Goal: Complete application form: Complete application form

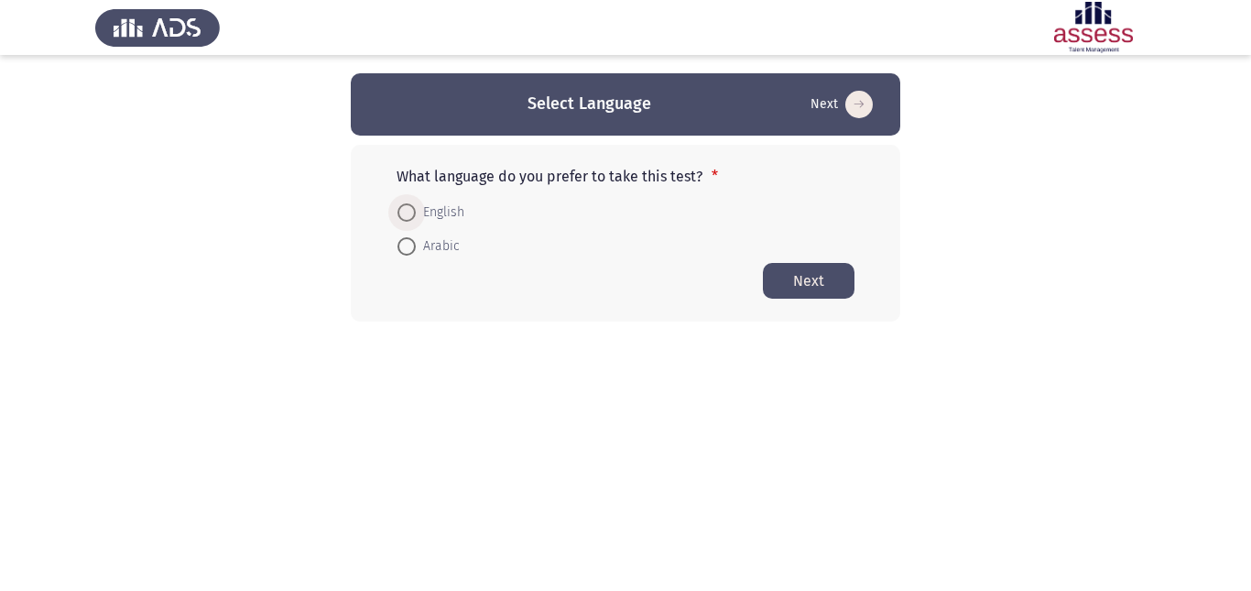
click at [414, 208] on span at bounding box center [407, 212] width 18 height 18
click at [414, 208] on input "English" at bounding box center [407, 212] width 18 height 18
radio input "true"
click at [799, 272] on button "Next" at bounding box center [809, 280] width 92 height 36
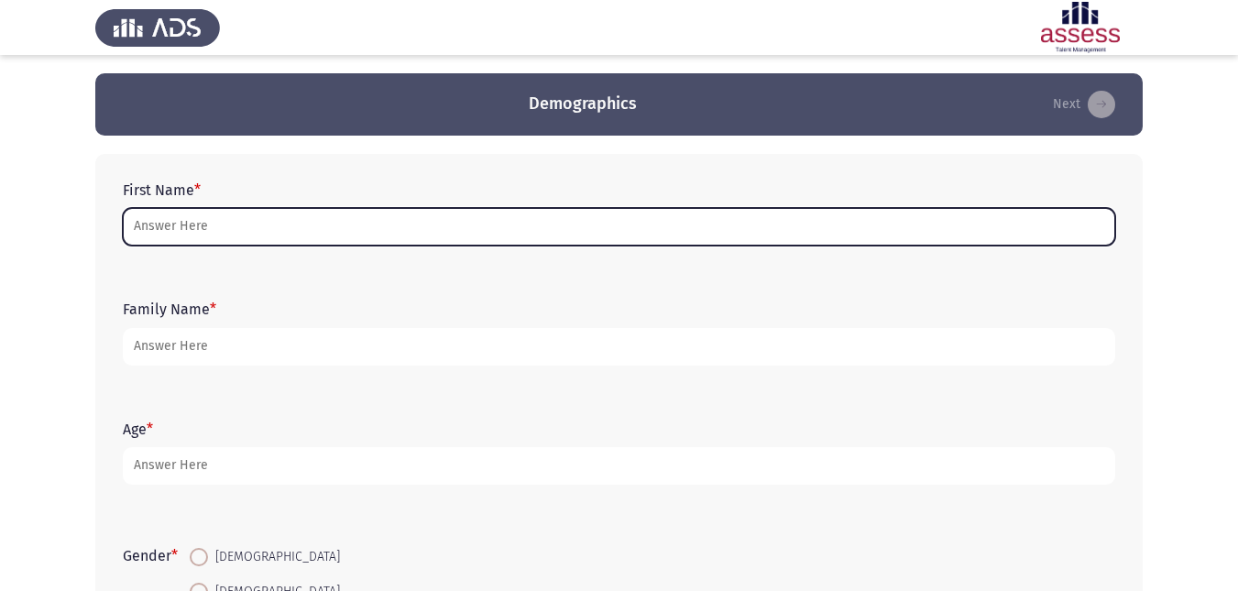
click at [367, 227] on input "First Name *" at bounding box center [619, 227] width 992 height 38
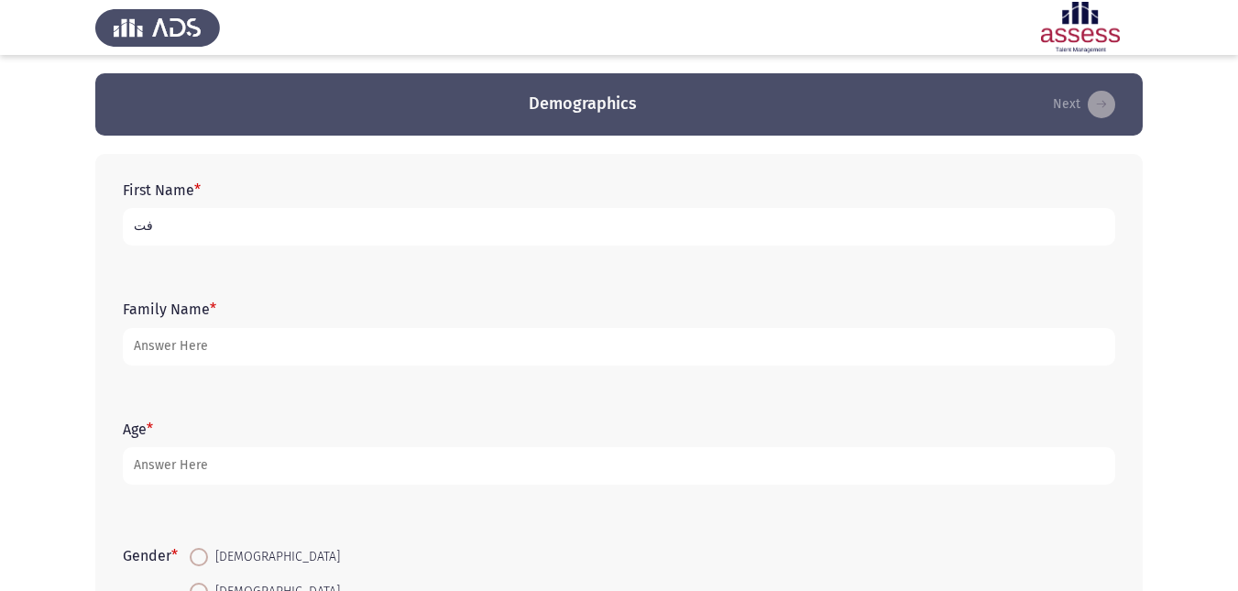
type input "ف"
type input "[PERSON_NAME] [PERSON_NAME] abd alrahem"
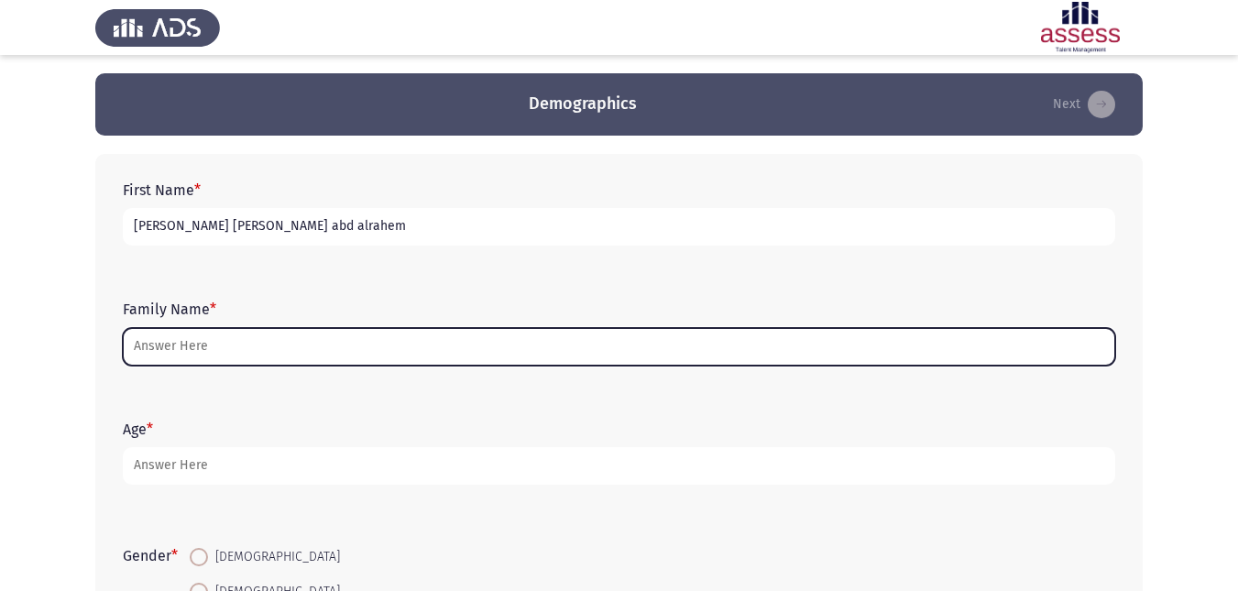
click at [261, 338] on input "Family Name *" at bounding box center [619, 347] width 992 height 38
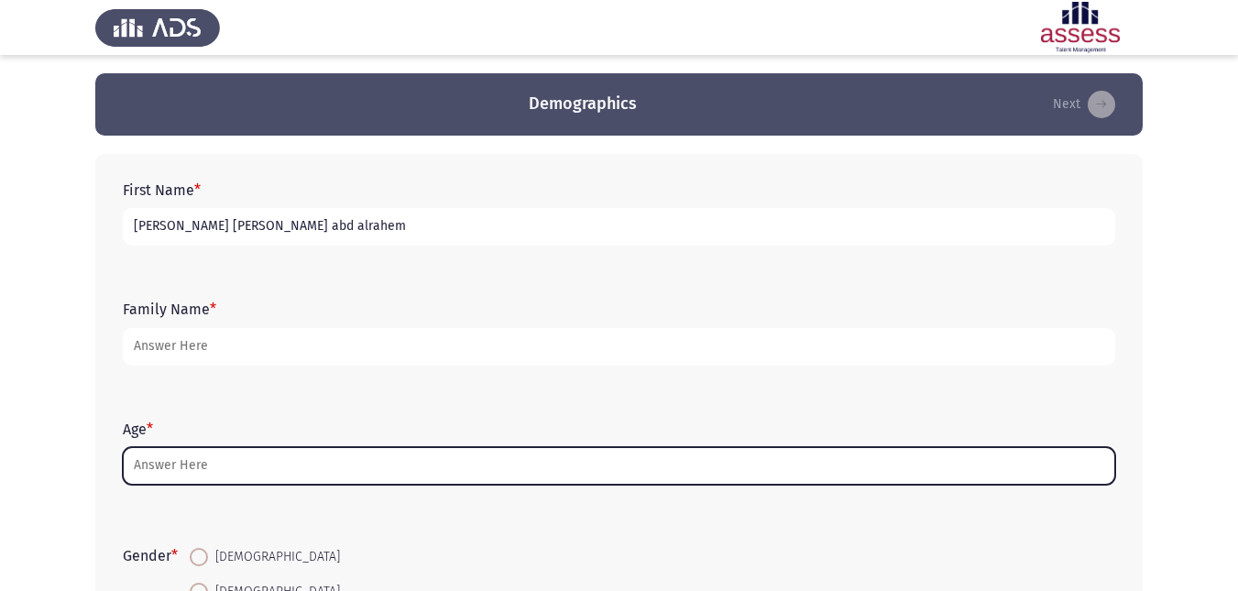
click at [257, 469] on input "Age *" at bounding box center [619, 466] width 992 height 38
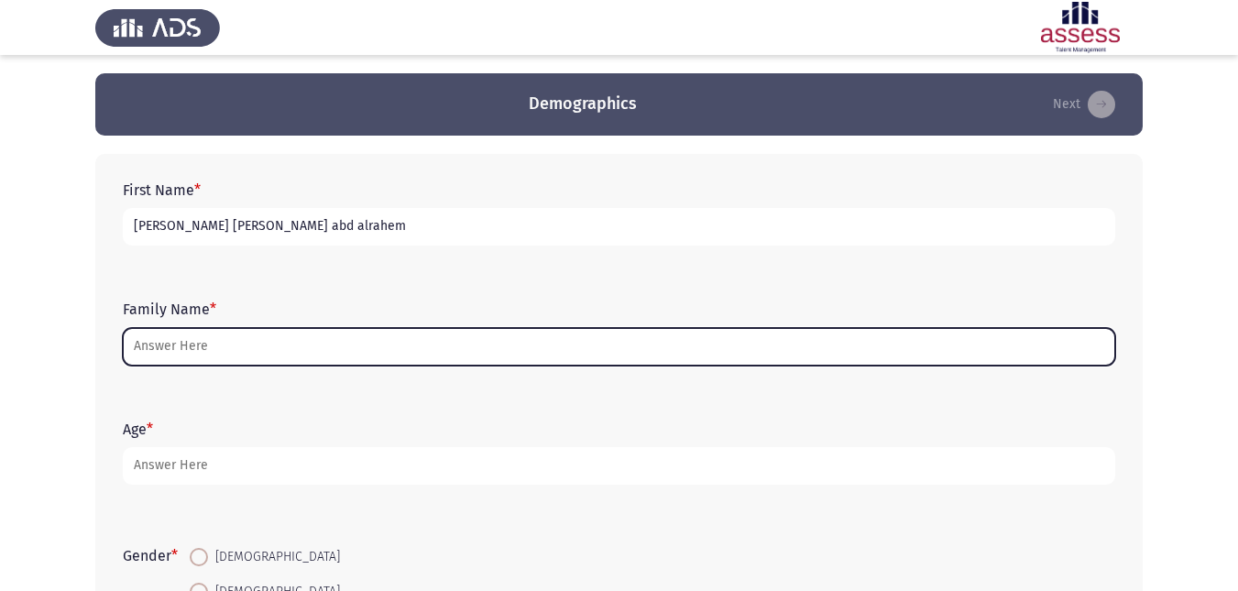
click at [292, 336] on input "Family Name *" at bounding box center [619, 347] width 992 height 38
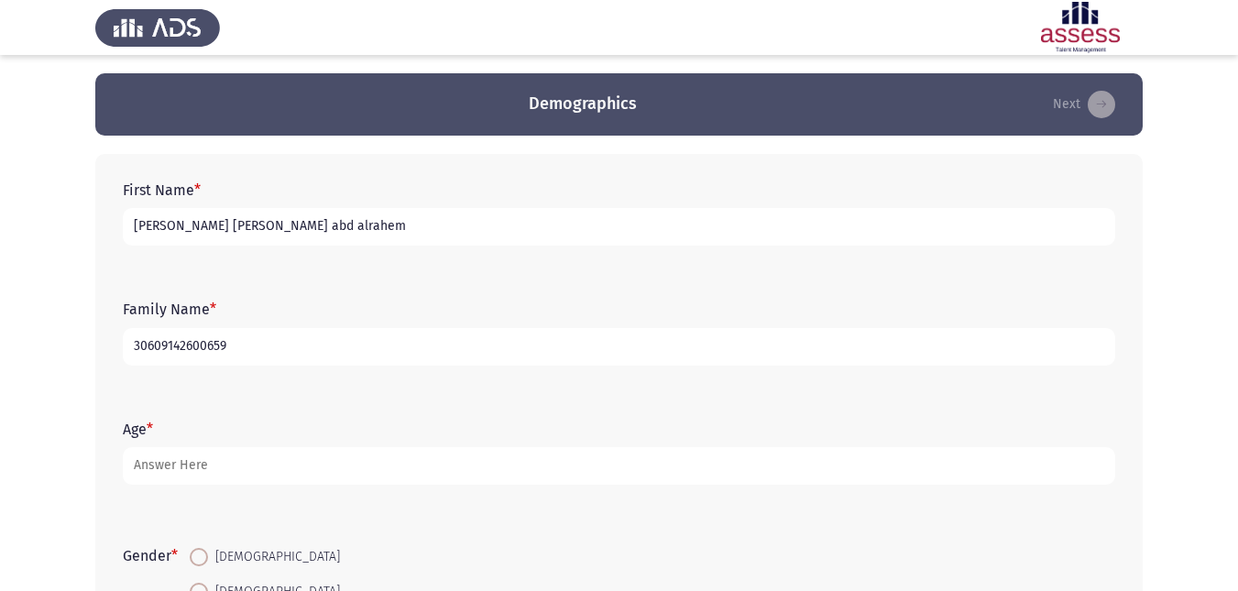
type input "30609142600659"
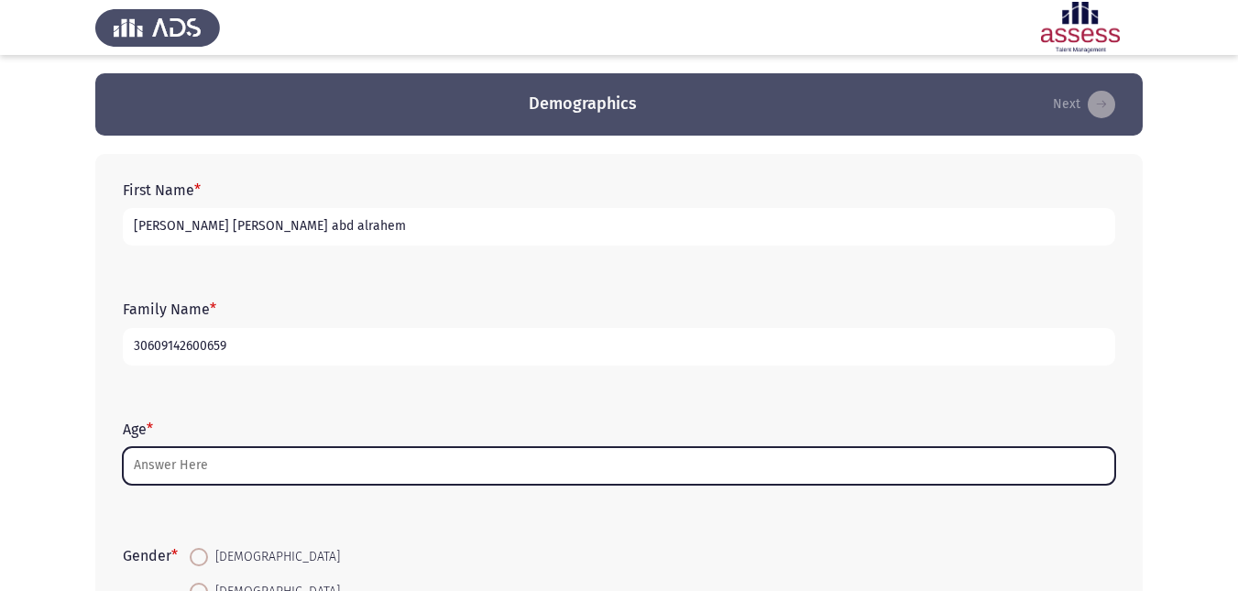
click at [275, 468] on input "Age *" at bounding box center [619, 466] width 992 height 38
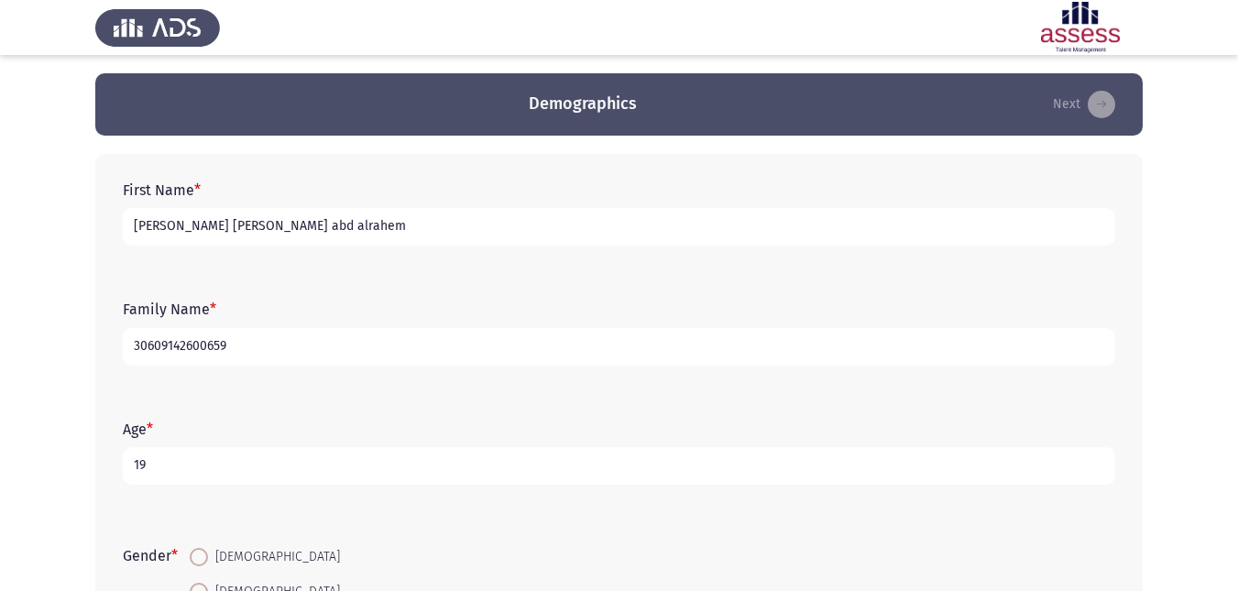
click at [275, 468] on input "19" at bounding box center [619, 466] width 992 height 38
type input "19"
click at [691, 512] on div "Gender * [DEMOGRAPHIC_DATA] [DEMOGRAPHIC_DATA]" at bounding box center [619, 574] width 1011 height 124
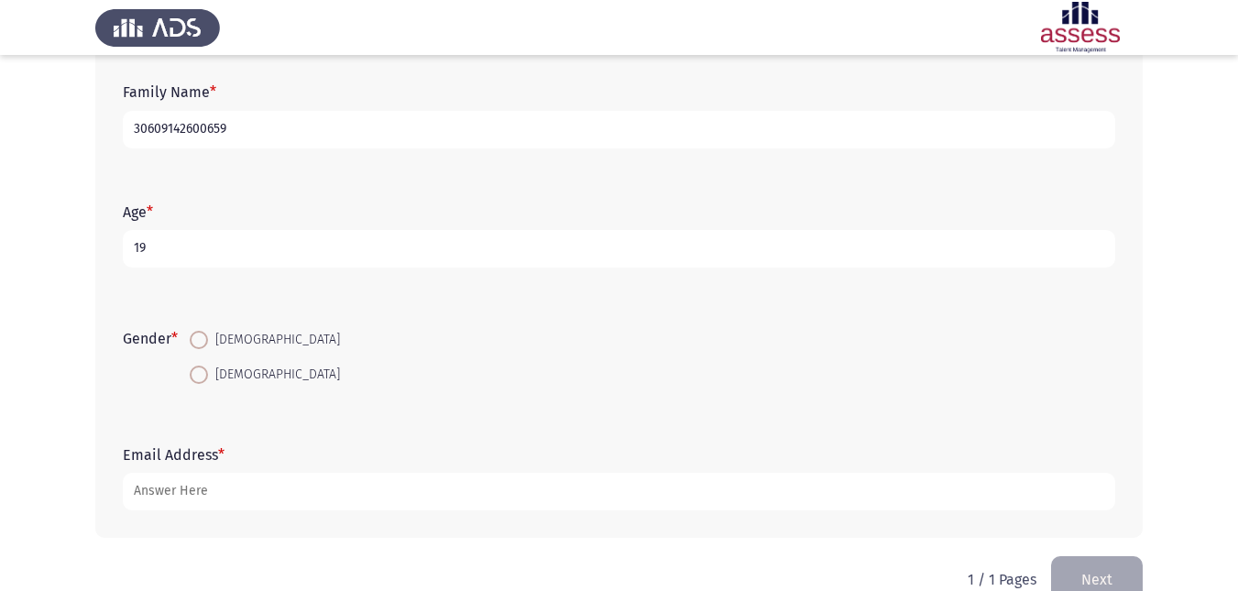
scroll to position [220, 0]
click at [208, 337] on span at bounding box center [199, 337] width 18 height 18
click at [208, 337] on input "[DEMOGRAPHIC_DATA]" at bounding box center [199, 337] width 18 height 18
radio input "true"
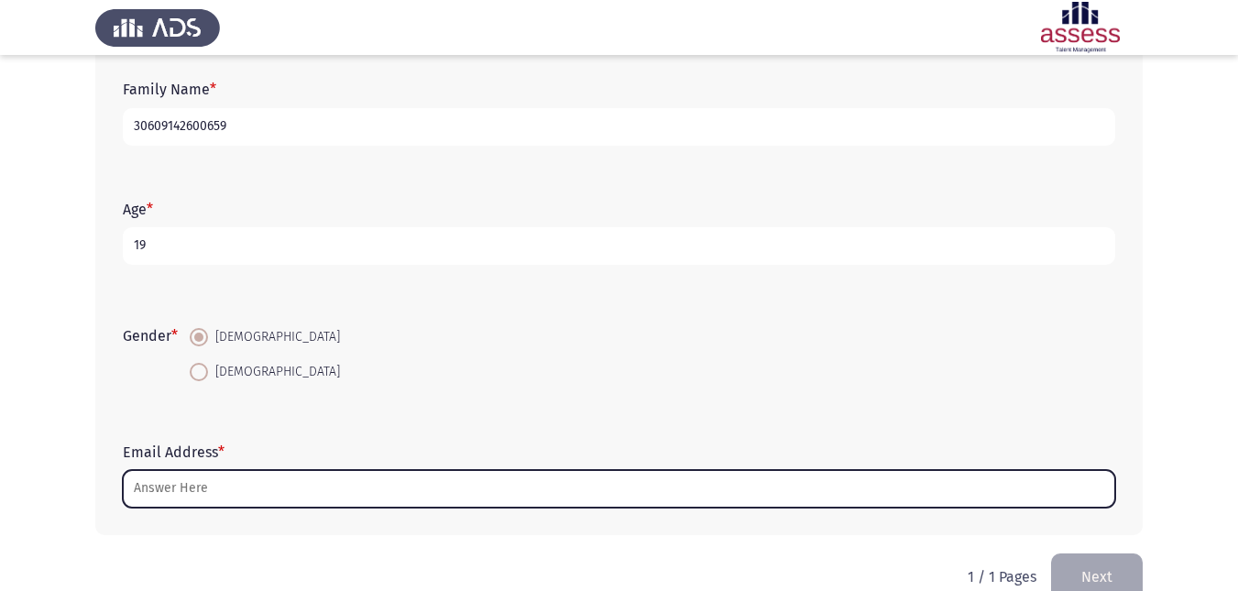
click at [219, 489] on input "Email Address *" at bounding box center [619, 489] width 992 height 38
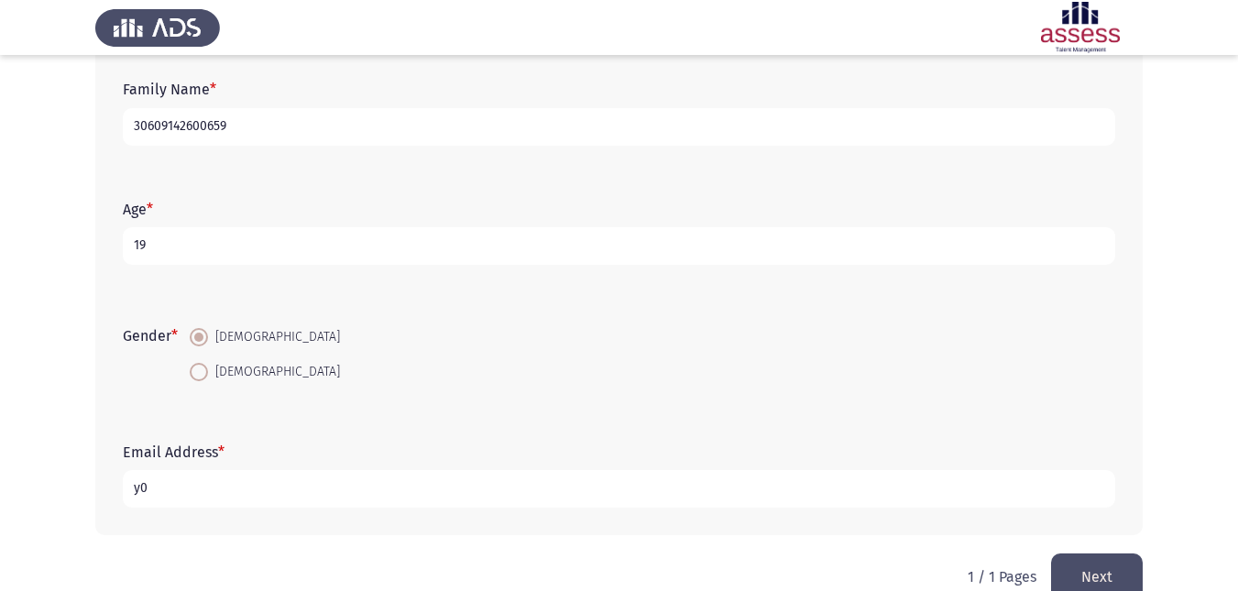
type input "y"
type input "[EMAIL_ADDRESS]"
click at [1093, 574] on button "Next" at bounding box center [1097, 576] width 92 height 47
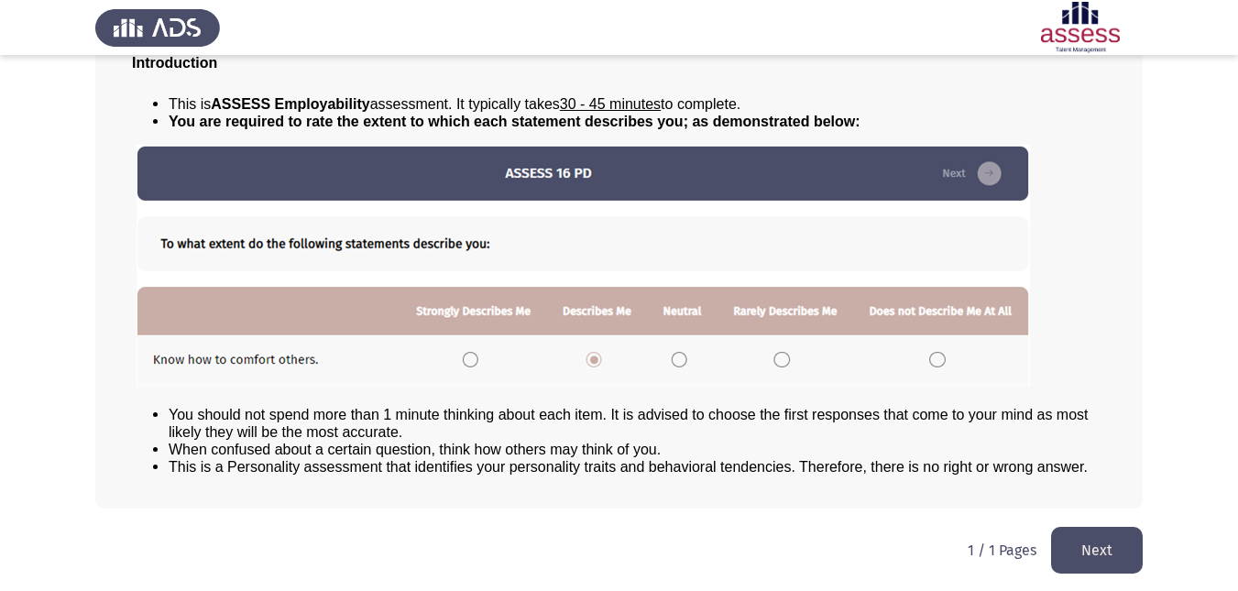
scroll to position [137, 0]
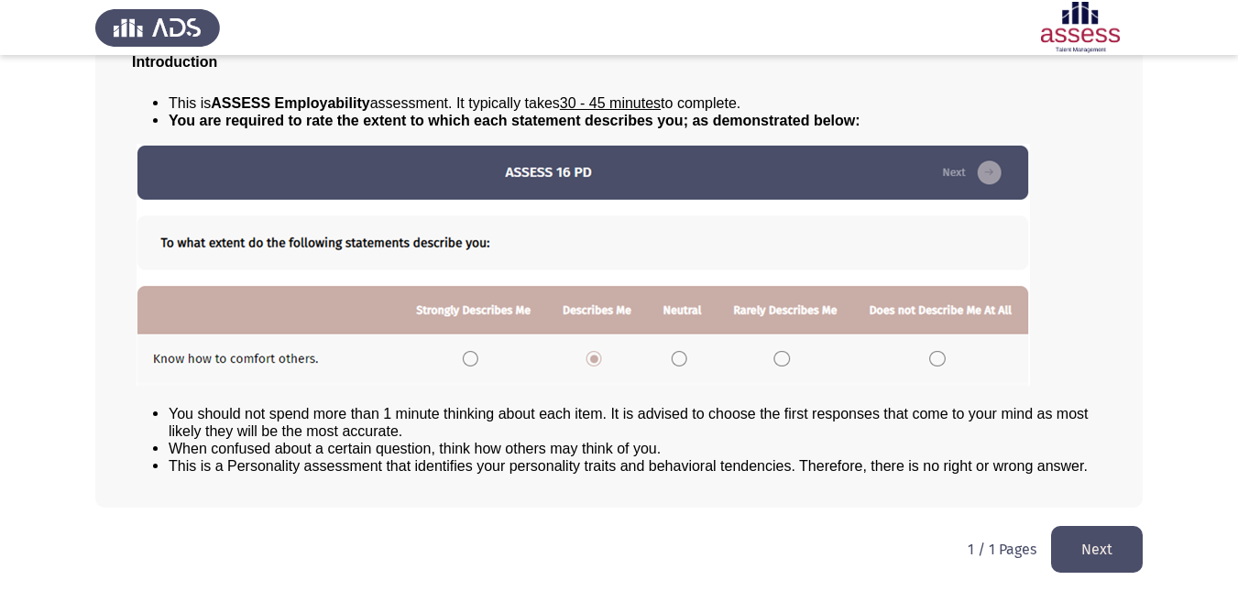
click at [1122, 540] on button "Next" at bounding box center [1097, 549] width 92 height 47
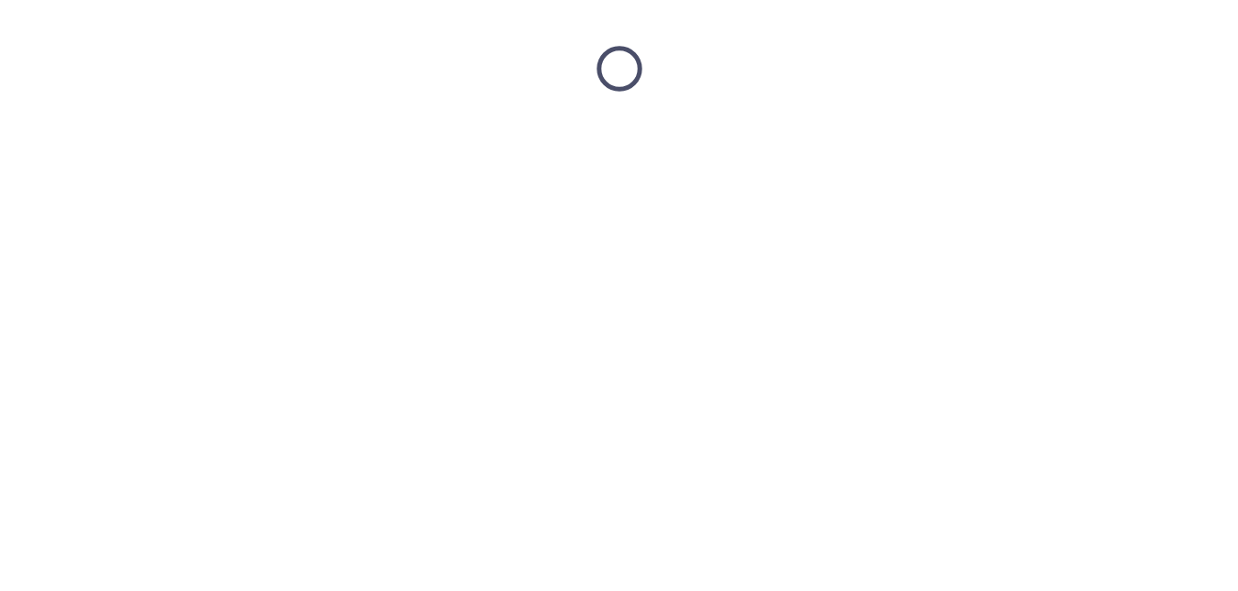
scroll to position [0, 0]
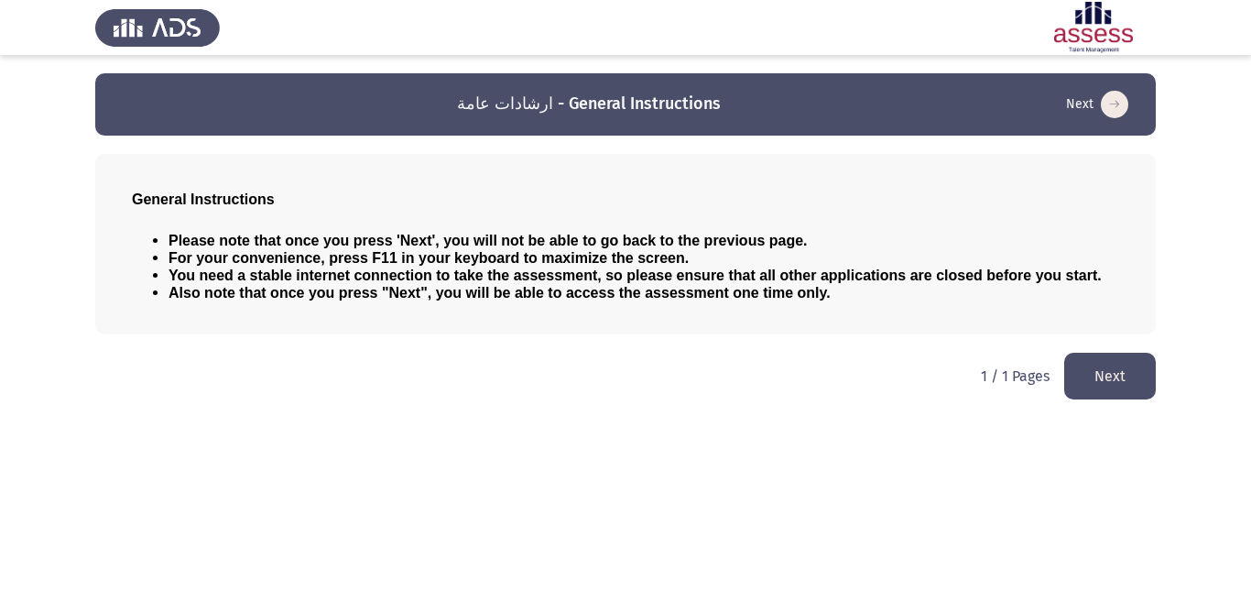
click at [1135, 371] on button "Next" at bounding box center [1111, 376] width 92 height 47
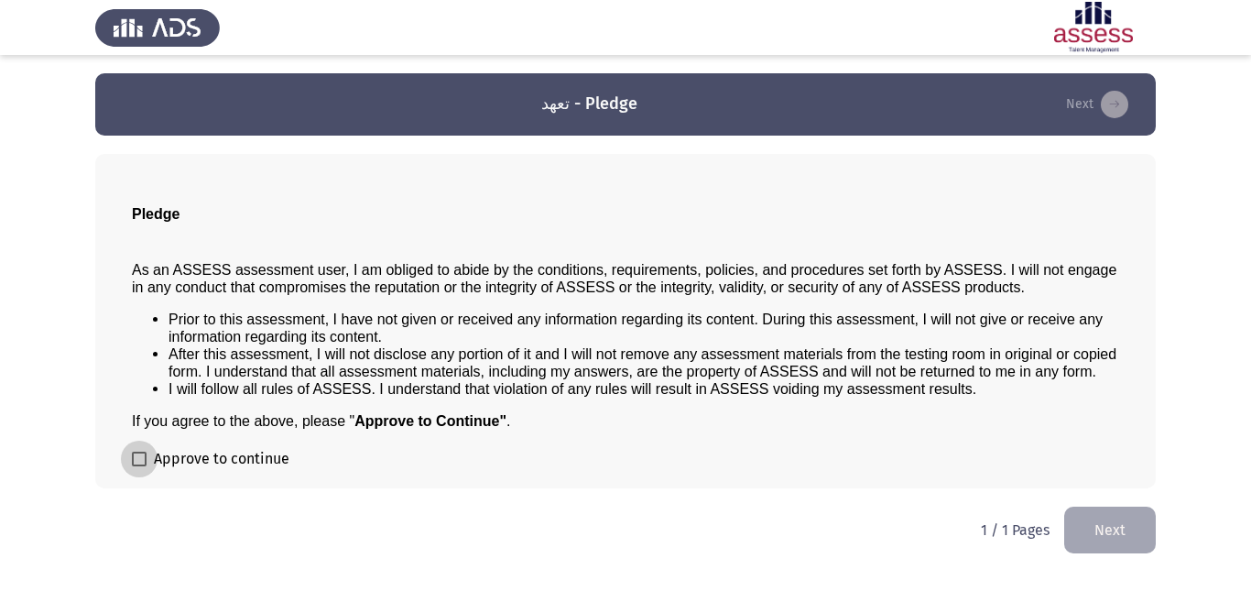
click at [148, 458] on label "Approve to continue" at bounding box center [211, 459] width 158 height 22
click at [139, 466] on input "Approve to continue" at bounding box center [138, 466] width 1 height 1
checkbox input "true"
click at [1104, 508] on button "Next" at bounding box center [1111, 530] width 92 height 47
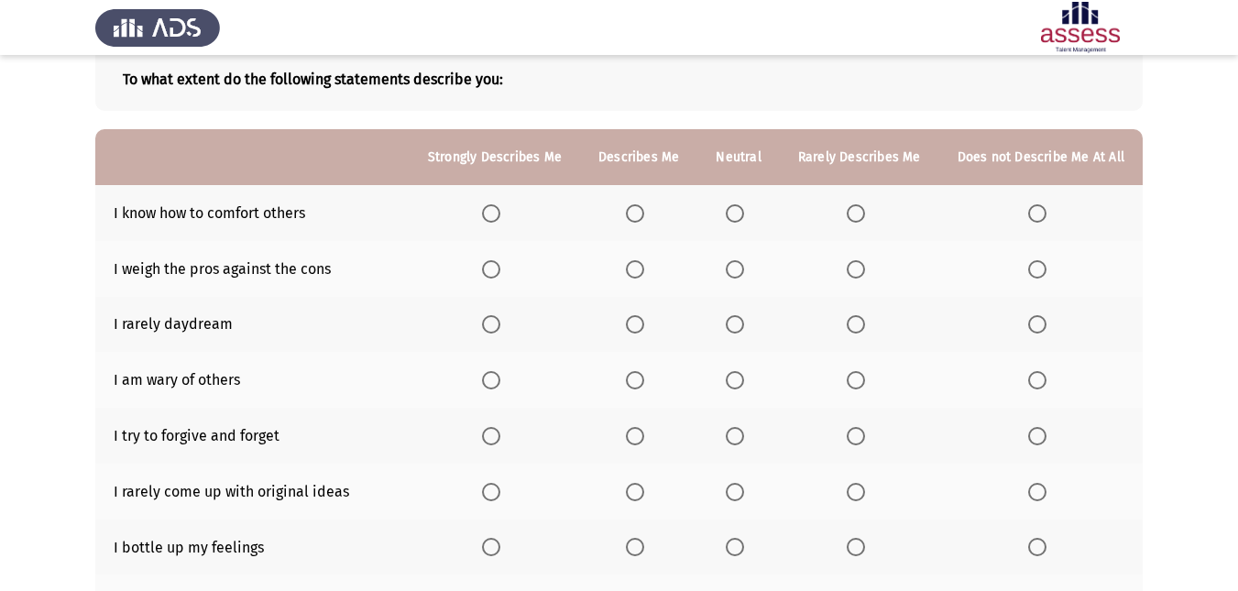
scroll to position [108, 0]
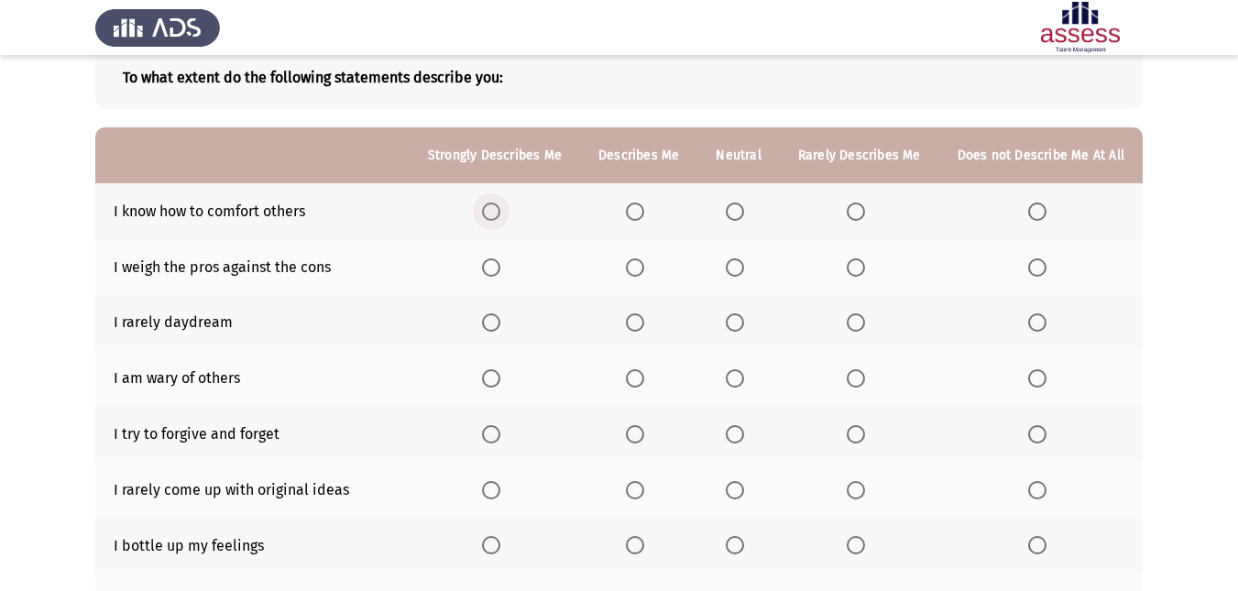
click at [497, 214] on span "Select an option" at bounding box center [491, 211] width 18 height 18
click at [497, 214] on input "Select an option" at bounding box center [491, 211] width 18 height 18
click at [644, 268] on span "Select an option" at bounding box center [635, 267] width 18 height 18
click at [644, 268] on input "Select an option" at bounding box center [635, 267] width 18 height 18
click at [644, 323] on span "Select an option" at bounding box center [635, 322] width 18 height 18
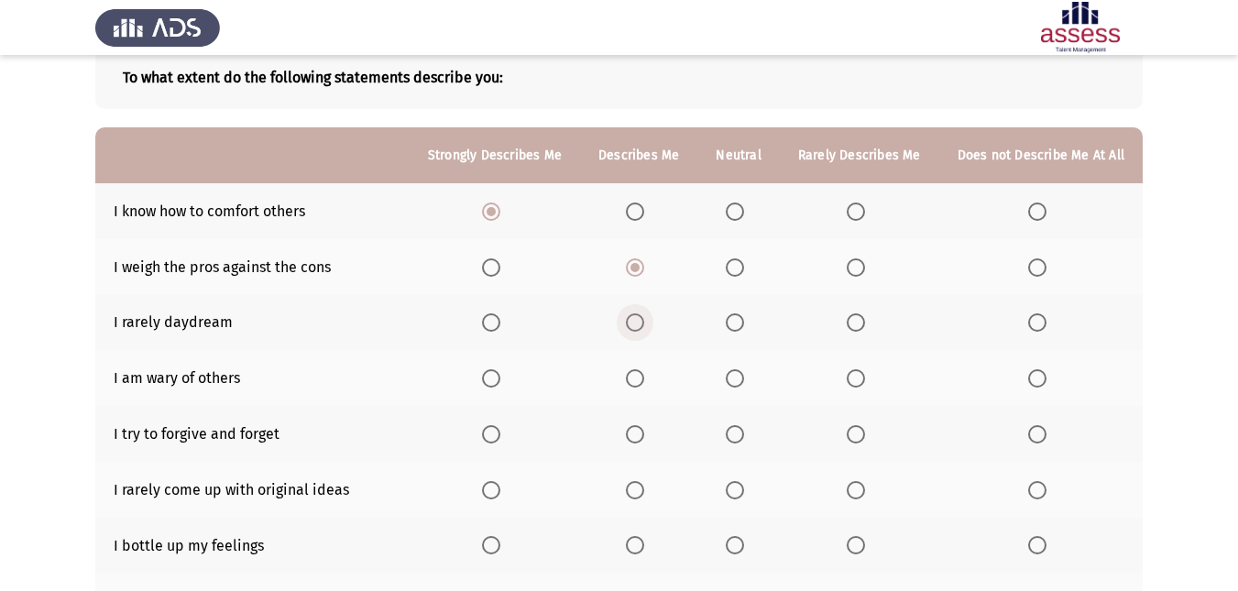
click at [644, 323] on input "Select an option" at bounding box center [635, 322] width 18 height 18
click at [744, 379] on span "Select an option" at bounding box center [735, 378] width 18 height 18
click at [744, 379] on input "Select an option" at bounding box center [735, 378] width 18 height 18
click at [865, 436] on span "Select an option" at bounding box center [856, 434] width 18 height 18
click at [865, 436] on input "Select an option" at bounding box center [856, 434] width 18 height 18
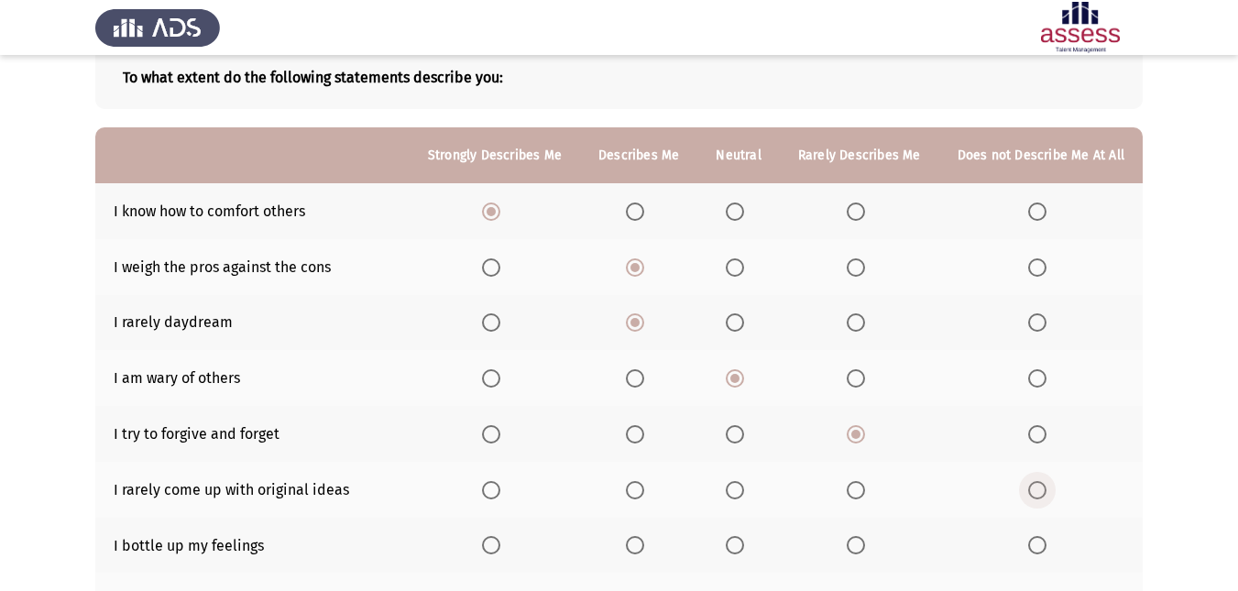
click at [1034, 493] on span "Select an option" at bounding box center [1037, 490] width 18 height 18
click at [1034, 493] on input "Select an option" at bounding box center [1037, 490] width 18 height 18
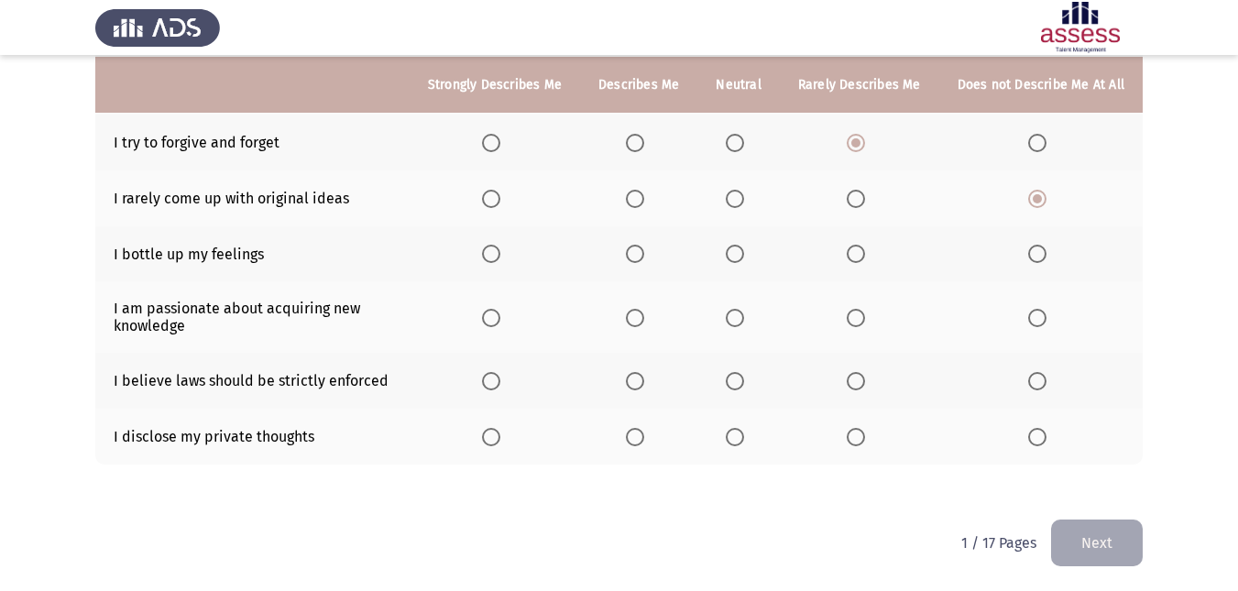
scroll to position [401, 0]
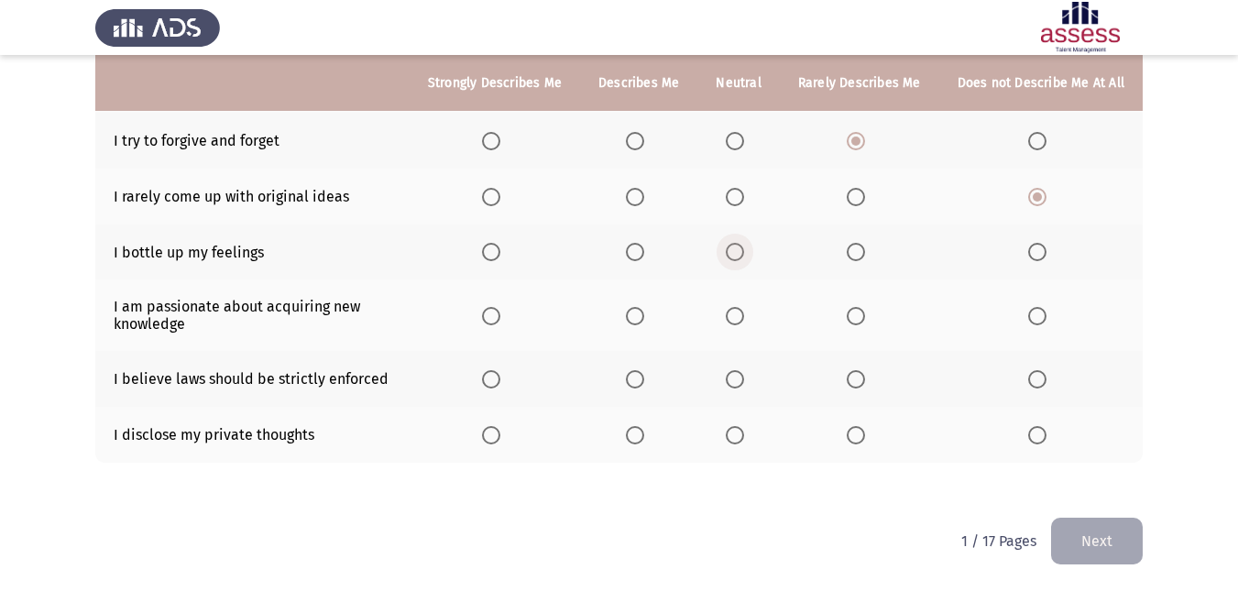
click at [736, 247] on span "Select an option" at bounding box center [735, 252] width 18 height 18
click at [736, 247] on input "Select an option" at bounding box center [735, 252] width 18 height 18
click at [1033, 317] on span "Select an option" at bounding box center [1037, 316] width 18 height 18
click at [1033, 317] on input "Select an option" at bounding box center [1037, 316] width 18 height 18
click at [1033, 317] on span "Select an option" at bounding box center [1037, 316] width 18 height 18
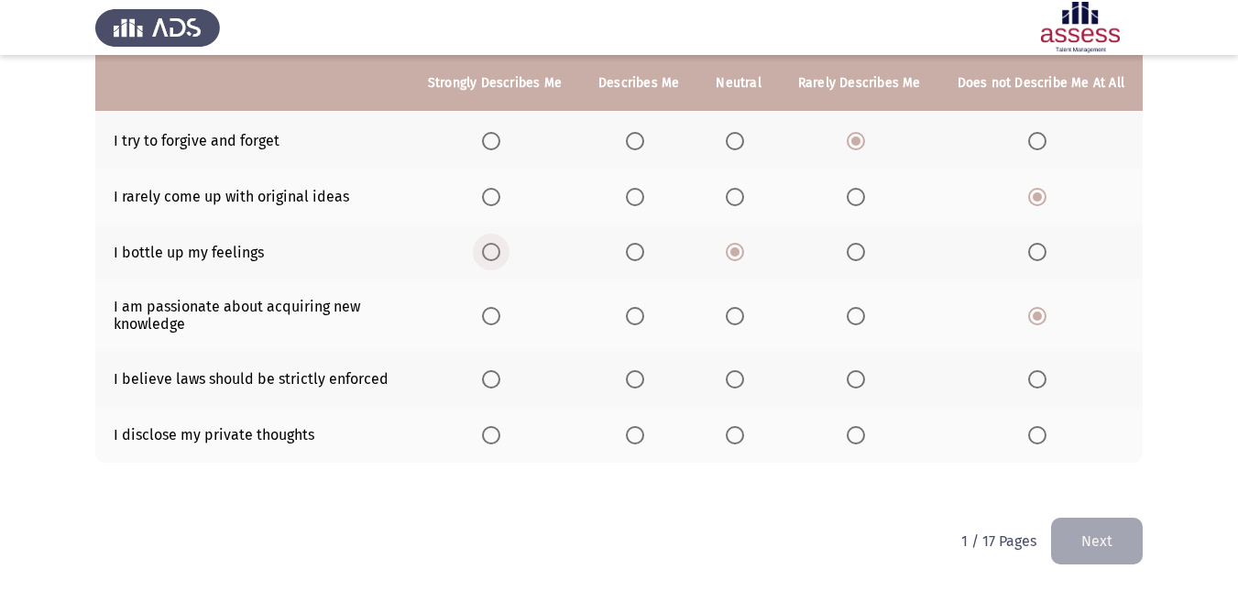
click at [500, 249] on span "Select an option" at bounding box center [491, 252] width 18 height 18
click at [500, 249] on input "Select an option" at bounding box center [491, 252] width 18 height 18
click at [644, 194] on span "Select an option" at bounding box center [635, 197] width 18 height 18
click at [644, 194] on input "Select an option" at bounding box center [635, 197] width 18 height 18
click at [500, 311] on span "Select an option" at bounding box center [491, 316] width 18 height 18
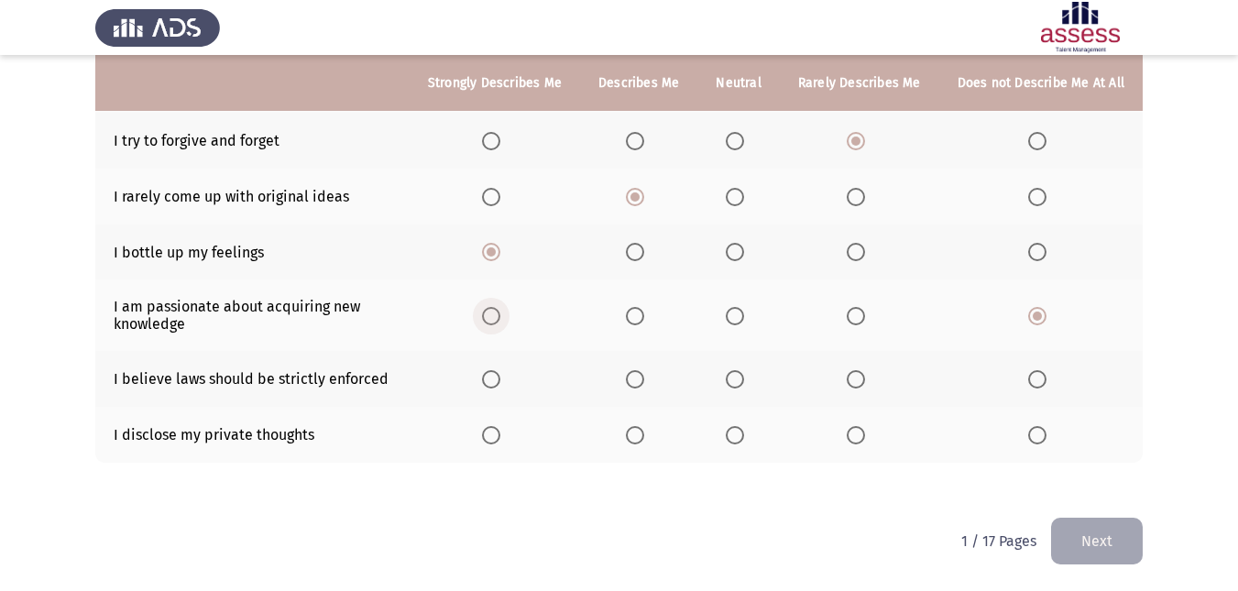
click at [500, 311] on input "Select an option" at bounding box center [491, 316] width 18 height 18
click at [644, 375] on span "Select an option" at bounding box center [635, 379] width 18 height 18
click at [644, 375] on input "Select an option" at bounding box center [635, 379] width 18 height 18
click at [1034, 425] on mat-radio-button "Select an option" at bounding box center [1041, 434] width 26 height 19
click at [1036, 439] on span "Select an option" at bounding box center [1037, 435] width 18 height 18
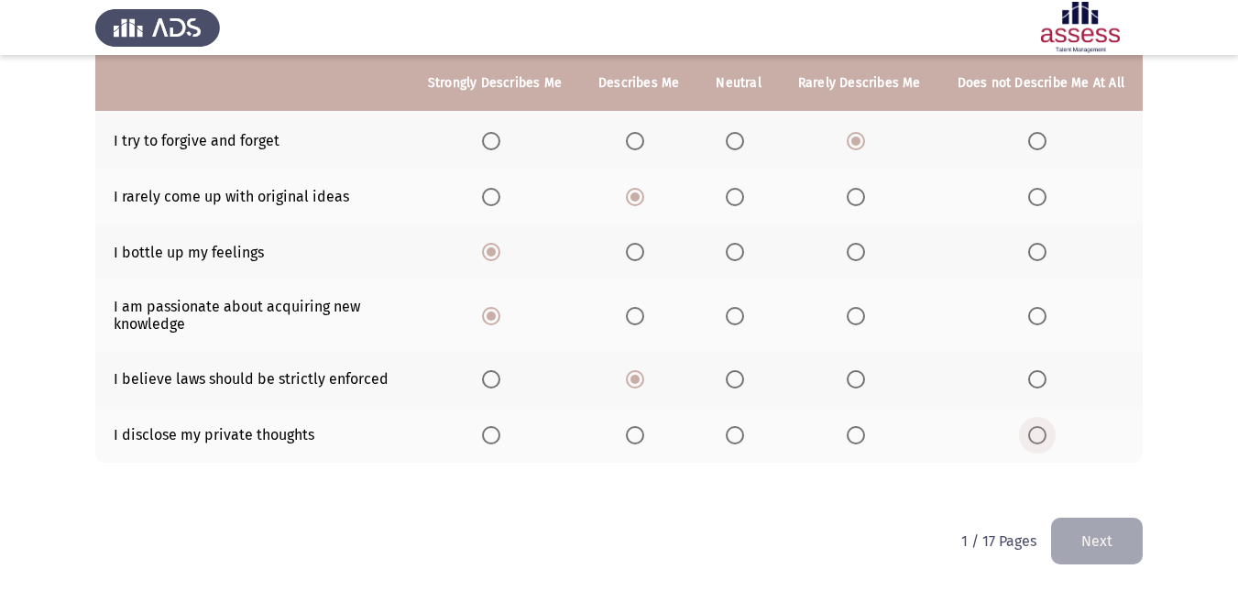
click at [1036, 439] on input "Select an option" at bounding box center [1037, 435] width 18 height 18
click at [1070, 541] on button "Next" at bounding box center [1097, 541] width 92 height 47
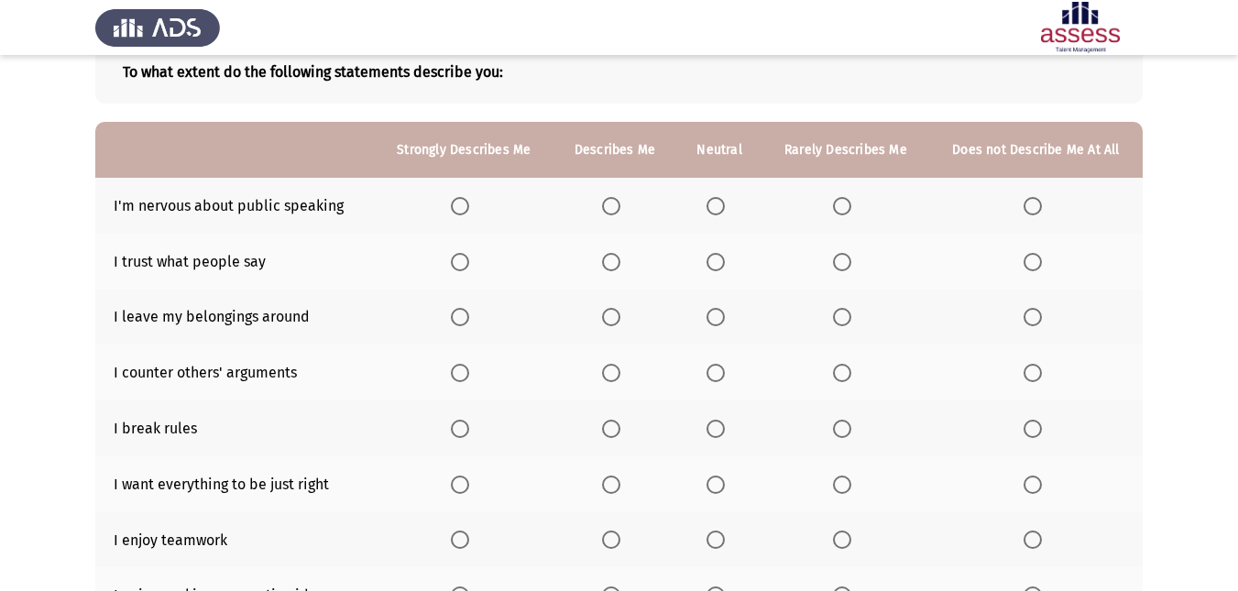
scroll to position [110, 0]
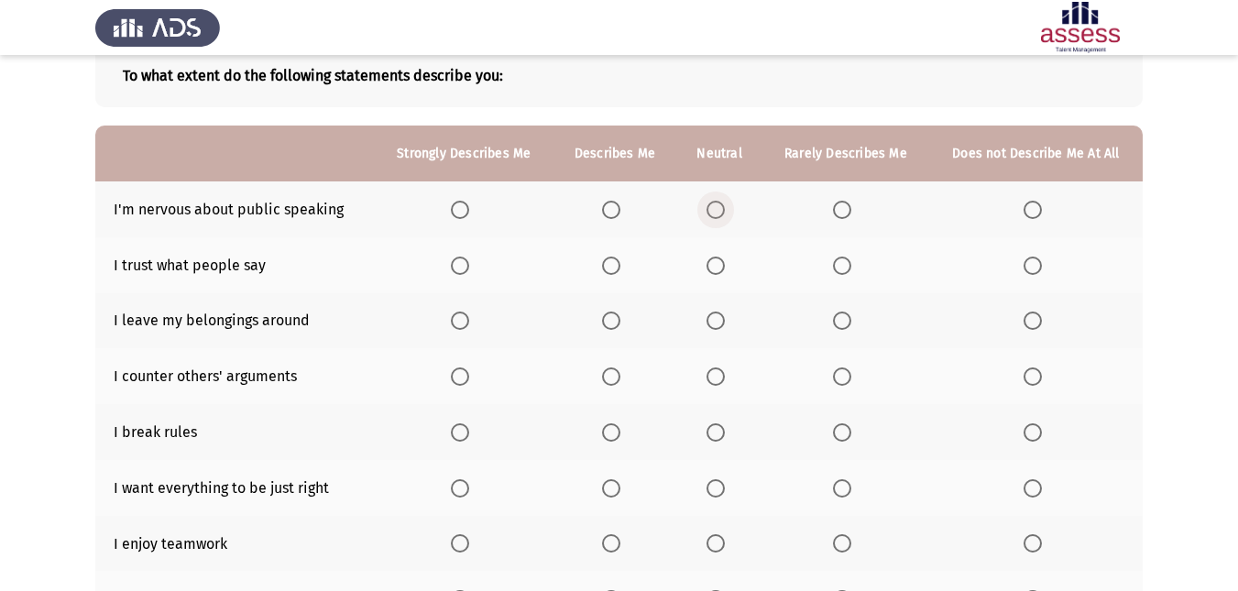
click at [728, 210] on label "Select an option" at bounding box center [719, 210] width 26 height 18
click at [725, 210] on input "Select an option" at bounding box center [715, 210] width 18 height 18
click at [620, 268] on span "Select an option" at bounding box center [611, 266] width 18 height 18
click at [620, 268] on input "Select an option" at bounding box center [611, 266] width 18 height 18
click at [836, 318] on span "Select an option" at bounding box center [842, 320] width 18 height 18
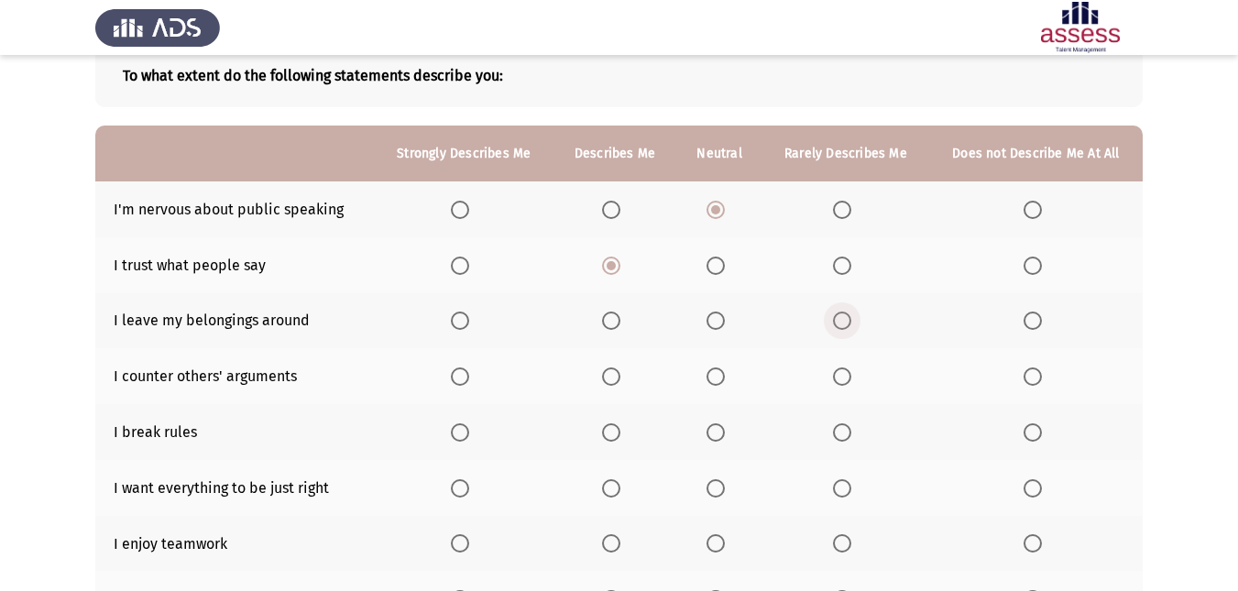
click at [836, 318] on input "Select an option" at bounding box center [842, 320] width 18 height 18
click at [607, 380] on span "Select an option" at bounding box center [611, 376] width 18 height 18
click at [607, 380] on input "Select an option" at bounding box center [611, 376] width 18 height 18
click at [607, 380] on span "Select an option" at bounding box center [611, 376] width 18 height 18
click at [1035, 436] on span "Select an option" at bounding box center [1032, 432] width 18 height 18
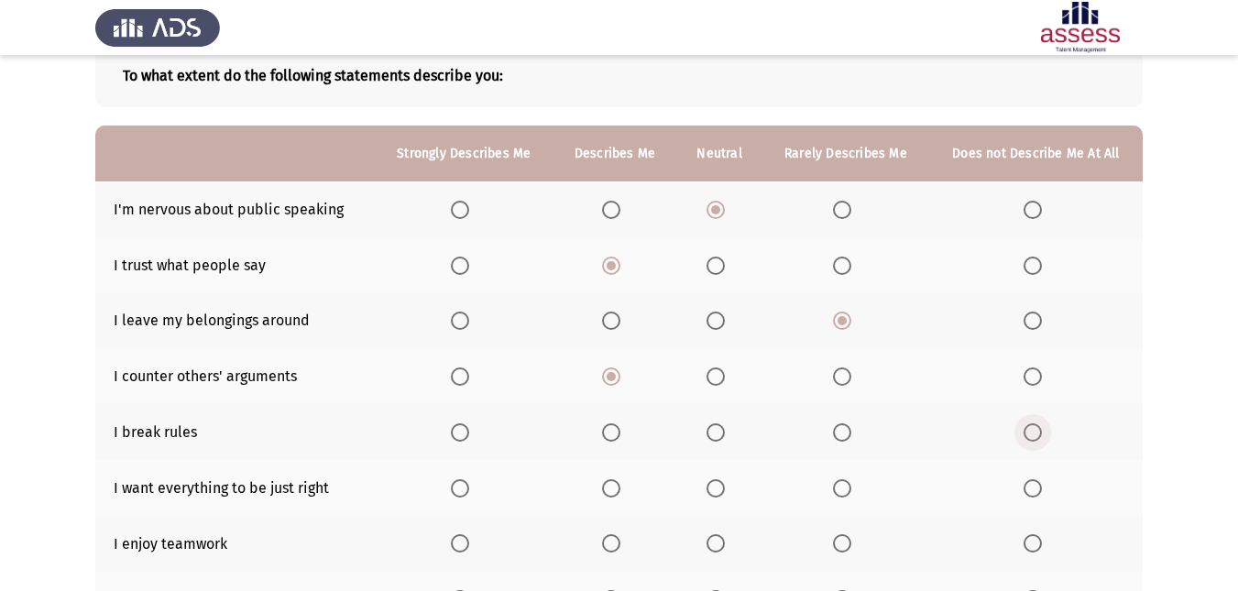
click at [1035, 436] on input "Select an option" at bounding box center [1032, 432] width 18 height 18
click at [463, 427] on span "Select an option" at bounding box center [460, 432] width 18 height 18
click at [463, 427] on input "Select an option" at bounding box center [460, 432] width 18 height 18
click at [1032, 493] on span "Select an option" at bounding box center [1032, 488] width 18 height 18
click at [1032, 493] on input "Select an option" at bounding box center [1032, 488] width 18 height 18
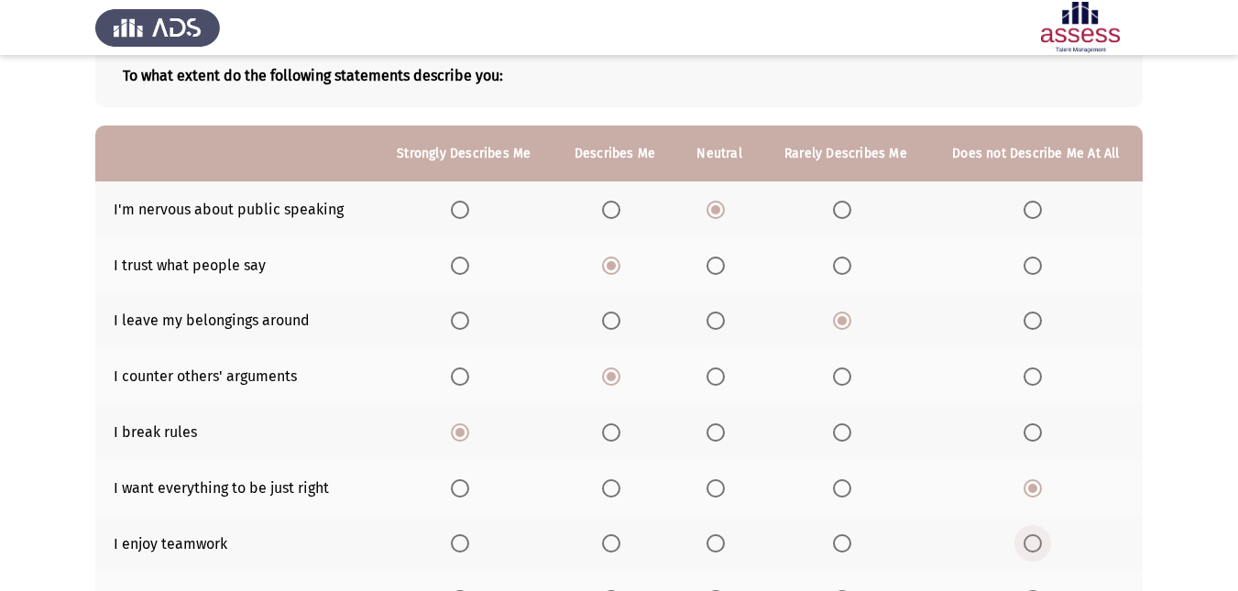
click at [1031, 544] on span "Select an option" at bounding box center [1032, 543] width 18 height 18
click at [1031, 544] on input "Select an option" at bounding box center [1032, 543] width 18 height 18
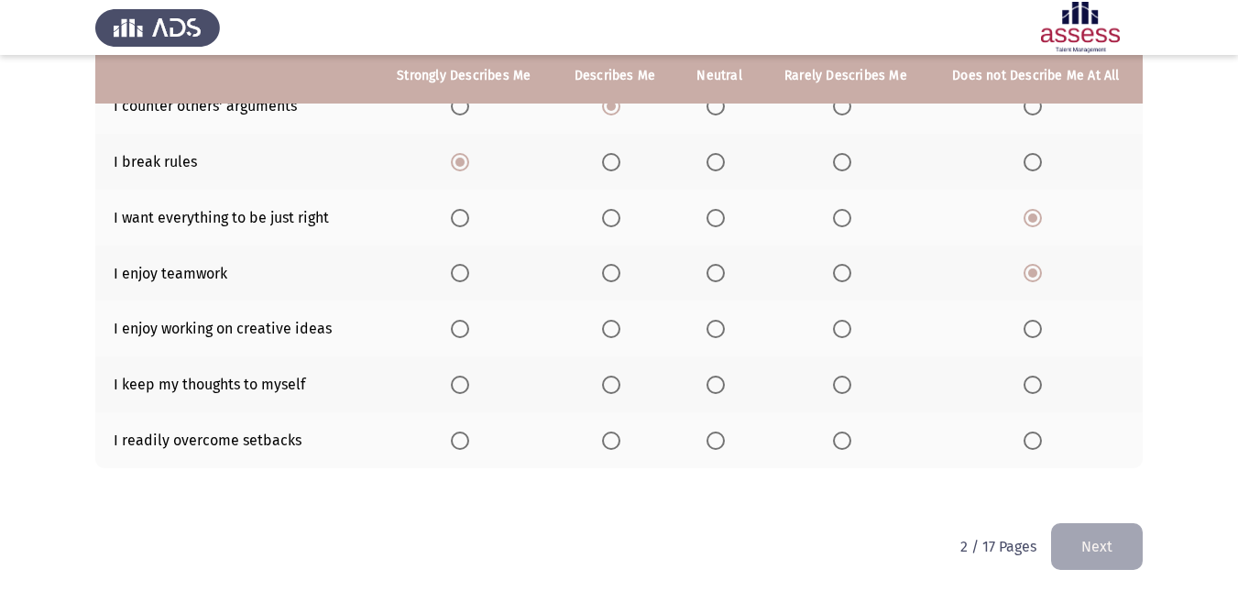
scroll to position [386, 0]
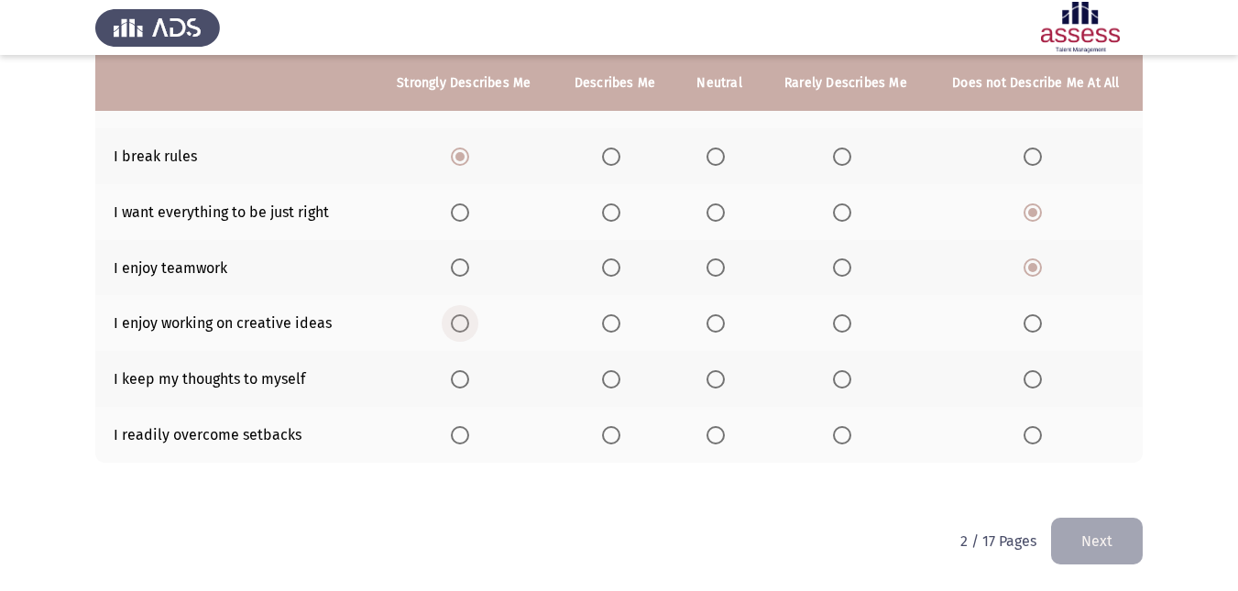
click at [460, 320] on span "Select an option" at bounding box center [460, 323] width 18 height 18
click at [460, 320] on input "Select an option" at bounding box center [460, 323] width 18 height 18
click at [466, 205] on span "Select an option" at bounding box center [460, 212] width 18 height 18
click at [466, 205] on input "Select an option" at bounding box center [460, 212] width 18 height 18
click at [451, 436] on th at bounding box center [464, 435] width 179 height 56
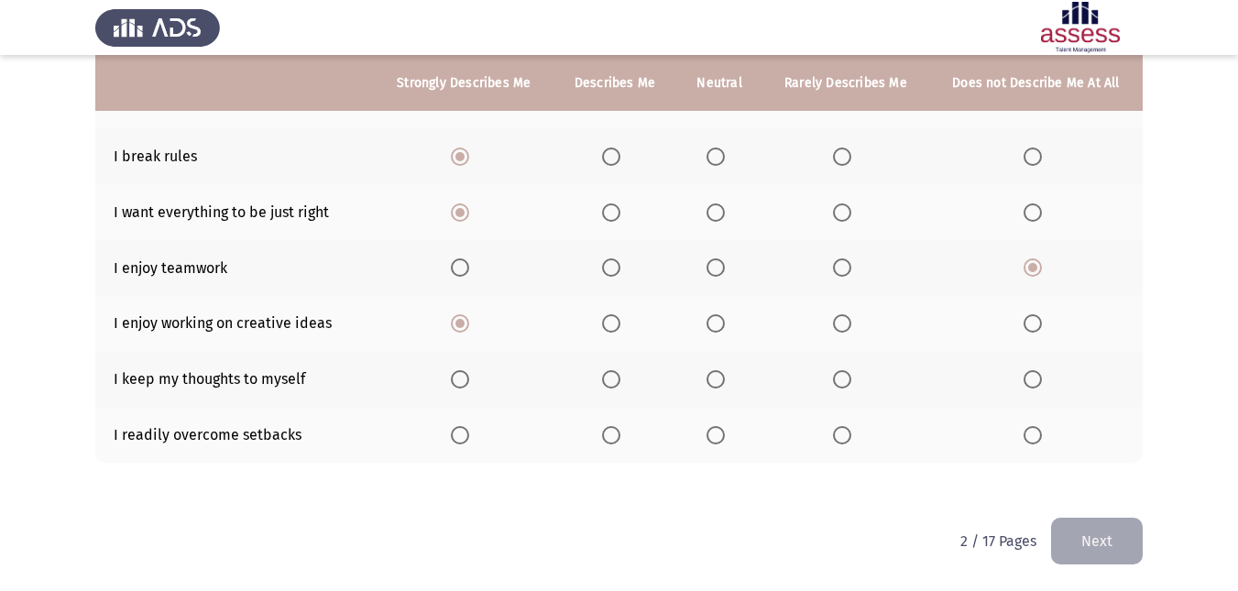
click at [451, 436] on th at bounding box center [464, 435] width 179 height 56
click at [465, 436] on span "Select an option" at bounding box center [460, 435] width 18 height 18
click at [465, 436] on input "Select an option" at bounding box center [460, 435] width 18 height 18
click at [618, 383] on span "Select an option" at bounding box center [611, 379] width 18 height 18
click at [618, 383] on input "Select an option" at bounding box center [611, 379] width 18 height 18
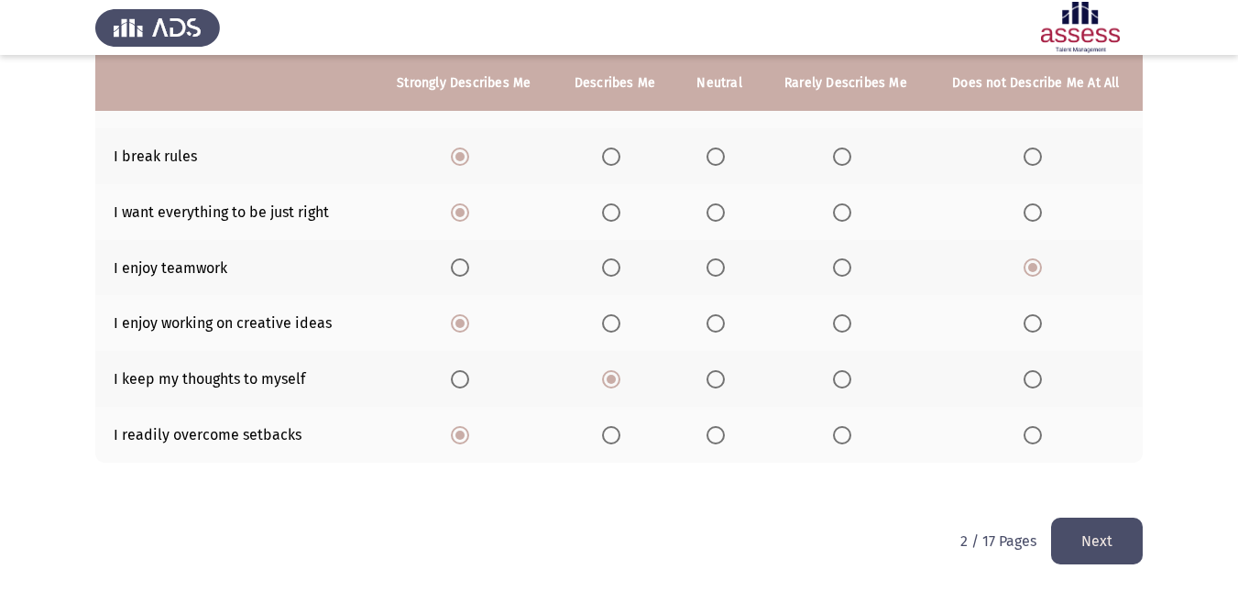
click at [1066, 533] on button "Next" at bounding box center [1097, 541] width 92 height 47
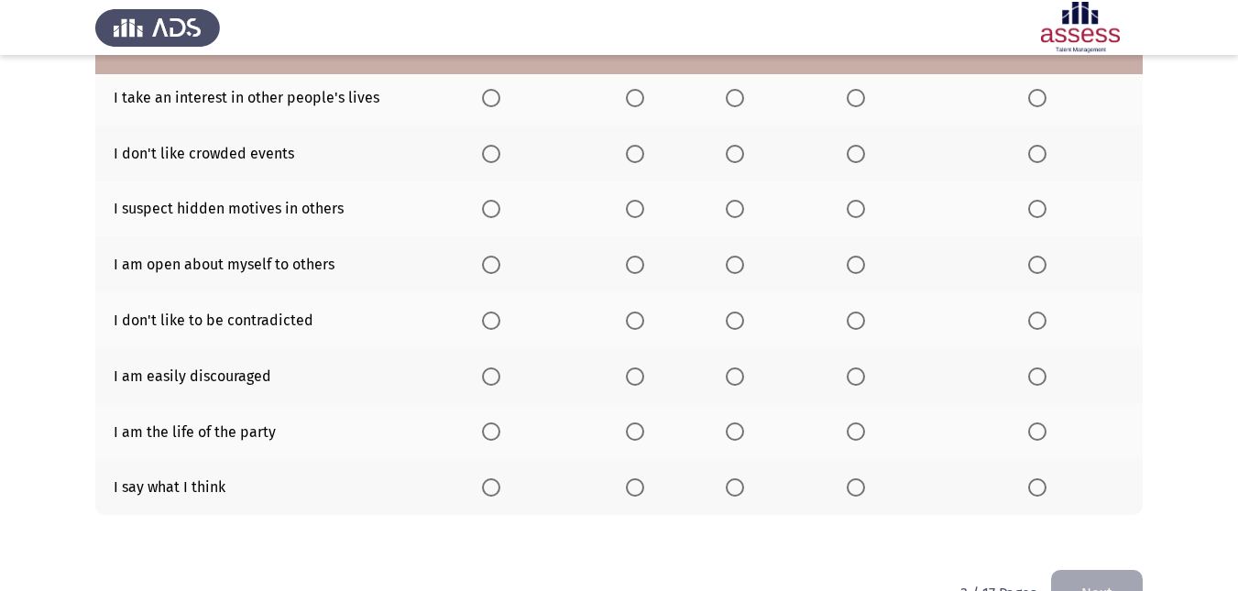
scroll to position [257, 0]
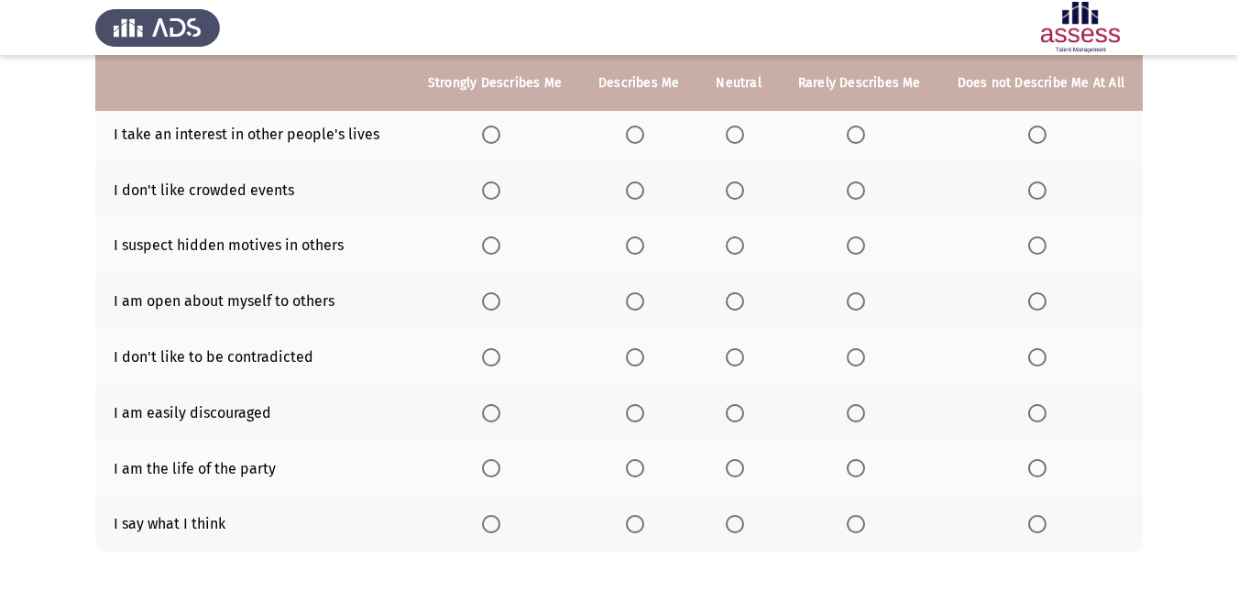
click at [1066, 533] on th at bounding box center [1040, 524] width 203 height 56
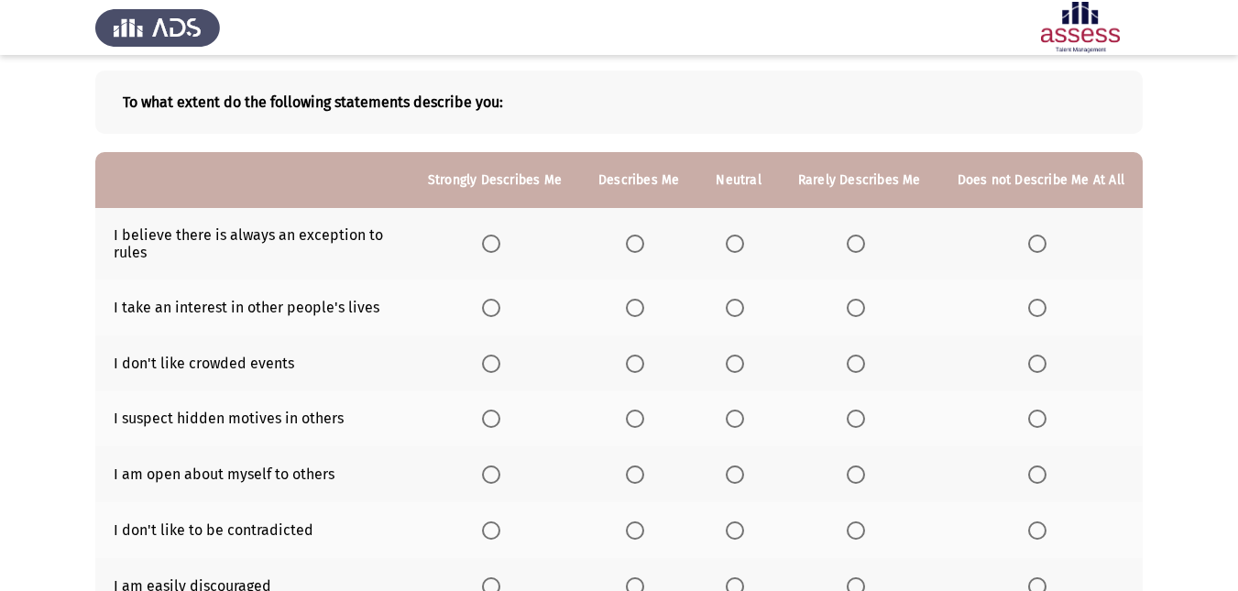
scroll to position [0, 0]
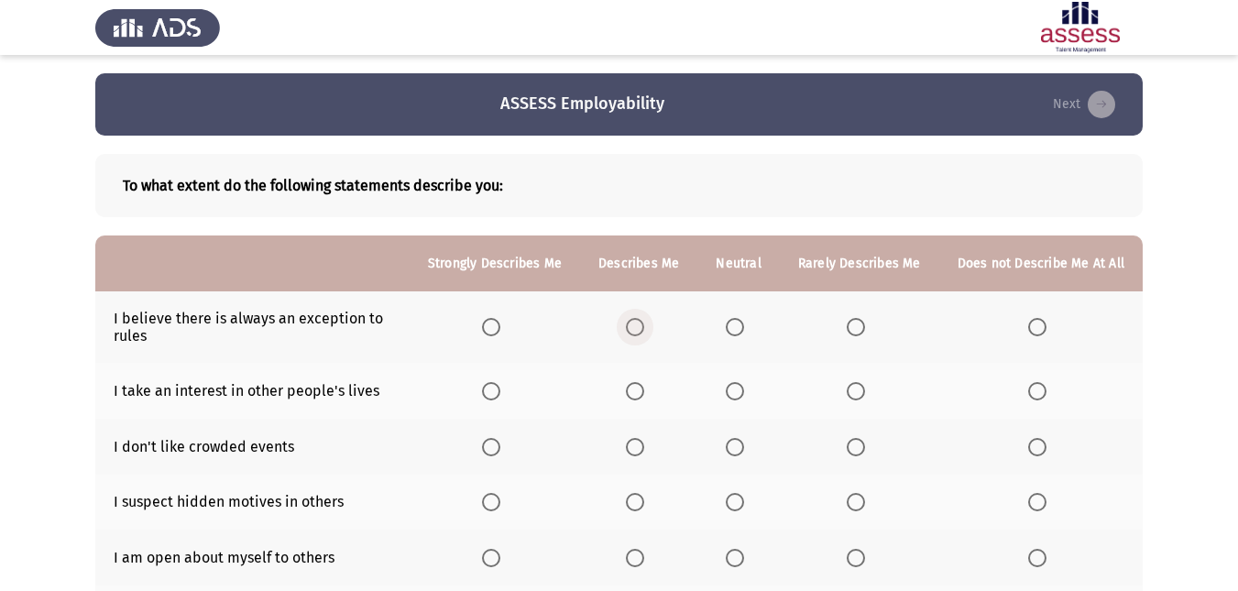
click at [651, 323] on label "Select an option" at bounding box center [639, 327] width 26 height 18
click at [644, 323] on input "Select an option" at bounding box center [635, 327] width 18 height 18
click at [500, 399] on span "Select an option" at bounding box center [491, 391] width 18 height 18
click at [500, 399] on input "Select an option" at bounding box center [491, 391] width 18 height 18
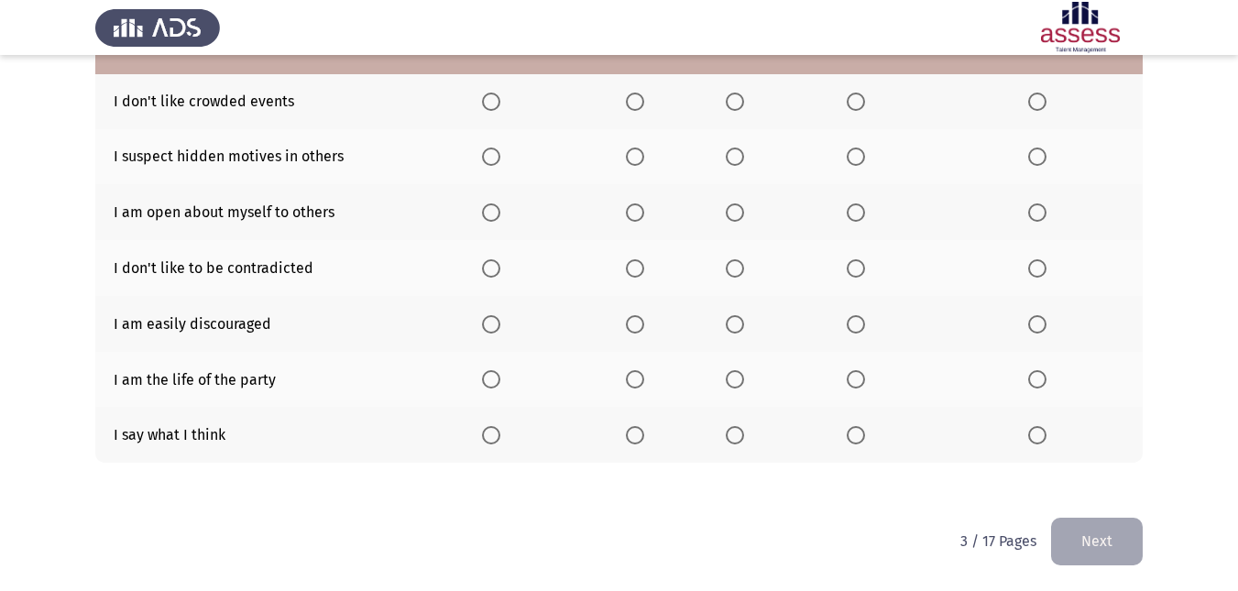
scroll to position [309, 0]
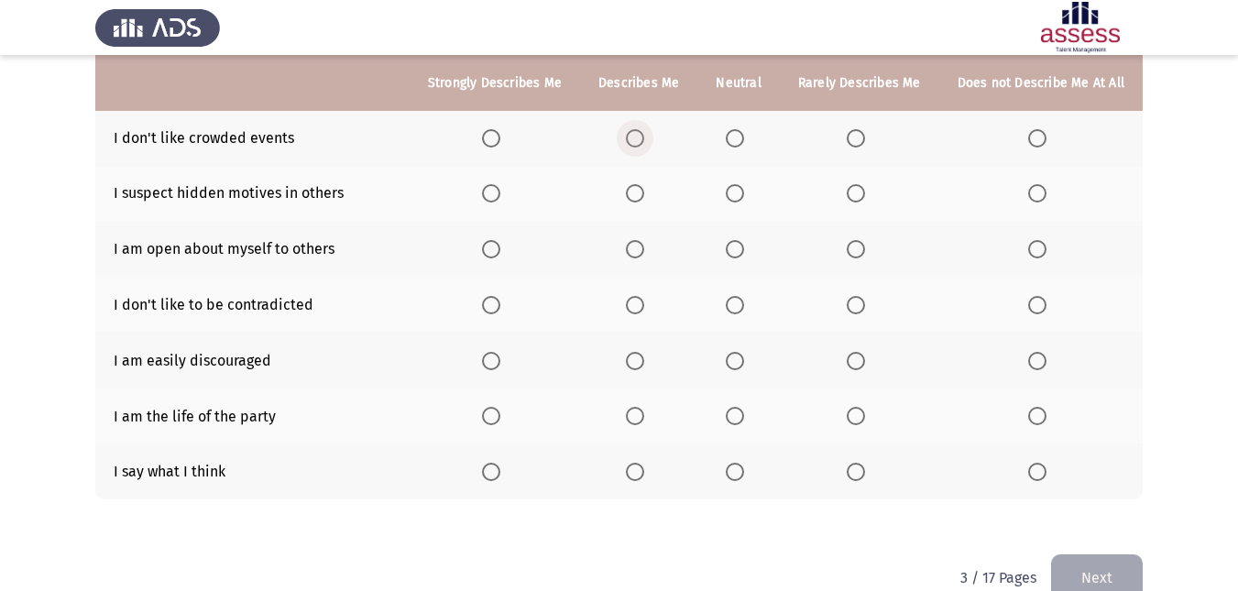
click at [644, 132] on span "Select an option" at bounding box center [635, 138] width 18 height 18
click at [644, 132] on input "Select an option" at bounding box center [635, 138] width 18 height 18
click at [851, 191] on span "Select an option" at bounding box center [856, 193] width 18 height 18
click at [851, 191] on input "Select an option" at bounding box center [856, 193] width 18 height 18
click at [496, 256] on span "Select an option" at bounding box center [491, 249] width 18 height 18
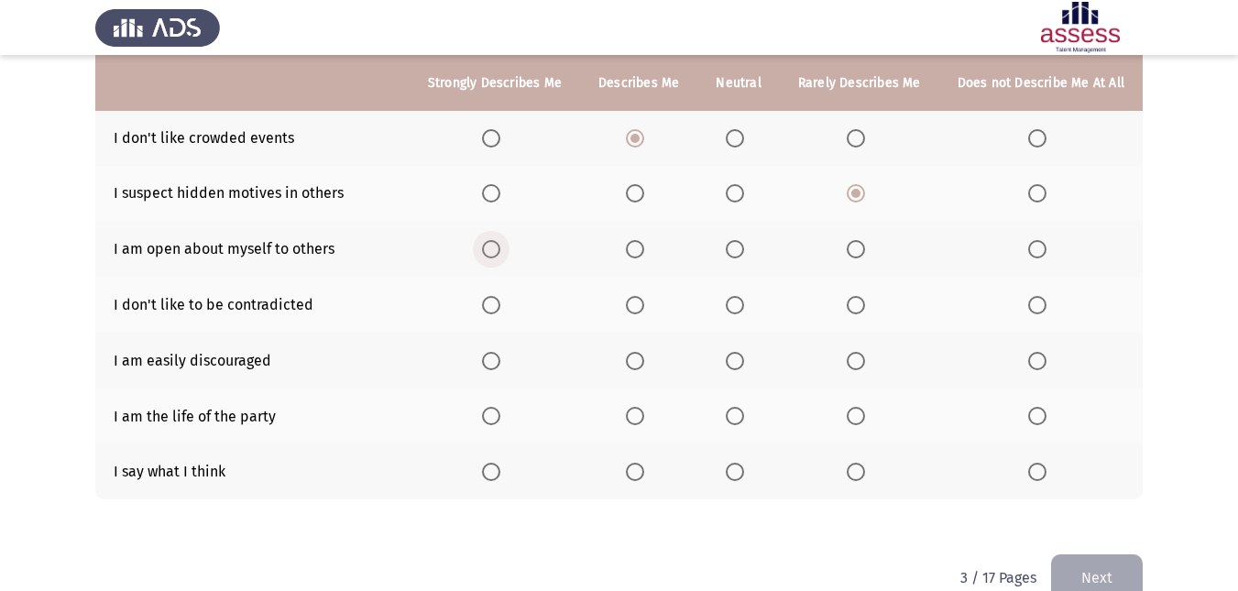
click at [496, 256] on input "Select an option" at bounding box center [491, 249] width 18 height 18
click at [641, 306] on span "Select an option" at bounding box center [635, 305] width 18 height 18
click at [641, 306] on input "Select an option" at bounding box center [635, 305] width 18 height 18
click at [1039, 353] on span "Select an option" at bounding box center [1037, 361] width 18 height 18
click at [1039, 353] on input "Select an option" at bounding box center [1037, 361] width 18 height 18
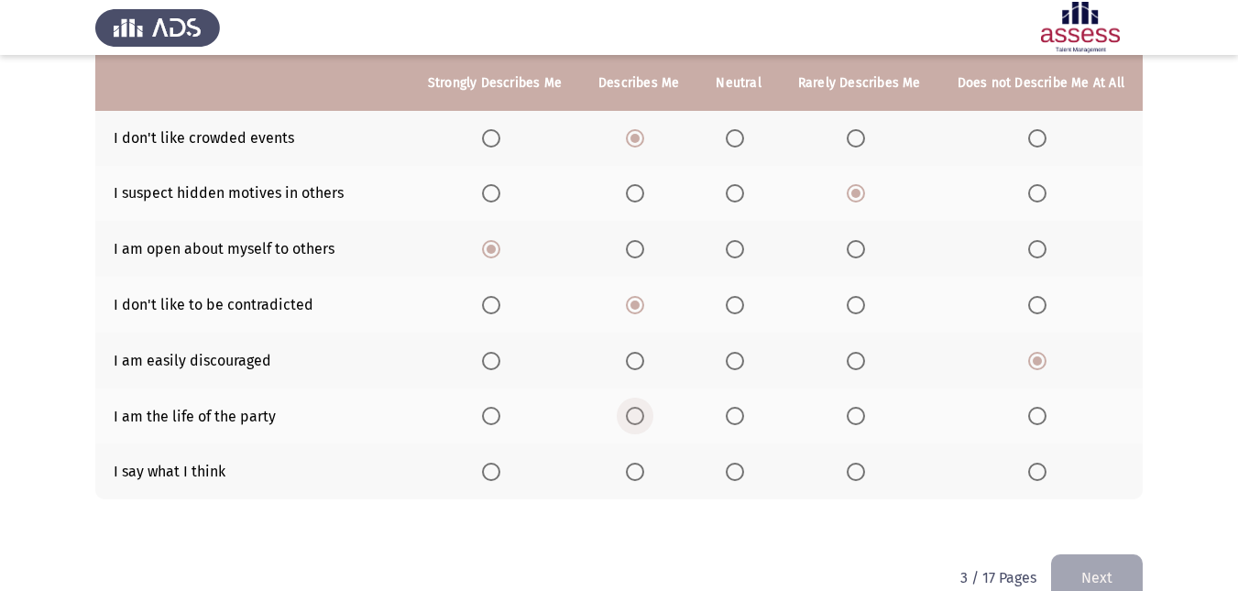
click at [632, 419] on span "Select an option" at bounding box center [635, 416] width 18 height 18
click at [632, 419] on input "Select an option" at bounding box center [635, 416] width 18 height 18
click at [491, 472] on span "Select an option" at bounding box center [491, 472] width 0 height 0
click at [500, 471] on input "Select an option" at bounding box center [491, 472] width 18 height 18
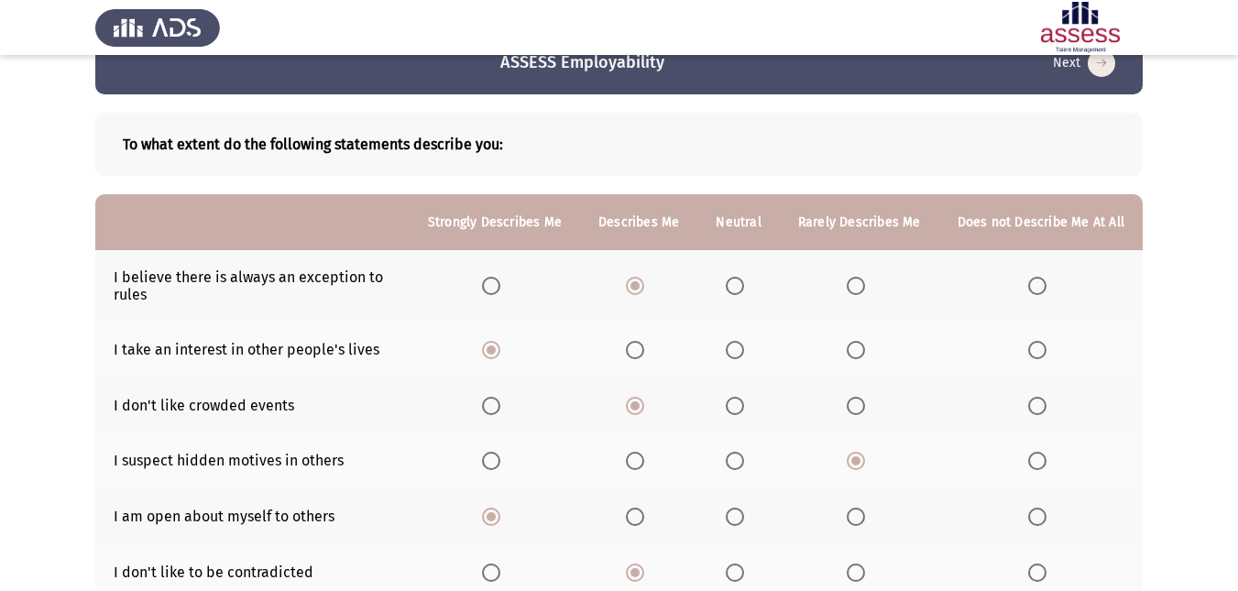
scroll to position [73, 0]
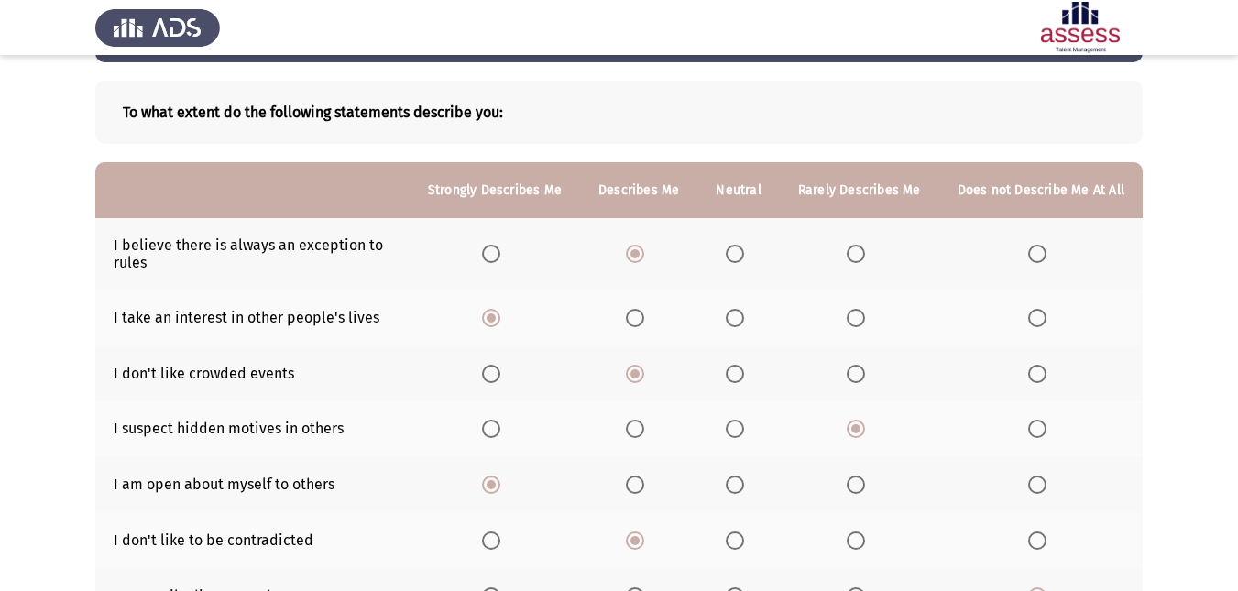
click at [858, 378] on span "Select an option" at bounding box center [856, 374] width 18 height 18
click at [858, 378] on input "Select an option" at bounding box center [856, 374] width 18 height 18
click at [858, 378] on span "Select an option" at bounding box center [856, 374] width 18 height 18
click at [741, 420] on mat-radio-button "Select an option" at bounding box center [739, 429] width 26 height 19
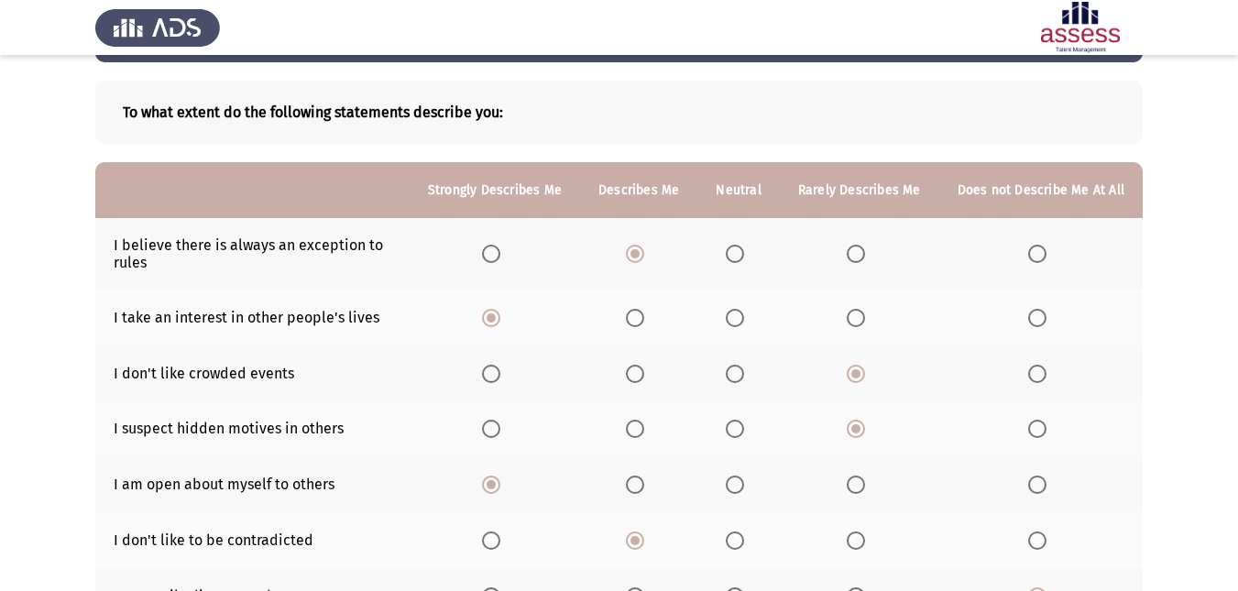
click at [734, 430] on span "Select an option" at bounding box center [735, 429] width 18 height 18
click at [734, 430] on input "Select an option" at bounding box center [735, 429] width 18 height 18
click at [734, 430] on span "Select an option" at bounding box center [735, 429] width 18 height 18
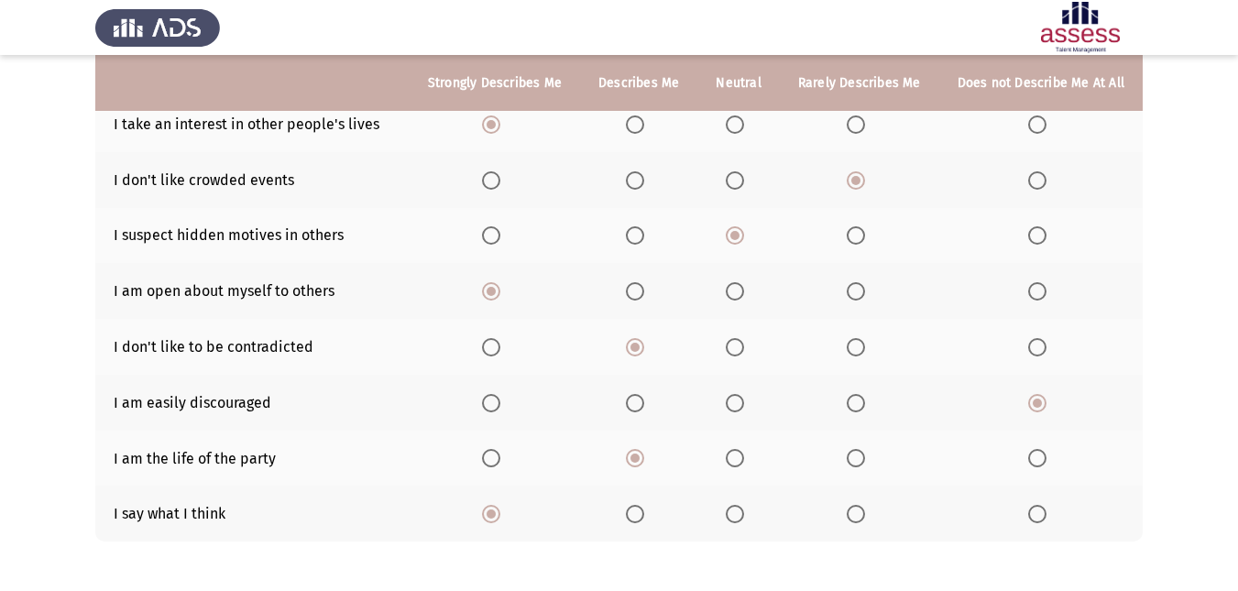
scroll to position [345, 0]
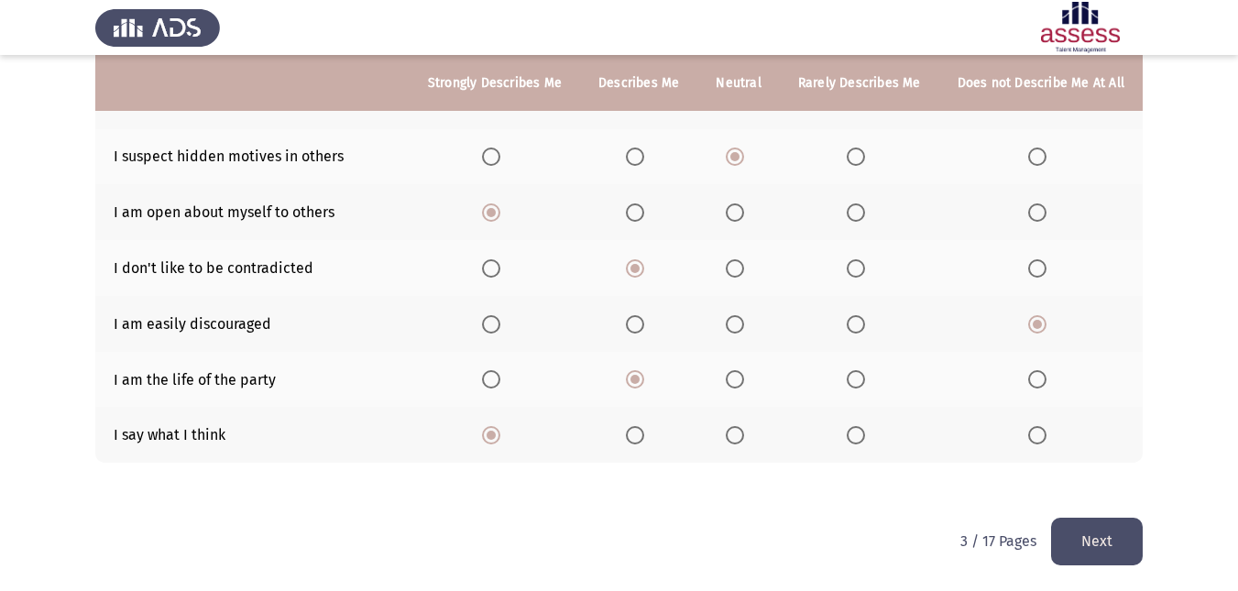
click at [1061, 544] on button "Next" at bounding box center [1097, 541] width 92 height 47
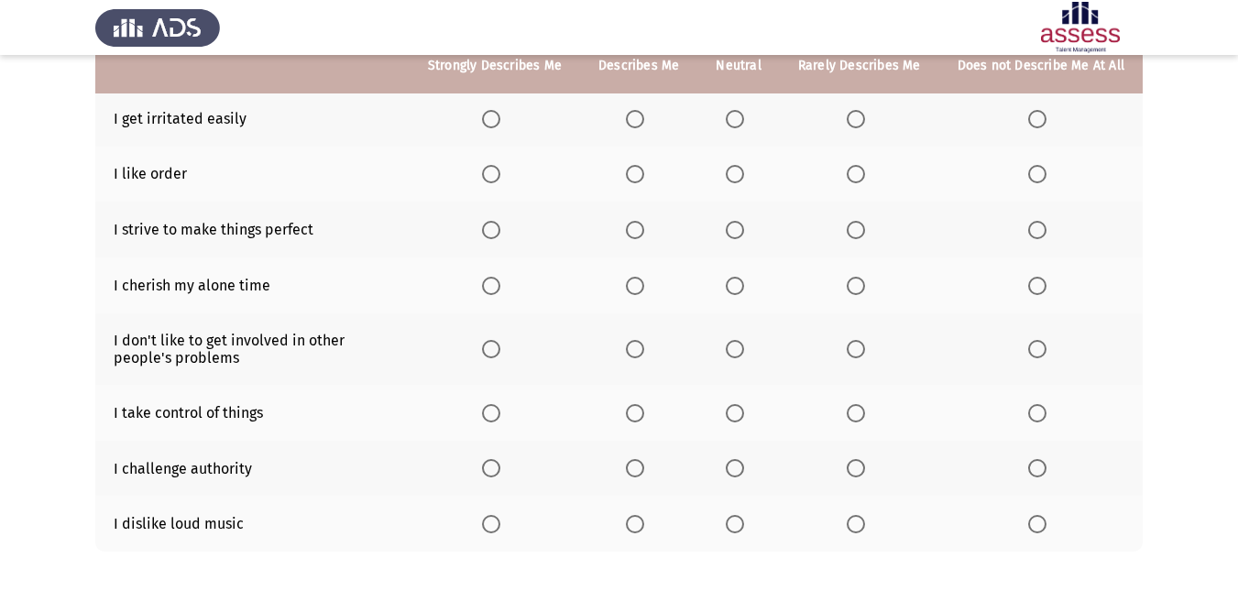
scroll to position [291, 0]
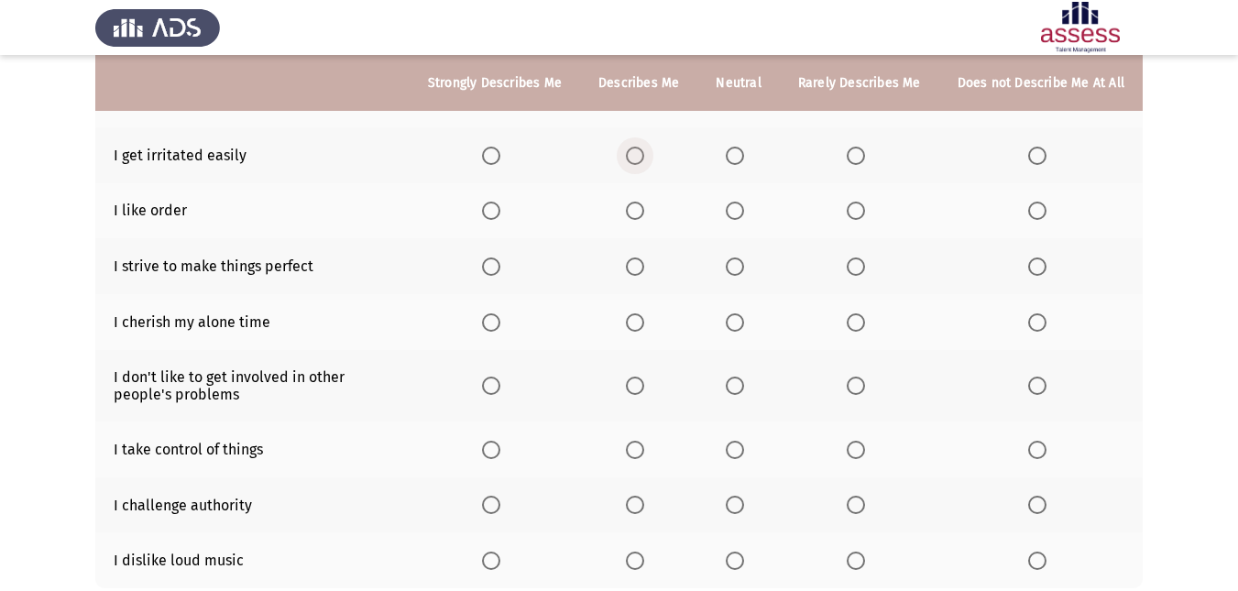
click at [644, 147] on span "Select an option" at bounding box center [635, 156] width 18 height 18
click at [644, 147] on input "Select an option" at bounding box center [635, 156] width 18 height 18
click at [560, 130] on th at bounding box center [495, 155] width 170 height 56
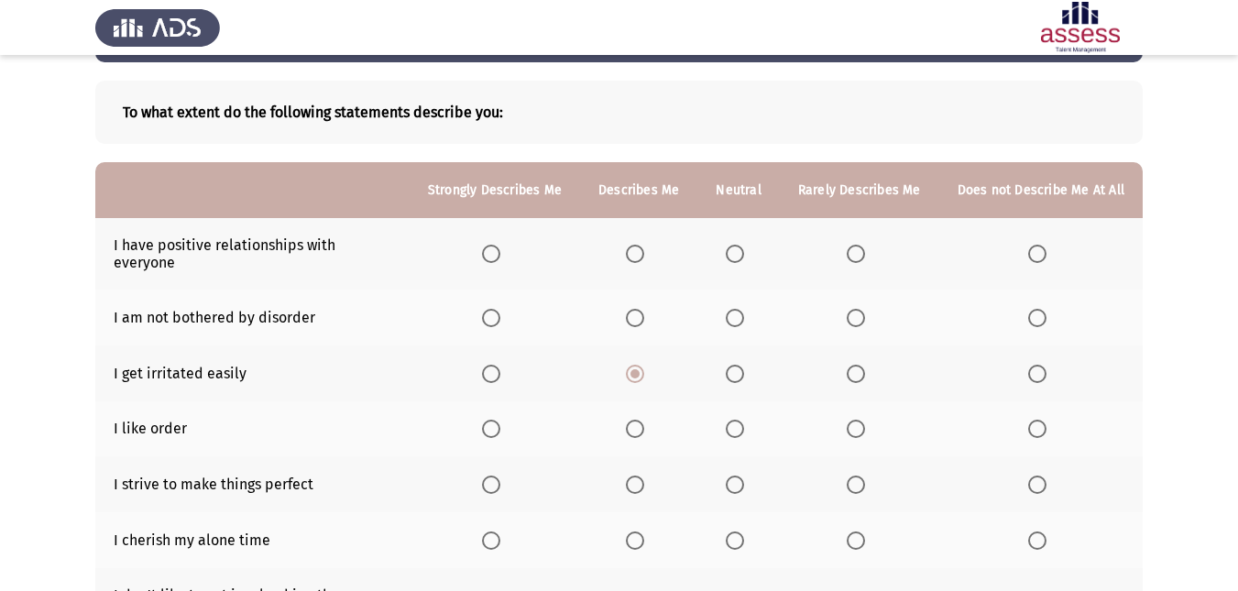
scroll to position [71, 0]
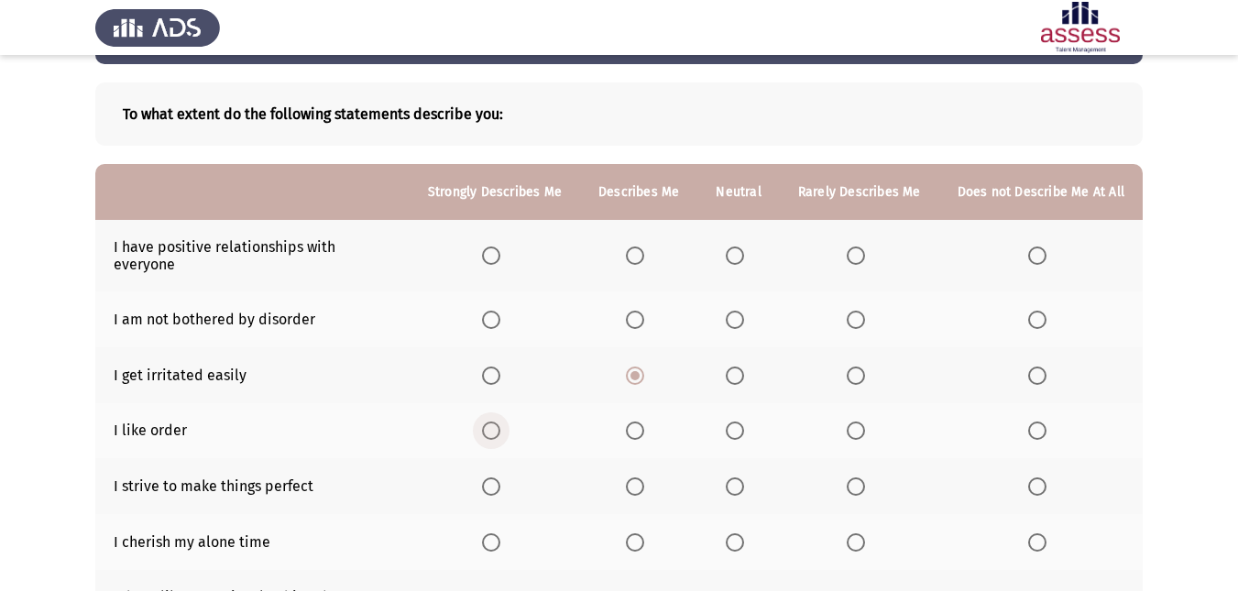
click at [495, 421] on span "Select an option" at bounding box center [491, 430] width 18 height 18
click at [495, 421] on input "Select an option" at bounding box center [491, 430] width 18 height 18
click at [500, 458] on th at bounding box center [495, 486] width 170 height 56
click at [497, 477] on span "Select an option" at bounding box center [491, 486] width 18 height 18
click at [497, 477] on input "Select an option" at bounding box center [491, 486] width 18 height 18
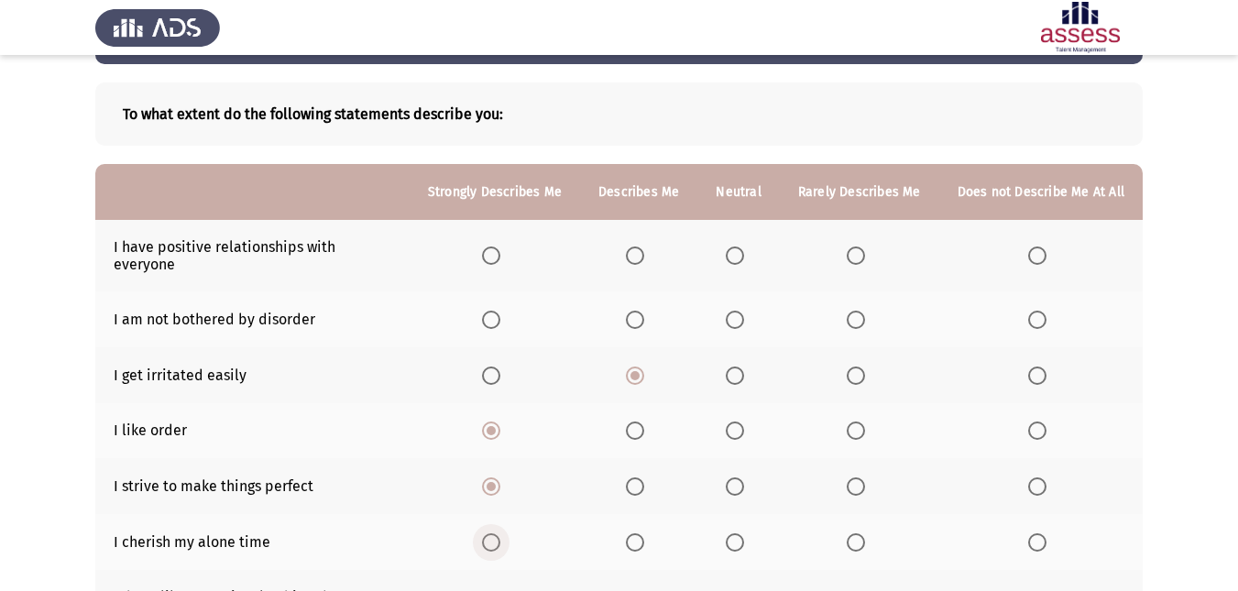
click at [497, 533] on span "Select an option" at bounding box center [491, 542] width 18 height 18
click at [497, 533] on input "Select an option" at bounding box center [491, 542] width 18 height 18
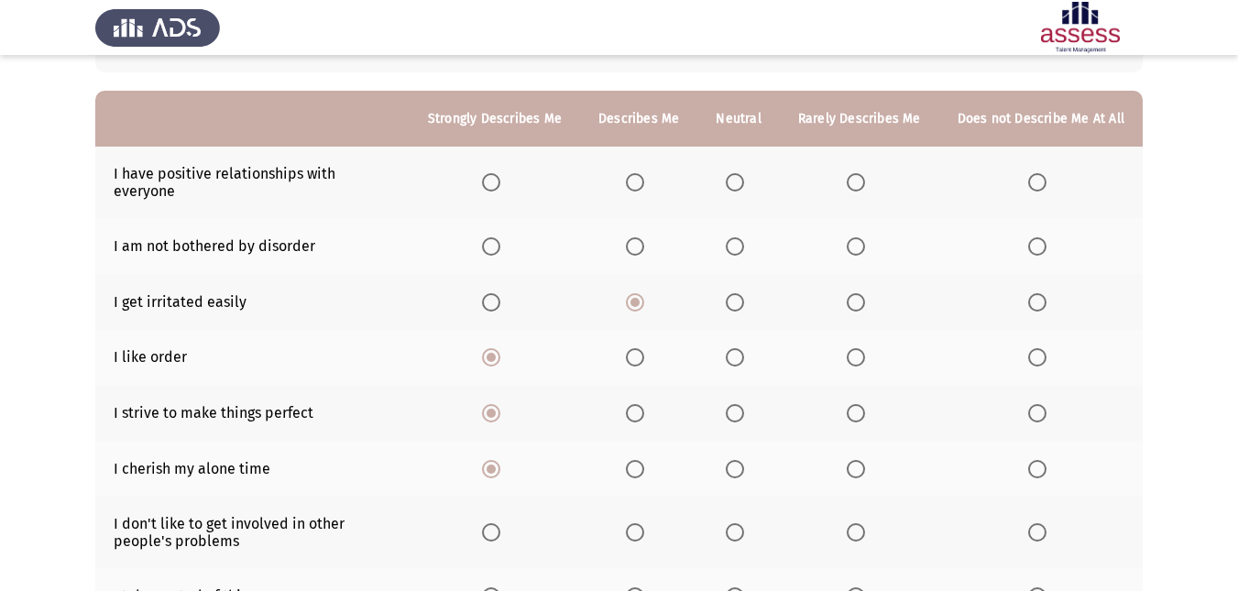
scroll to position [181, 0]
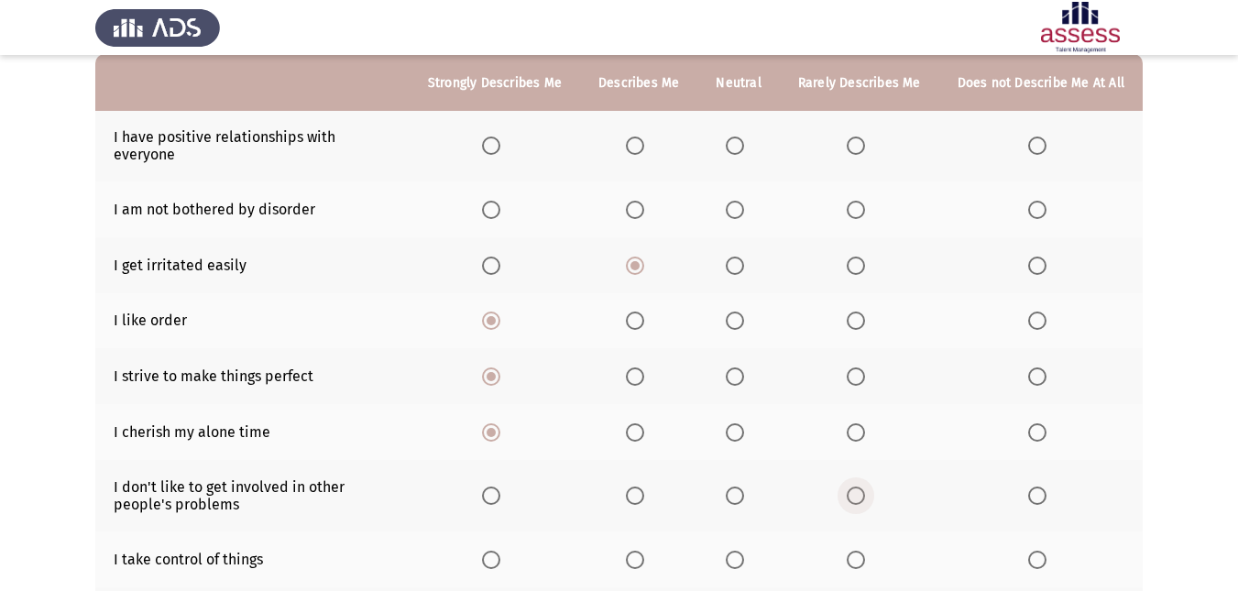
click at [849, 486] on span "Select an option" at bounding box center [856, 495] width 18 height 18
click at [849, 486] on input "Select an option" at bounding box center [856, 495] width 18 height 18
click at [636, 551] on span "Select an option" at bounding box center [635, 560] width 18 height 18
click at [636, 551] on input "Select an option" at bounding box center [635, 560] width 18 height 18
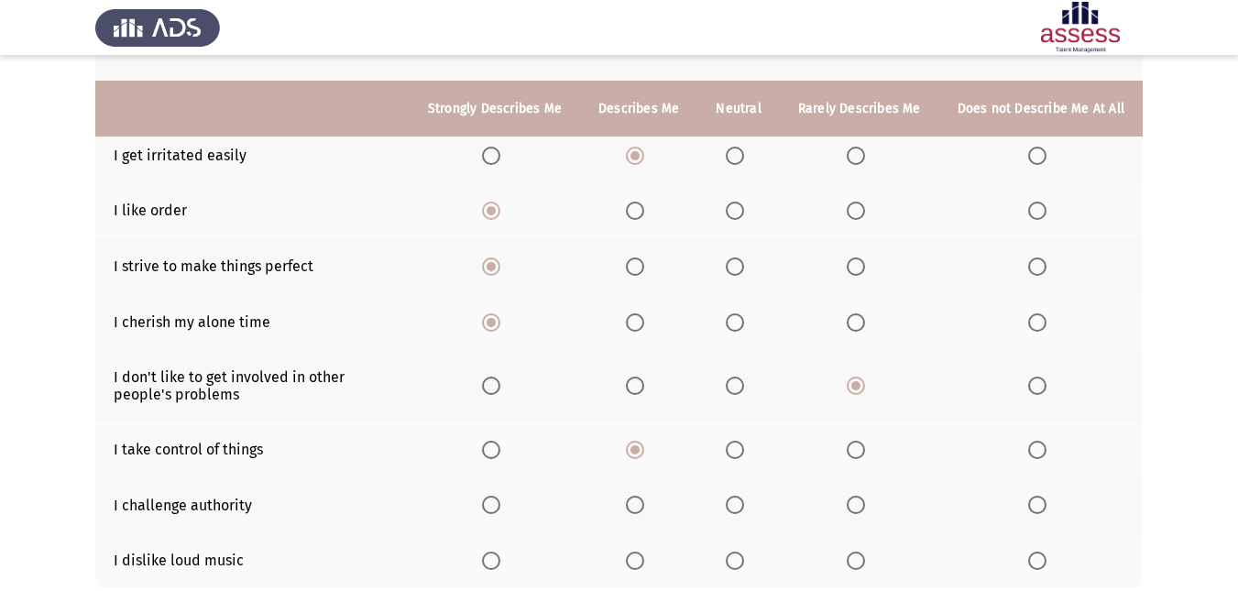
scroll to position [328, 0]
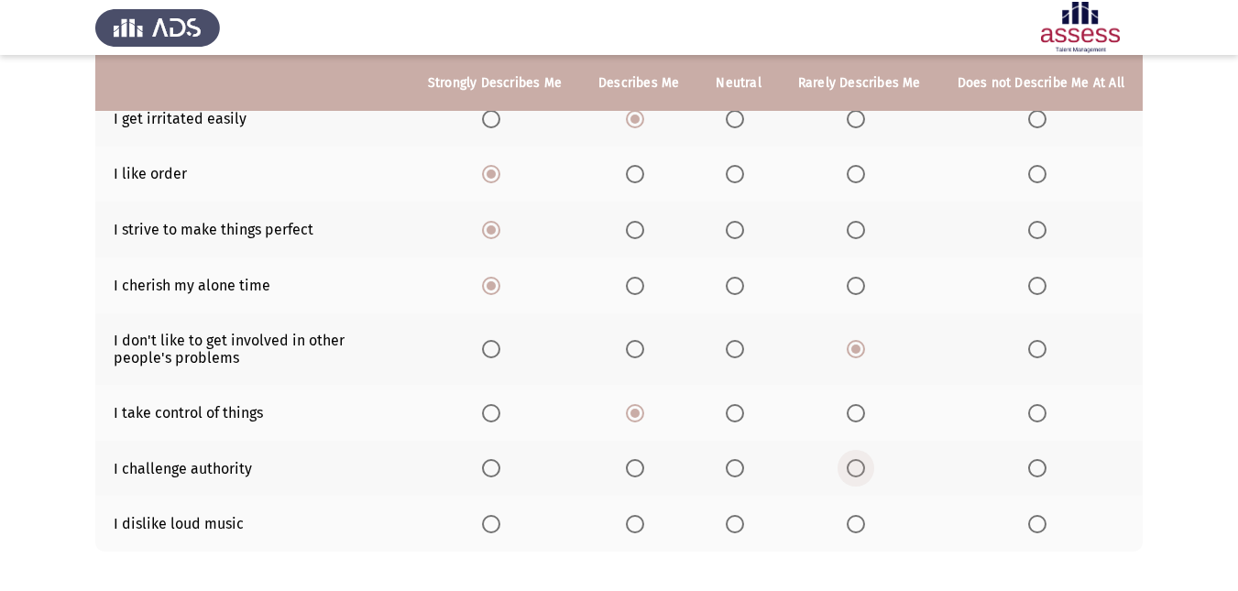
click at [865, 459] on span "Select an option" at bounding box center [856, 468] width 18 height 18
click at [865, 459] on input "Select an option" at bounding box center [856, 468] width 18 height 18
click at [864, 515] on span "Select an option" at bounding box center [856, 524] width 18 height 18
click at [864, 515] on input "Select an option" at bounding box center [856, 524] width 18 height 18
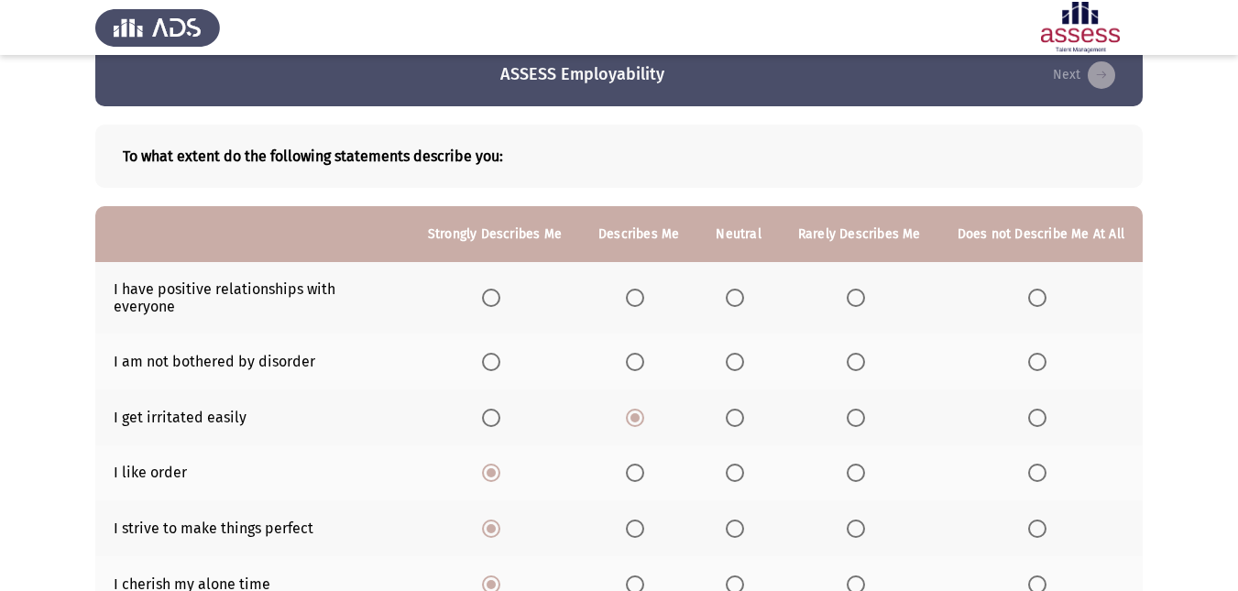
scroll to position [0, 0]
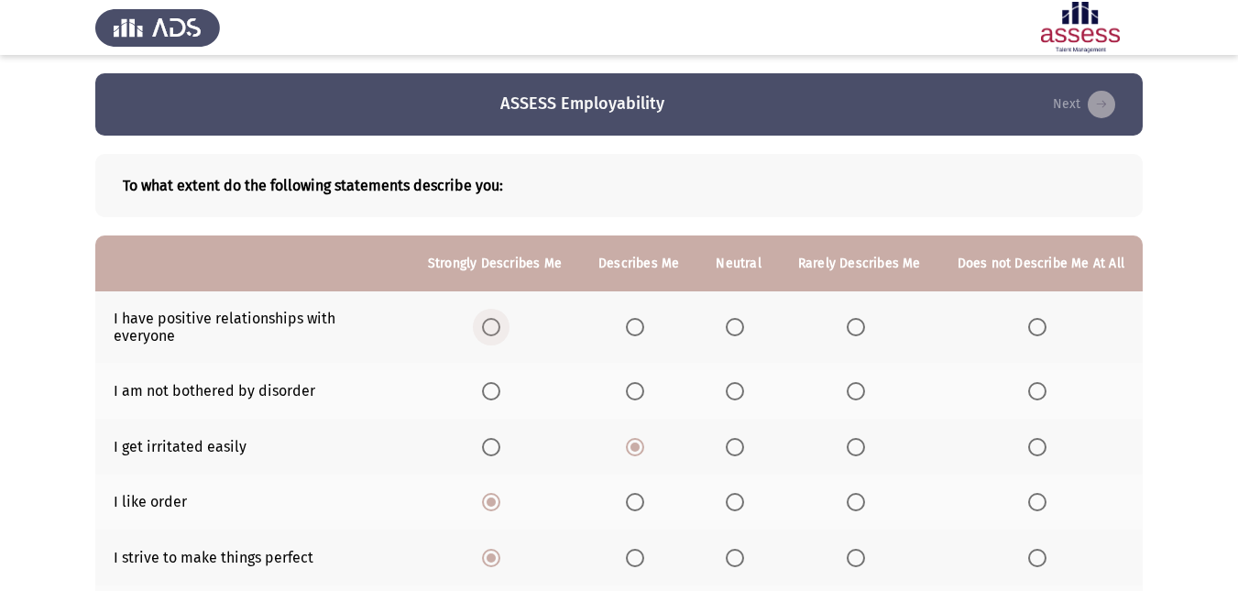
click at [500, 318] on span "Select an option" at bounding box center [491, 327] width 18 height 18
click at [500, 318] on input "Select an option" at bounding box center [491, 327] width 18 height 18
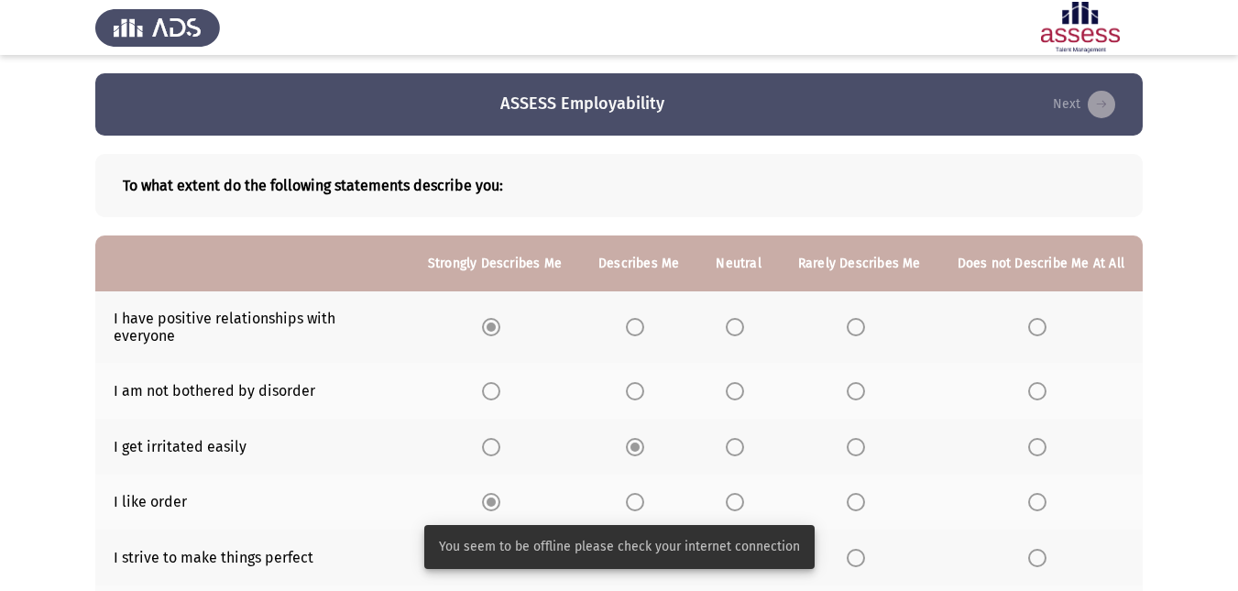
click at [1044, 363] on th at bounding box center [1040, 391] width 203 height 56
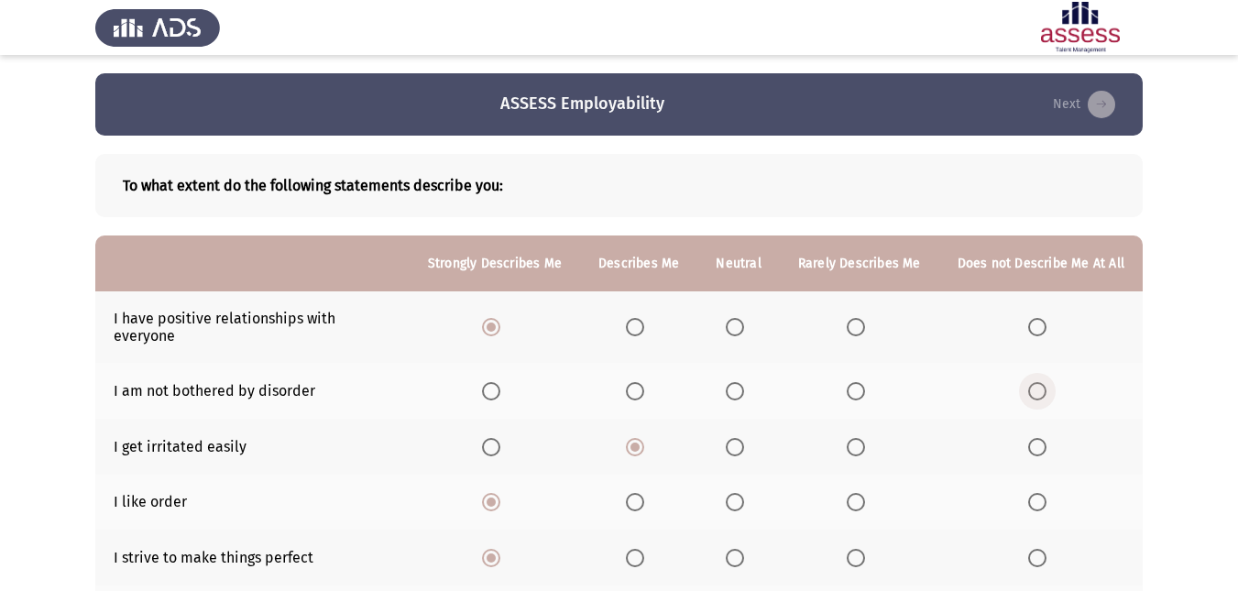
click at [1033, 382] on span "Select an option" at bounding box center [1037, 391] width 18 height 18
click at [1033, 382] on input "Select an option" at bounding box center [1037, 391] width 18 height 18
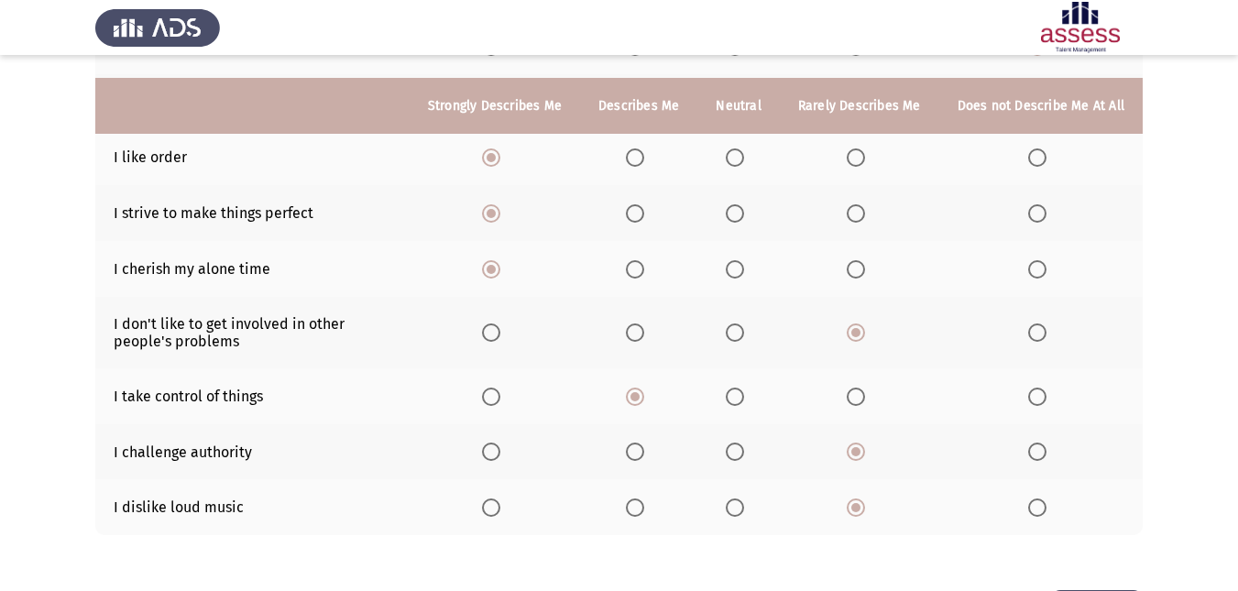
scroll to position [401, 0]
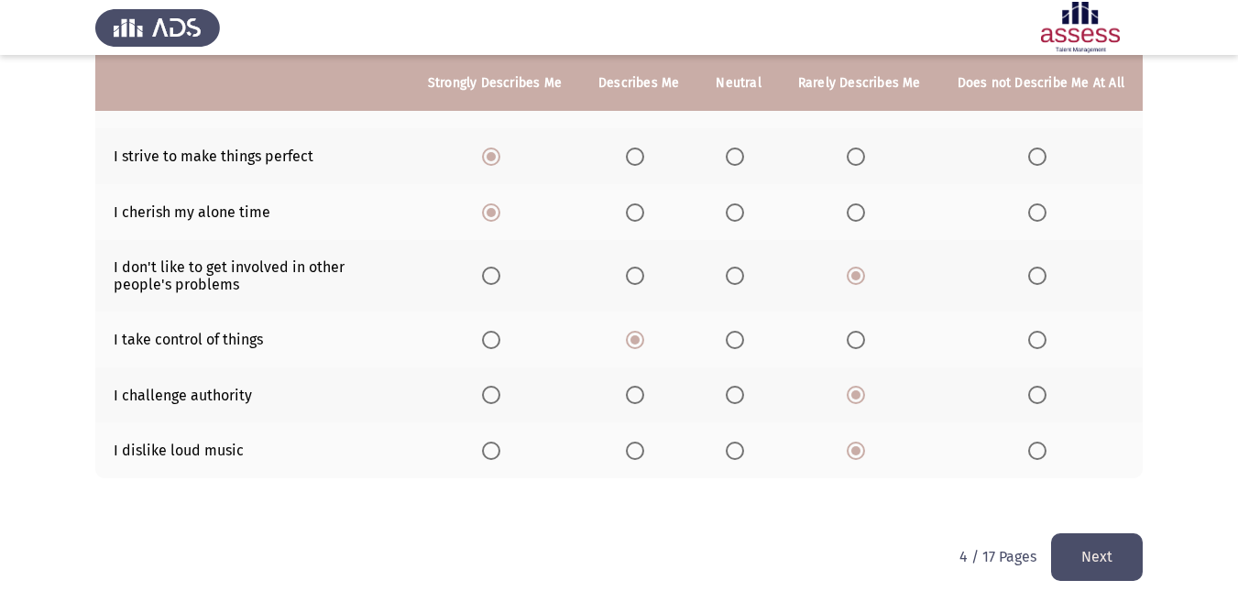
click at [1113, 533] on button "Next" at bounding box center [1097, 556] width 92 height 47
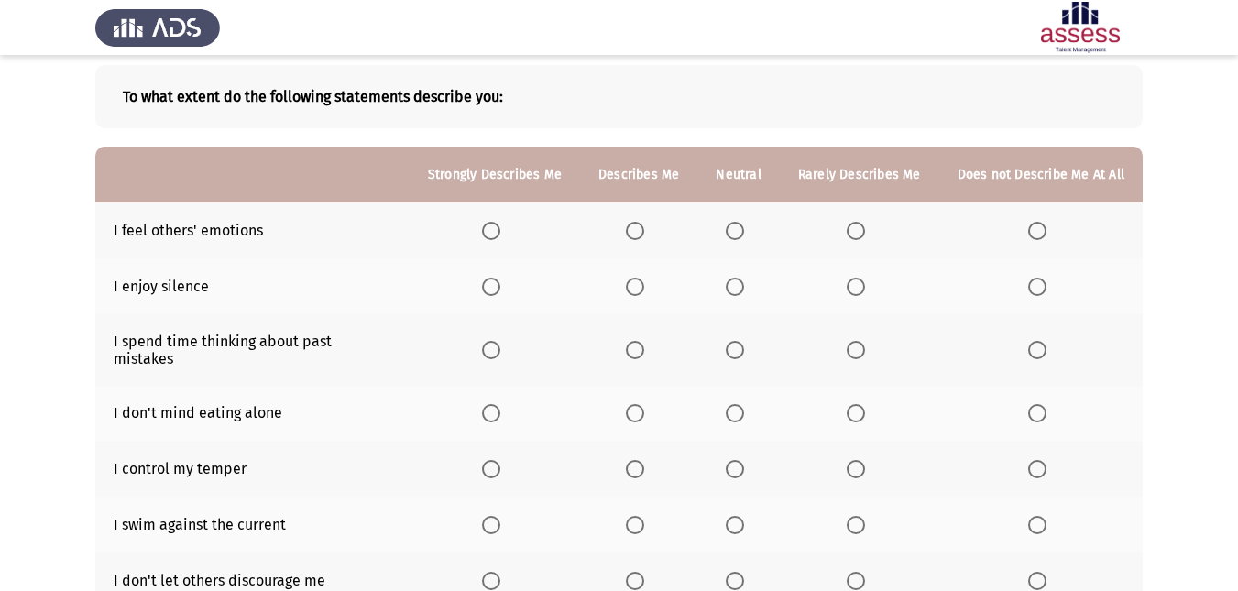
scroll to position [0, 0]
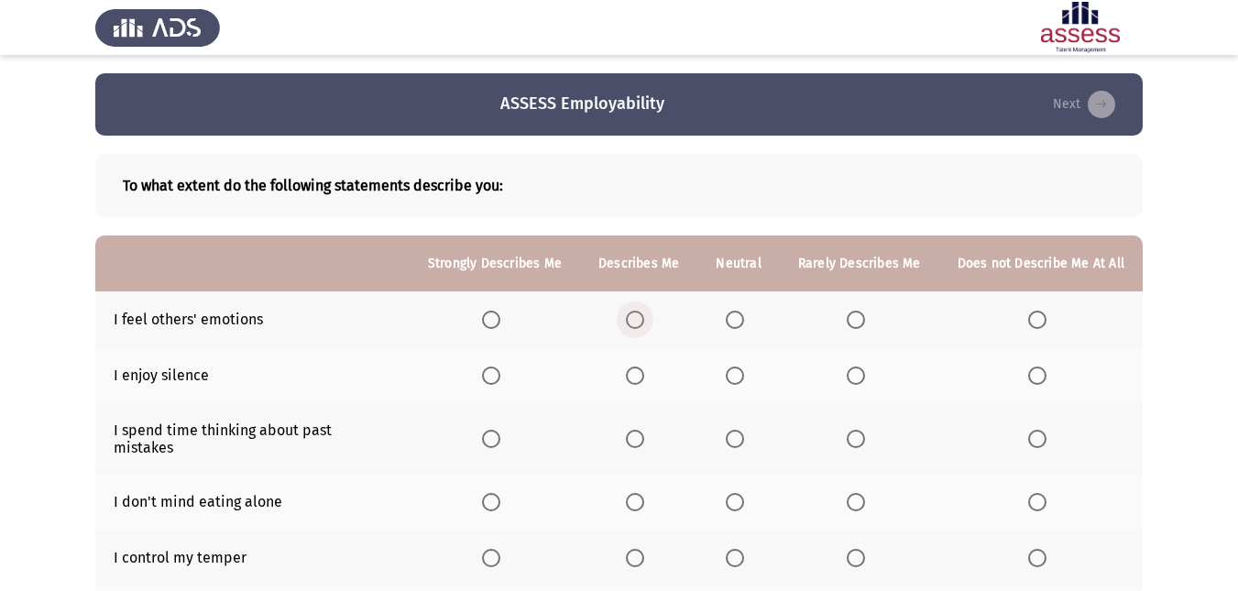
click at [640, 313] on span "Select an option" at bounding box center [635, 320] width 18 height 18
click at [640, 313] on input "Select an option" at bounding box center [635, 320] width 18 height 18
click at [500, 377] on span "Select an option" at bounding box center [491, 375] width 18 height 18
click at [500, 377] on input "Select an option" at bounding box center [491, 375] width 18 height 18
click at [737, 434] on span "Select an option" at bounding box center [735, 439] width 18 height 18
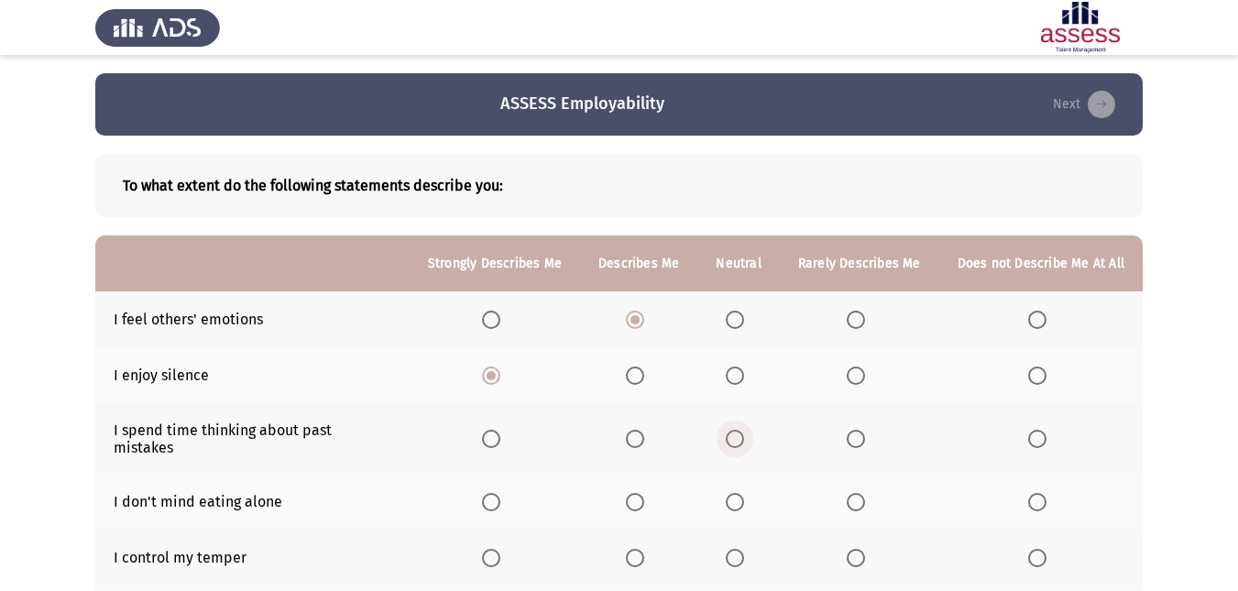
click at [737, 434] on input "Select an option" at bounding box center [735, 439] width 18 height 18
click at [487, 493] on span "Select an option" at bounding box center [491, 502] width 18 height 18
click at [487, 493] on input "Select an option" at bounding box center [491, 502] width 18 height 18
click at [491, 549] on span "Select an option" at bounding box center [491, 558] width 18 height 18
click at [491, 549] on input "Select an option" at bounding box center [491, 558] width 18 height 18
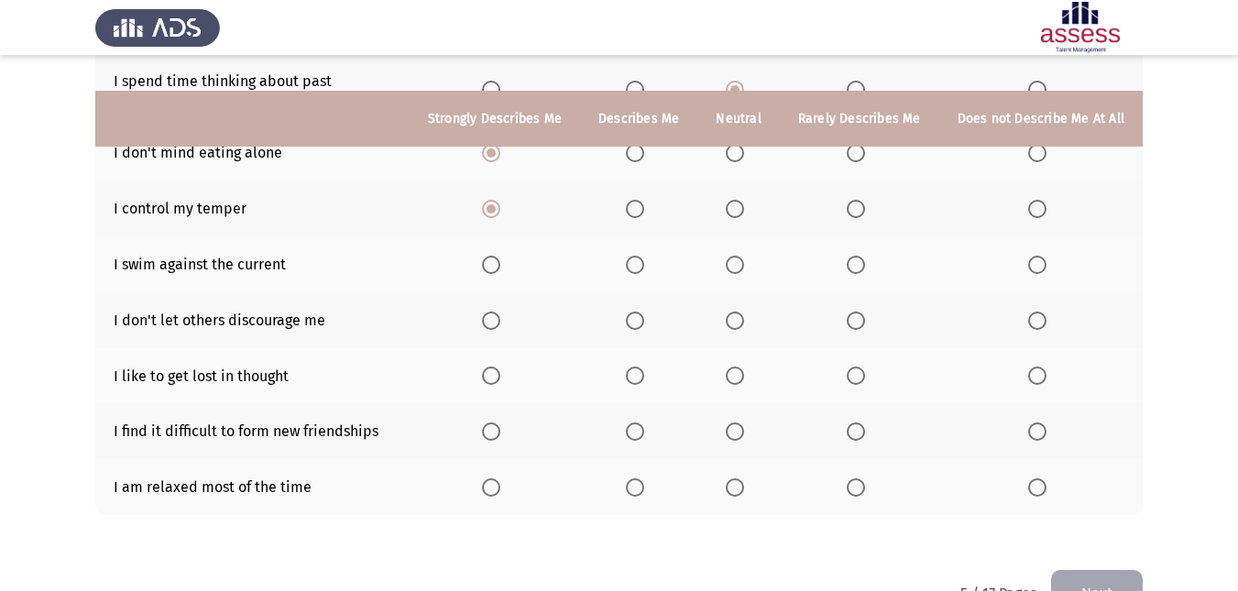
scroll to position [386, 0]
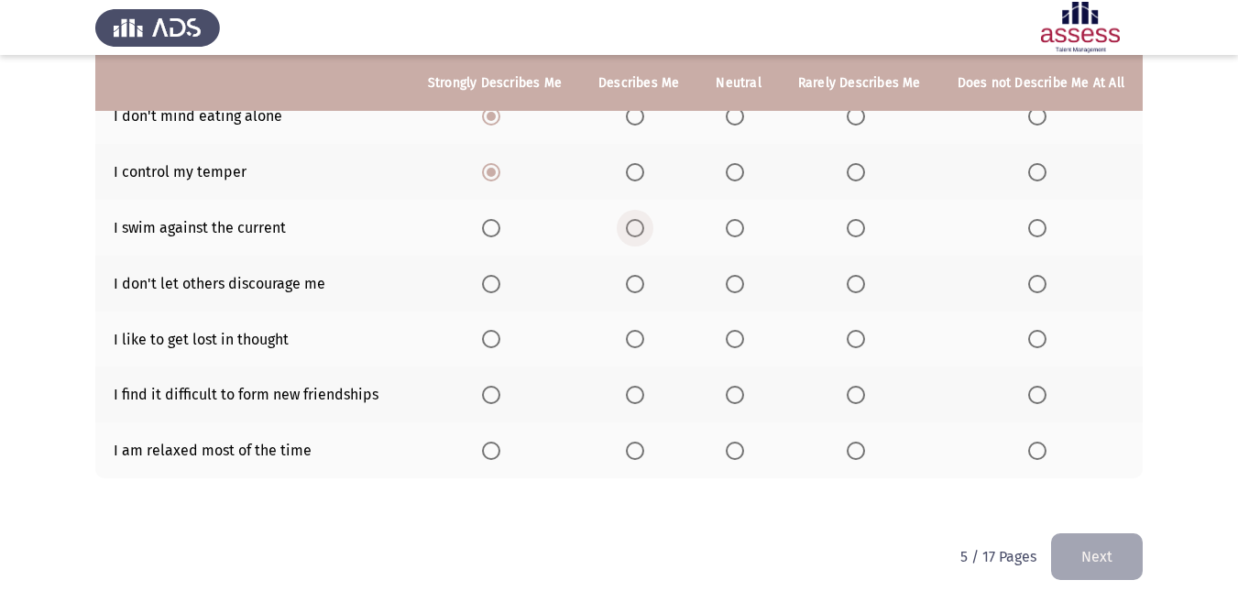
click at [643, 219] on span "Select an option" at bounding box center [635, 228] width 18 height 18
click at [643, 219] on input "Select an option" at bounding box center [635, 228] width 18 height 18
click at [499, 275] on span "Select an option" at bounding box center [491, 284] width 18 height 18
click at [499, 275] on input "Select an option" at bounding box center [491, 284] width 18 height 18
click at [500, 330] on span "Select an option" at bounding box center [491, 339] width 18 height 18
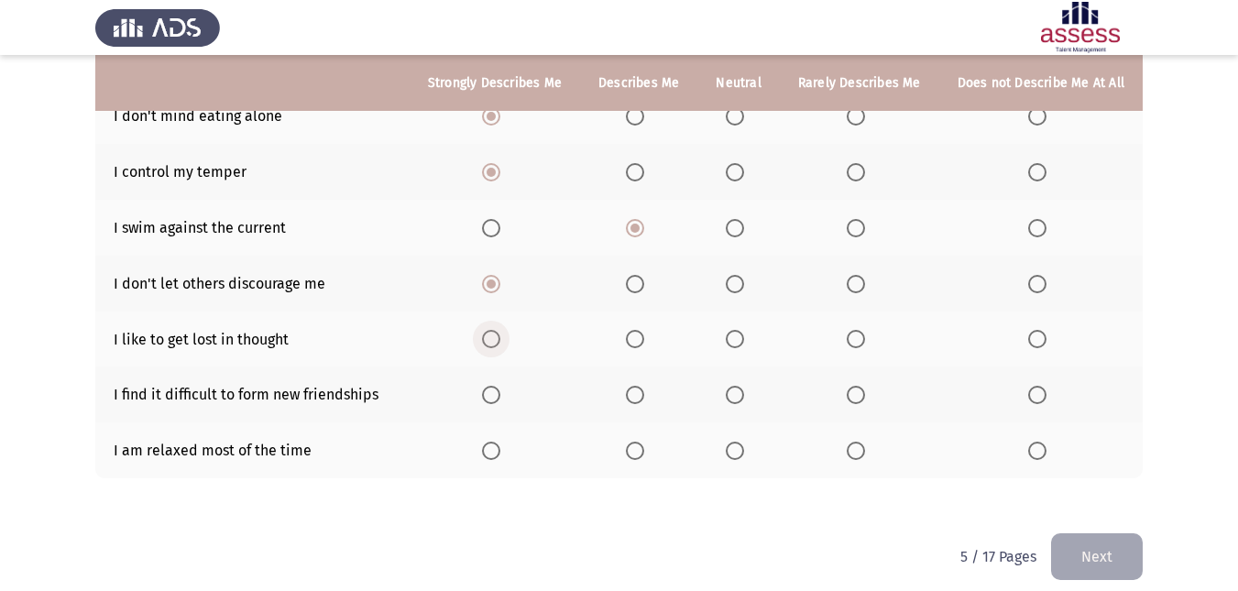
click at [500, 330] on input "Select an option" at bounding box center [491, 339] width 18 height 18
click at [640, 388] on span "Select an option" at bounding box center [635, 395] width 18 height 18
click at [640, 388] on input "Select an option" at bounding box center [635, 395] width 18 height 18
click at [1123, 422] on th at bounding box center [1040, 450] width 203 height 56
click at [740, 442] on span "Select an option" at bounding box center [735, 451] width 18 height 18
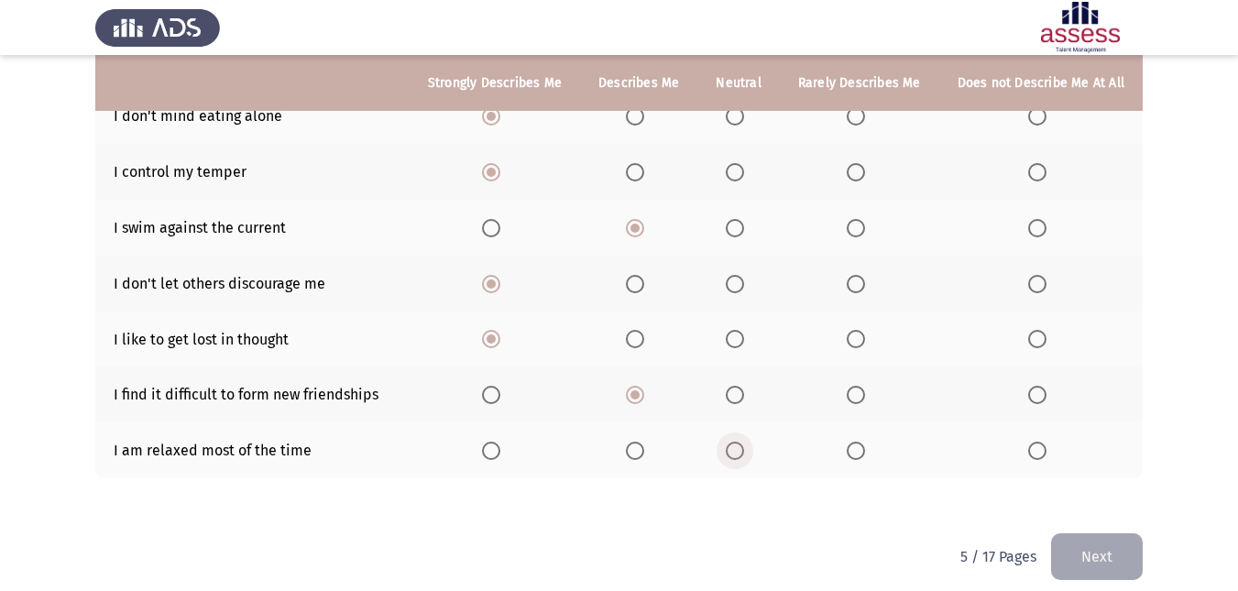
click at [740, 442] on input "Select an option" at bounding box center [735, 451] width 18 height 18
click at [1065, 538] on button "Next" at bounding box center [1097, 556] width 92 height 47
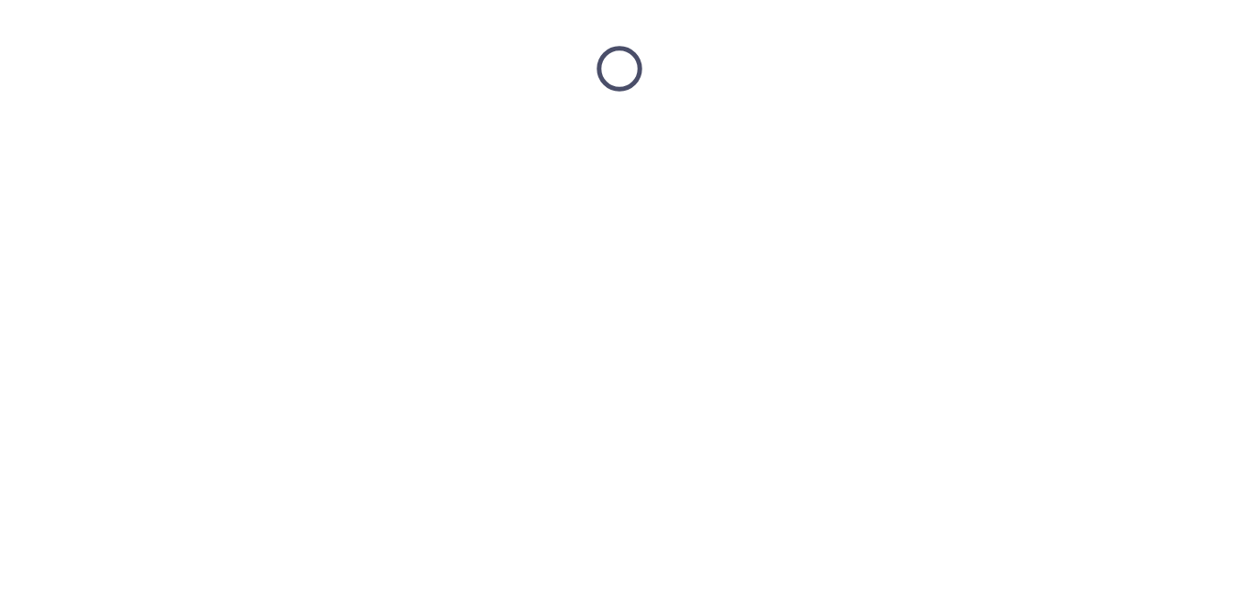
scroll to position [0, 0]
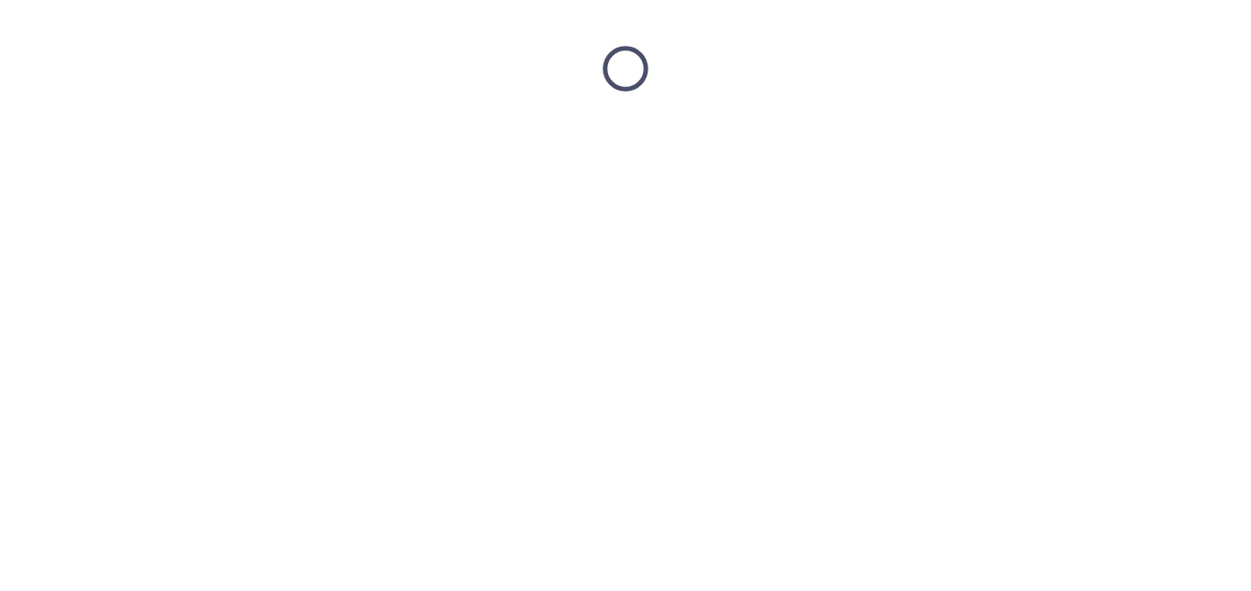
click at [1065, 137] on html at bounding box center [625, 68] width 1251 height 137
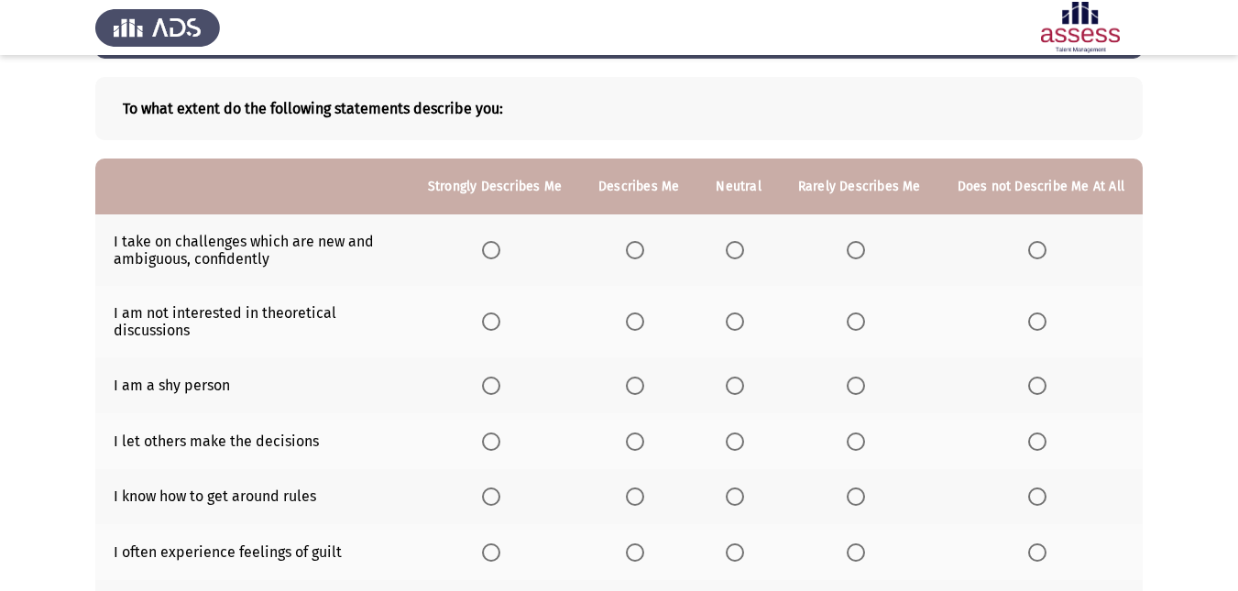
scroll to position [76, 0]
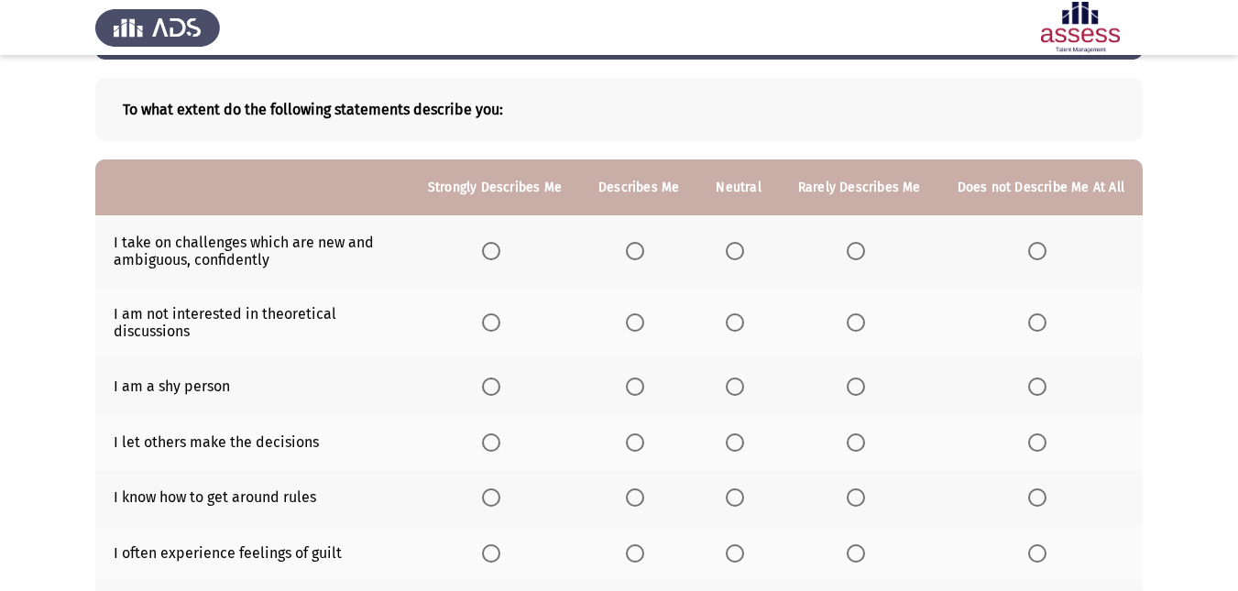
click at [499, 246] on span "Select an option" at bounding box center [491, 251] width 18 height 18
click at [499, 246] on input "Select an option" at bounding box center [491, 251] width 18 height 18
click at [857, 326] on span "Select an option" at bounding box center [856, 322] width 18 height 18
click at [857, 326] on input "Select an option" at bounding box center [856, 322] width 18 height 18
click at [859, 383] on span "Select an option" at bounding box center [856, 386] width 18 height 18
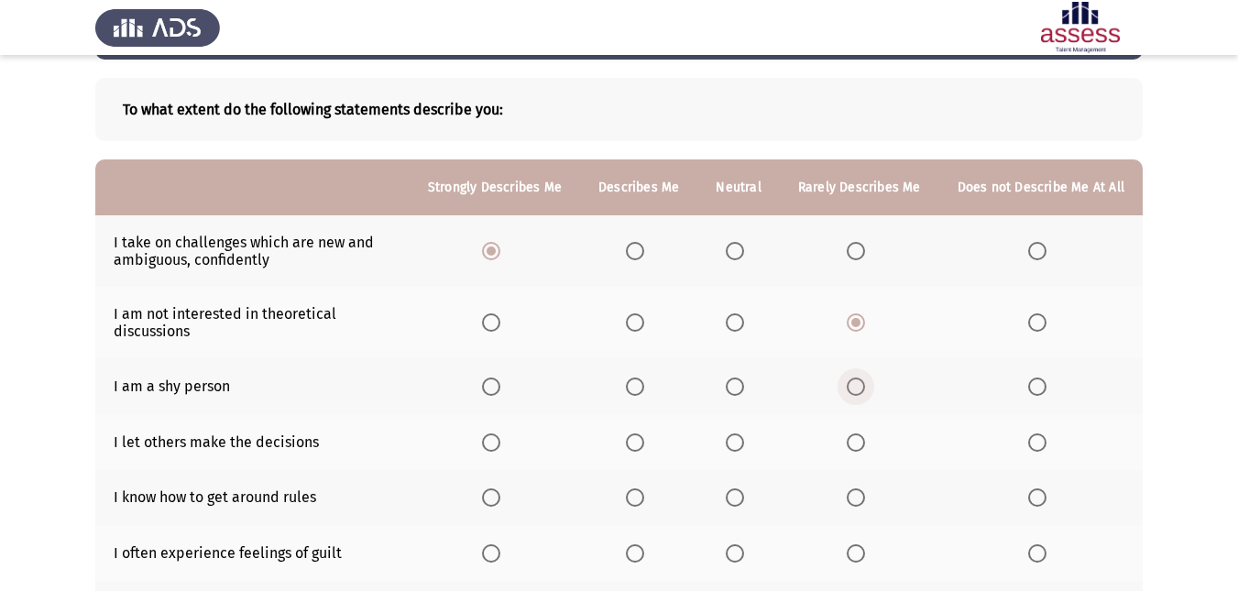
click at [859, 383] on input "Select an option" at bounding box center [856, 386] width 18 height 18
click at [857, 445] on span "Select an option" at bounding box center [856, 442] width 18 height 18
click at [857, 445] on input "Select an option" at bounding box center [856, 442] width 18 height 18
click at [857, 543] on mat-radio-button "Select an option" at bounding box center [860, 552] width 26 height 19
click at [857, 547] on span "Select an option" at bounding box center [856, 553] width 18 height 18
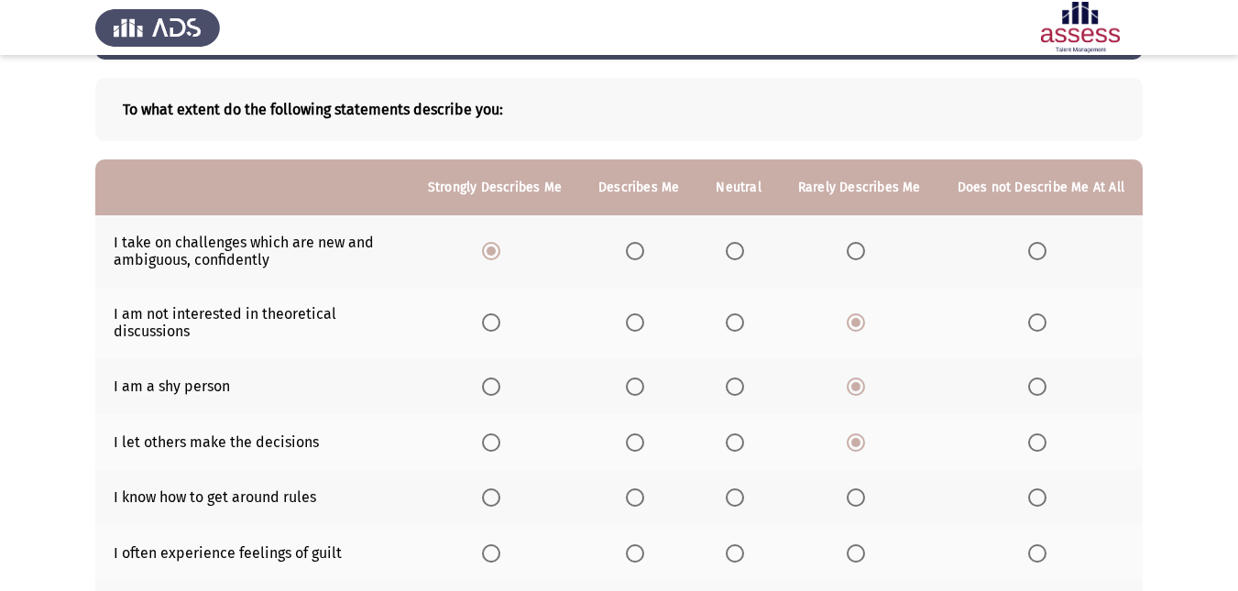
click at [857, 547] on input "Select an option" at bounding box center [856, 553] width 18 height 18
click at [1037, 497] on span "Select an option" at bounding box center [1037, 497] width 0 height 0
click at [1037, 497] on input "Select an option" at bounding box center [1037, 497] width 18 height 18
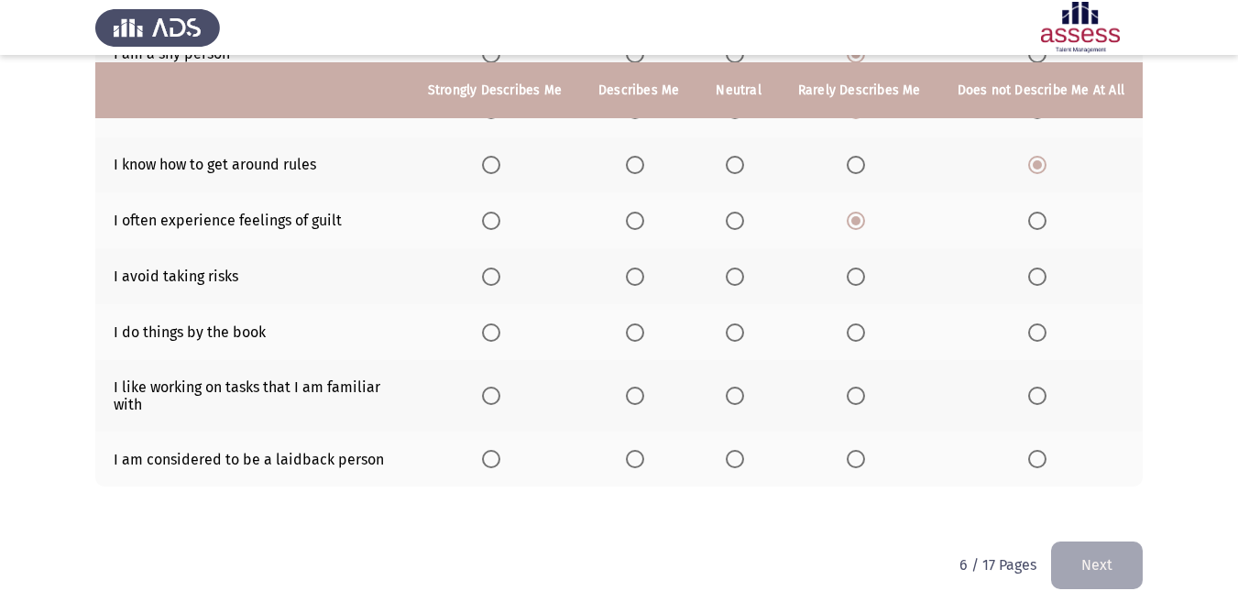
scroll to position [432, 0]
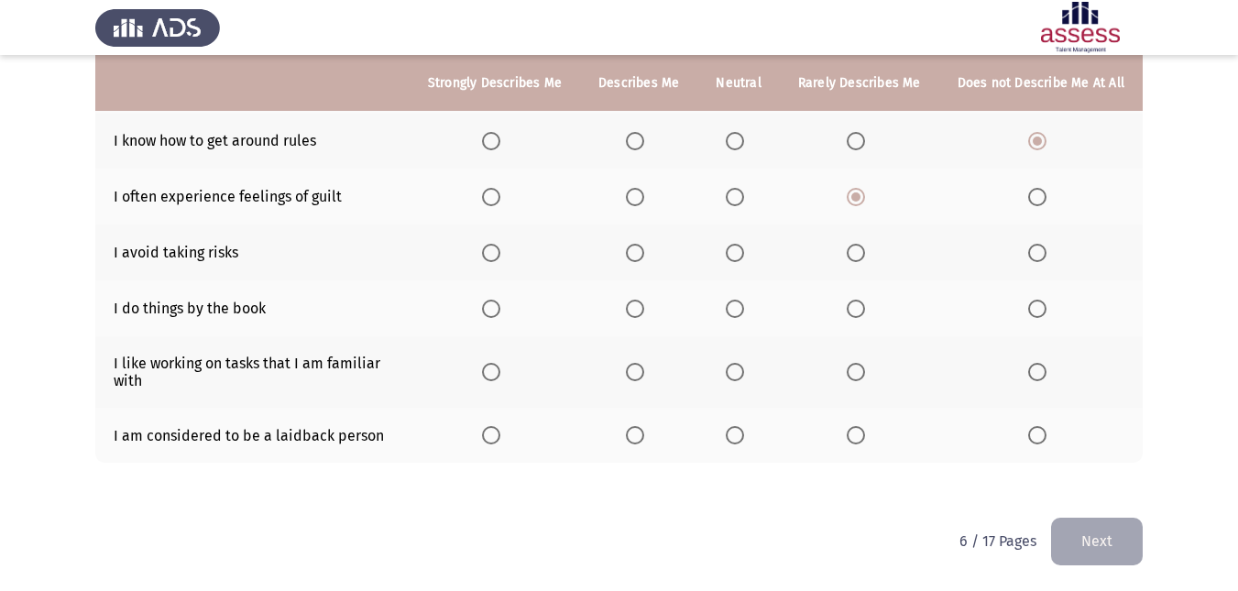
drag, startPoint x: 746, startPoint y: 434, endPoint x: 650, endPoint y: 377, distance: 110.9
click at [650, 377] on tbody "I take on challenges which are new and ambiguous, confidently I am not interest…" at bounding box center [618, 161] width 1047 height 604
click at [644, 377] on span "Select an option" at bounding box center [635, 372] width 18 height 18
click at [644, 377] on input "Select an option" at bounding box center [635, 372] width 18 height 18
click at [500, 319] on th at bounding box center [495, 308] width 170 height 56
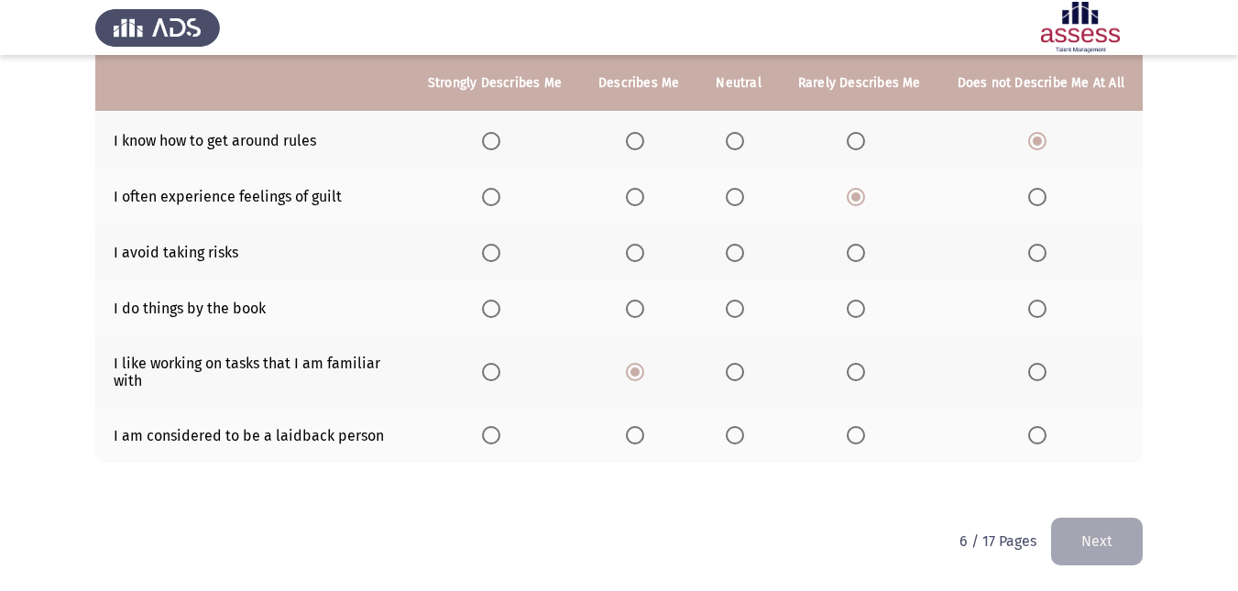
click at [489, 309] on th at bounding box center [495, 308] width 170 height 56
click at [500, 300] on span "Select an option" at bounding box center [491, 309] width 18 height 18
click at [500, 300] on input "Select an option" at bounding box center [491, 309] width 18 height 18
click at [500, 300] on span "Select an option" at bounding box center [491, 309] width 18 height 18
click at [500, 300] on input "Select an option" at bounding box center [491, 309] width 18 height 18
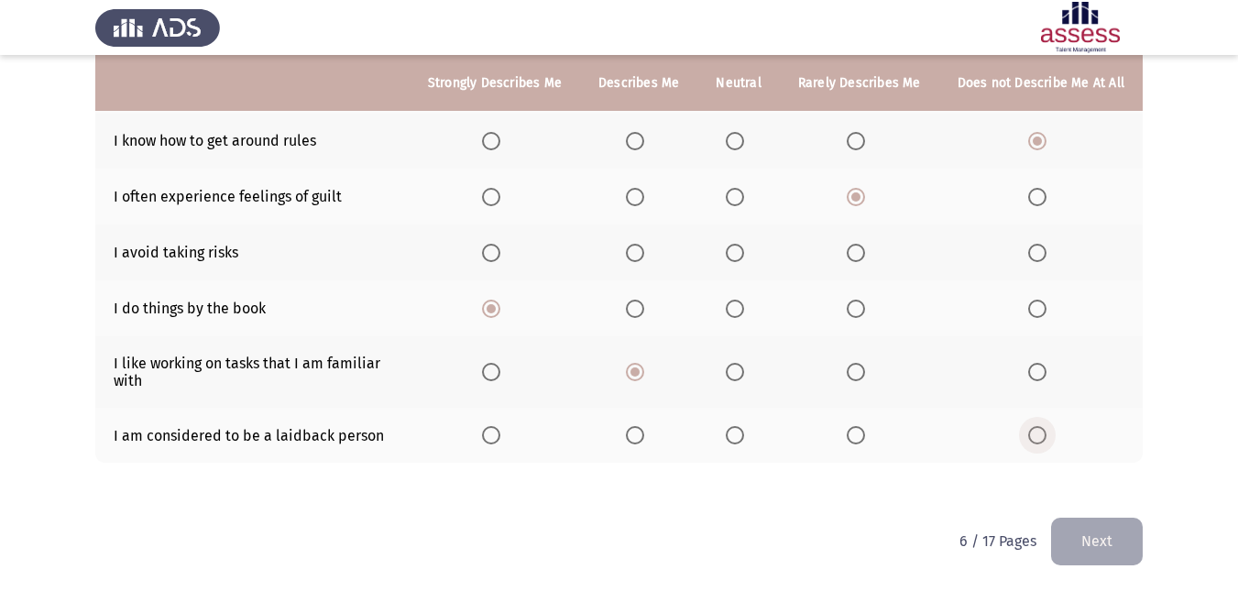
click at [1037, 429] on span "Select an option" at bounding box center [1037, 435] width 18 height 18
click at [1037, 429] on input "Select an option" at bounding box center [1037, 435] width 18 height 18
click at [1098, 537] on button "Next" at bounding box center [1097, 541] width 92 height 47
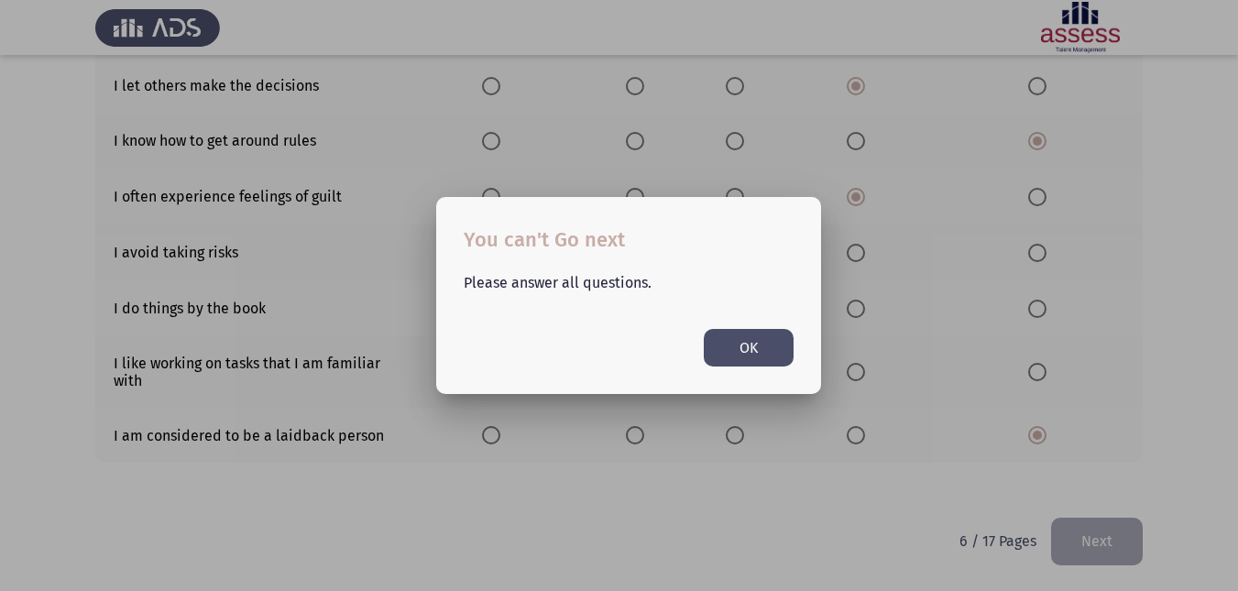
click at [751, 349] on button "OK" at bounding box center [749, 348] width 90 height 38
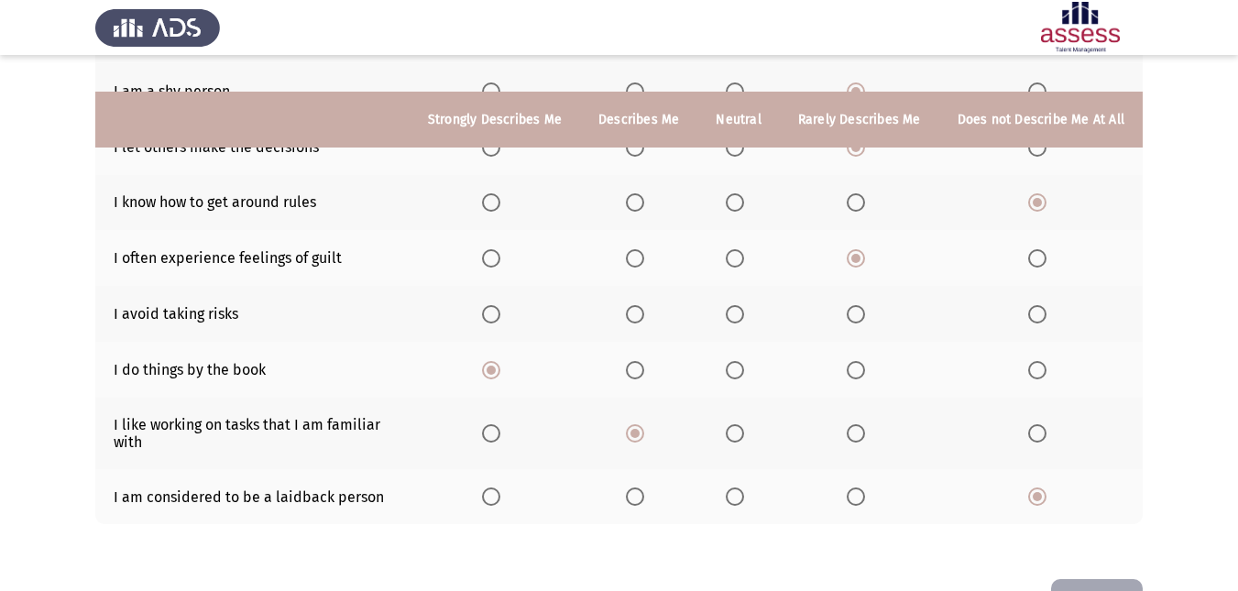
scroll to position [408, 0]
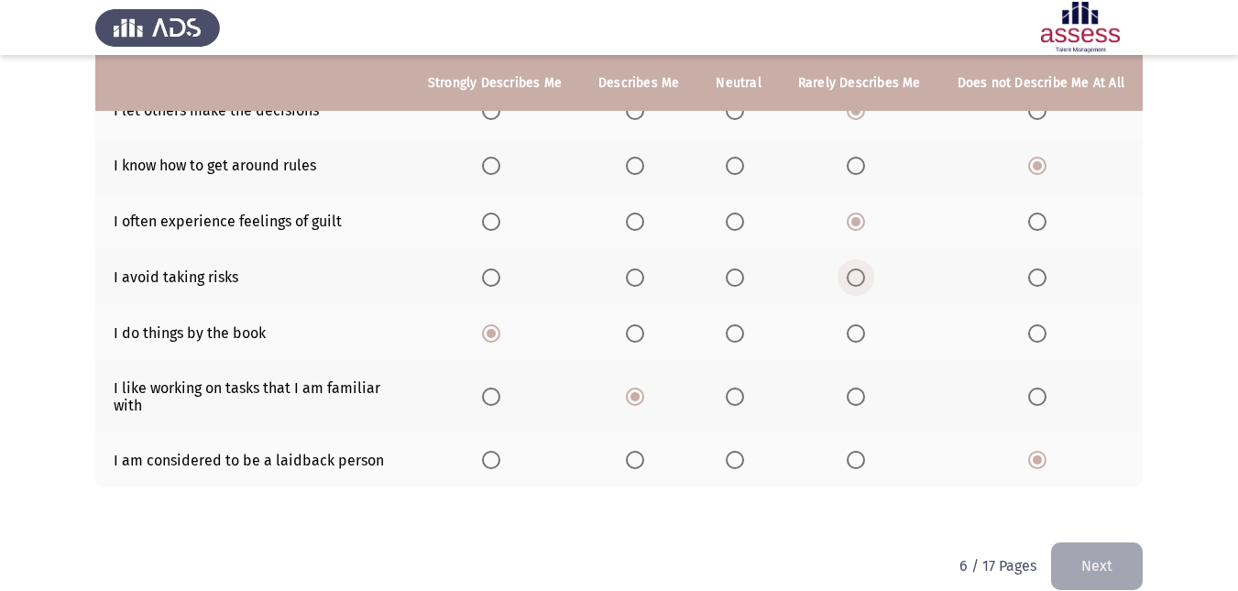
click at [858, 282] on span "Select an option" at bounding box center [856, 277] width 18 height 18
click at [858, 282] on input "Select an option" at bounding box center [856, 277] width 18 height 18
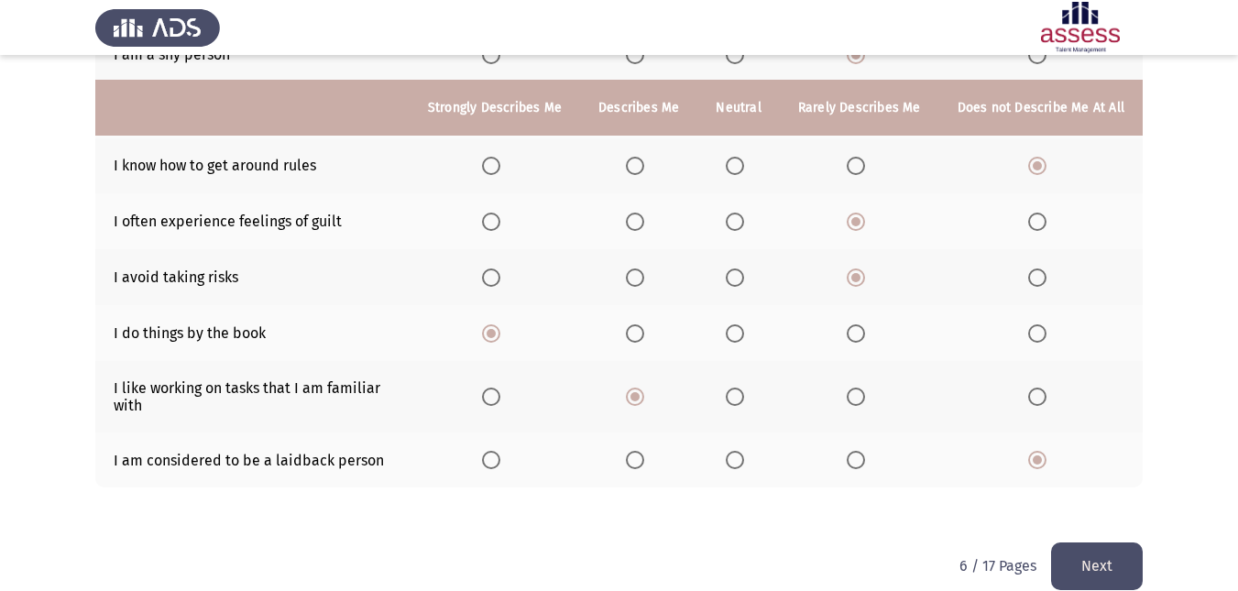
scroll to position [432, 0]
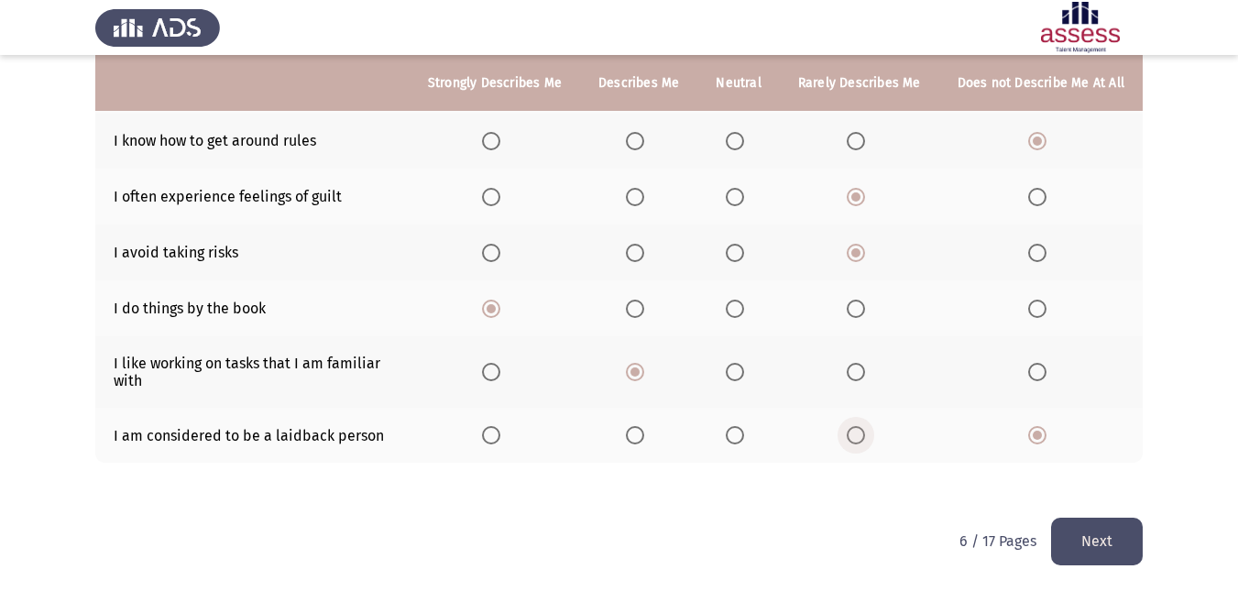
click at [865, 435] on span "Select an option" at bounding box center [856, 435] width 18 height 18
click at [865, 435] on input "Select an option" at bounding box center [856, 435] width 18 height 18
click at [1094, 555] on button "Next" at bounding box center [1097, 541] width 92 height 47
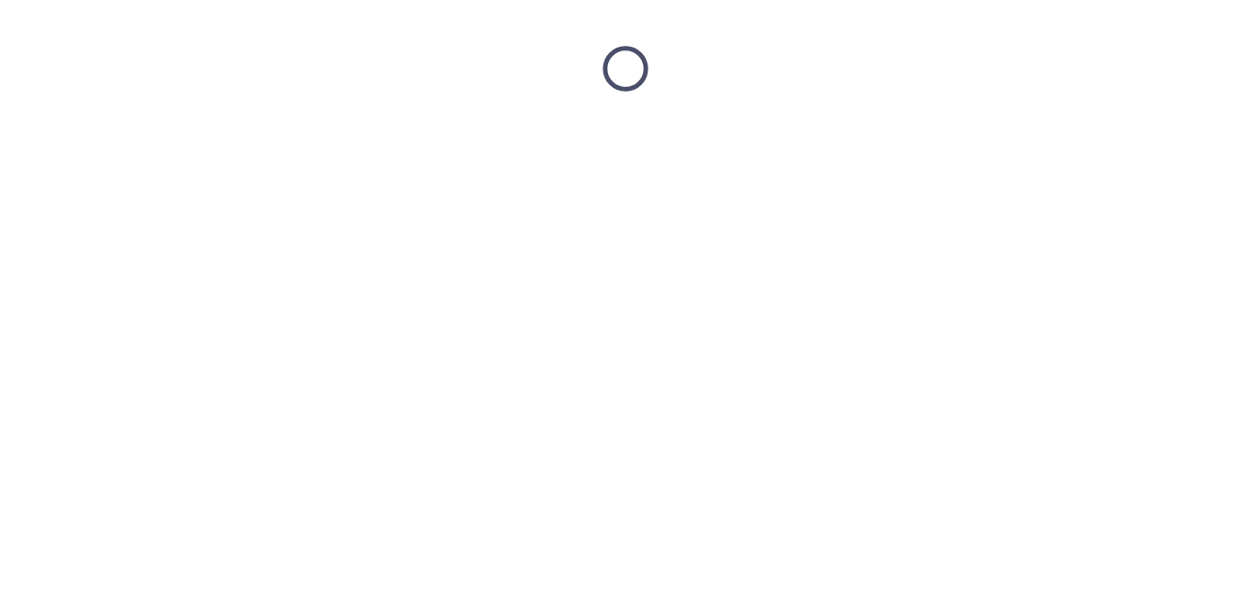
click at [1094, 137] on html at bounding box center [625, 68] width 1251 height 137
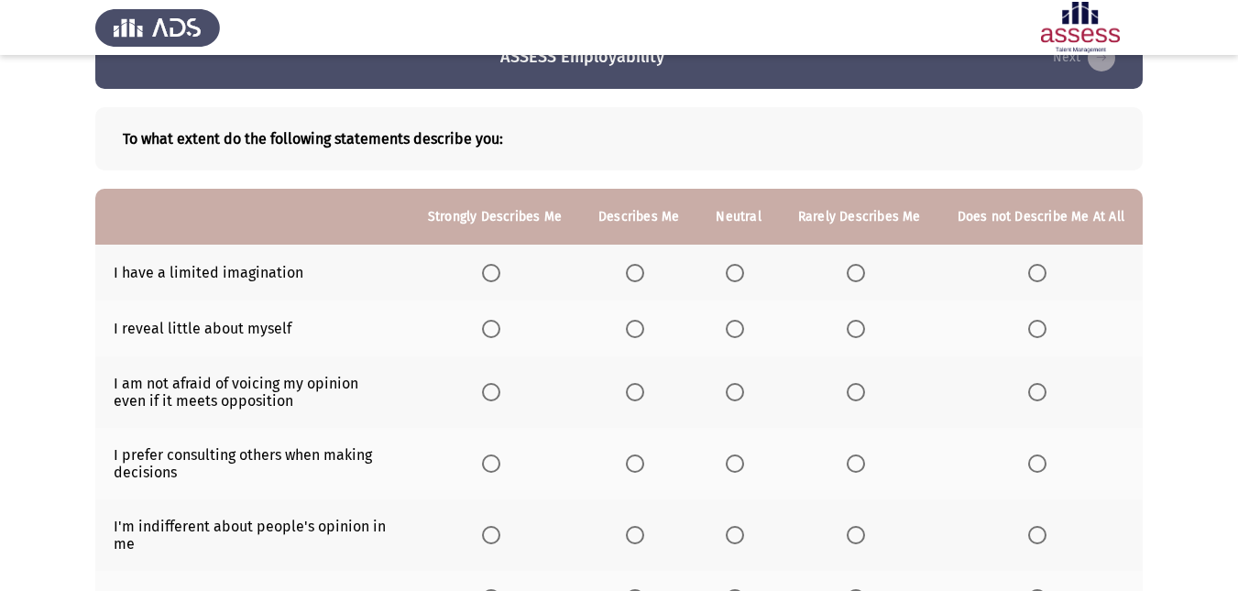
scroll to position [49, 0]
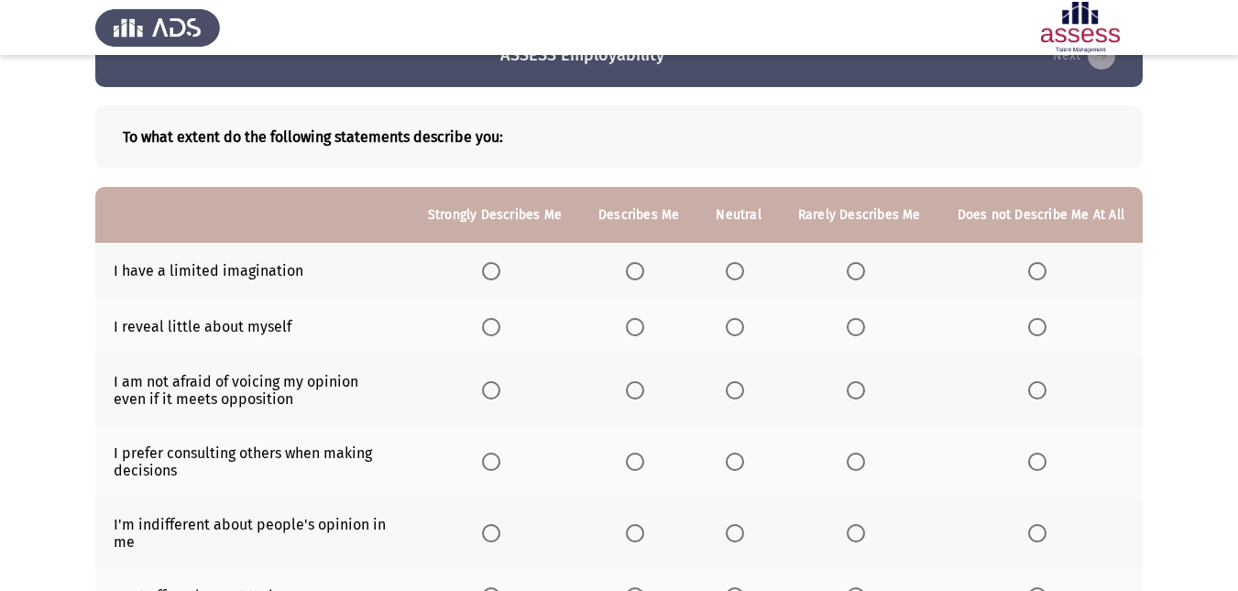
click at [491, 260] on th at bounding box center [495, 271] width 170 height 56
click at [498, 262] on span "Select an option" at bounding box center [491, 271] width 18 height 18
click at [498, 262] on input "Select an option" at bounding box center [491, 271] width 18 height 18
click at [640, 325] on span "Select an option" at bounding box center [635, 327] width 18 height 18
click at [640, 325] on input "Select an option" at bounding box center [635, 327] width 18 height 18
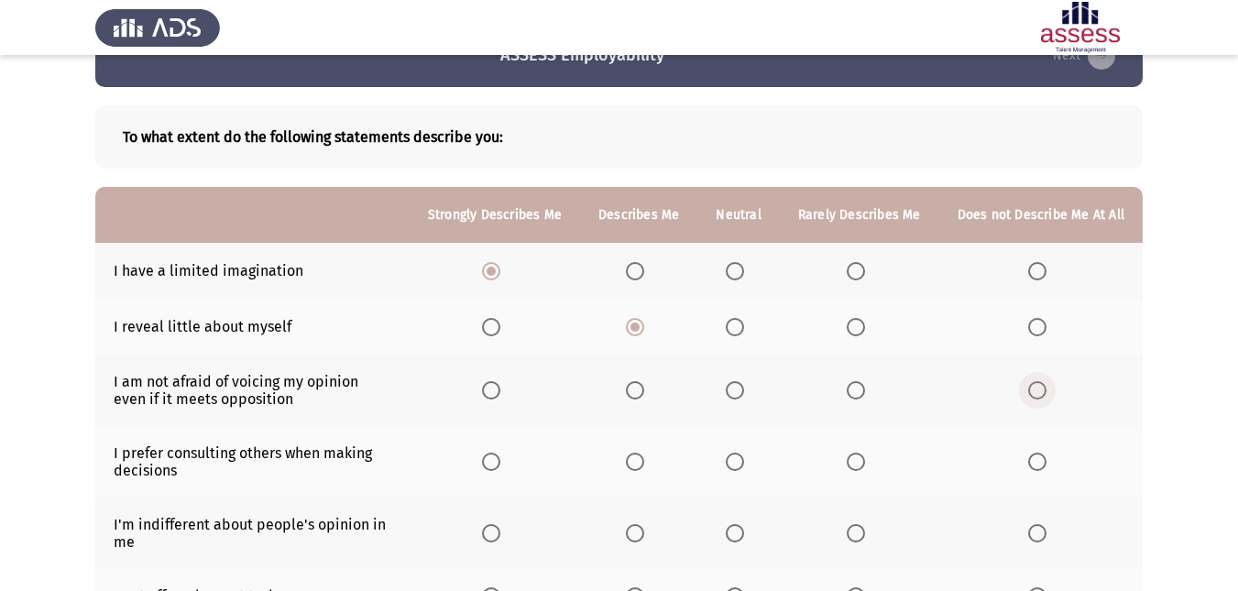
click at [1044, 387] on span "Select an option" at bounding box center [1037, 390] width 18 height 18
click at [1044, 387] on input "Select an option" at bounding box center [1037, 390] width 18 height 18
click at [736, 457] on span "Select an option" at bounding box center [735, 462] width 18 height 18
click at [736, 457] on input "Select an option" at bounding box center [735, 462] width 18 height 18
click at [639, 527] on span "Select an option" at bounding box center [635, 533] width 18 height 18
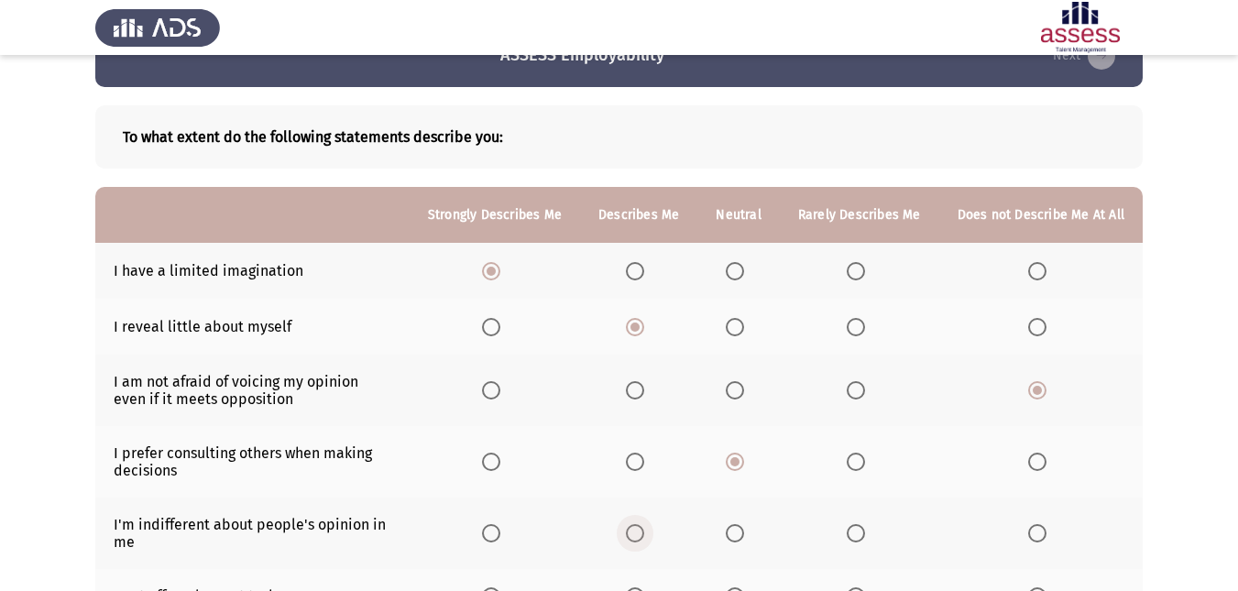
click at [639, 527] on input "Select an option" at bounding box center [635, 533] width 18 height 18
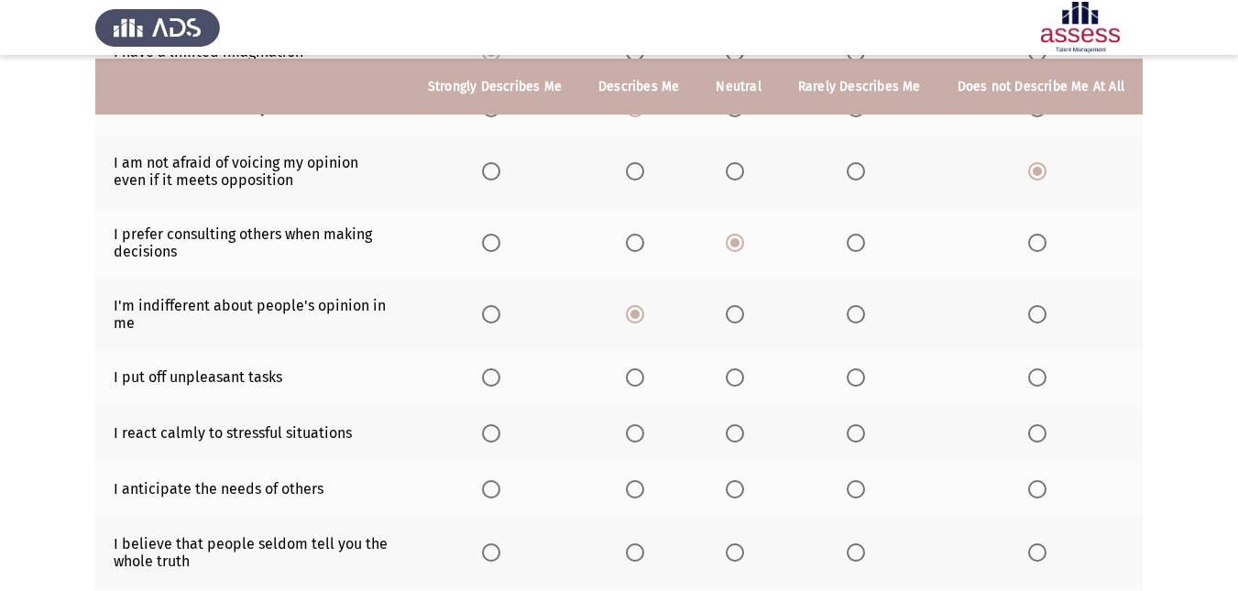
scroll to position [271, 0]
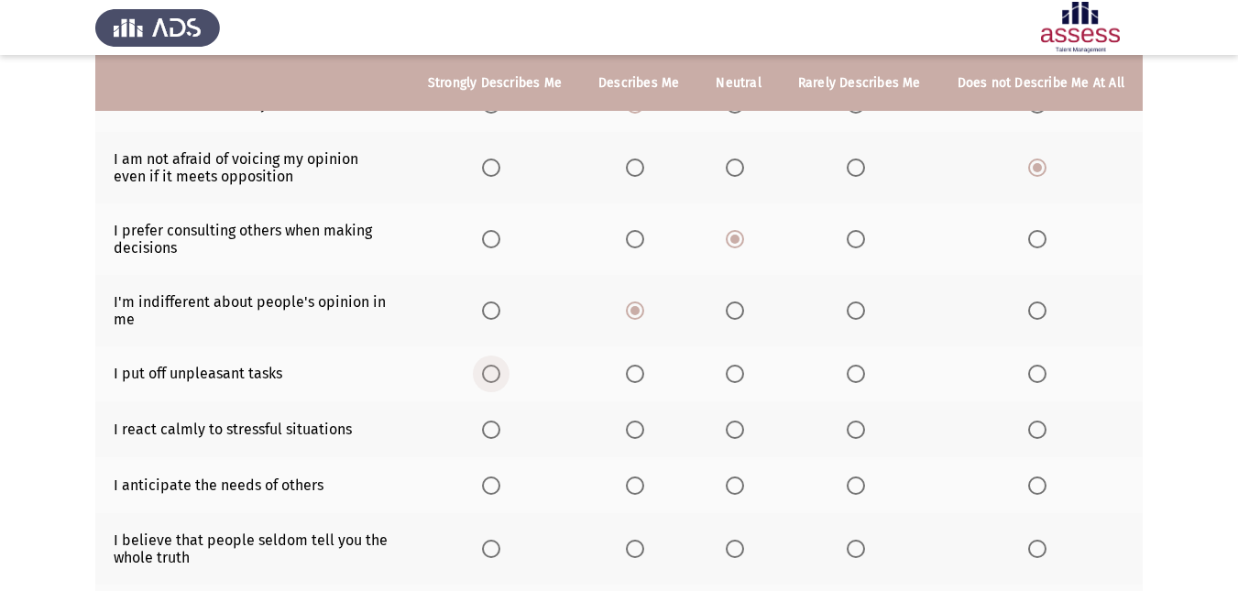
click at [500, 365] on span "Select an option" at bounding box center [491, 374] width 18 height 18
click at [500, 365] on input "Select an option" at bounding box center [491, 374] width 18 height 18
click at [644, 432] on span "Select an option" at bounding box center [635, 430] width 18 height 18
click at [644, 432] on input "Select an option" at bounding box center [635, 430] width 18 height 18
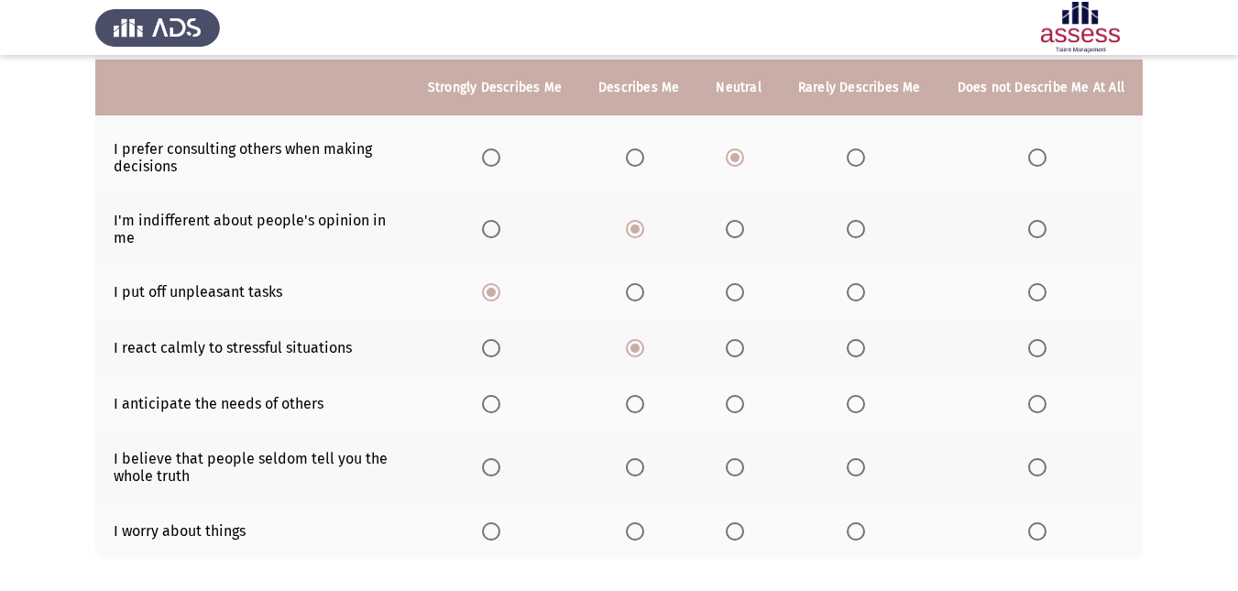
scroll to position [357, 0]
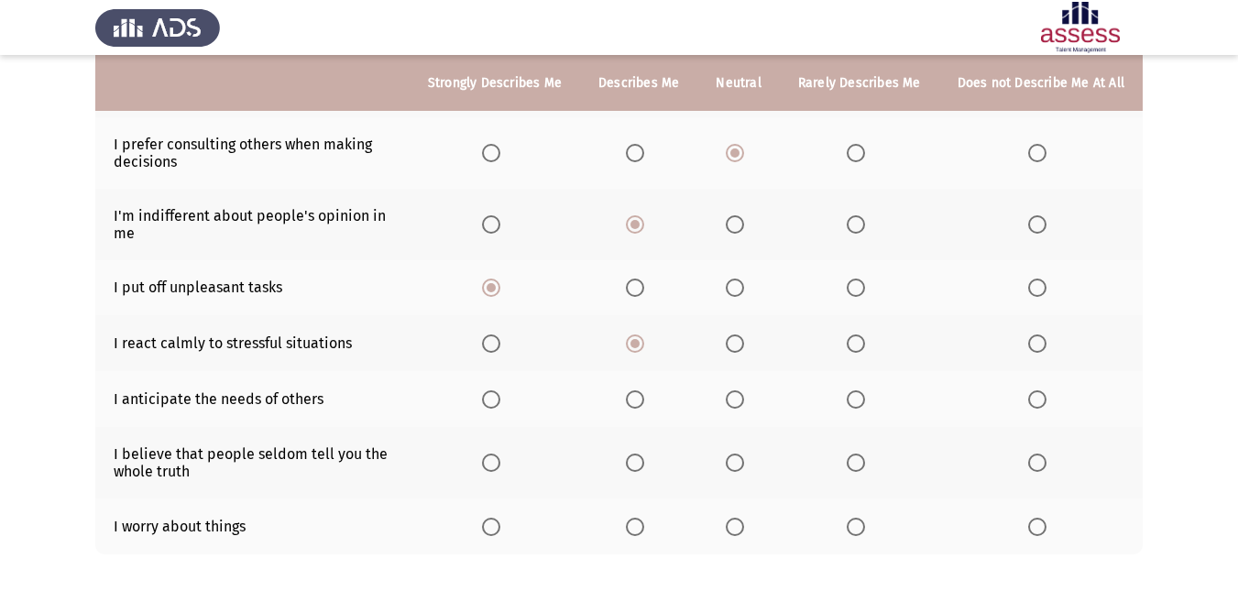
click at [852, 392] on span "Select an option" at bounding box center [856, 399] width 18 height 18
click at [852, 392] on input "Select an option" at bounding box center [856, 399] width 18 height 18
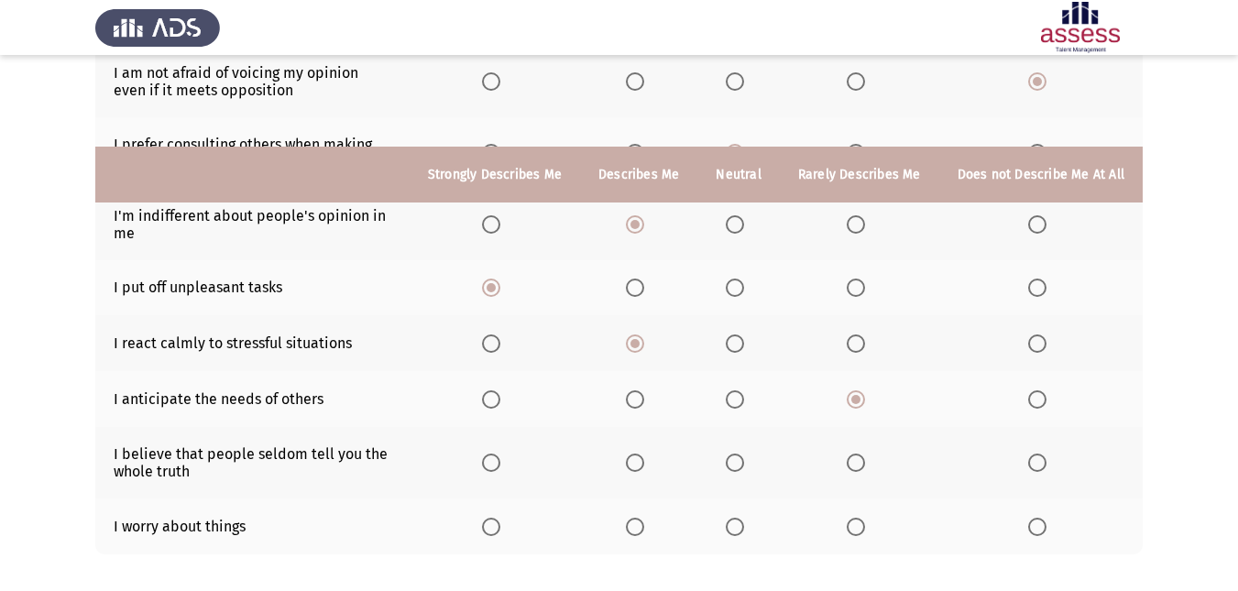
scroll to position [449, 0]
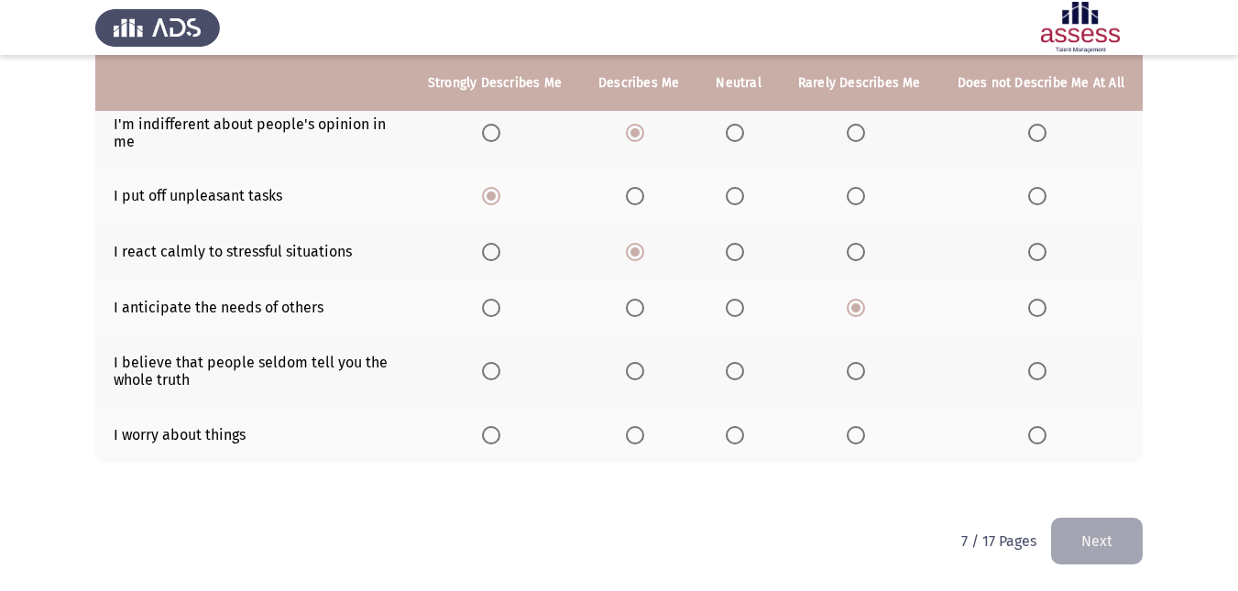
click at [1046, 432] on span "Select an option" at bounding box center [1037, 435] width 18 height 18
click at [1046, 432] on input "Select an option" at bounding box center [1037, 435] width 18 height 18
click at [494, 376] on span "Select an option" at bounding box center [491, 371] width 18 height 18
click at [494, 376] on input "Select an option" at bounding box center [491, 371] width 18 height 18
click at [1096, 539] on button "Next" at bounding box center [1097, 541] width 92 height 47
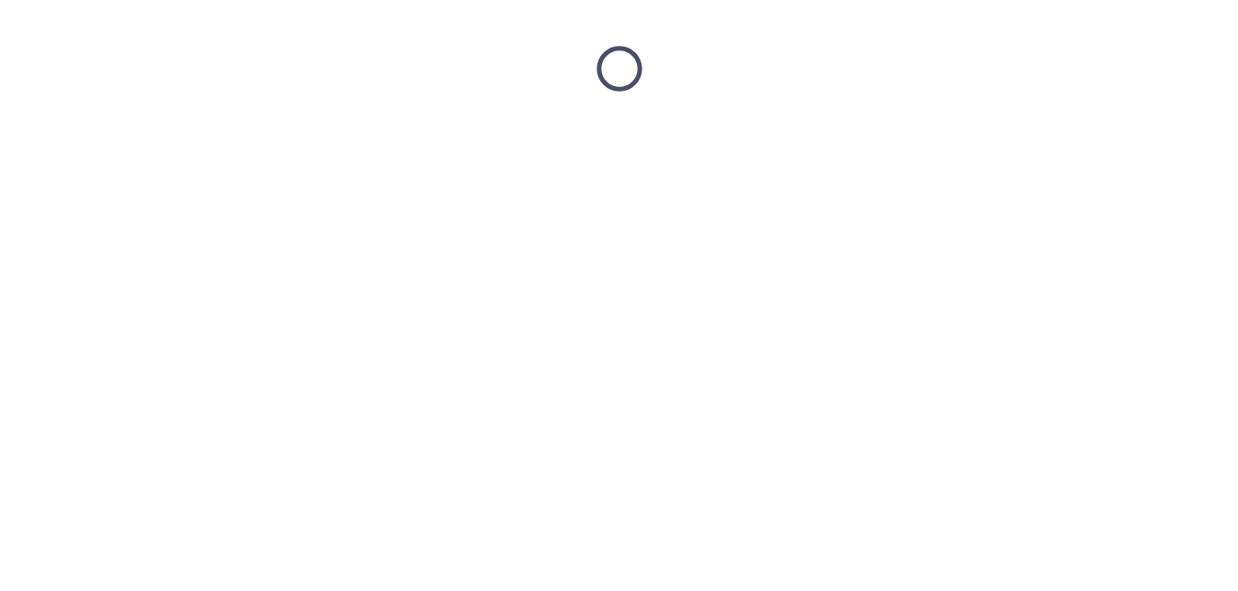
scroll to position [0, 0]
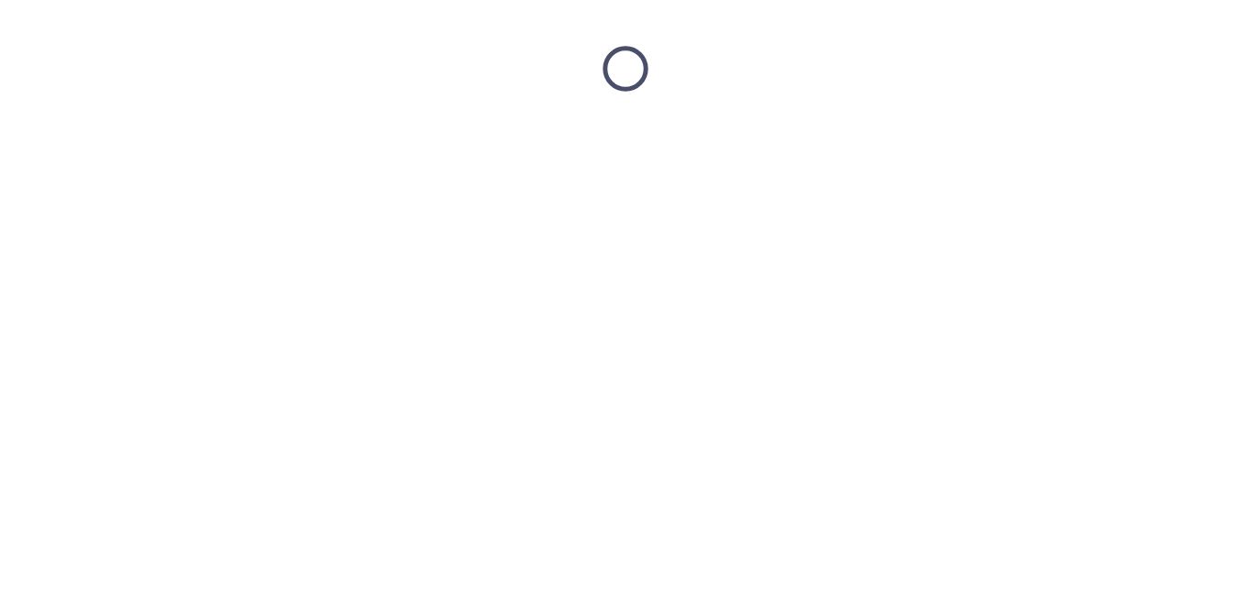
click at [1096, 137] on html at bounding box center [625, 68] width 1251 height 137
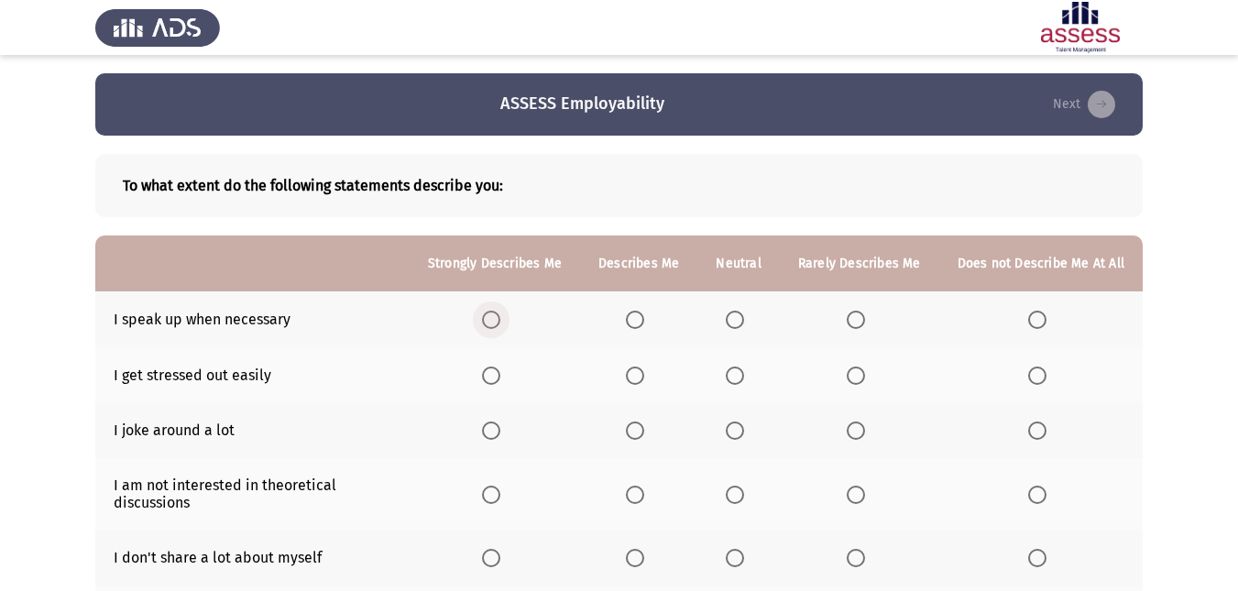
click at [500, 313] on span "Select an option" at bounding box center [491, 320] width 18 height 18
click at [500, 313] on input "Select an option" at bounding box center [491, 320] width 18 height 18
click at [644, 372] on span "Select an option" at bounding box center [635, 375] width 18 height 18
click at [644, 372] on input "Select an option" at bounding box center [635, 375] width 18 height 18
click at [1033, 486] on span "Select an option" at bounding box center [1037, 495] width 18 height 18
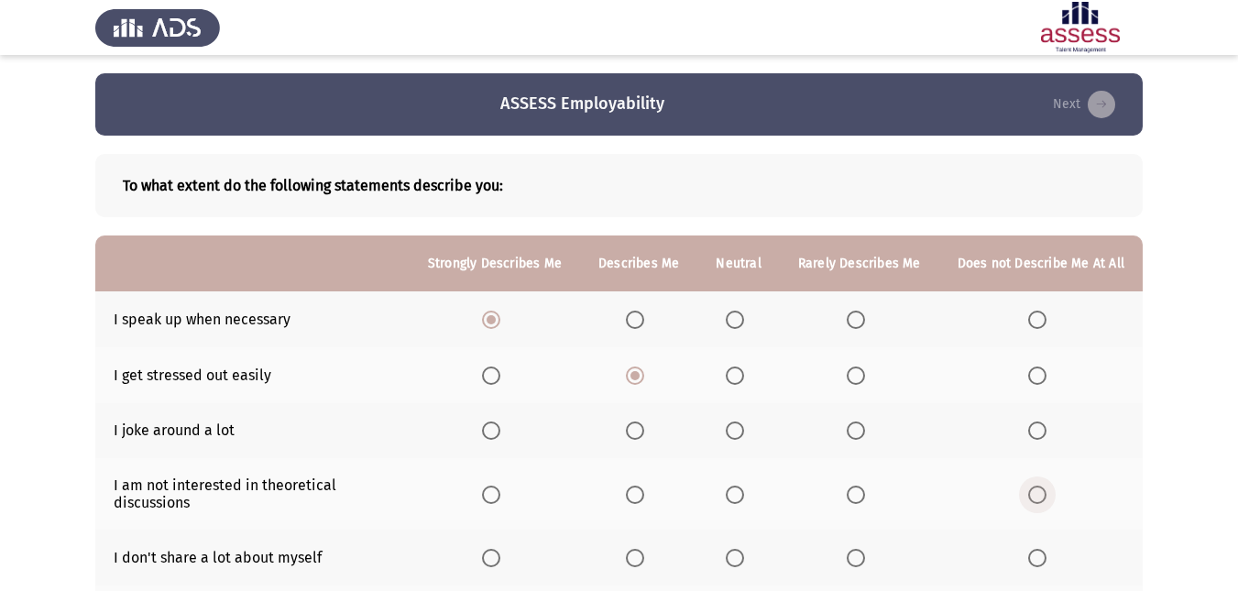
click at [1033, 486] on input "Select an option" at bounding box center [1037, 495] width 18 height 18
click at [744, 436] on span "Select an option" at bounding box center [735, 430] width 18 height 18
click at [744, 436] on input "Select an option" at bounding box center [735, 430] width 18 height 18
click at [870, 556] on label "Select an option" at bounding box center [860, 558] width 26 height 18
click at [865, 556] on input "Select an option" at bounding box center [856, 558] width 18 height 18
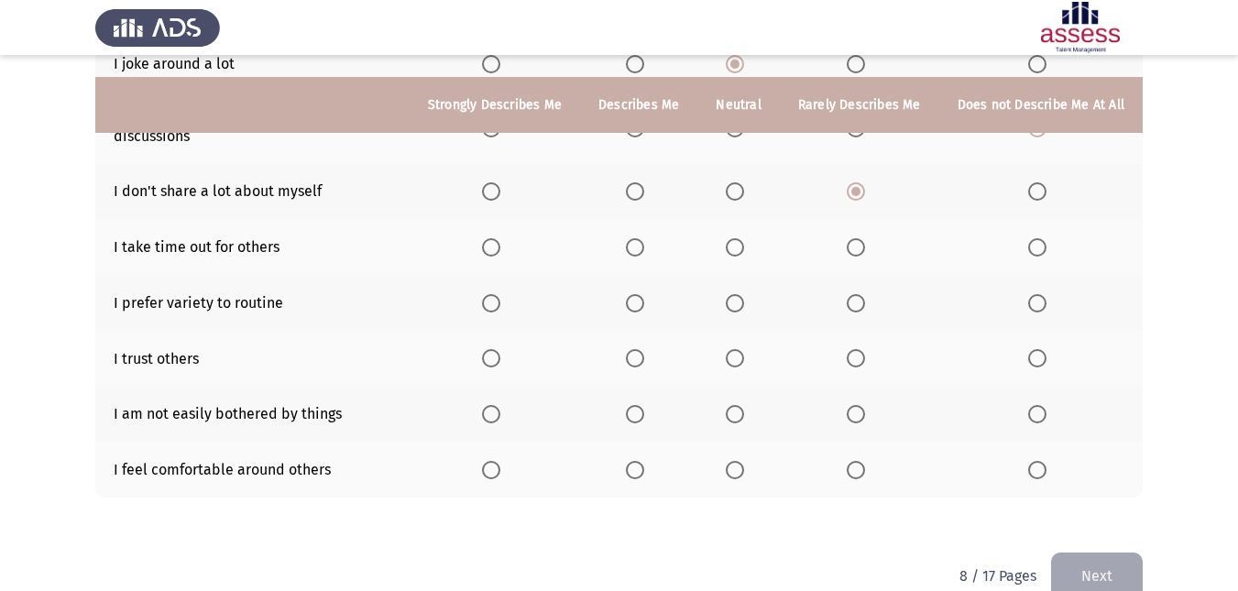
scroll to position [401, 0]
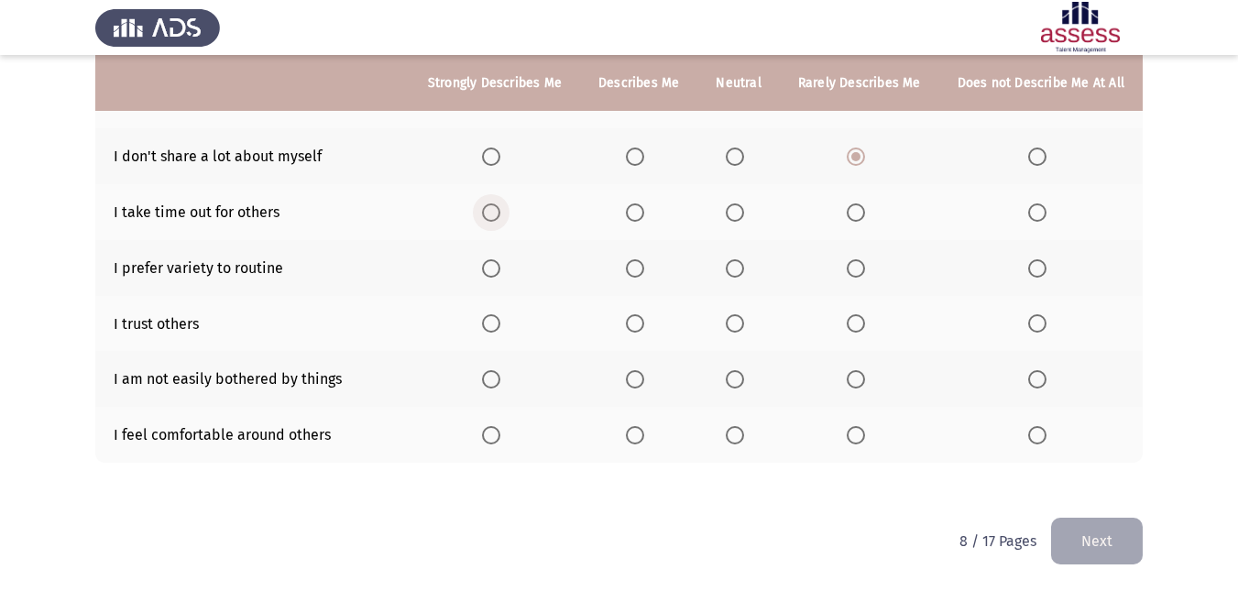
click at [500, 216] on span "Select an option" at bounding box center [491, 212] width 18 height 18
click at [500, 216] on input "Select an option" at bounding box center [491, 212] width 18 height 18
click at [636, 262] on span "Select an option" at bounding box center [635, 268] width 18 height 18
click at [636, 262] on input "Select an option" at bounding box center [635, 268] width 18 height 18
click at [732, 326] on span "Select an option" at bounding box center [735, 323] width 18 height 18
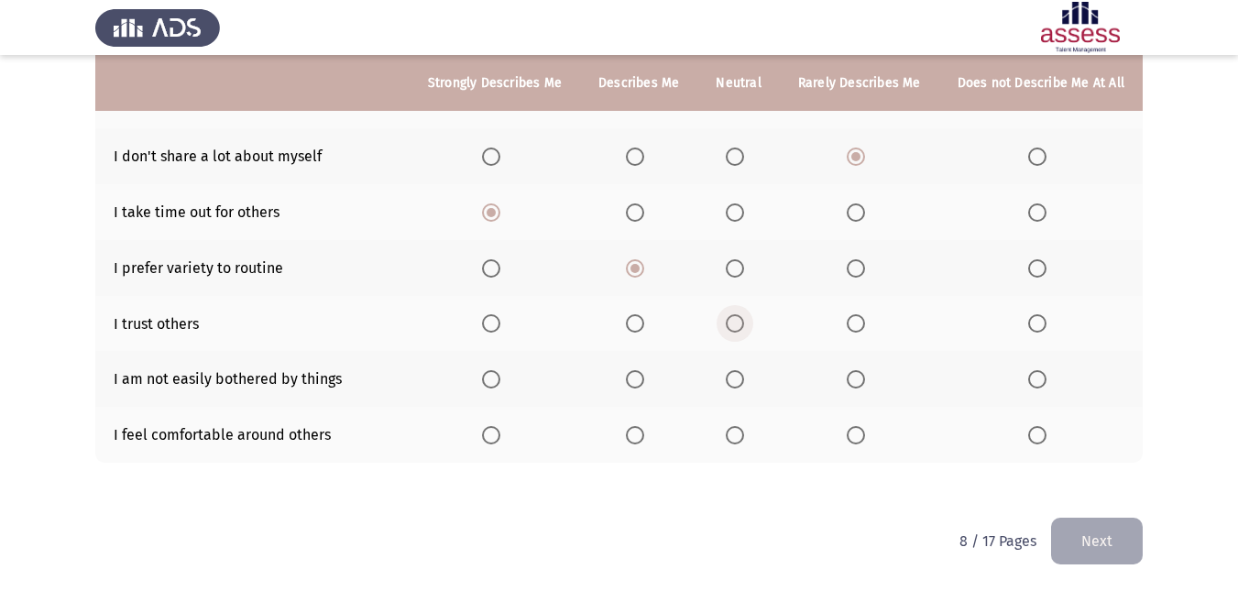
click at [732, 326] on input "Select an option" at bounding box center [735, 323] width 18 height 18
click at [865, 373] on span "Select an option" at bounding box center [856, 379] width 18 height 18
click at [865, 373] on input "Select an option" at bounding box center [856, 379] width 18 height 18
click at [634, 424] on th at bounding box center [638, 435] width 117 height 56
click at [639, 434] on span "Select an option" at bounding box center [635, 435] width 18 height 18
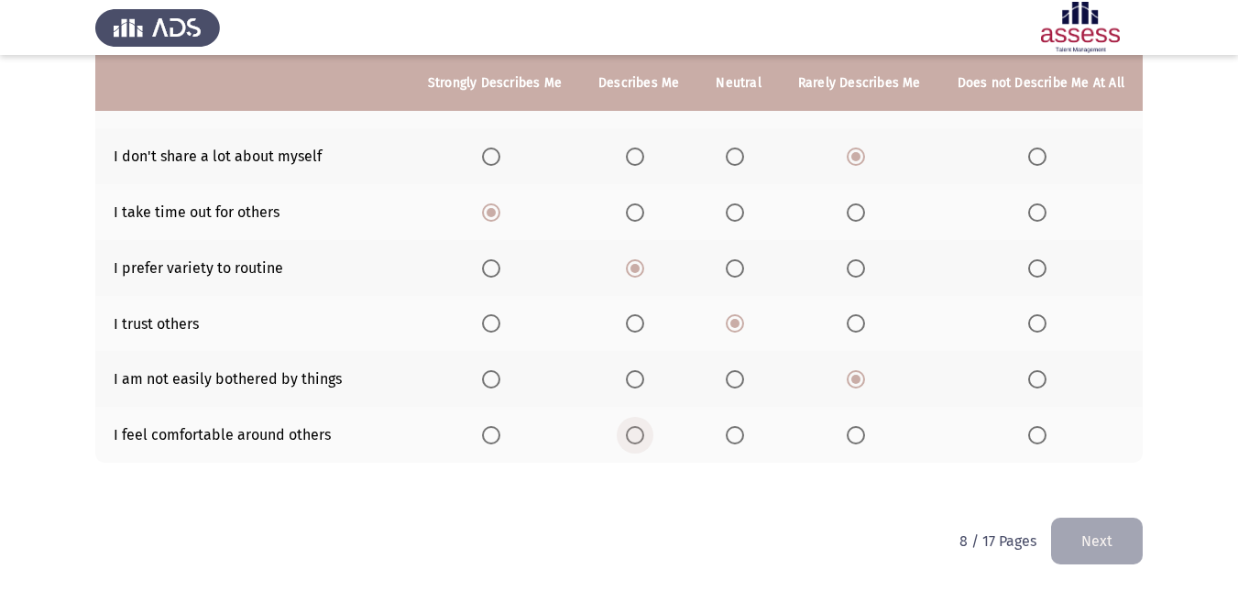
click at [639, 434] on input "Select an option" at bounding box center [635, 435] width 18 height 18
click at [1082, 530] on button "Next" at bounding box center [1097, 541] width 92 height 47
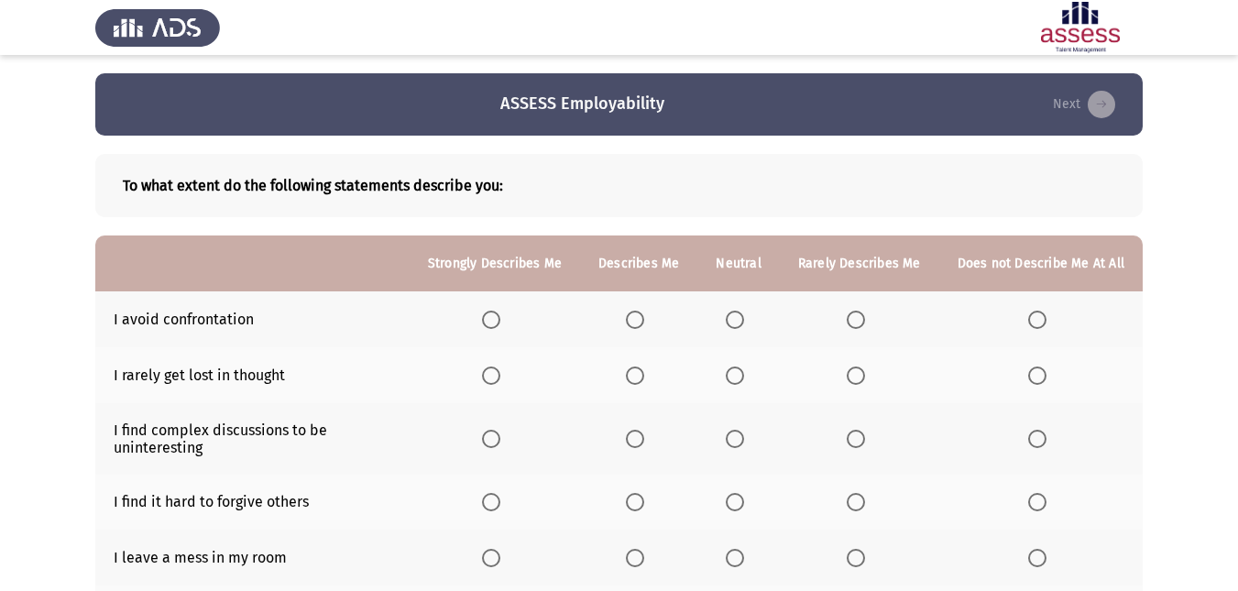
drag, startPoint x: 502, startPoint y: 323, endPoint x: 642, endPoint y: 370, distance: 147.8
click at [642, 370] on tbody "I avoid confrontation I rarely get lost in thought I find complex discussions t…" at bounding box center [618, 585] width 1047 height 588
click at [642, 370] on span "Select an option" at bounding box center [635, 375] width 18 height 18
click at [642, 370] on input "Select an option" at bounding box center [635, 375] width 18 height 18
drag, startPoint x: 862, startPoint y: 443, endPoint x: 748, endPoint y: 317, distance: 170.6
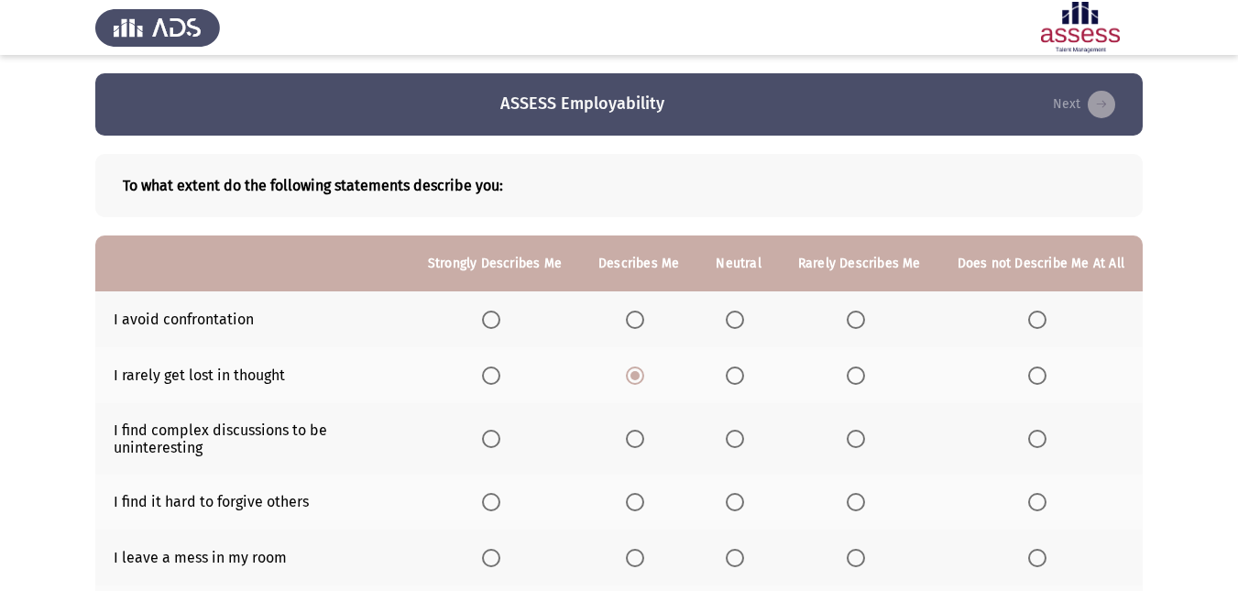
click at [748, 317] on tbody "I avoid confrontation I rarely get lost in thought I find complex discussions t…" at bounding box center [618, 585] width 1047 height 588
click at [744, 317] on span "Select an option" at bounding box center [735, 320] width 18 height 18
click at [744, 317] on input "Select an option" at bounding box center [735, 320] width 18 height 18
click at [862, 430] on span "Select an option" at bounding box center [856, 439] width 18 height 18
click at [862, 430] on input "Select an option" at bounding box center [856, 439] width 18 height 18
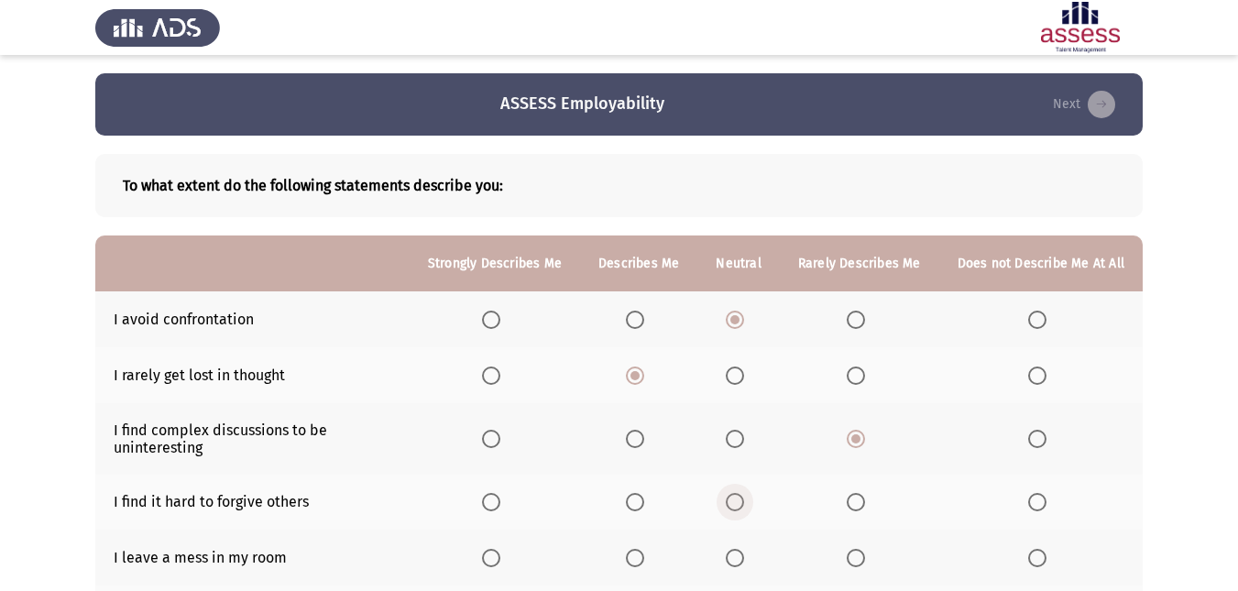
click at [744, 506] on span "Select an option" at bounding box center [735, 502] width 18 height 18
click at [744, 506] on input "Select an option" at bounding box center [735, 502] width 18 height 18
click at [644, 560] on span "Select an option" at bounding box center [635, 558] width 18 height 18
click at [644, 560] on input "Select an option" at bounding box center [635, 558] width 18 height 18
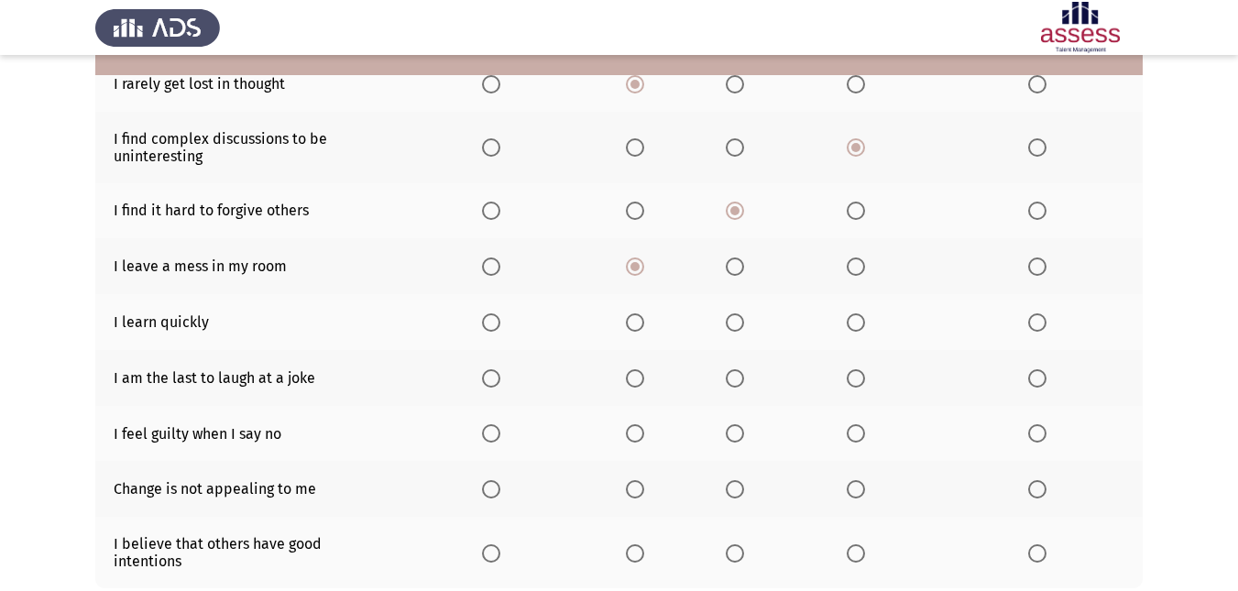
scroll to position [293, 0]
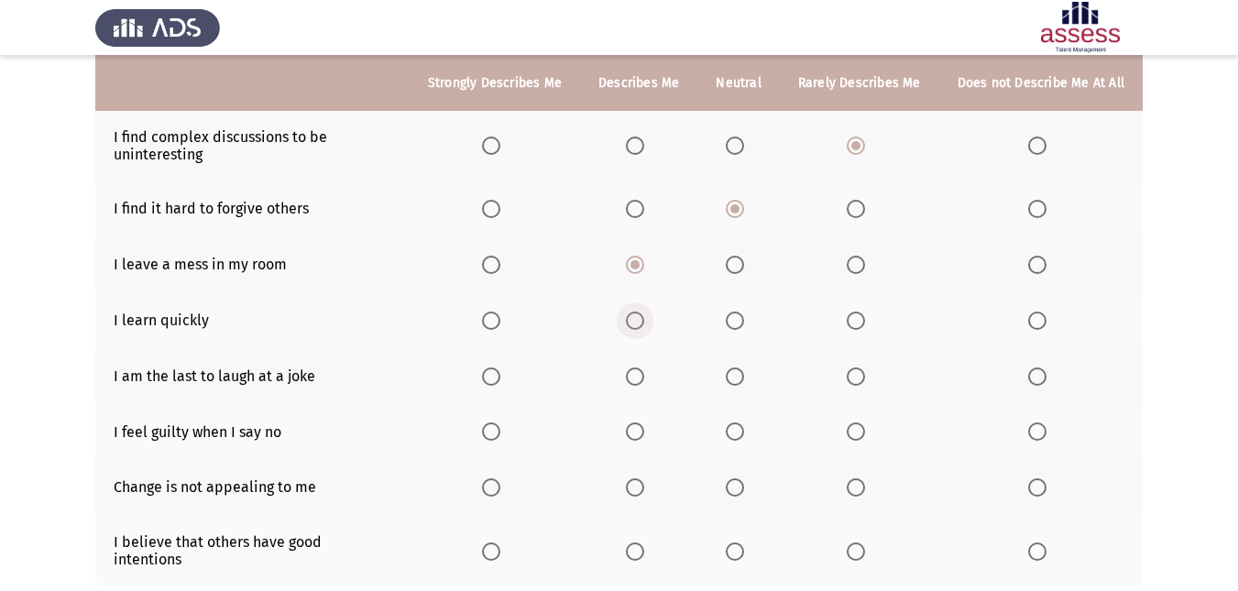
click at [632, 311] on span "Select an option" at bounding box center [635, 320] width 18 height 18
click at [632, 311] on input "Select an option" at bounding box center [635, 320] width 18 height 18
click at [632, 311] on span "Select an option" at bounding box center [635, 320] width 18 height 18
click at [870, 376] on label "Select an option" at bounding box center [860, 376] width 26 height 18
click at [865, 376] on input "Select an option" at bounding box center [856, 376] width 18 height 18
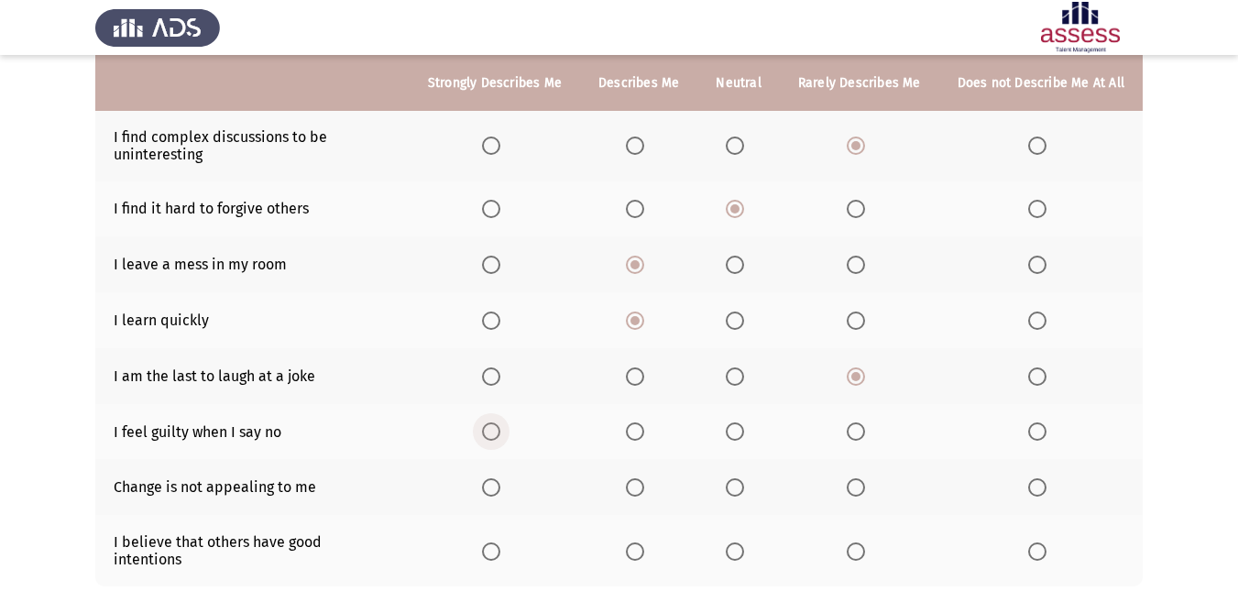
click at [500, 431] on span "Select an option" at bounding box center [491, 431] width 18 height 18
click at [500, 431] on input "Select an option" at bounding box center [491, 431] width 18 height 18
drag, startPoint x: 740, startPoint y: 487, endPoint x: 1034, endPoint y: 543, distance: 299.4
click at [1034, 543] on tbody "I avoid confrontation I rarely get lost in thought I find complex discussions t…" at bounding box center [618, 292] width 1047 height 588
click at [1034, 543] on span "Select an option" at bounding box center [1037, 551] width 18 height 18
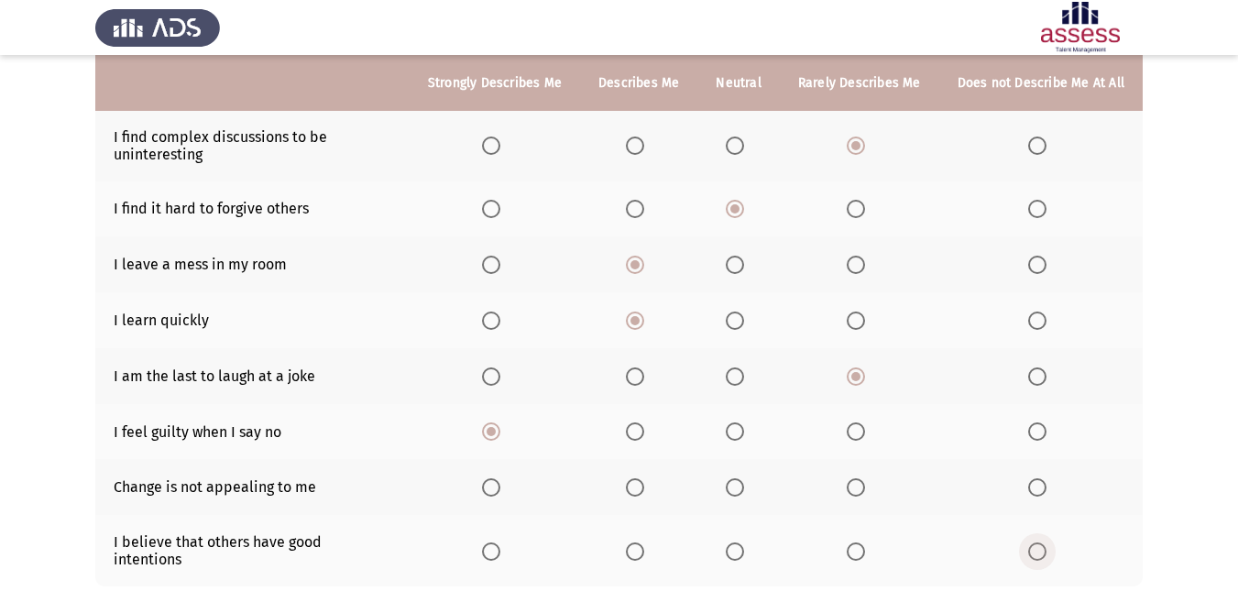
click at [1034, 543] on input "Select an option" at bounding box center [1037, 551] width 18 height 18
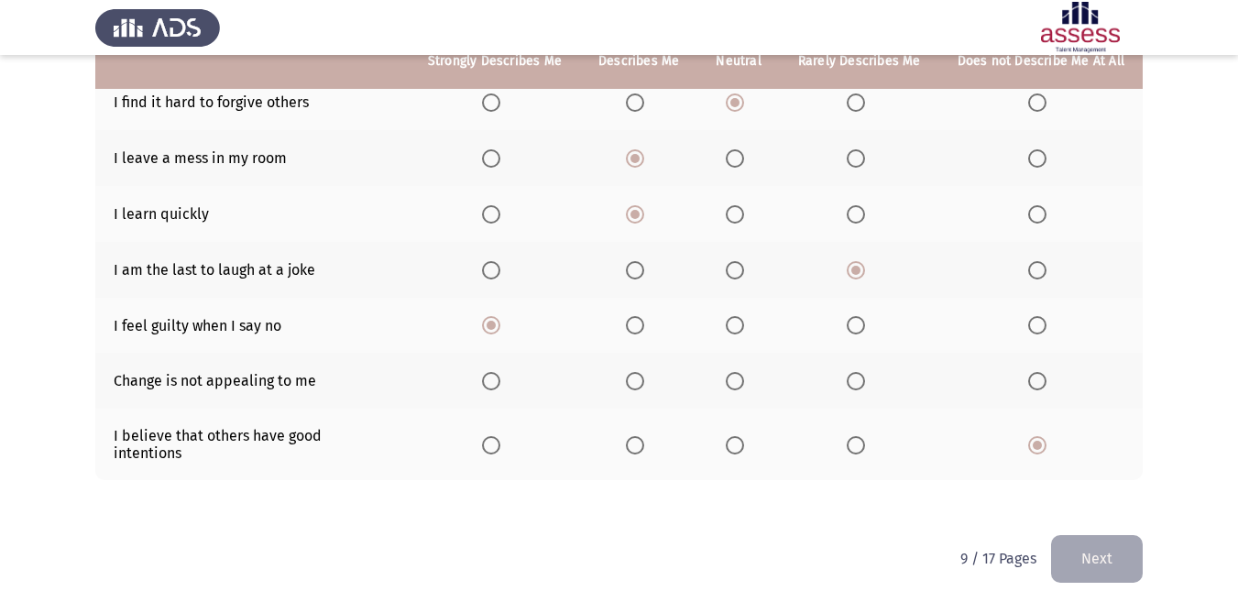
scroll to position [401, 0]
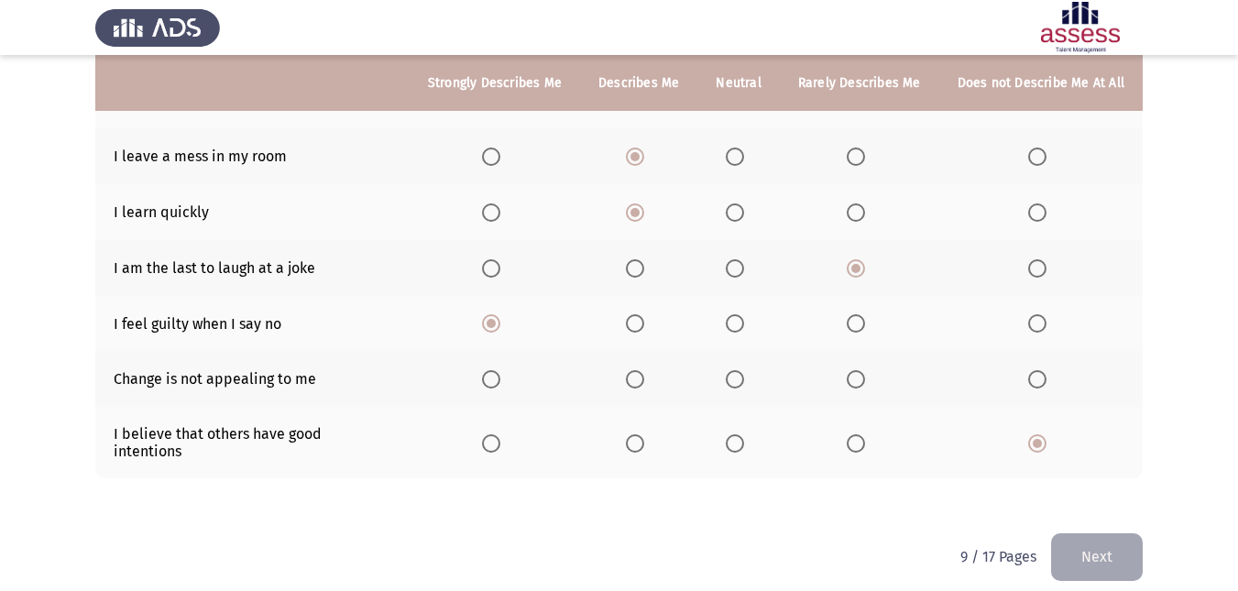
drag, startPoint x: 1034, startPoint y: 543, endPoint x: 1084, endPoint y: 541, distance: 49.5
click at [1084, 541] on div "9 / 17 Pages Next" at bounding box center [1051, 556] width 182 height 47
click at [849, 386] on span "Select an option" at bounding box center [856, 379] width 18 height 18
click at [849, 386] on input "Select an option" at bounding box center [856, 379] width 18 height 18
click at [1074, 534] on button "Next" at bounding box center [1097, 556] width 92 height 47
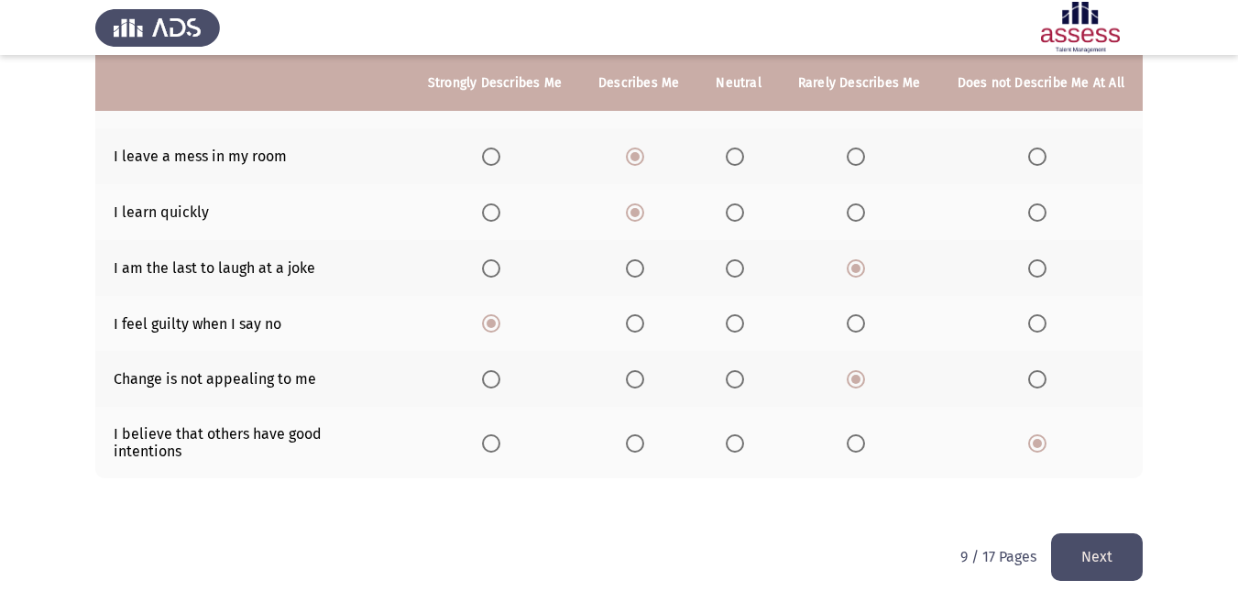
scroll to position [0, 0]
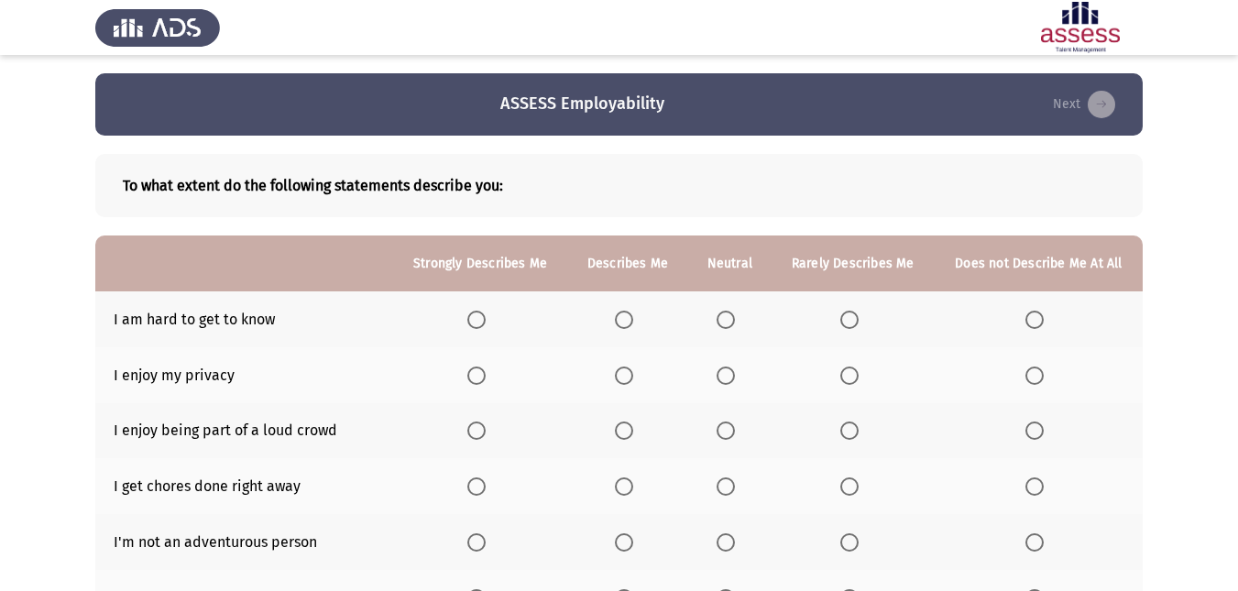
click at [475, 312] on span "Select an option" at bounding box center [476, 320] width 18 height 18
click at [475, 312] on input "Select an option" at bounding box center [476, 320] width 18 height 18
click at [617, 371] on span "Select an option" at bounding box center [624, 375] width 18 height 18
click at [617, 371] on input "Select an option" at bounding box center [624, 375] width 18 height 18
click at [852, 436] on span "Select an option" at bounding box center [849, 430] width 18 height 18
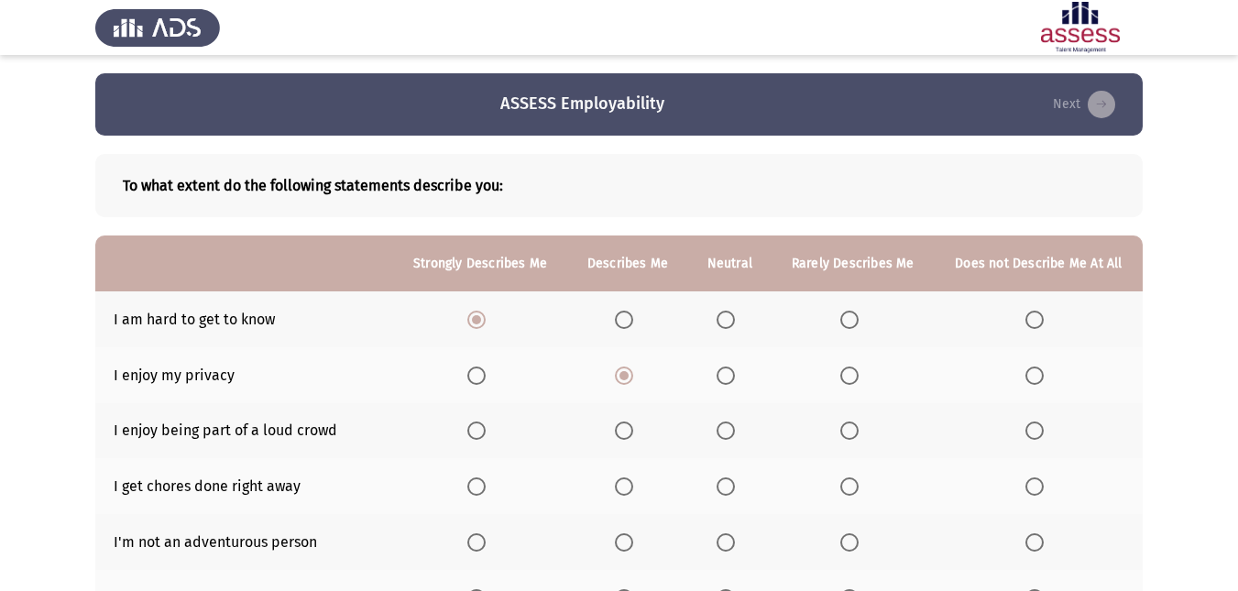
click at [852, 436] on input "Select an option" at bounding box center [849, 430] width 18 height 18
click at [481, 481] on span "Select an option" at bounding box center [476, 486] width 18 height 18
click at [481, 481] on input "Select an option" at bounding box center [476, 486] width 18 height 18
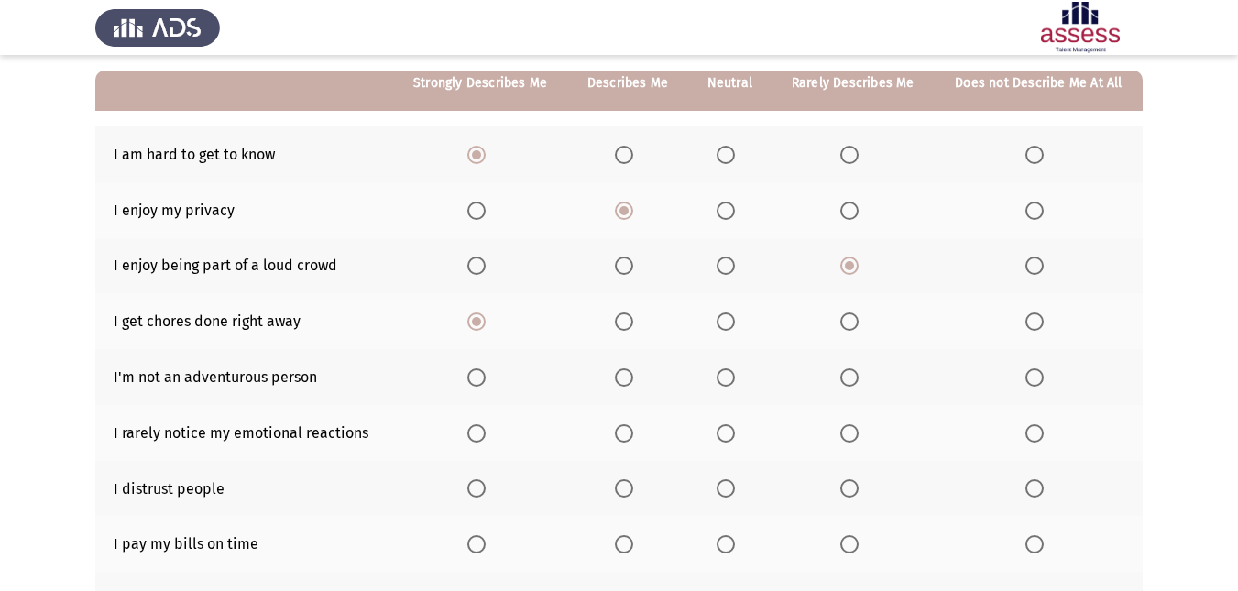
scroll to position [166, 0]
drag, startPoint x: 475, startPoint y: 433, endPoint x: 476, endPoint y: 367, distance: 66.0
click at [476, 367] on tbody "I am hard to get to know I enjoy my privacy I enjoy being part of a loud crowd …" at bounding box center [618, 404] width 1047 height 557
click at [476, 367] on span "Select an option" at bounding box center [476, 376] width 18 height 18
click at [476, 367] on input "Select an option" at bounding box center [476, 376] width 18 height 18
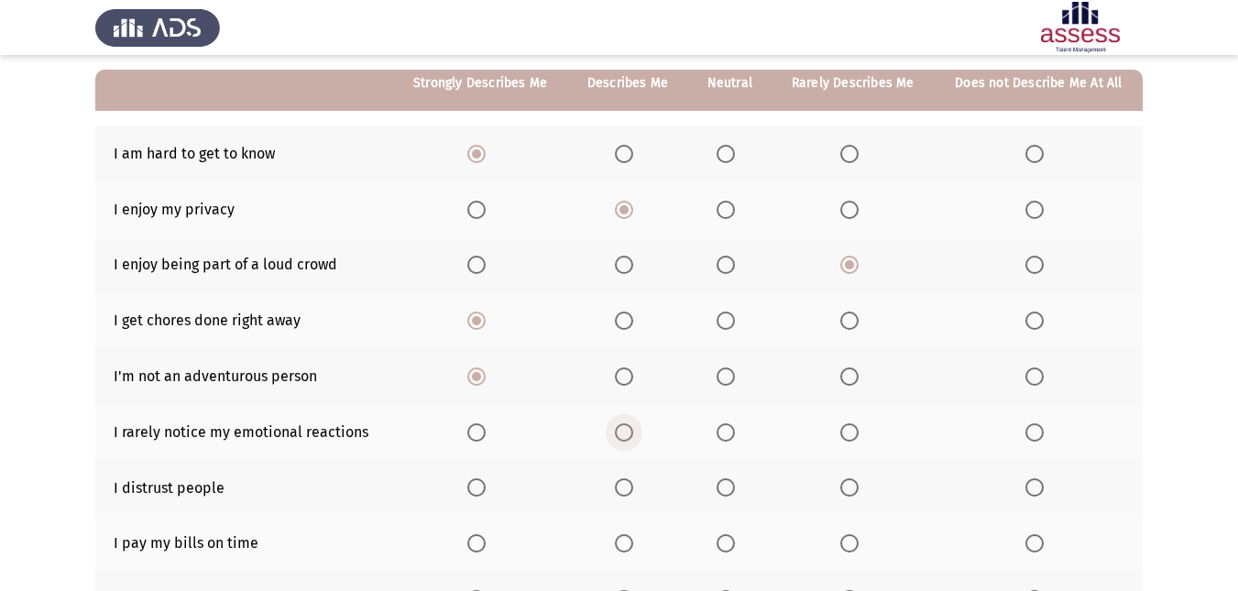
click at [624, 430] on span "Select an option" at bounding box center [624, 432] width 18 height 18
click at [624, 430] on input "Select an option" at bounding box center [624, 432] width 18 height 18
click at [1030, 487] on span "Select an option" at bounding box center [1034, 487] width 18 height 18
click at [1030, 487] on input "Select an option" at bounding box center [1034, 487] width 18 height 18
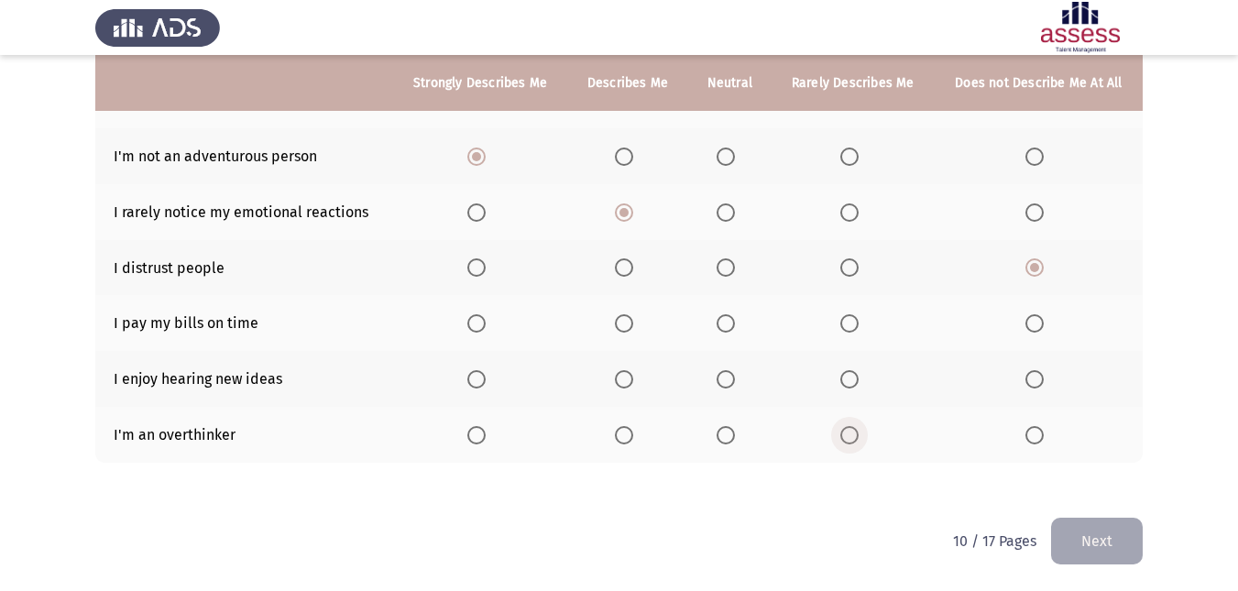
click at [856, 440] on span "Select an option" at bounding box center [849, 435] width 18 height 18
click at [856, 440] on input "Select an option" at bounding box center [849, 435] width 18 height 18
click at [727, 377] on span "Select an option" at bounding box center [725, 379] width 18 height 18
click at [727, 377] on input "Select an option" at bounding box center [725, 379] width 18 height 18
click at [469, 325] on span "Select an option" at bounding box center [476, 323] width 18 height 18
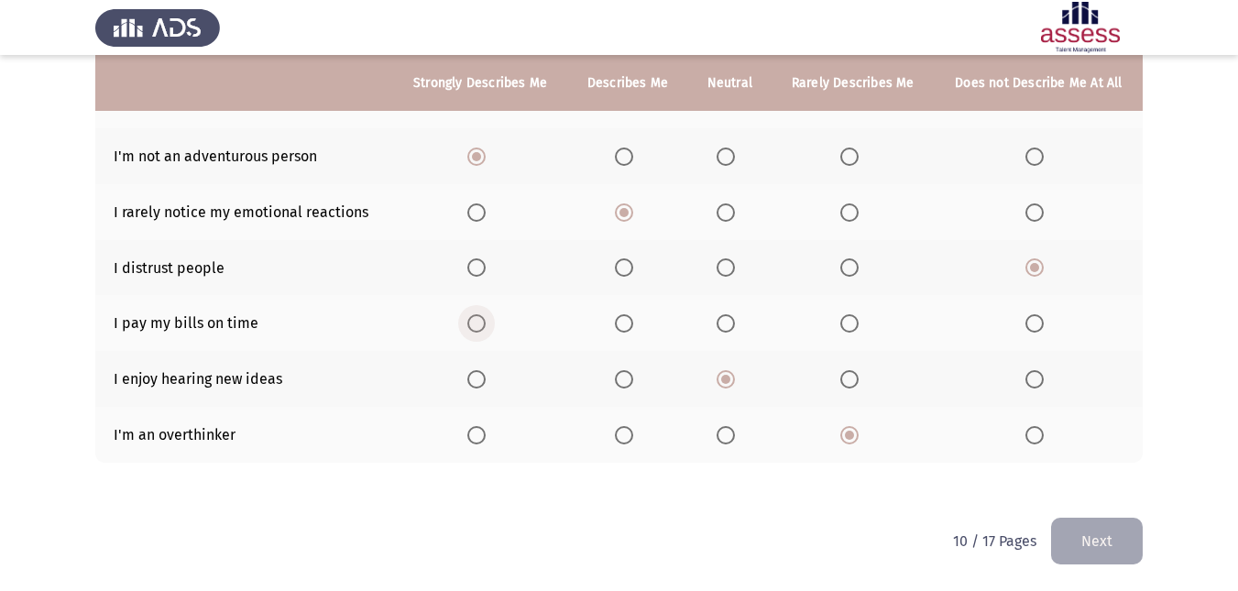
click at [469, 325] on input "Select an option" at bounding box center [476, 323] width 18 height 18
click at [1070, 548] on button "Next" at bounding box center [1097, 541] width 92 height 47
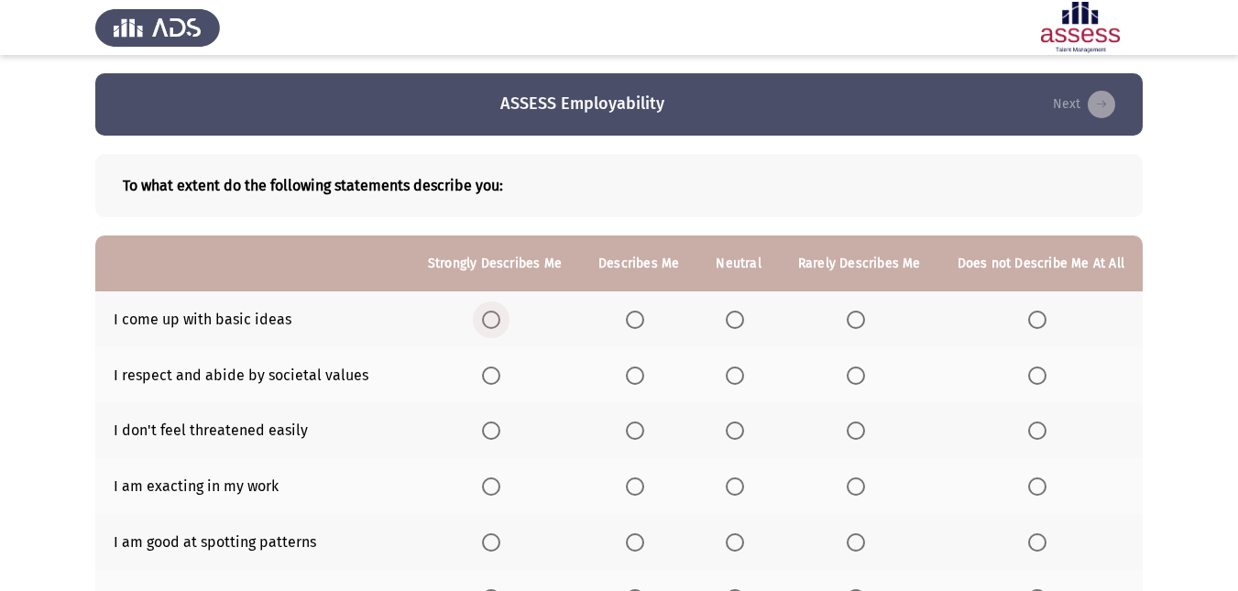
click at [498, 319] on span "Select an option" at bounding box center [491, 320] width 18 height 18
click at [498, 319] on input "Select an option" at bounding box center [491, 320] width 18 height 18
click at [1035, 382] on span "Select an option" at bounding box center [1037, 375] width 18 height 18
click at [1035, 382] on input "Select an option" at bounding box center [1037, 375] width 18 height 18
drag, startPoint x: 866, startPoint y: 427, endPoint x: 737, endPoint y: 482, distance: 140.4
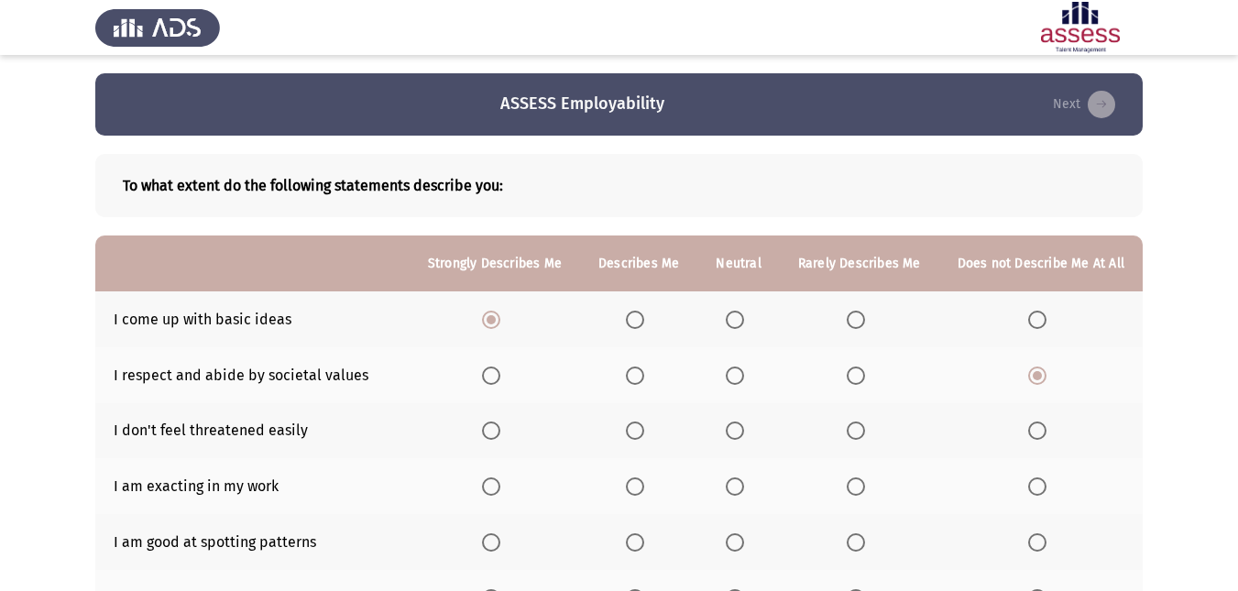
click at [737, 482] on tbody "I come up with basic ideas I respect and abide by societal values I don't feel …" at bounding box center [618, 577] width 1047 height 573
drag, startPoint x: 737, startPoint y: 482, endPoint x: 856, endPoint y: 429, distance: 130.4
click at [856, 429] on tbody "I come up with basic ideas I respect and abide by societal values I don't feel …" at bounding box center [618, 577] width 1047 height 573
click at [856, 429] on span "Select an option" at bounding box center [856, 430] width 18 height 18
click at [856, 429] on input "Select an option" at bounding box center [856, 430] width 18 height 18
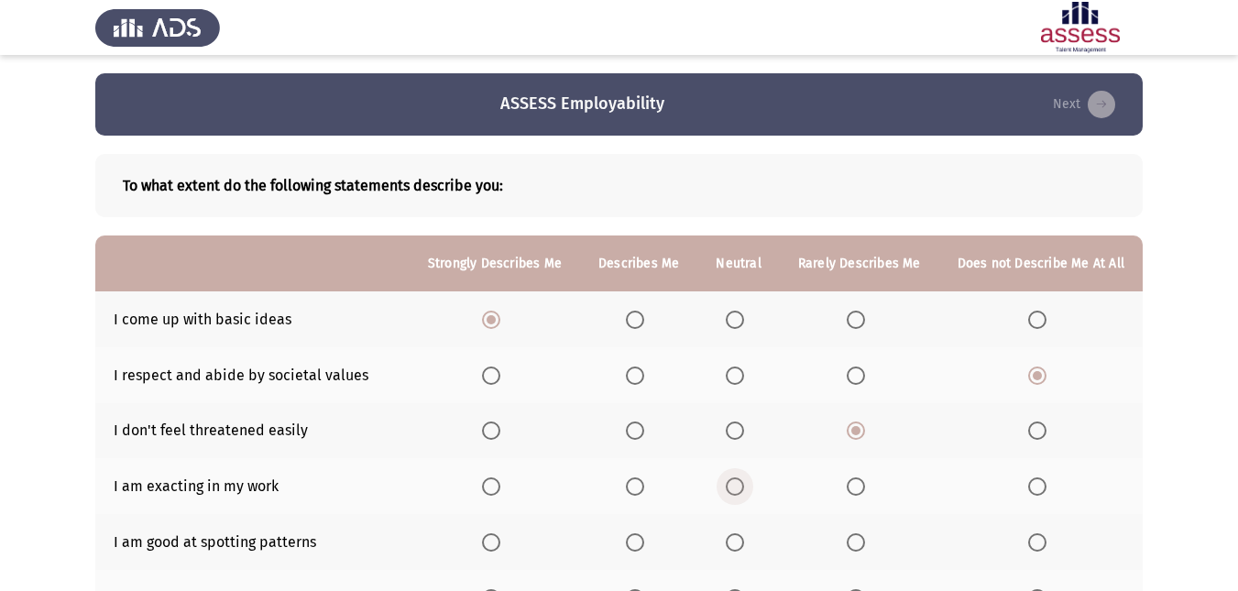
click at [735, 486] on span "Select an option" at bounding box center [735, 486] width 0 height 0
click at [740, 486] on input "Select an option" at bounding box center [735, 486] width 18 height 18
click at [496, 541] on span "Select an option" at bounding box center [491, 542] width 18 height 18
click at [496, 541] on input "Select an option" at bounding box center [491, 542] width 18 height 18
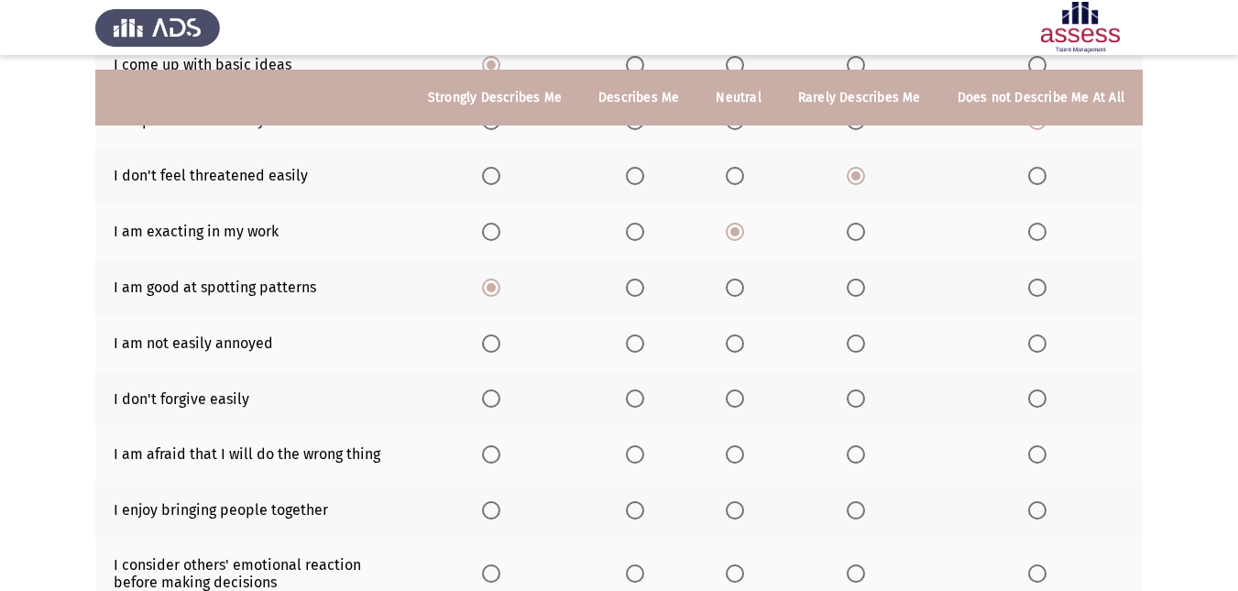
scroll to position [270, 0]
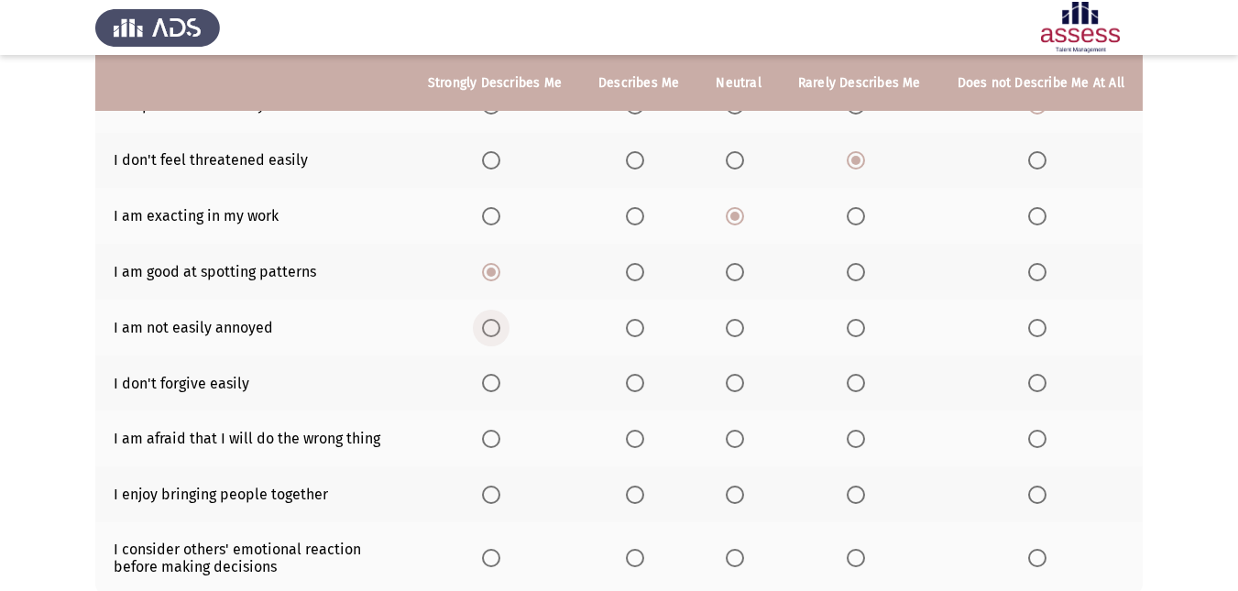
click at [498, 328] on span "Select an option" at bounding box center [491, 328] width 18 height 18
click at [498, 328] on input "Select an option" at bounding box center [491, 328] width 18 height 18
click at [644, 380] on span "Select an option" at bounding box center [635, 383] width 18 height 18
click at [644, 380] on input "Select an option" at bounding box center [635, 383] width 18 height 18
click at [1044, 493] on span "Select an option" at bounding box center [1037, 495] width 18 height 18
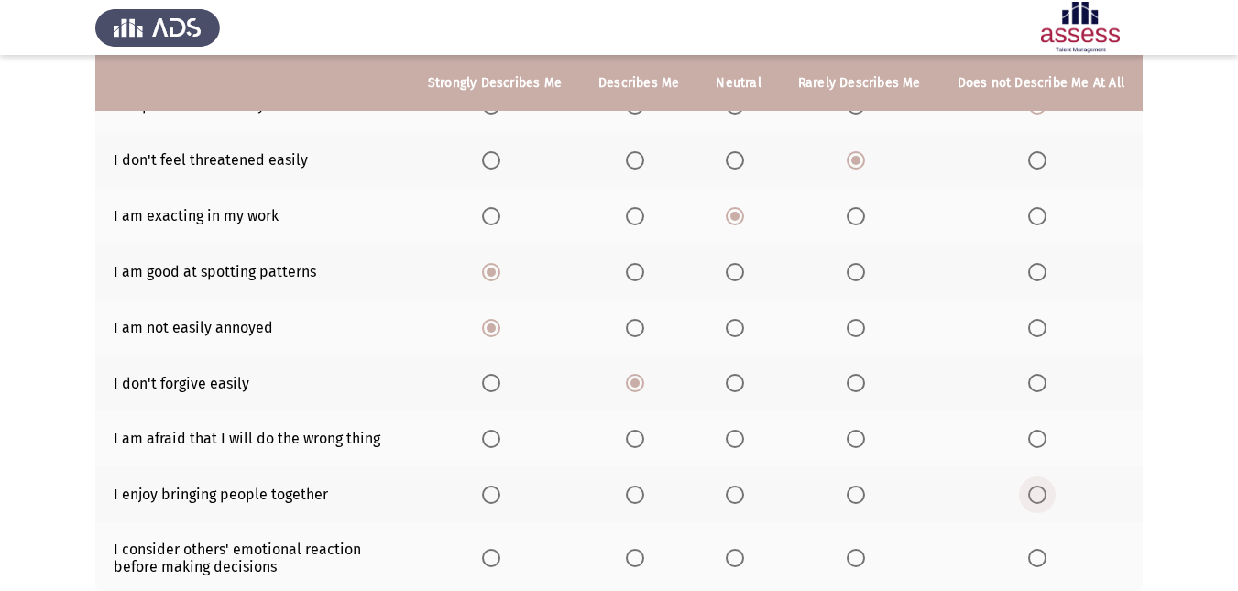
click at [1044, 493] on input "Select an option" at bounding box center [1037, 495] width 18 height 18
click at [864, 440] on span "Select an option" at bounding box center [856, 439] width 18 height 18
click at [864, 440] on input "Select an option" at bounding box center [856, 439] width 18 height 18
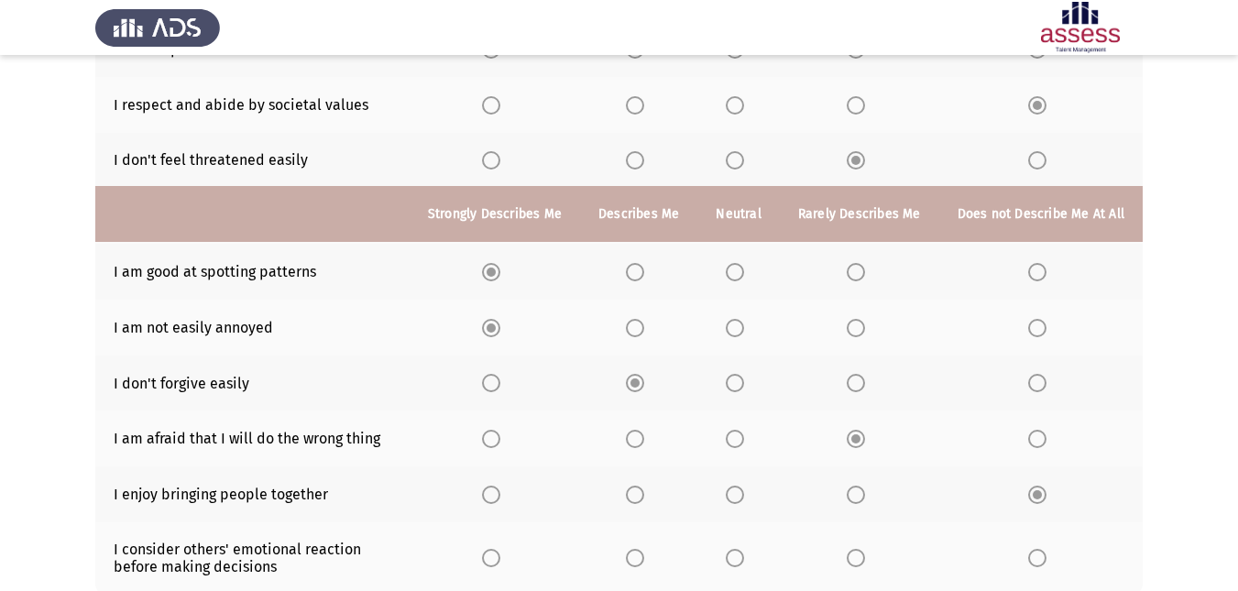
scroll to position [401, 0]
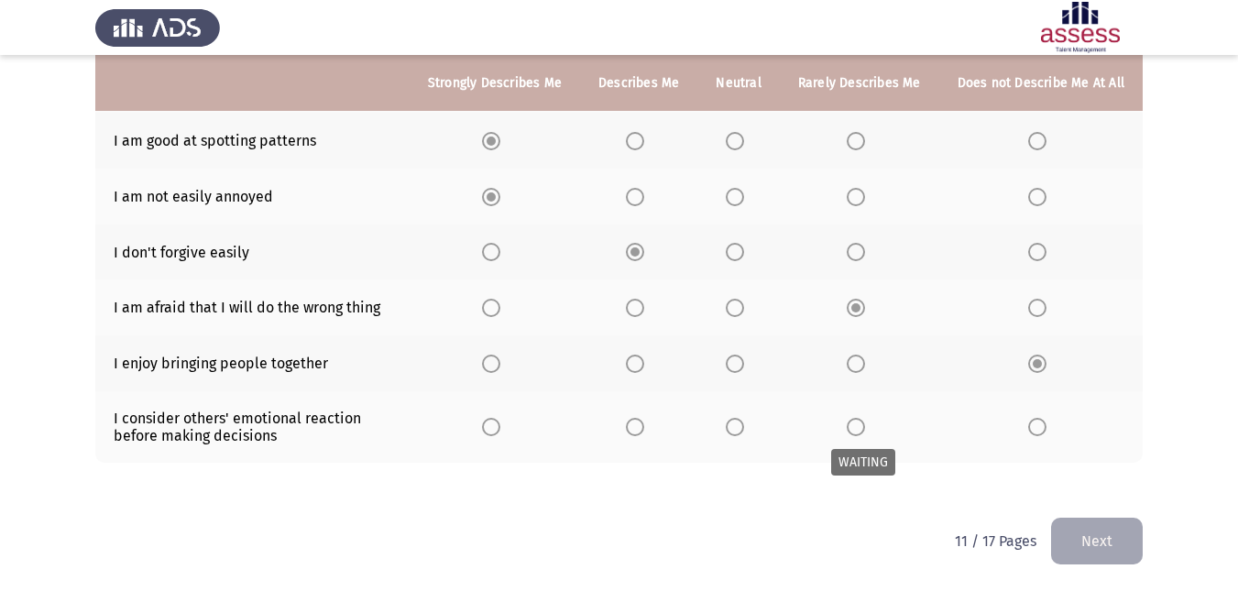
click at [862, 427] on span "Select an option" at bounding box center [856, 427] width 18 height 18
click at [856, 419] on span "Select an option" at bounding box center [856, 427] width 18 height 18
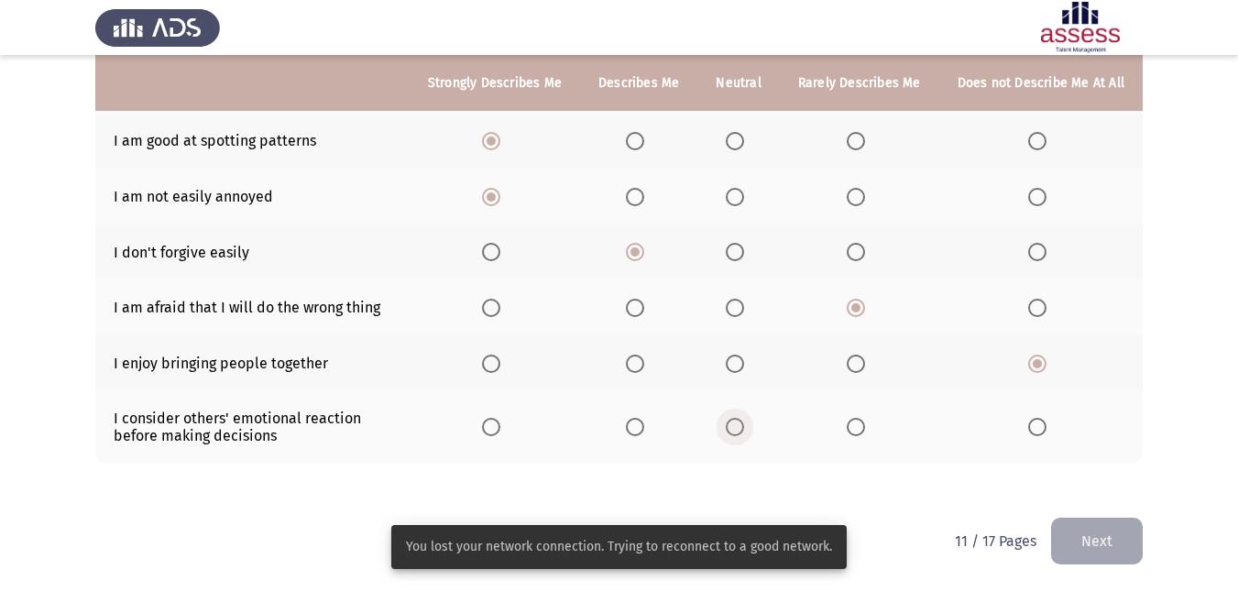
click at [741, 426] on span "Select an option" at bounding box center [735, 427] width 18 height 18
click at [741, 426] on input "Select an option" at bounding box center [735, 427] width 18 height 18
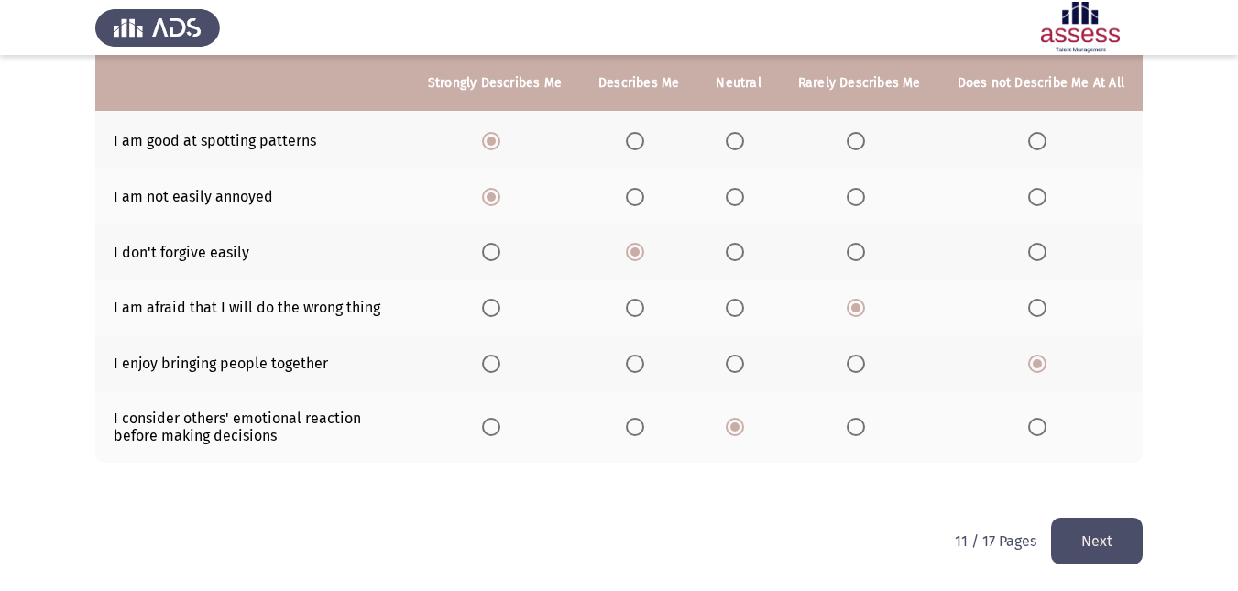
click at [1085, 536] on button "Next" at bounding box center [1097, 541] width 92 height 47
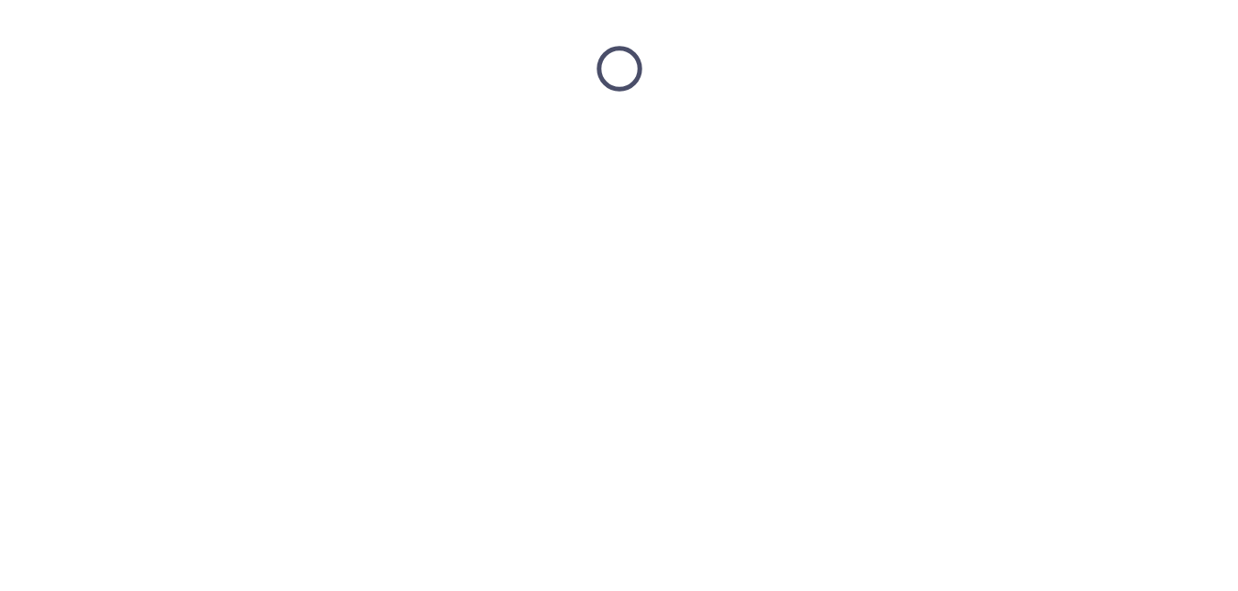
scroll to position [0, 0]
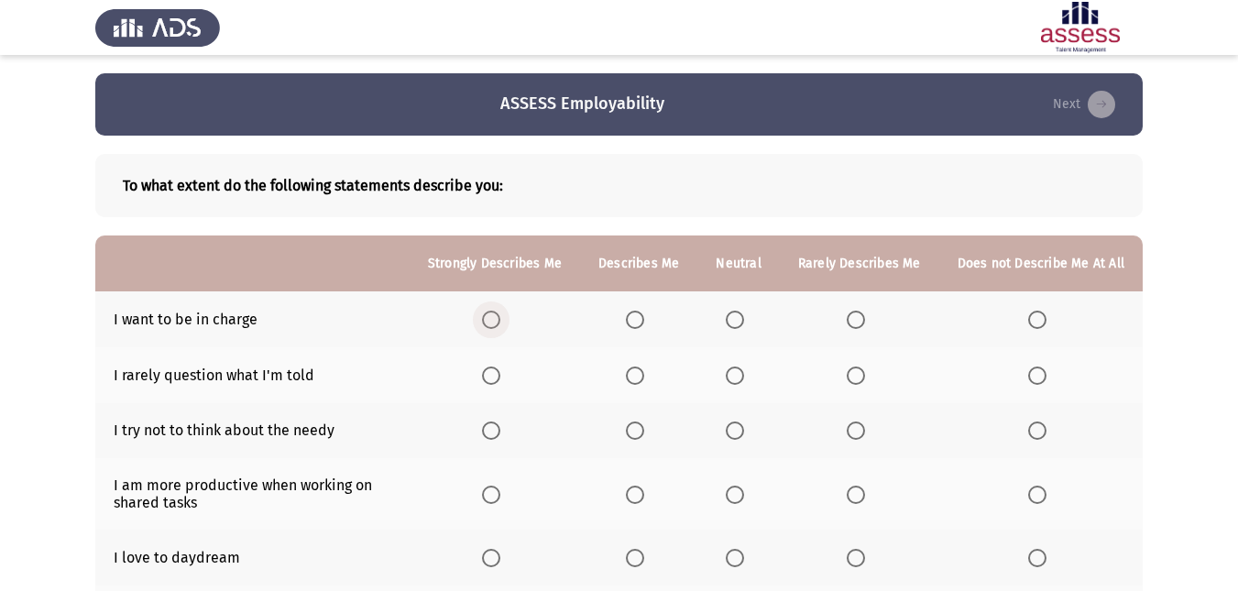
click at [500, 317] on span "Select an option" at bounding box center [491, 320] width 18 height 18
click at [500, 317] on input "Select an option" at bounding box center [491, 320] width 18 height 18
click at [633, 366] on span "Select an option" at bounding box center [635, 375] width 18 height 18
click at [633, 366] on input "Select an option" at bounding box center [635, 375] width 18 height 18
click at [1038, 429] on span "Select an option" at bounding box center [1037, 430] width 18 height 18
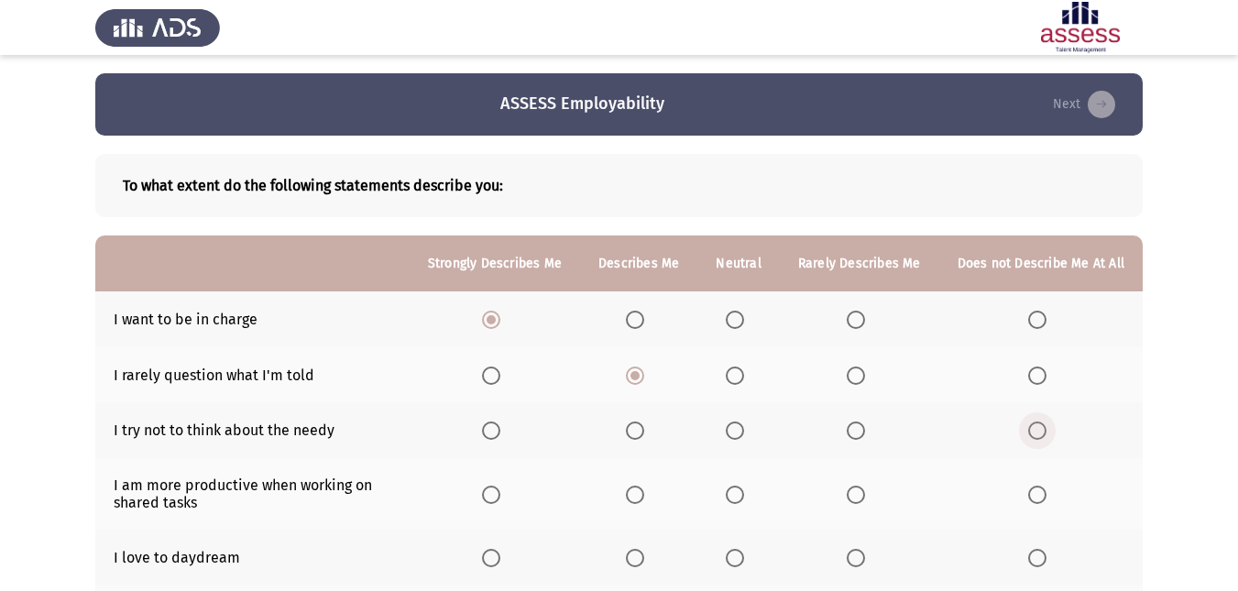
click at [1038, 429] on input "Select an option" at bounding box center [1037, 430] width 18 height 18
click at [1042, 488] on span "Select an option" at bounding box center [1037, 495] width 18 height 18
click at [1042, 488] on input "Select an option" at bounding box center [1037, 495] width 18 height 18
click at [635, 558] on span "Select an option" at bounding box center [635, 558] width 0 height 0
click at [641, 557] on input "Select an option" at bounding box center [635, 558] width 18 height 18
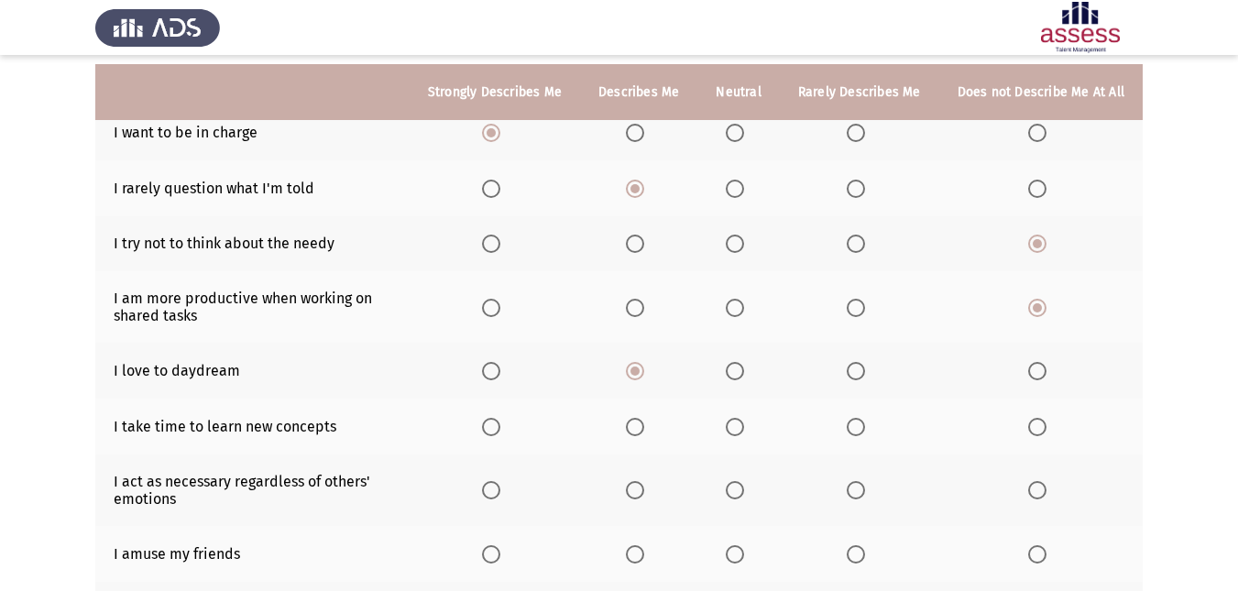
scroll to position [196, 0]
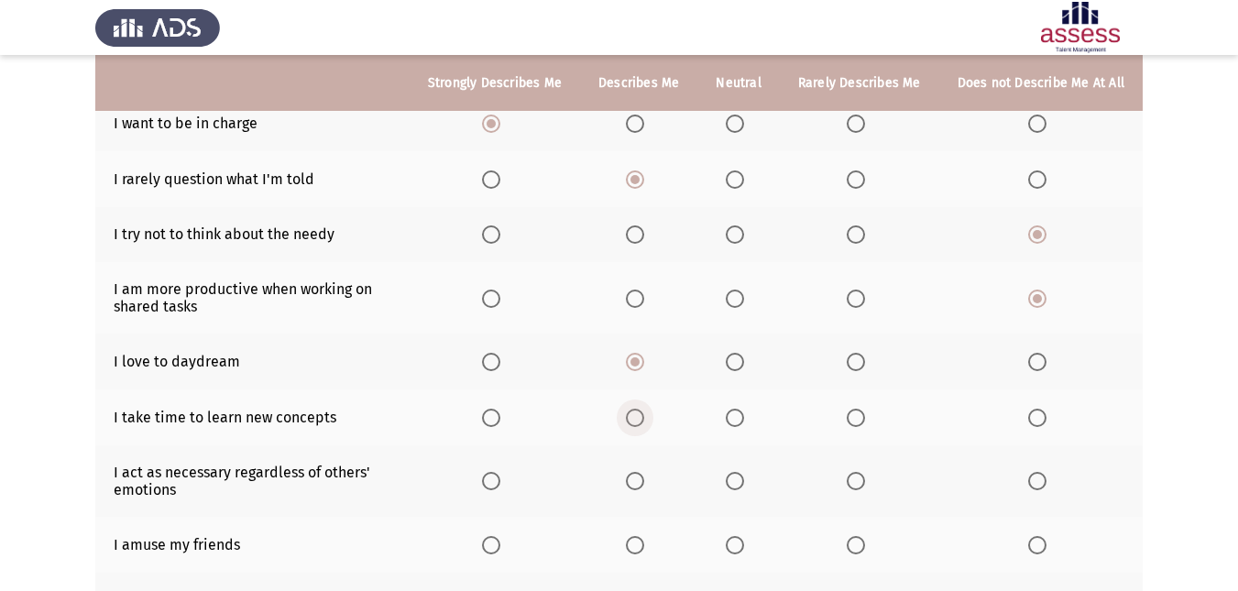
click at [644, 409] on span "Select an option" at bounding box center [635, 418] width 18 height 18
click at [644, 409] on input "Select an option" at bounding box center [635, 418] width 18 height 18
click at [735, 480] on span "Select an option" at bounding box center [735, 481] width 18 height 18
click at [735, 480] on input "Select an option" at bounding box center [735, 481] width 18 height 18
click at [500, 540] on span "Select an option" at bounding box center [491, 545] width 18 height 18
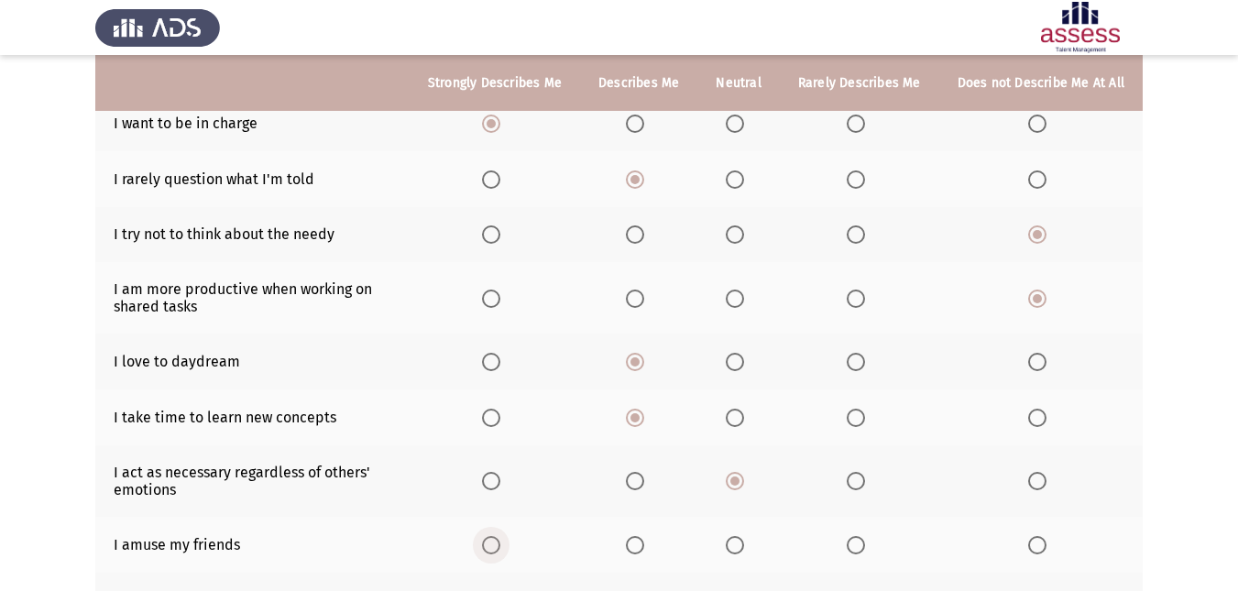
click at [500, 540] on input "Select an option" at bounding box center [491, 545] width 18 height 18
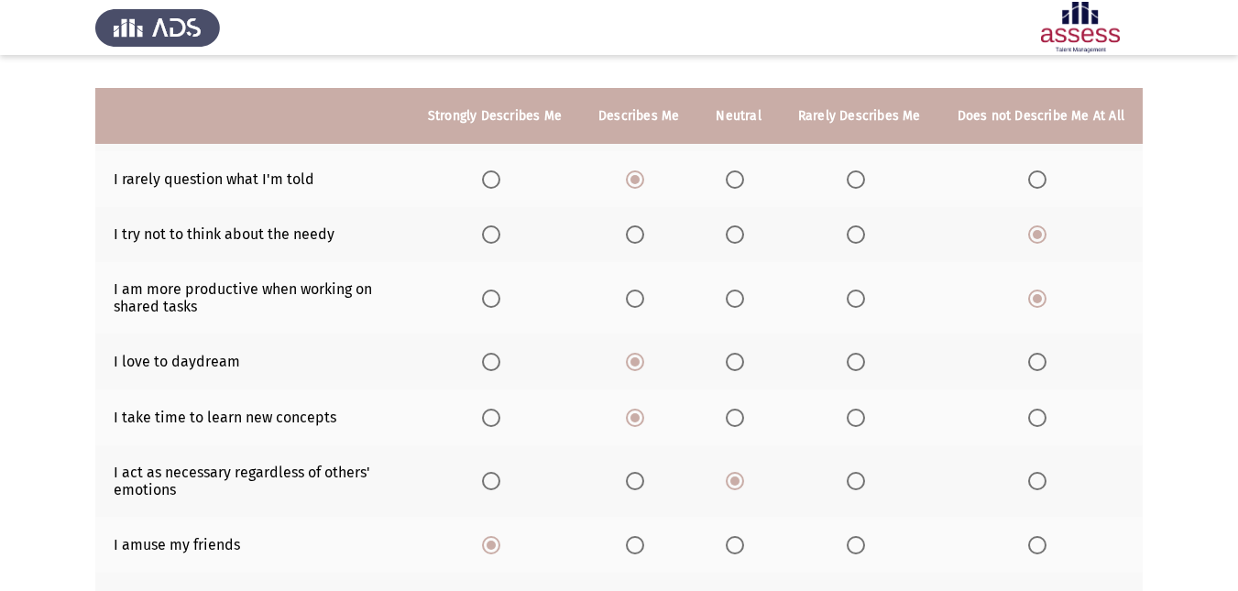
scroll to position [361, 0]
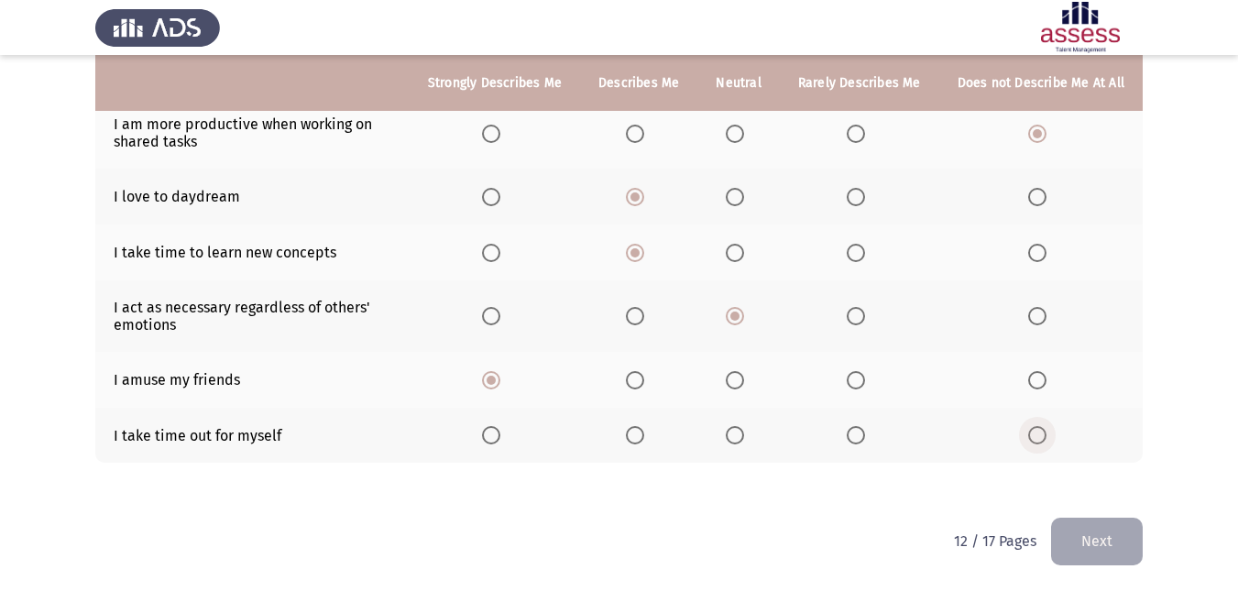
click at [1037, 429] on span "Select an option" at bounding box center [1037, 435] width 18 height 18
click at [1037, 429] on input "Select an option" at bounding box center [1037, 435] width 18 height 18
click at [1087, 533] on button "Next" at bounding box center [1097, 541] width 92 height 47
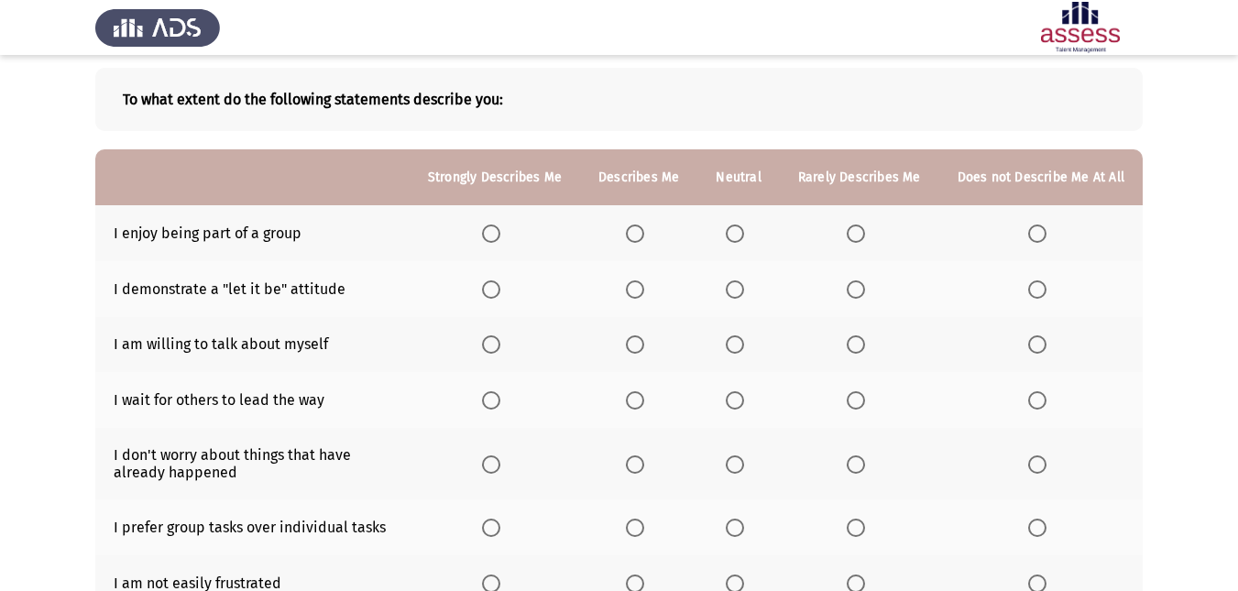
scroll to position [92, 0]
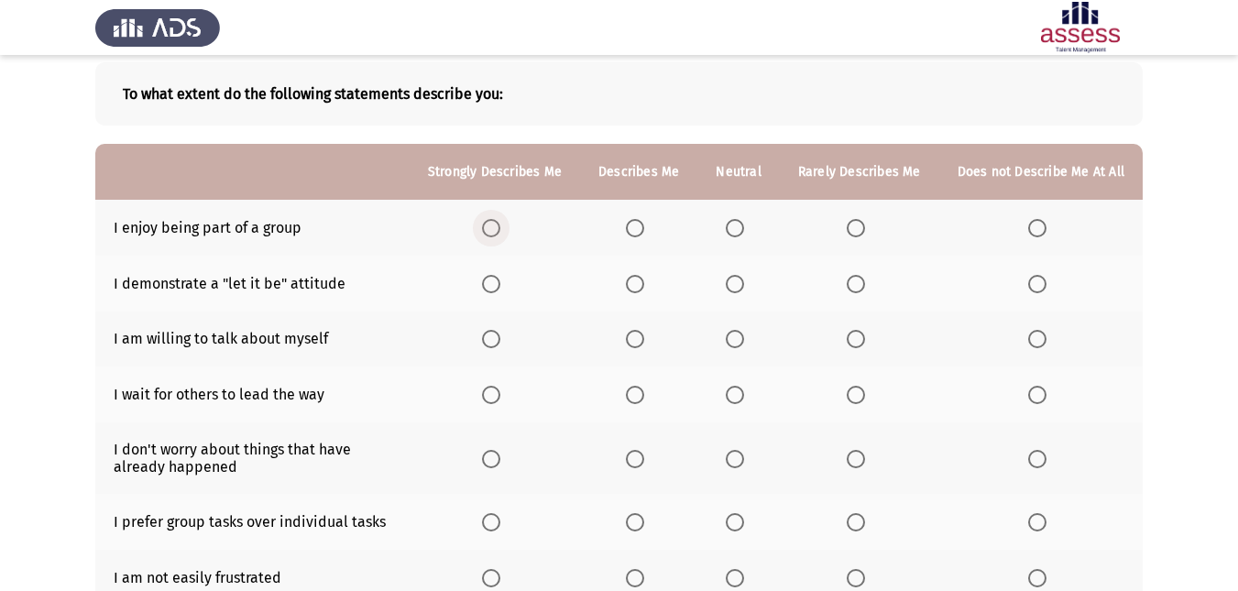
click at [500, 227] on span "Select an option" at bounding box center [491, 228] width 18 height 18
click at [500, 227] on input "Select an option" at bounding box center [491, 228] width 18 height 18
click at [644, 284] on span "Select an option" at bounding box center [635, 284] width 18 height 18
click at [644, 284] on input "Select an option" at bounding box center [635, 284] width 18 height 18
click at [1040, 327] on th at bounding box center [1040, 339] width 203 height 56
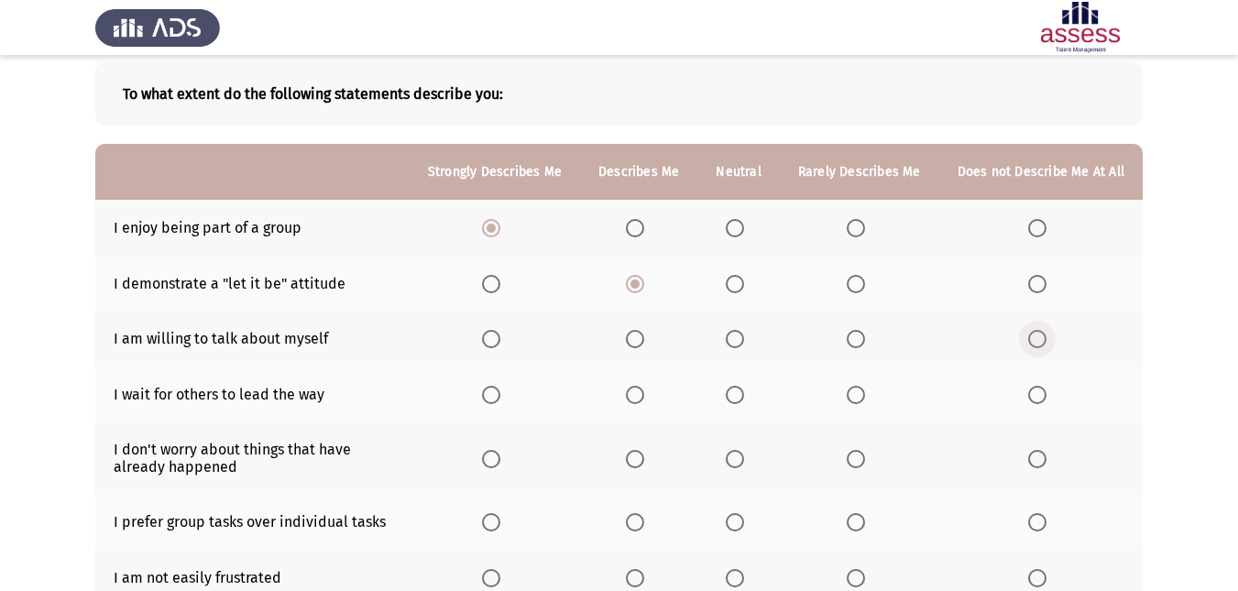
click at [1038, 333] on span "Select an option" at bounding box center [1037, 339] width 18 height 18
click at [1038, 333] on input "Select an option" at bounding box center [1037, 339] width 18 height 18
click at [633, 391] on span "Select an option" at bounding box center [635, 395] width 18 height 18
click at [633, 391] on input "Select an option" at bounding box center [635, 395] width 18 height 18
click at [641, 454] on span "Select an option" at bounding box center [635, 459] width 18 height 18
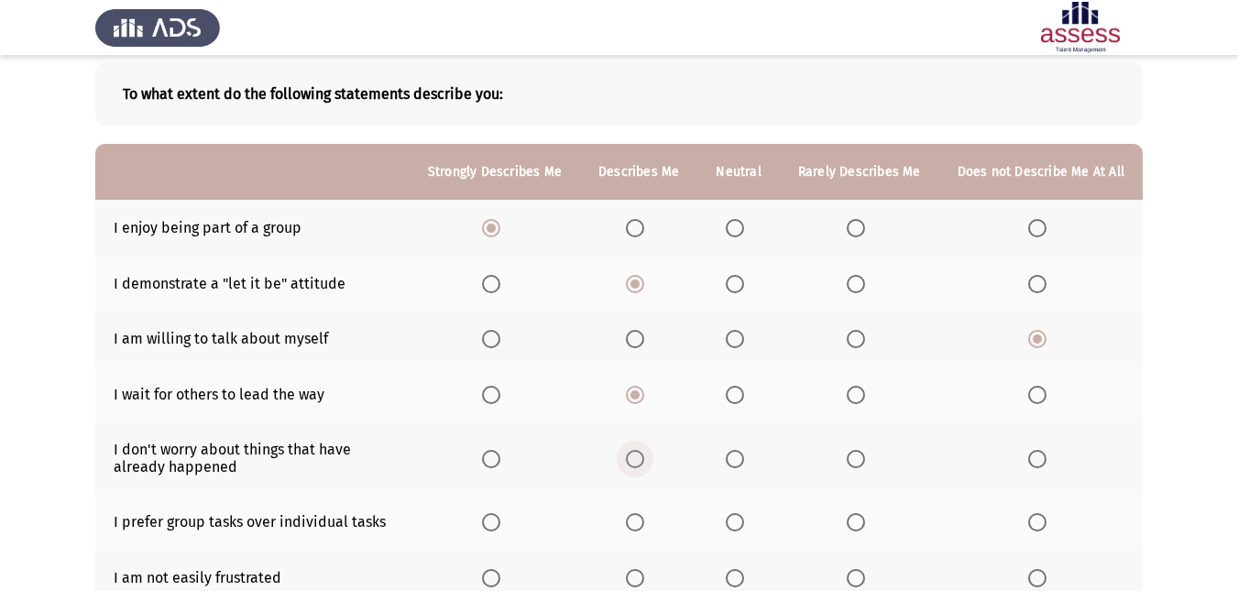
click at [641, 454] on input "Select an option" at bounding box center [635, 459] width 18 height 18
click at [744, 513] on span "Select an option" at bounding box center [735, 522] width 18 height 18
click at [744, 513] on input "Select an option" at bounding box center [735, 522] width 18 height 18
click at [860, 575] on span "Select an option" at bounding box center [856, 578] width 18 height 18
click at [860, 575] on input "Select an option" at bounding box center [856, 578] width 18 height 18
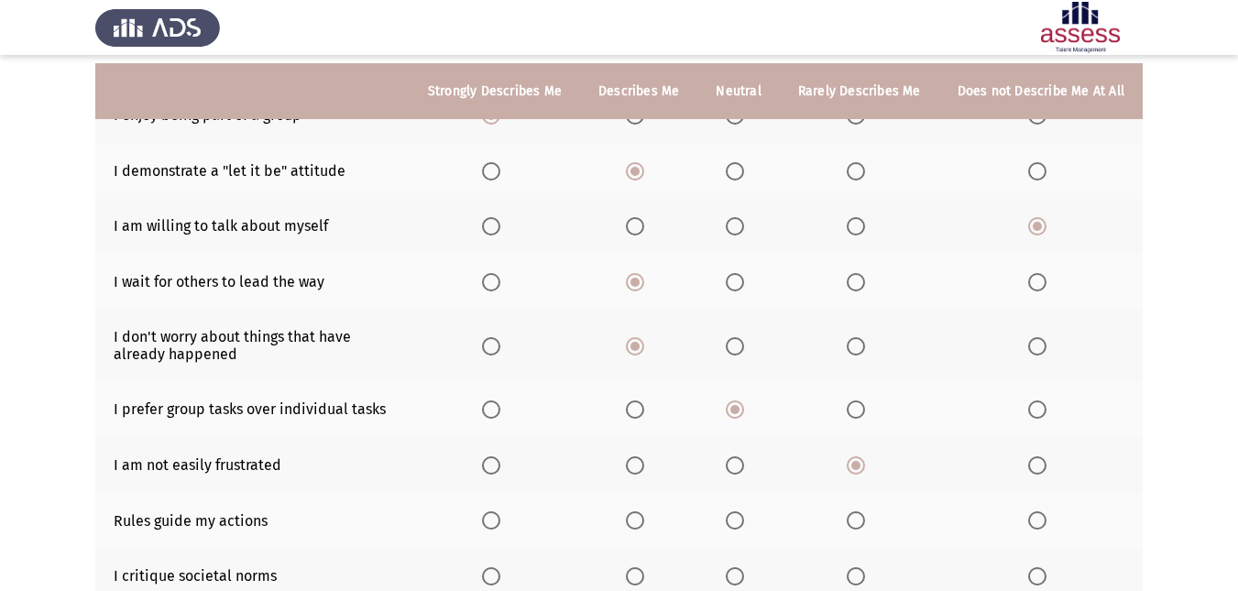
scroll to position [261, 0]
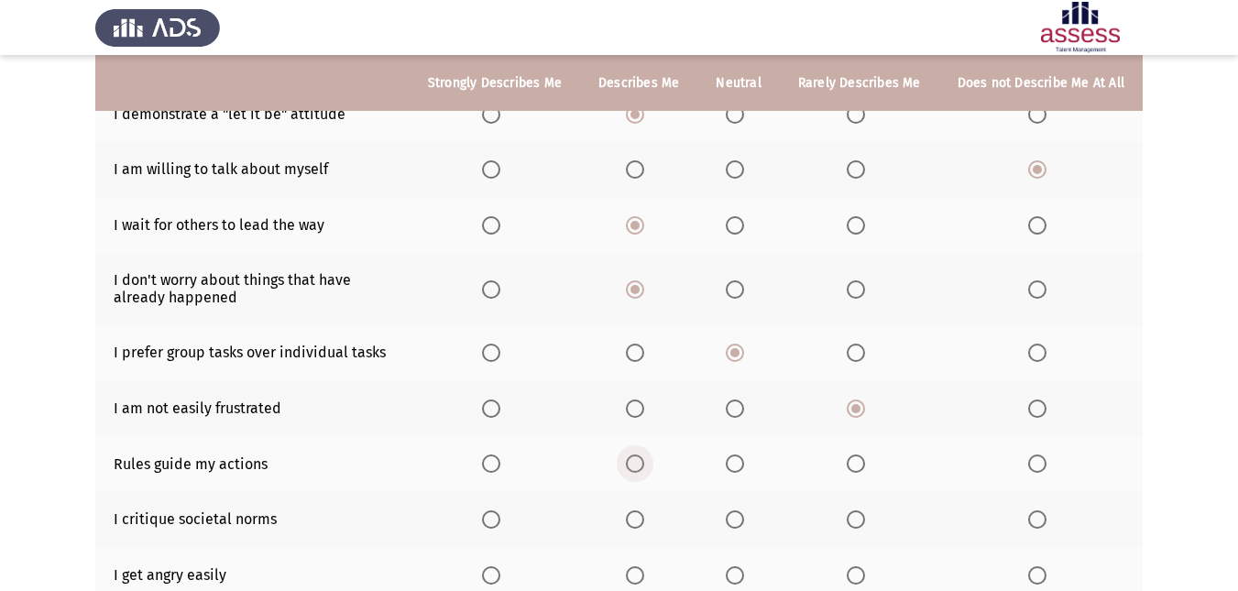
click at [641, 466] on span "Select an option" at bounding box center [635, 463] width 18 height 18
click at [641, 466] on input "Select an option" at bounding box center [635, 463] width 18 height 18
click at [641, 518] on span "Select an option" at bounding box center [635, 519] width 18 height 18
click at [641, 518] on input "Select an option" at bounding box center [635, 519] width 18 height 18
click at [493, 567] on span "Select an option" at bounding box center [491, 575] width 18 height 18
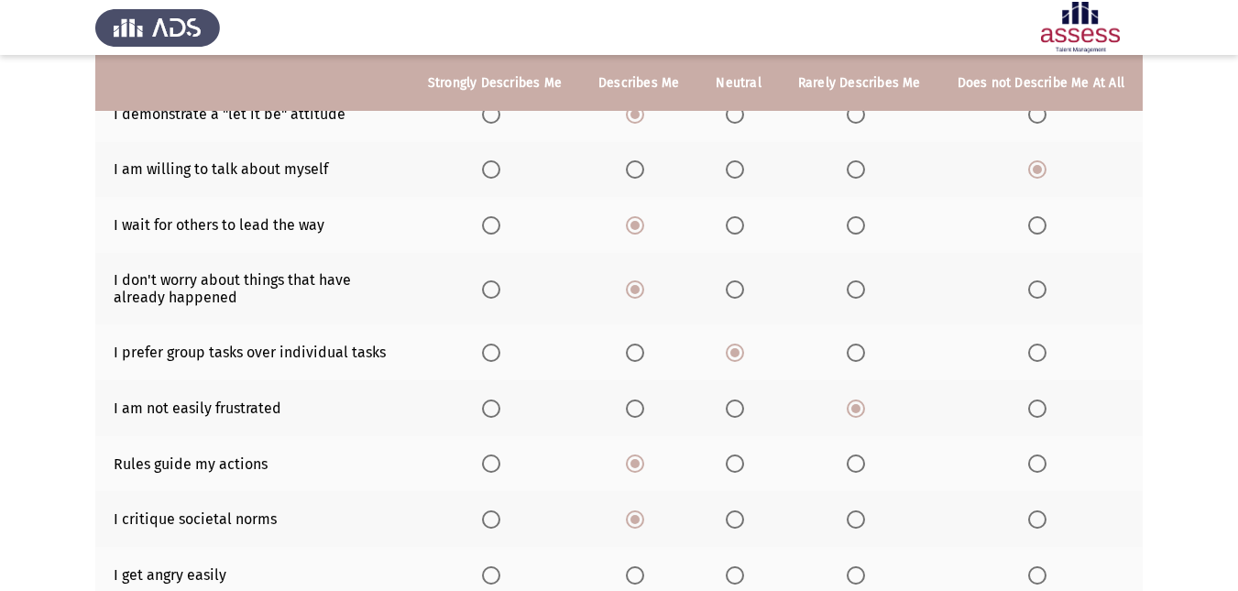
click at [493, 567] on input "Select an option" at bounding box center [491, 575] width 18 height 18
click at [493, 567] on span "Select an option" at bounding box center [491, 575] width 18 height 18
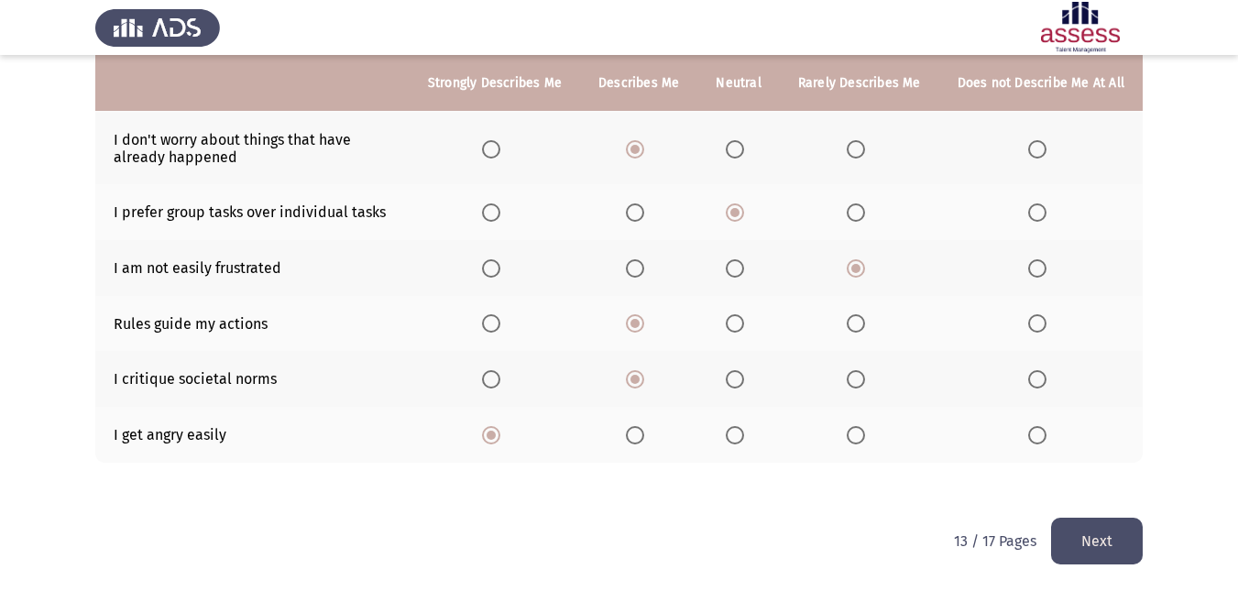
click at [1097, 525] on button "Next" at bounding box center [1097, 541] width 92 height 47
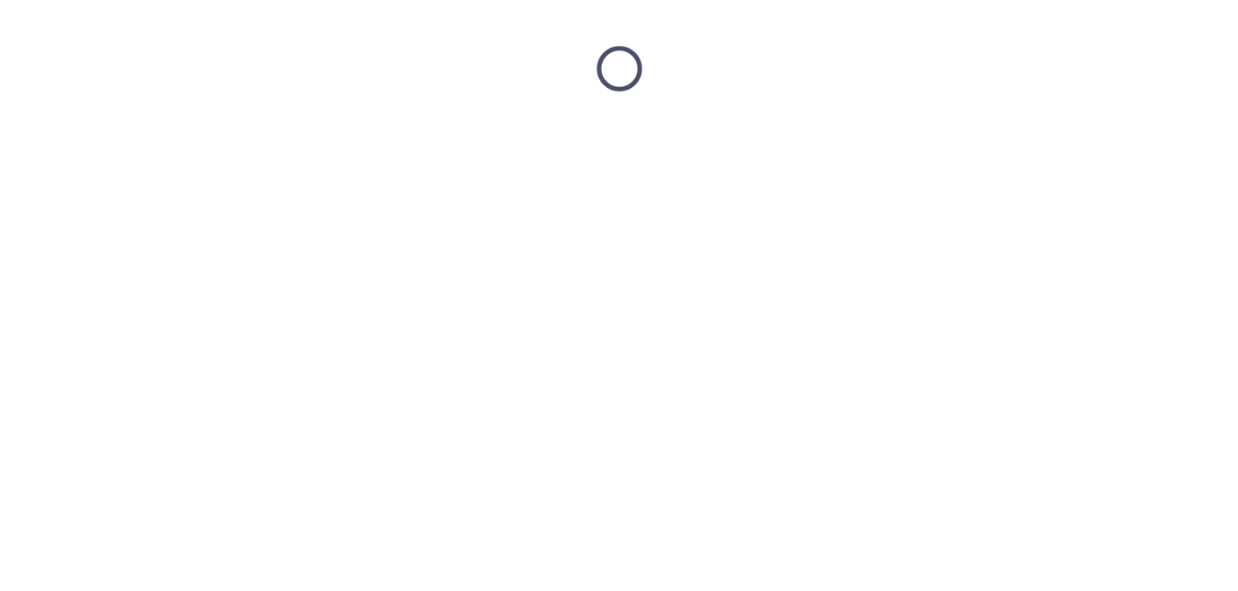
scroll to position [0, 0]
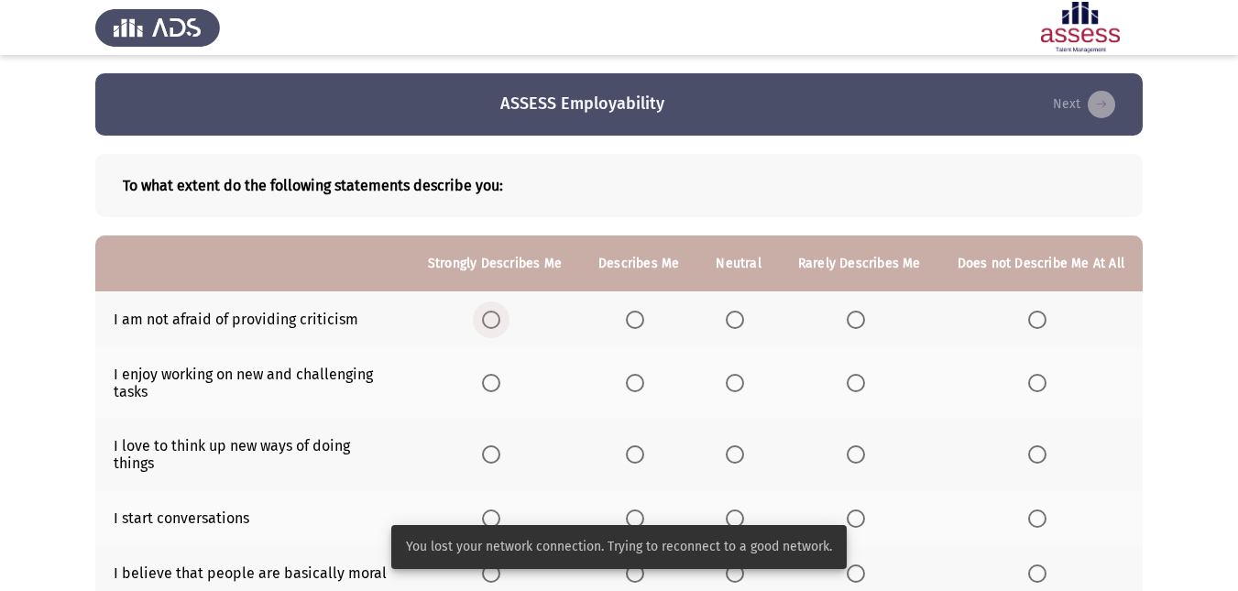
click at [498, 325] on span "Select an option" at bounding box center [491, 320] width 18 height 18
click at [498, 325] on input "Select an option" at bounding box center [491, 320] width 18 height 18
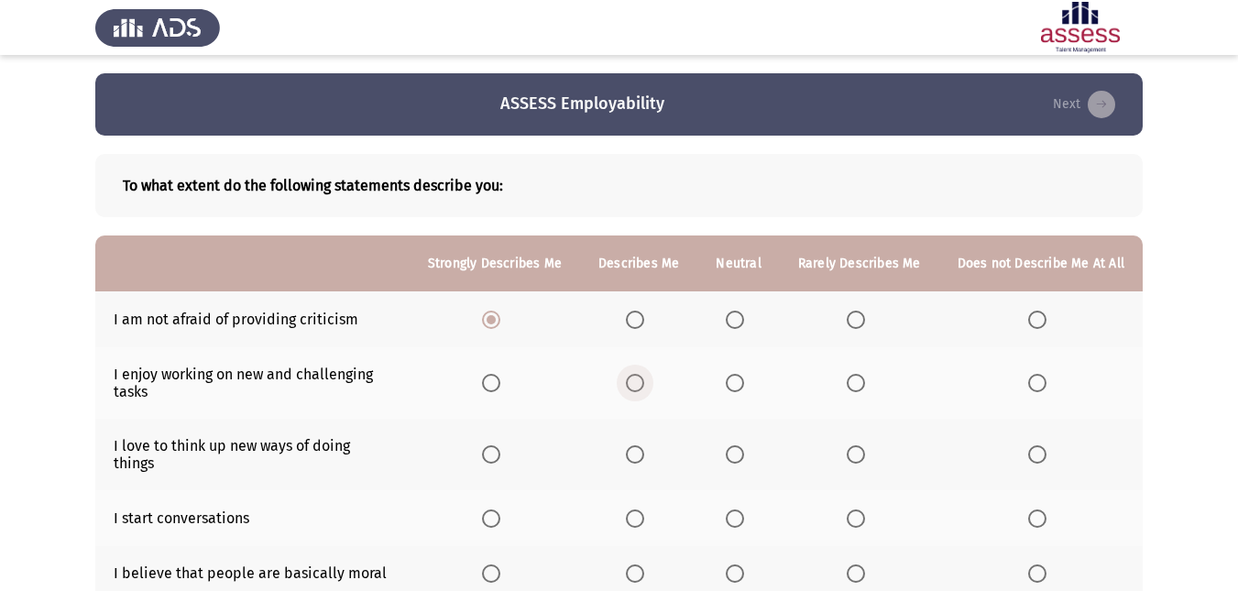
click at [644, 384] on span "Select an option" at bounding box center [635, 383] width 18 height 18
click at [644, 384] on input "Select an option" at bounding box center [635, 383] width 18 height 18
click at [1049, 449] on label "Select an option" at bounding box center [1041, 454] width 26 height 18
click at [1046, 449] on input "Select an option" at bounding box center [1037, 454] width 18 height 18
drag, startPoint x: 1049, startPoint y: 449, endPoint x: 745, endPoint y: 498, distance: 308.2
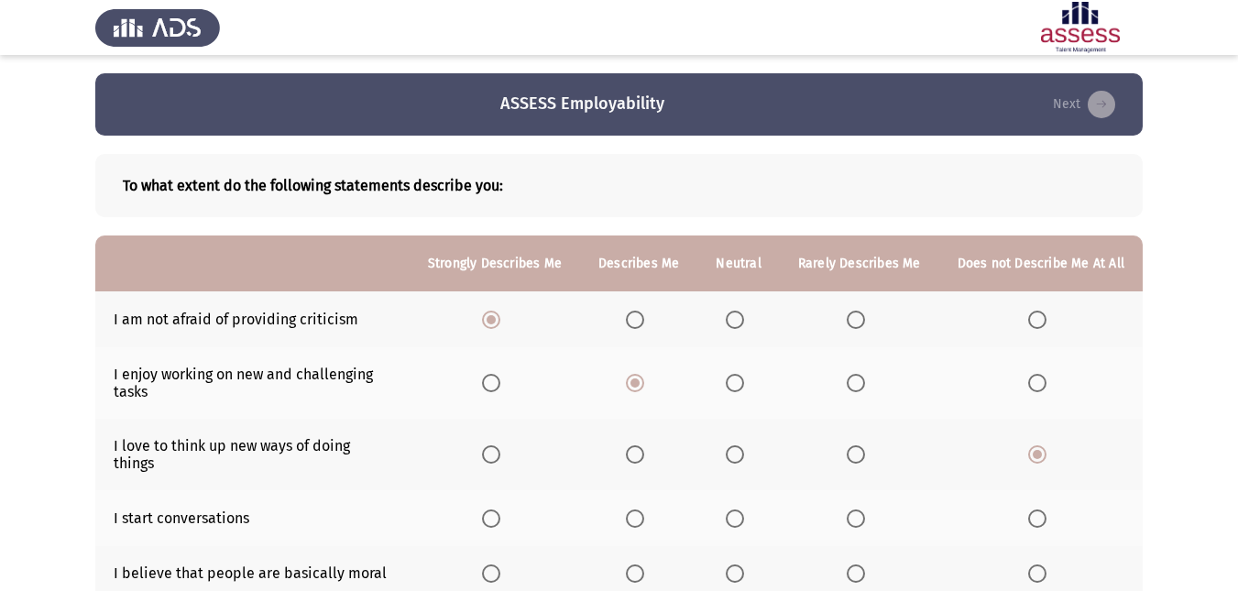
click at [745, 498] on tbody "I am not afraid of providing criticism I enjoy working on new and challenging t…" at bounding box center [618, 593] width 1047 height 604
click at [744, 509] on span "Select an option" at bounding box center [735, 518] width 18 height 18
click at [744, 509] on input "Select an option" at bounding box center [735, 518] width 18 height 18
click at [498, 564] on span "Select an option" at bounding box center [491, 573] width 18 height 18
click at [498, 564] on input "Select an option" at bounding box center [491, 573] width 18 height 18
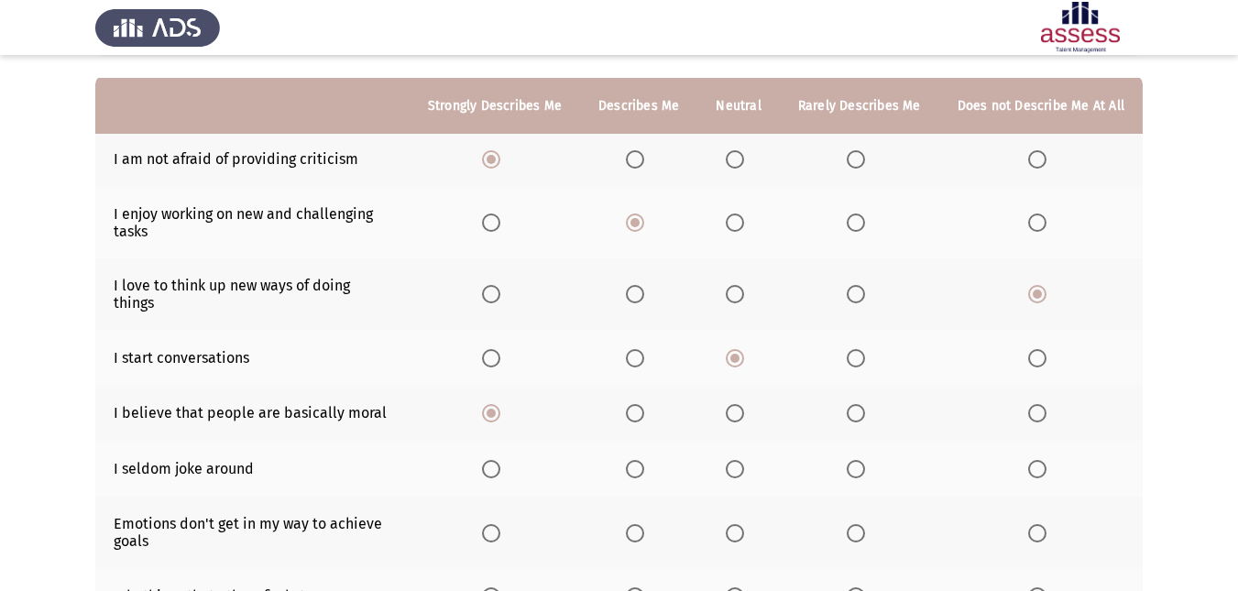
scroll to position [183, 0]
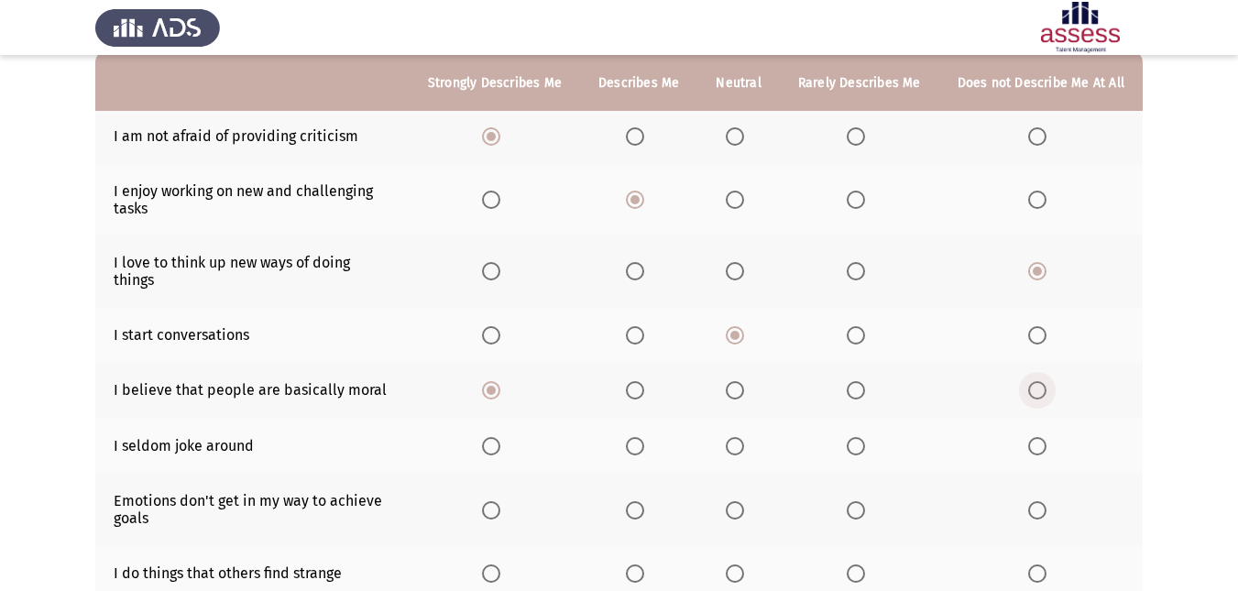
click at [1036, 381] on span "Select an option" at bounding box center [1037, 390] width 18 height 18
click at [1036, 381] on input "Select an option" at bounding box center [1037, 390] width 18 height 18
click at [858, 437] on span "Select an option" at bounding box center [856, 446] width 18 height 18
click at [858, 437] on input "Select an option" at bounding box center [856, 446] width 18 height 18
click at [498, 437] on span "Select an option" at bounding box center [491, 446] width 18 height 18
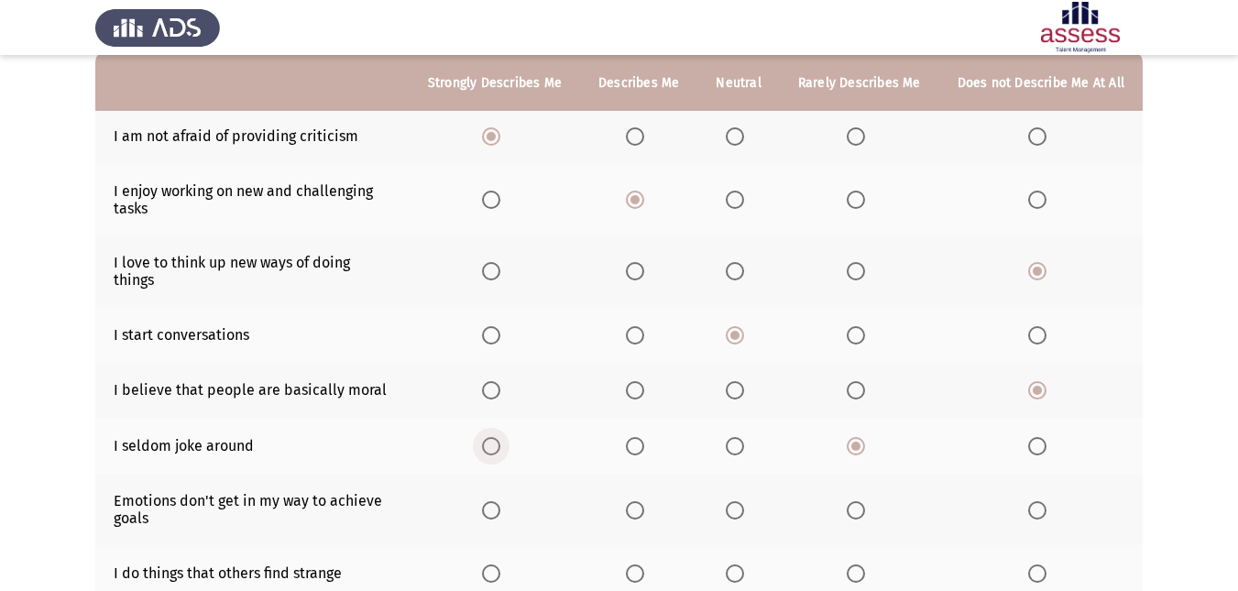
click at [498, 437] on input "Select an option" at bounding box center [491, 446] width 18 height 18
click at [738, 501] on span "Select an option" at bounding box center [735, 510] width 18 height 18
click at [738, 501] on input "Select an option" at bounding box center [735, 510] width 18 height 18
click at [493, 564] on span "Select an option" at bounding box center [491, 573] width 18 height 18
click at [493, 564] on input "Select an option" at bounding box center [491, 573] width 18 height 18
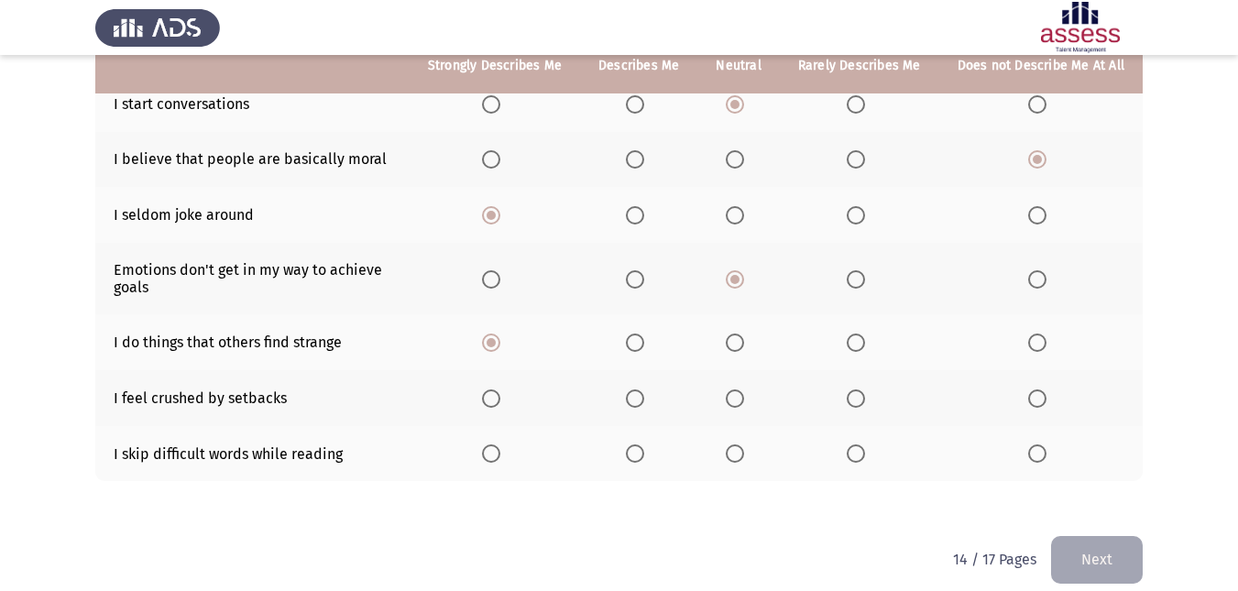
scroll to position [417, 0]
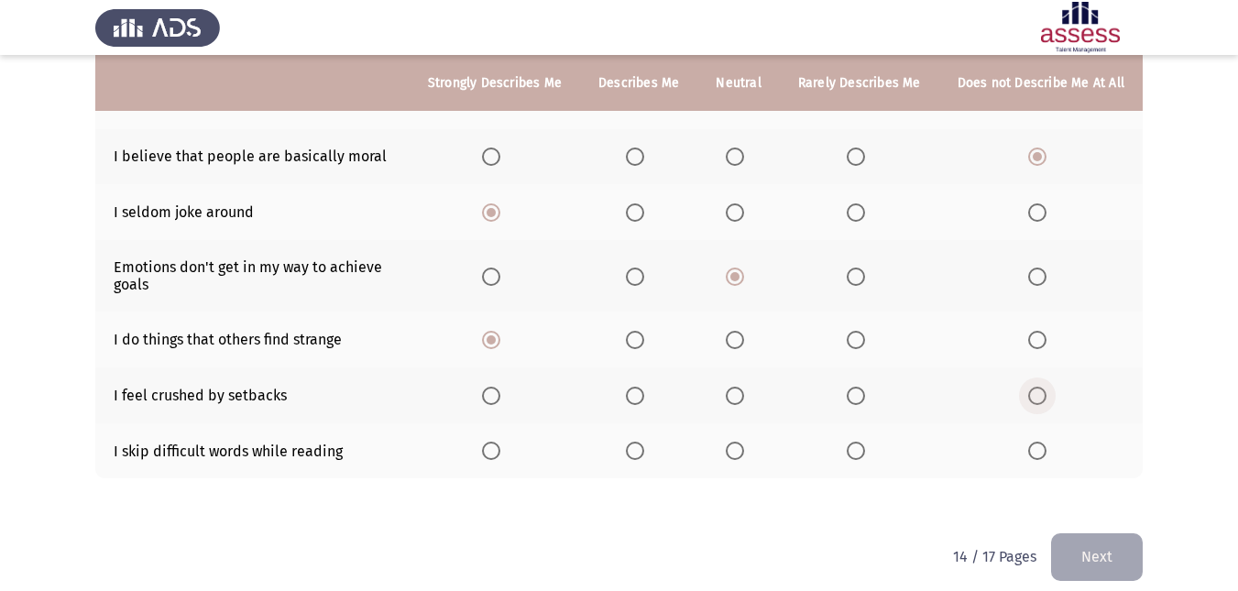
click at [1049, 387] on label "Select an option" at bounding box center [1041, 396] width 26 height 18
click at [1046, 387] on input "Select an option" at bounding box center [1037, 396] width 18 height 18
click at [635, 451] on span "Select an option" at bounding box center [635, 451] width 0 height 0
click at [641, 442] on input "Select an option" at bounding box center [635, 451] width 18 height 18
click at [1082, 544] on button "Next" at bounding box center [1097, 556] width 92 height 47
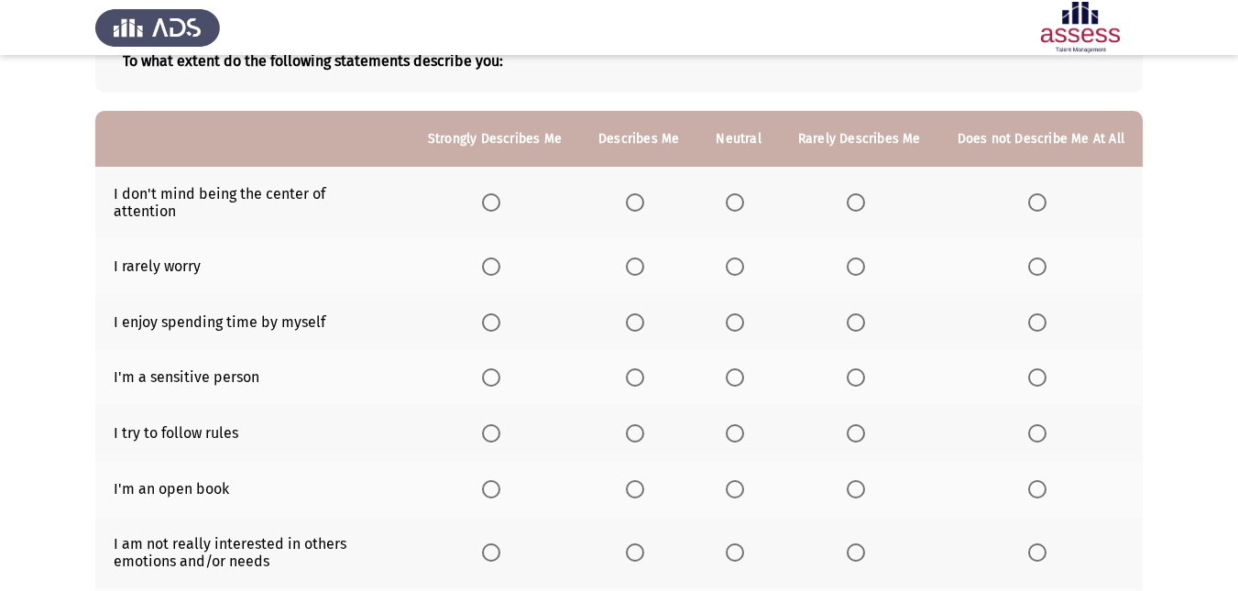
scroll to position [110, 0]
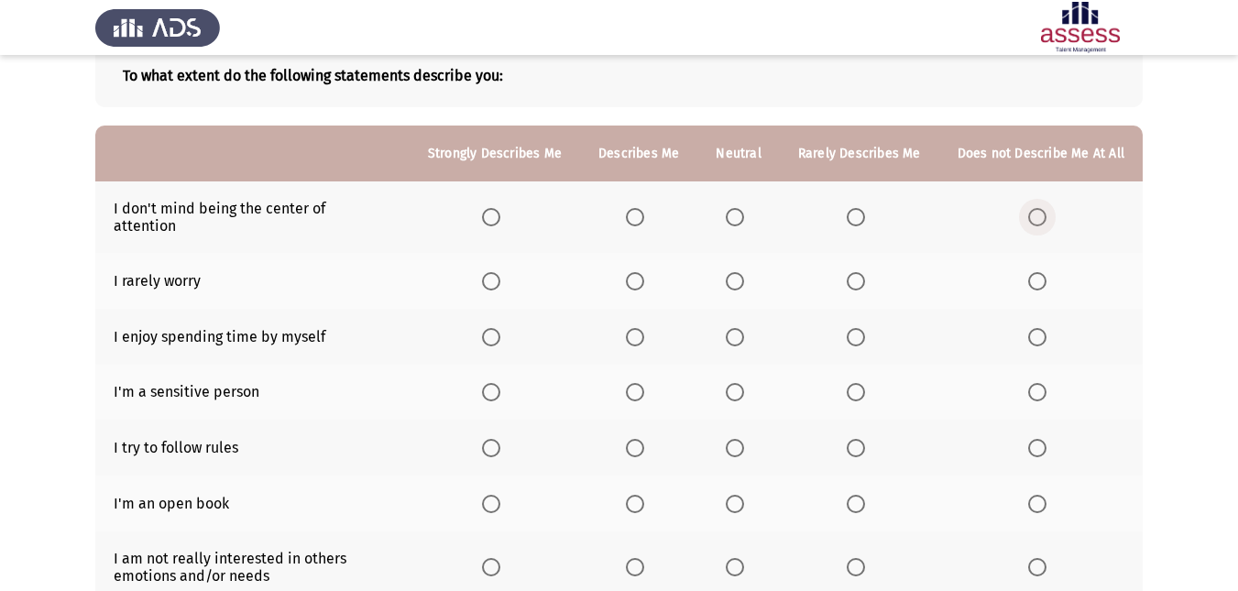
click at [1044, 213] on span "Select an option" at bounding box center [1037, 217] width 18 height 18
click at [1044, 213] on input "Select an option" at bounding box center [1037, 217] width 18 height 18
click at [494, 272] on span "Select an option" at bounding box center [491, 281] width 18 height 18
click at [494, 272] on input "Select an option" at bounding box center [491, 281] width 18 height 18
click at [635, 328] on span "Select an option" at bounding box center [635, 337] width 18 height 18
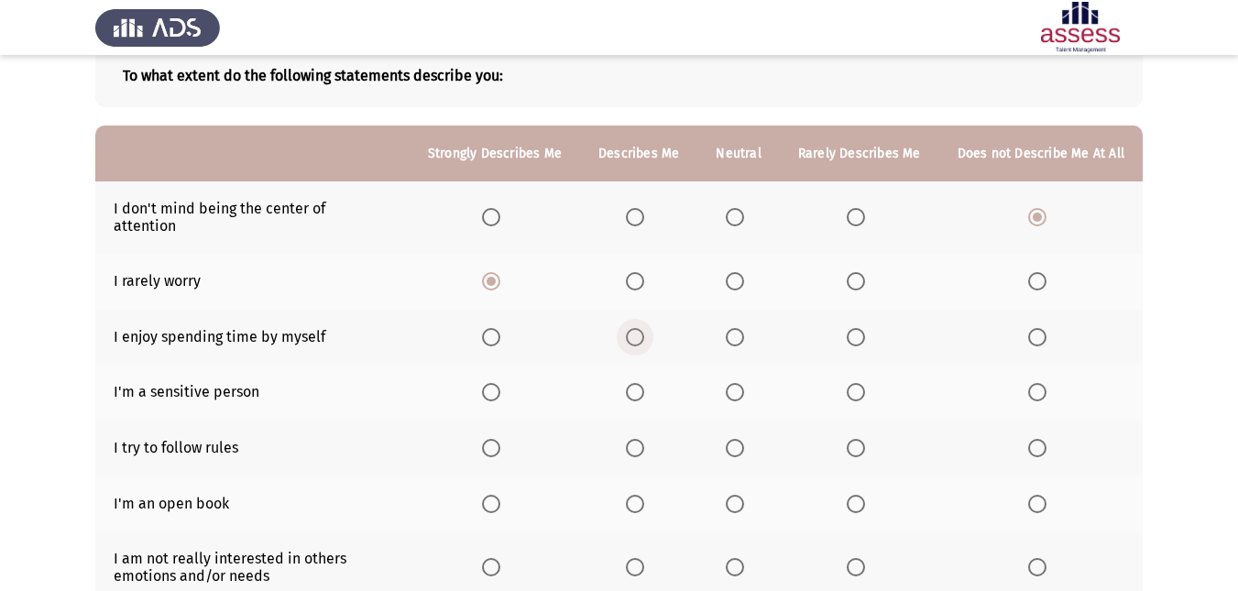
click at [635, 328] on input "Select an option" at bounding box center [635, 337] width 18 height 18
click at [738, 383] on span "Select an option" at bounding box center [735, 392] width 18 height 18
click at [738, 383] on input "Select an option" at bounding box center [735, 392] width 18 height 18
click at [850, 439] on span "Select an option" at bounding box center [856, 448] width 18 height 18
click at [850, 439] on input "Select an option" at bounding box center [856, 448] width 18 height 18
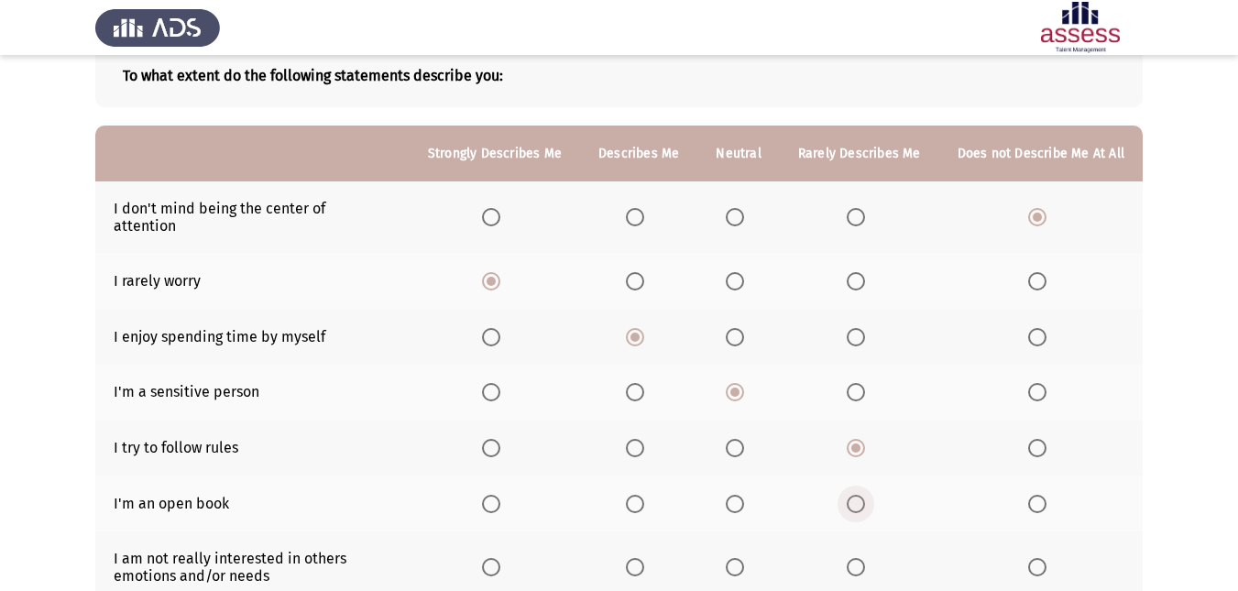
click at [859, 495] on span "Select an option" at bounding box center [856, 504] width 18 height 18
click at [859, 495] on input "Select an option" at bounding box center [856, 504] width 18 height 18
click at [1036, 558] on span "Select an option" at bounding box center [1037, 567] width 18 height 18
click at [1036, 558] on input "Select an option" at bounding box center [1037, 567] width 18 height 18
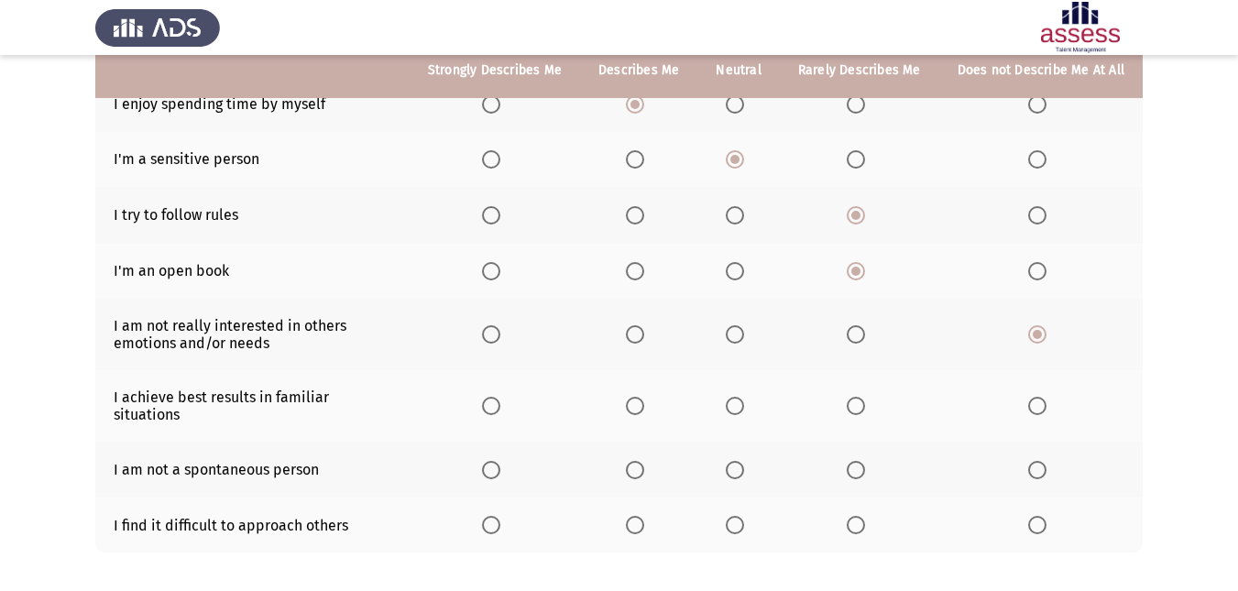
scroll to position [366, 0]
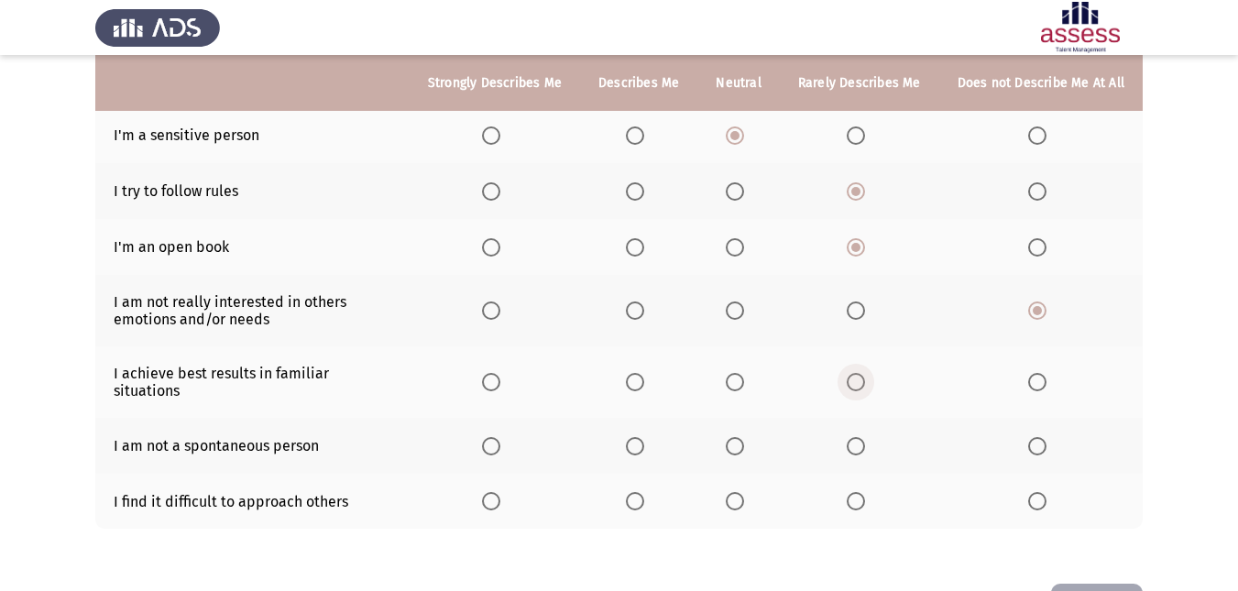
click at [864, 373] on span "Select an option" at bounding box center [856, 382] width 18 height 18
click at [864, 373] on input "Select an option" at bounding box center [856, 382] width 18 height 18
click at [733, 437] on span "Select an option" at bounding box center [735, 446] width 18 height 18
click at [733, 437] on input "Select an option" at bounding box center [735, 446] width 18 height 18
click at [644, 492] on span "Select an option" at bounding box center [635, 501] width 18 height 18
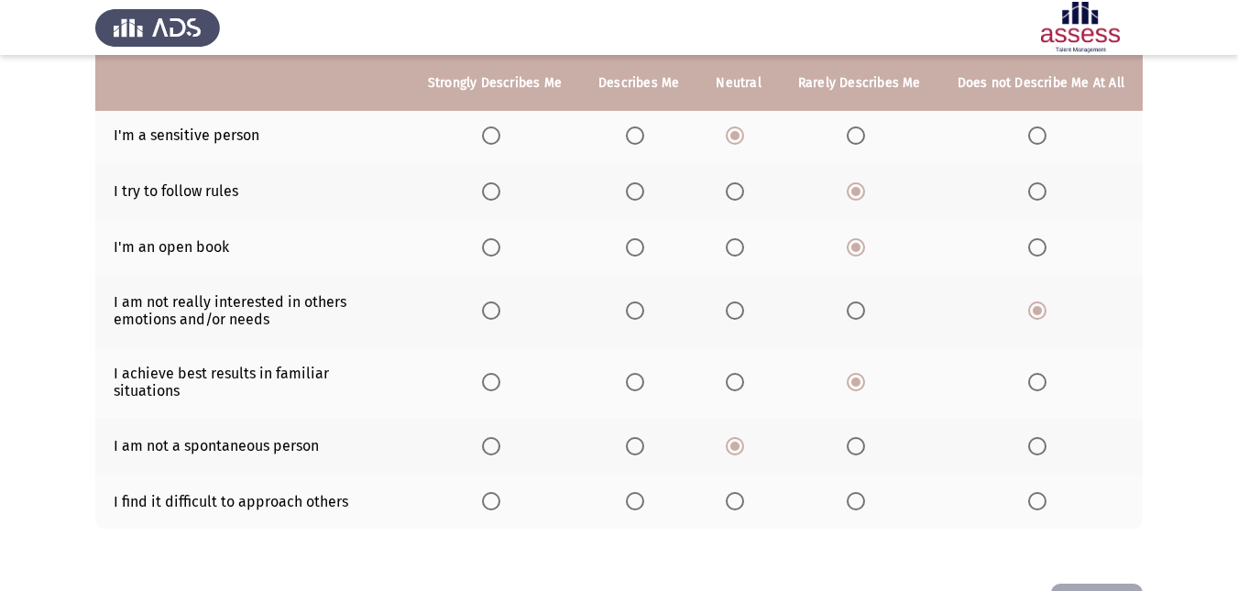
click at [644, 492] on input "Select an option" at bounding box center [635, 501] width 18 height 18
click at [500, 492] on span "Select an option" at bounding box center [491, 501] width 18 height 18
click at [500, 492] on input "Select an option" at bounding box center [491, 501] width 18 height 18
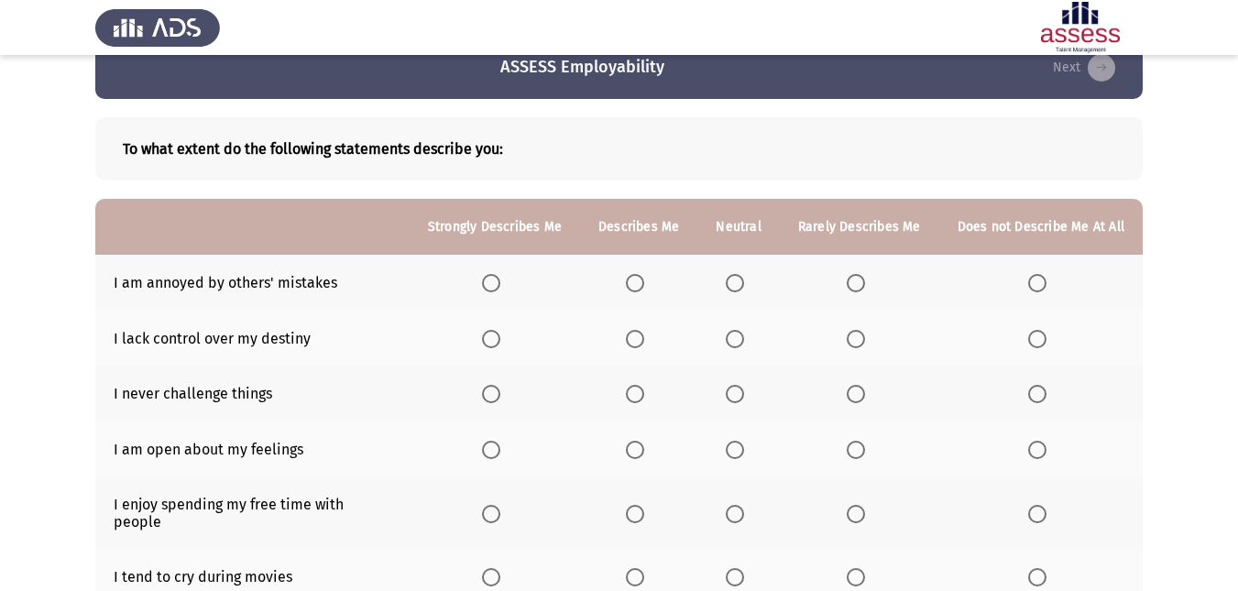
scroll to position [147, 0]
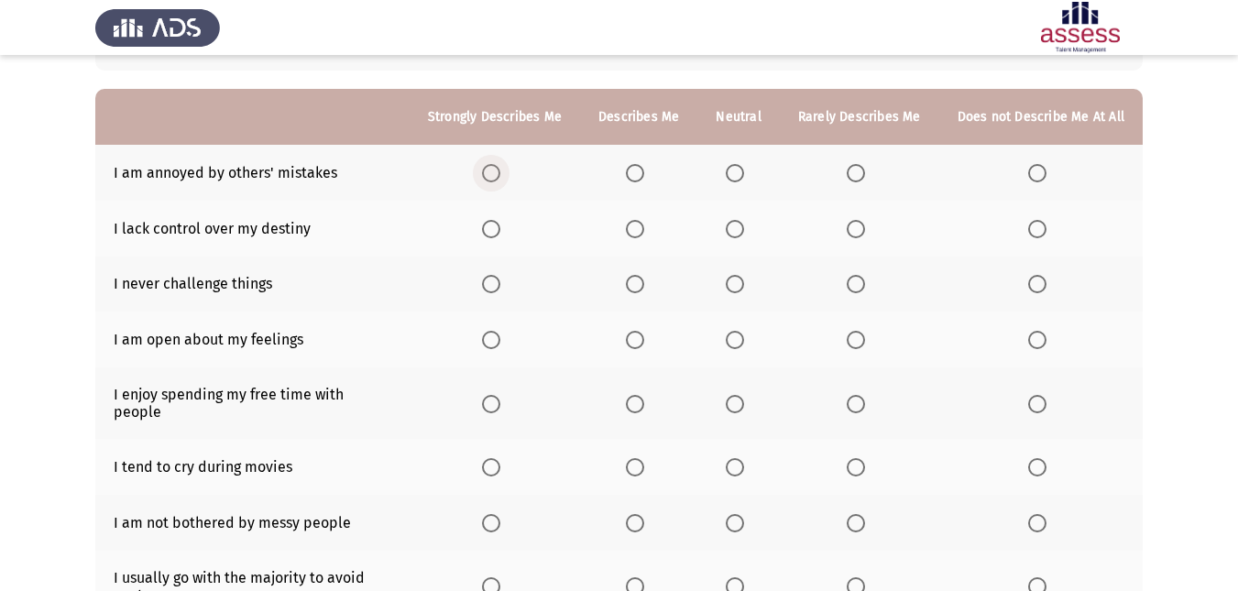
click at [500, 176] on span "Select an option" at bounding box center [491, 173] width 18 height 18
click at [500, 176] on input "Select an option" at bounding box center [491, 173] width 18 height 18
click at [644, 234] on span "Select an option" at bounding box center [635, 229] width 18 height 18
click at [644, 234] on input "Select an option" at bounding box center [635, 229] width 18 height 18
click at [500, 289] on span "Select an option" at bounding box center [491, 284] width 18 height 18
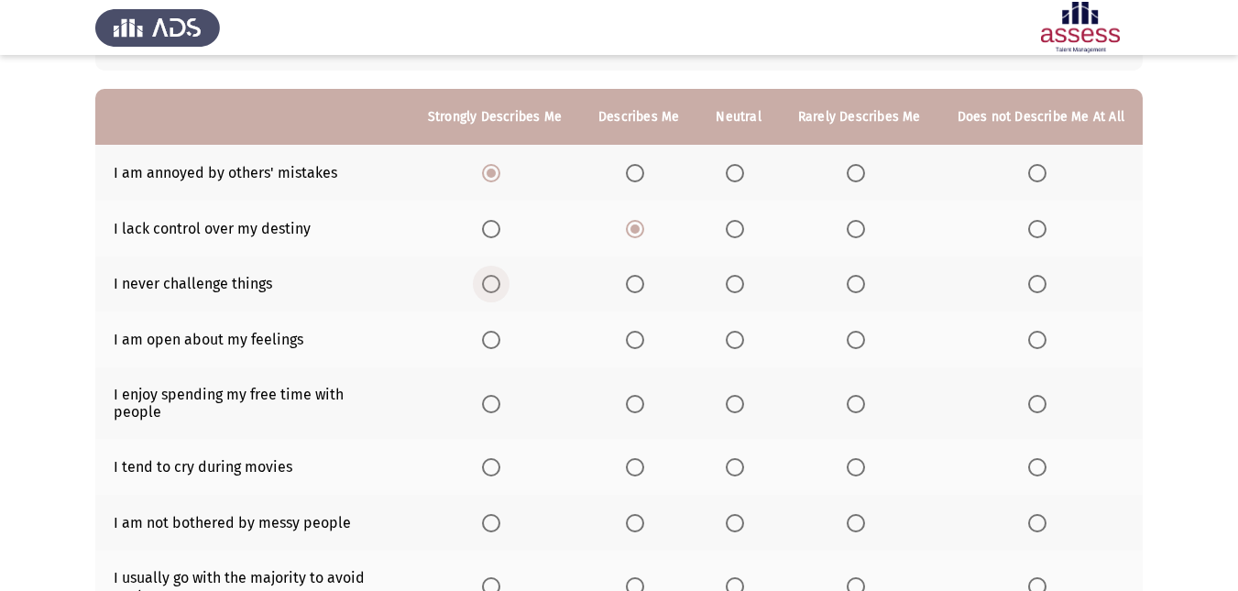
click at [500, 289] on input "Select an option" at bounding box center [491, 284] width 18 height 18
click at [497, 334] on span "Select an option" at bounding box center [491, 340] width 18 height 18
click at [497, 334] on input "Select an option" at bounding box center [491, 340] width 18 height 18
click at [641, 395] on span "Select an option" at bounding box center [635, 404] width 18 height 18
click at [641, 395] on input "Select an option" at bounding box center [635, 404] width 18 height 18
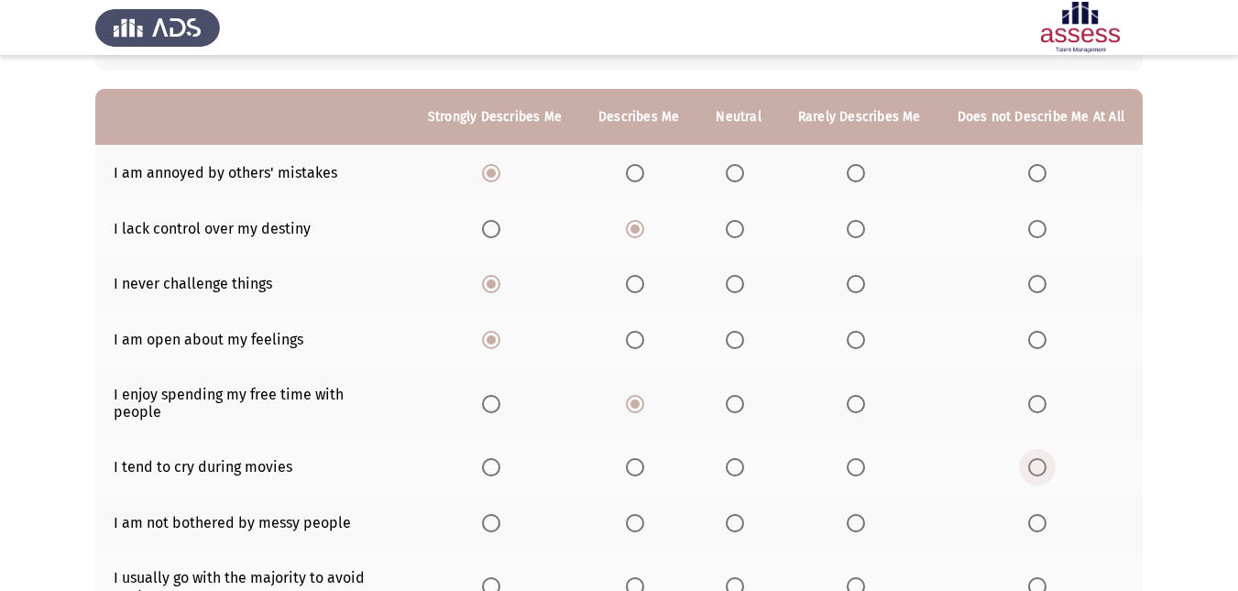
click at [1042, 458] on span "Select an option" at bounding box center [1037, 467] width 18 height 18
click at [1042, 458] on input "Select an option" at bounding box center [1037, 467] width 18 height 18
click at [1038, 514] on span "Select an option" at bounding box center [1037, 523] width 18 height 18
click at [1038, 514] on input "Select an option" at bounding box center [1037, 523] width 18 height 18
click at [737, 577] on span "Select an option" at bounding box center [735, 586] width 18 height 18
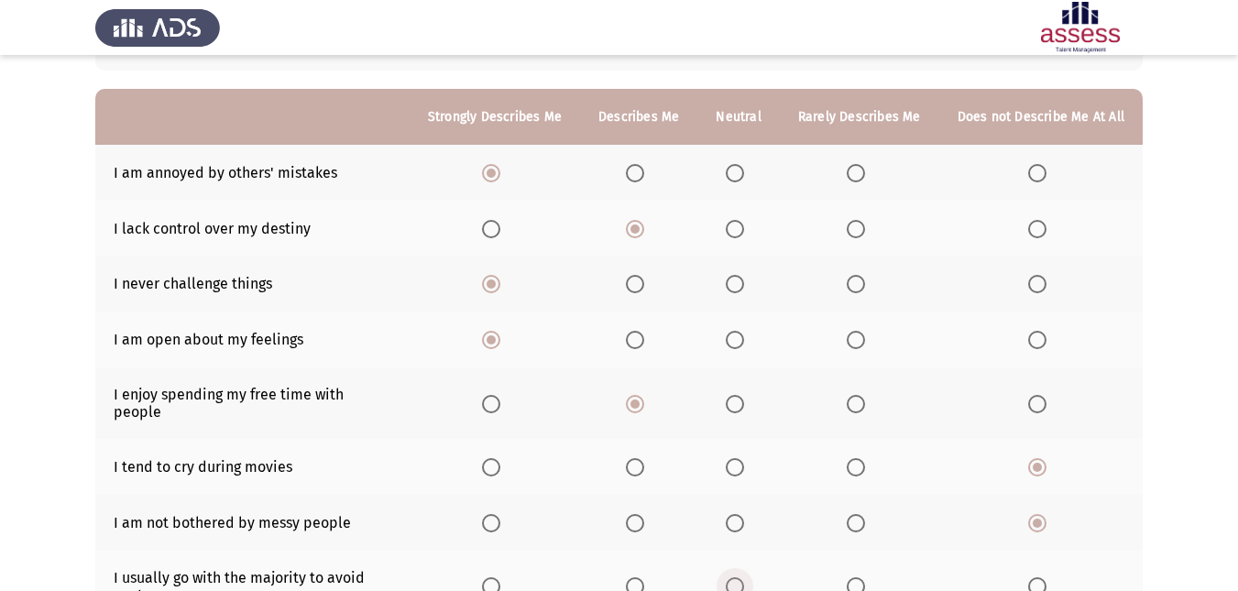
click at [737, 577] on input "Select an option" at bounding box center [735, 586] width 18 height 18
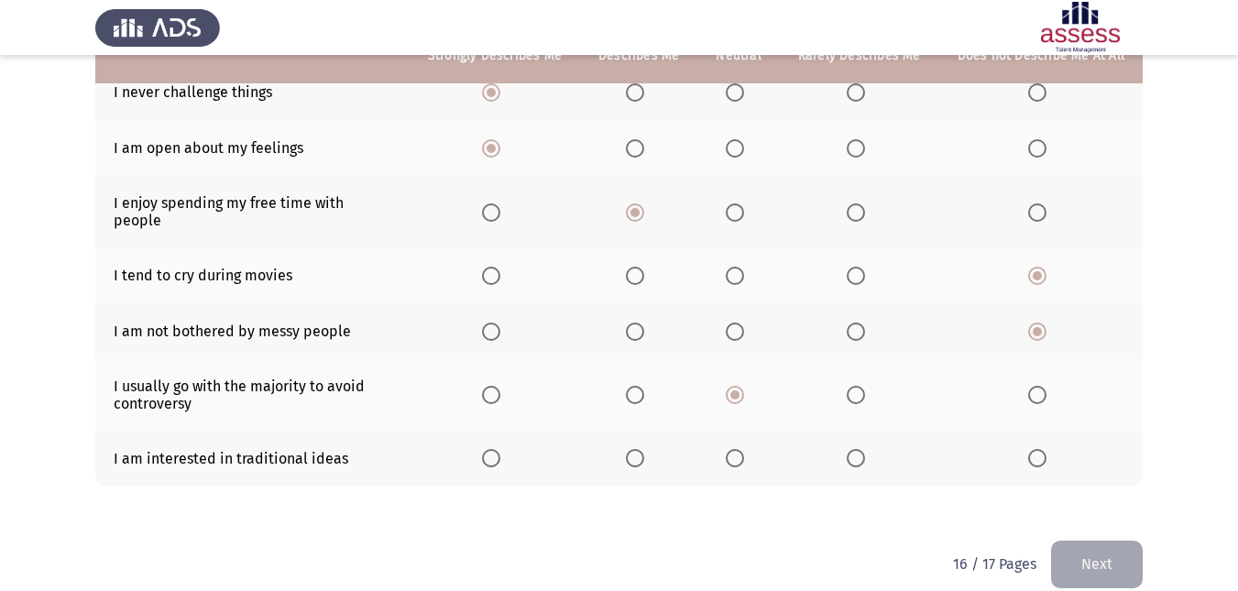
scroll to position [345, 0]
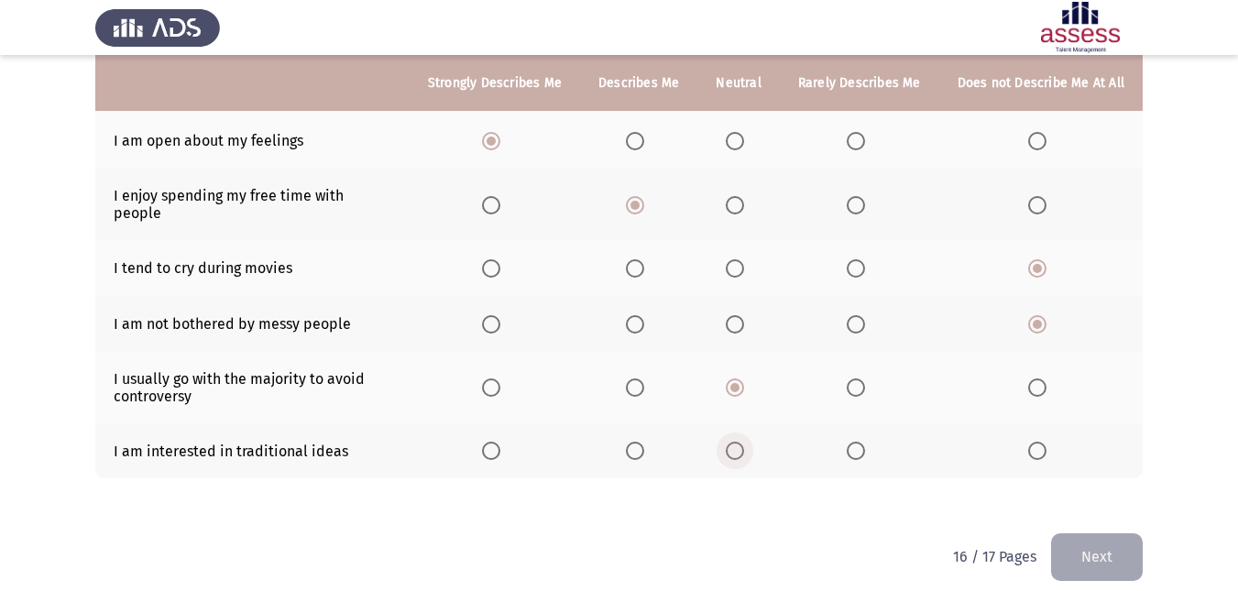
click at [743, 442] on span "Select an option" at bounding box center [735, 451] width 18 height 18
click at [743, 442] on input "Select an option" at bounding box center [735, 451] width 18 height 18
click at [1121, 535] on button "Next" at bounding box center [1097, 556] width 92 height 47
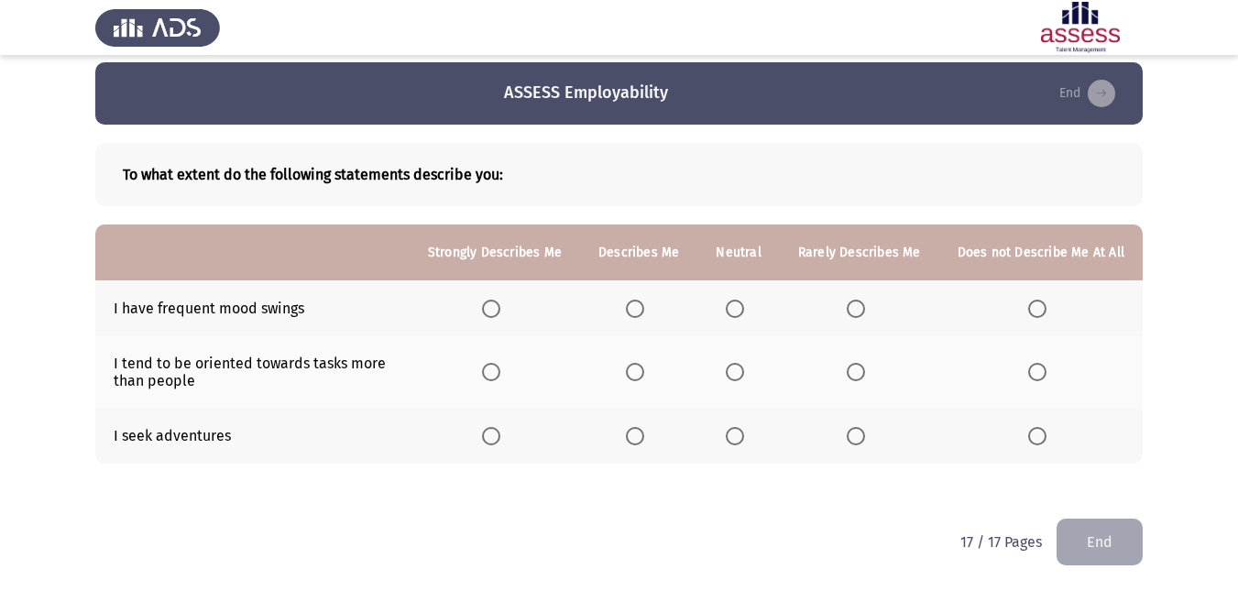
scroll to position [12, 0]
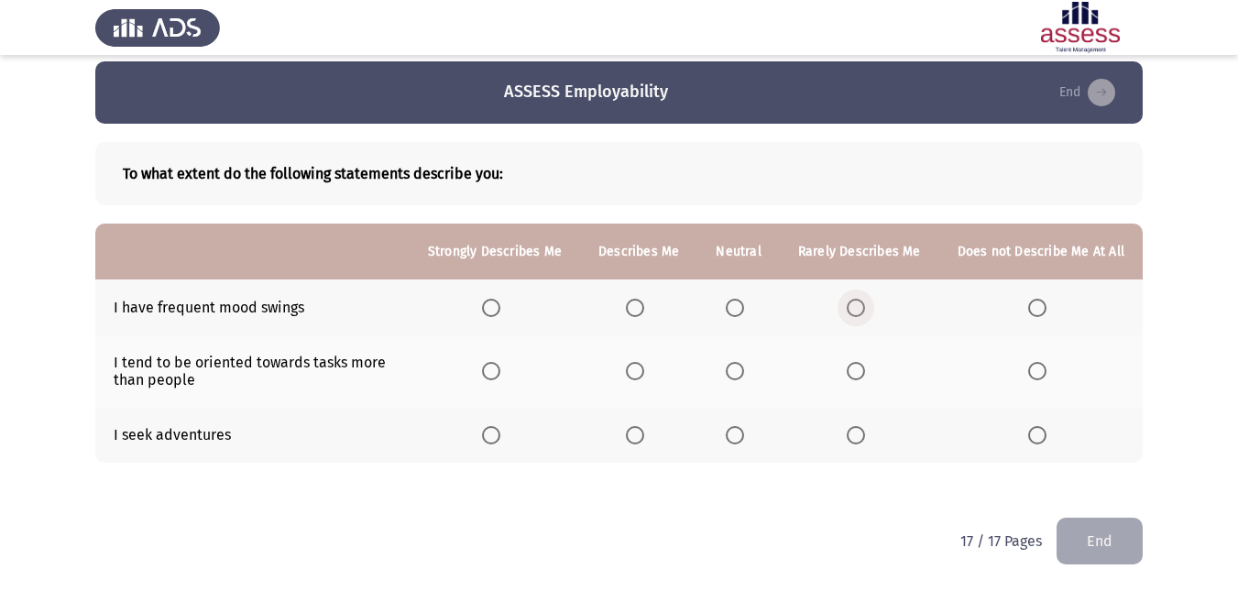
click at [858, 312] on span "Select an option" at bounding box center [856, 308] width 18 height 18
click at [858, 312] on input "Select an option" at bounding box center [856, 308] width 18 height 18
click at [741, 376] on span "Select an option" at bounding box center [735, 371] width 18 height 18
click at [741, 376] on input "Select an option" at bounding box center [735, 371] width 18 height 18
click at [488, 309] on th at bounding box center [495, 307] width 170 height 56
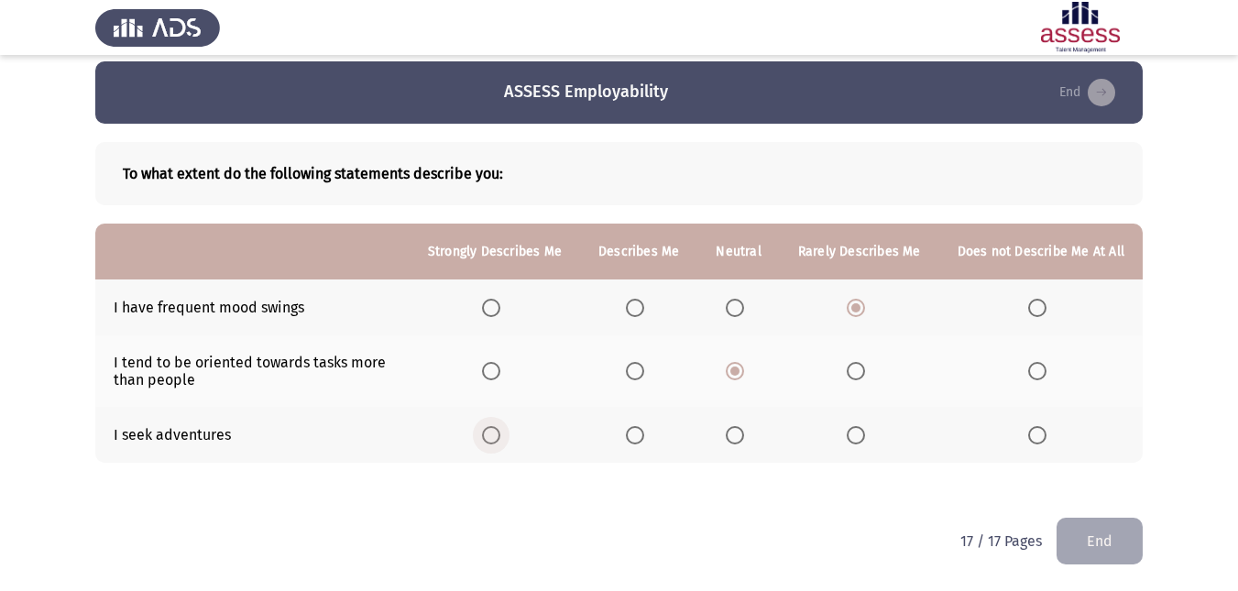
click at [492, 443] on span "Select an option" at bounding box center [491, 435] width 18 height 18
click at [492, 443] on input "Select an option" at bounding box center [491, 435] width 18 height 18
click at [497, 302] on span "Select an option" at bounding box center [491, 308] width 18 height 18
click at [497, 302] on input "Select an option" at bounding box center [491, 308] width 18 height 18
click at [853, 437] on span "Select an option" at bounding box center [856, 435] width 18 height 18
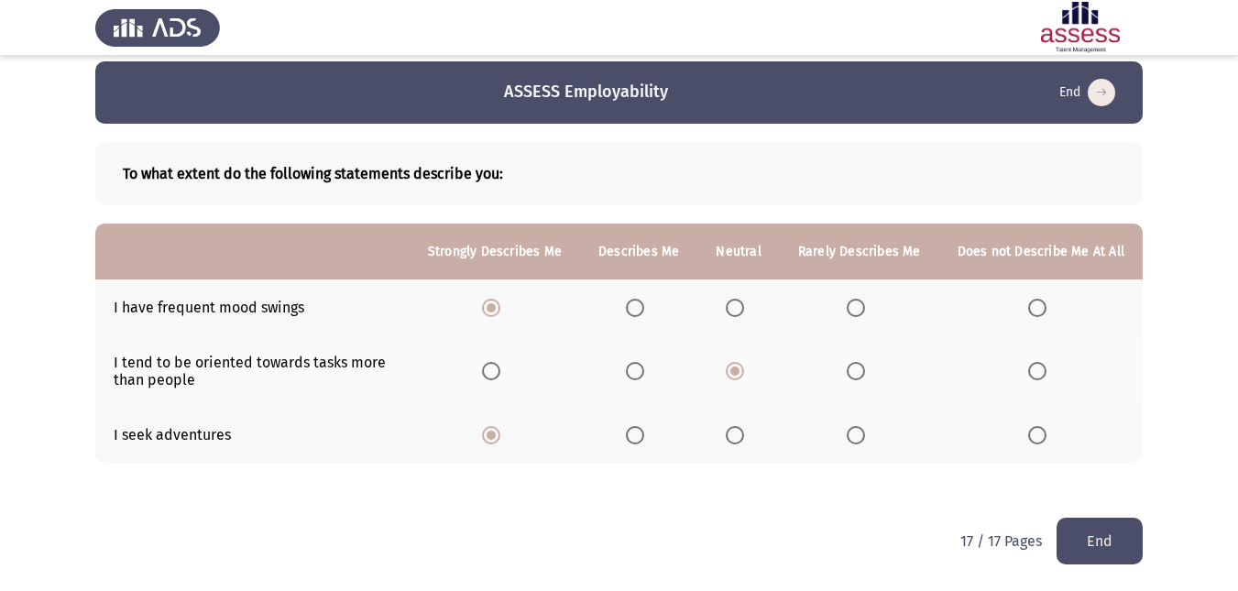
click at [853, 437] on input "Select an option" at bounding box center [856, 435] width 18 height 18
click at [1089, 530] on button "End" at bounding box center [1099, 541] width 86 height 47
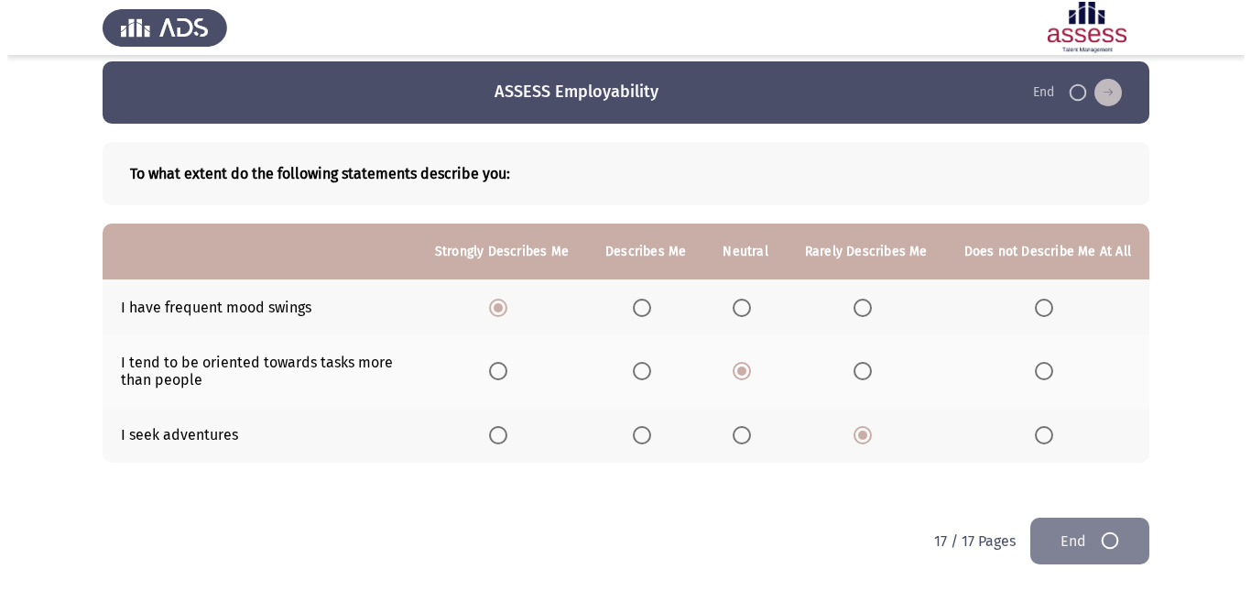
scroll to position [0, 0]
